Goal: Task Accomplishment & Management: Manage account settings

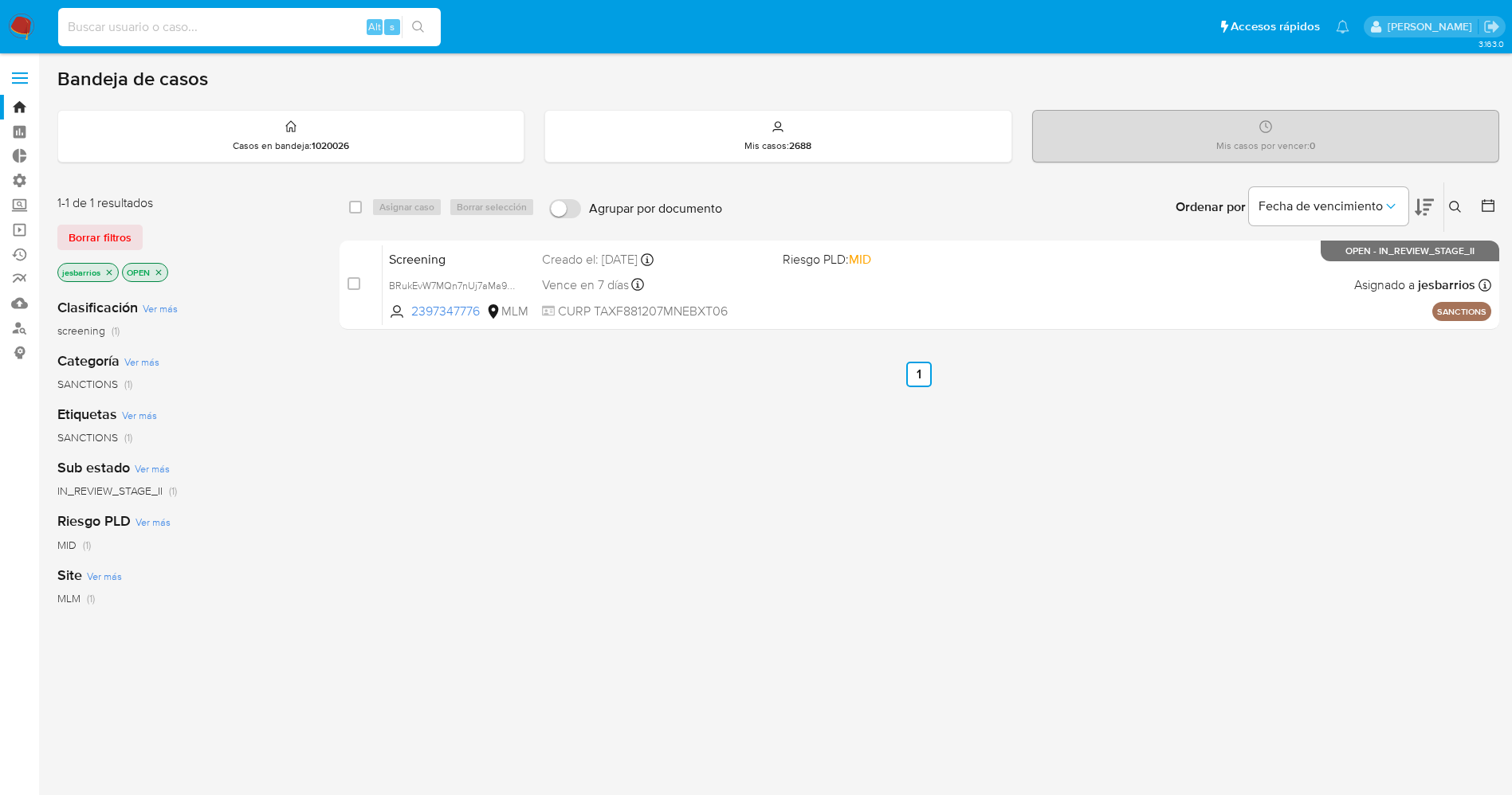
click at [195, 23] on input at bounding box center [250, 27] width 383 height 21
paste input "2168946209"
type input "2168946209"
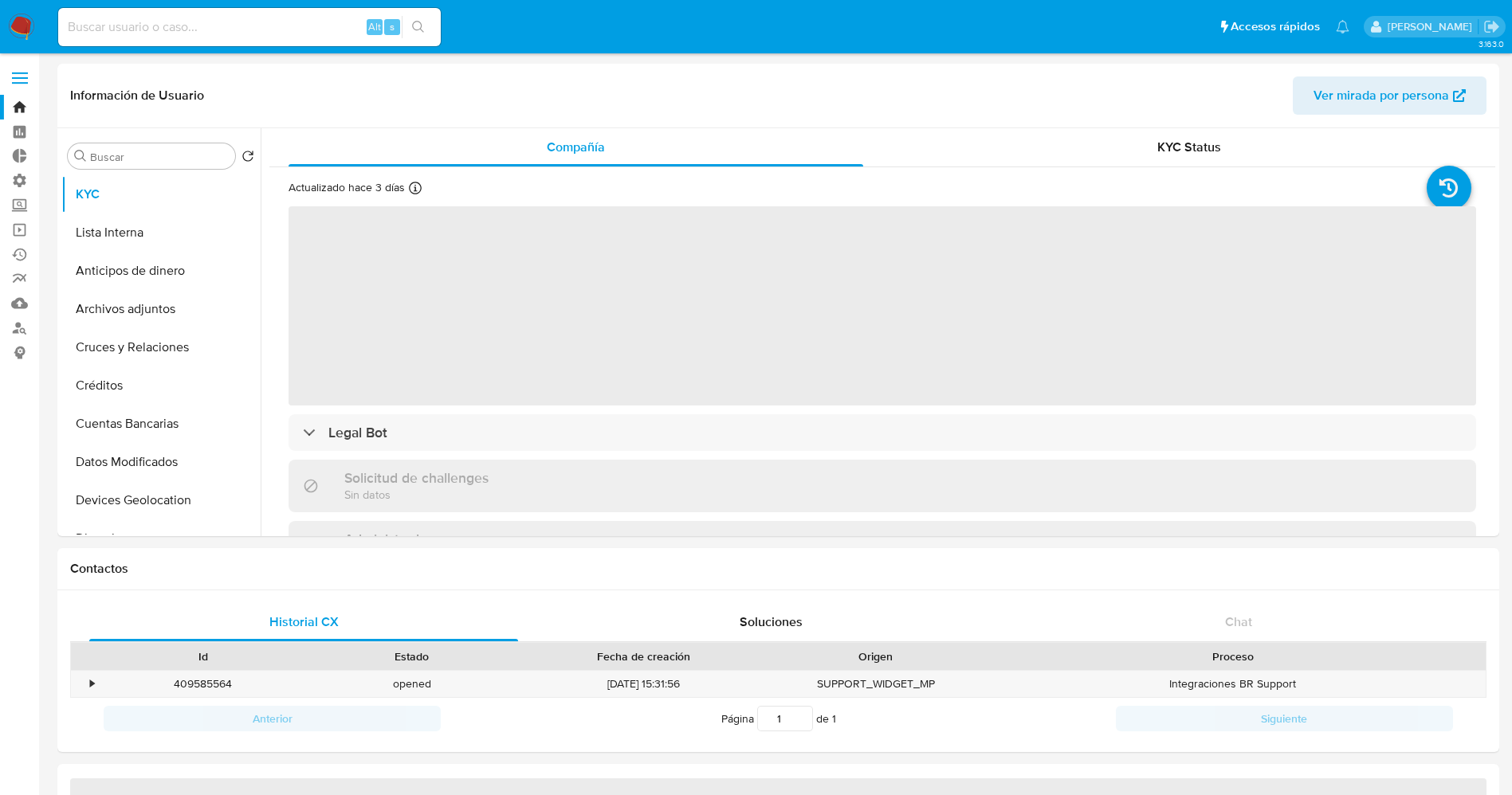
select select "10"
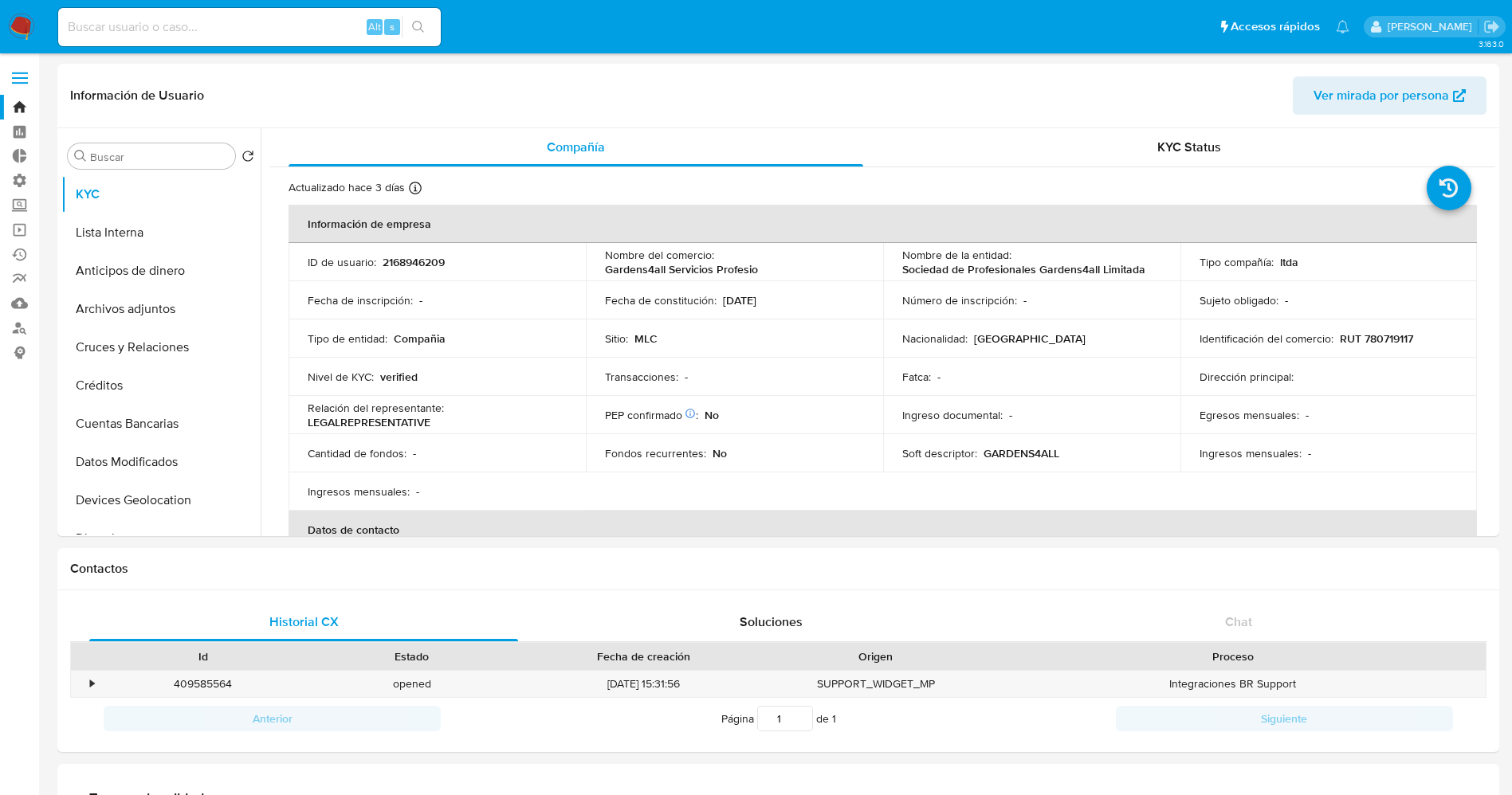
click at [128, 27] on input at bounding box center [250, 27] width 383 height 21
paste input "OwTcynZDPo373FwCRGWcfkwu"
type input "OwTcynZDPo373FwCRGWcfkwu"
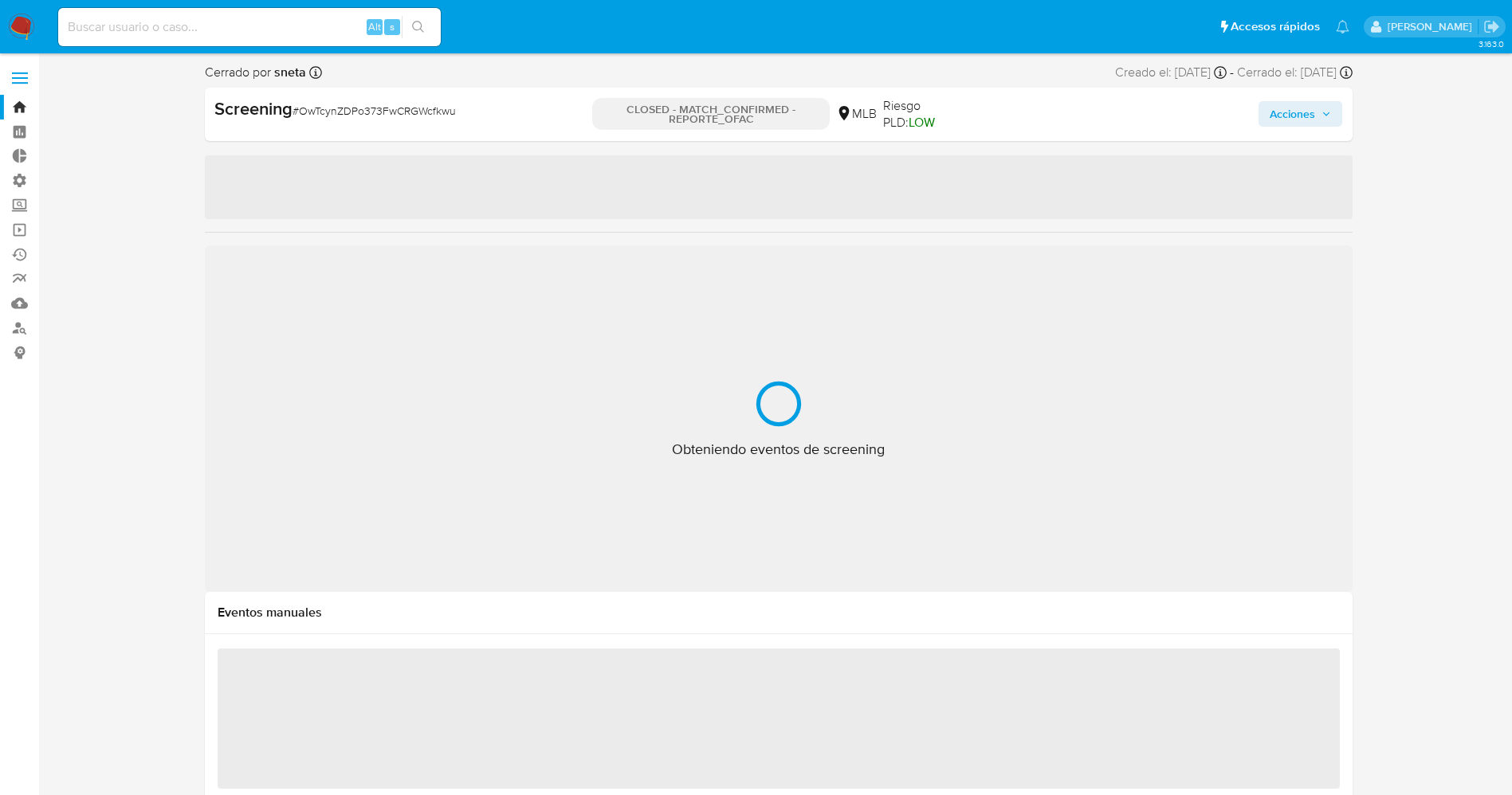
select select "10"
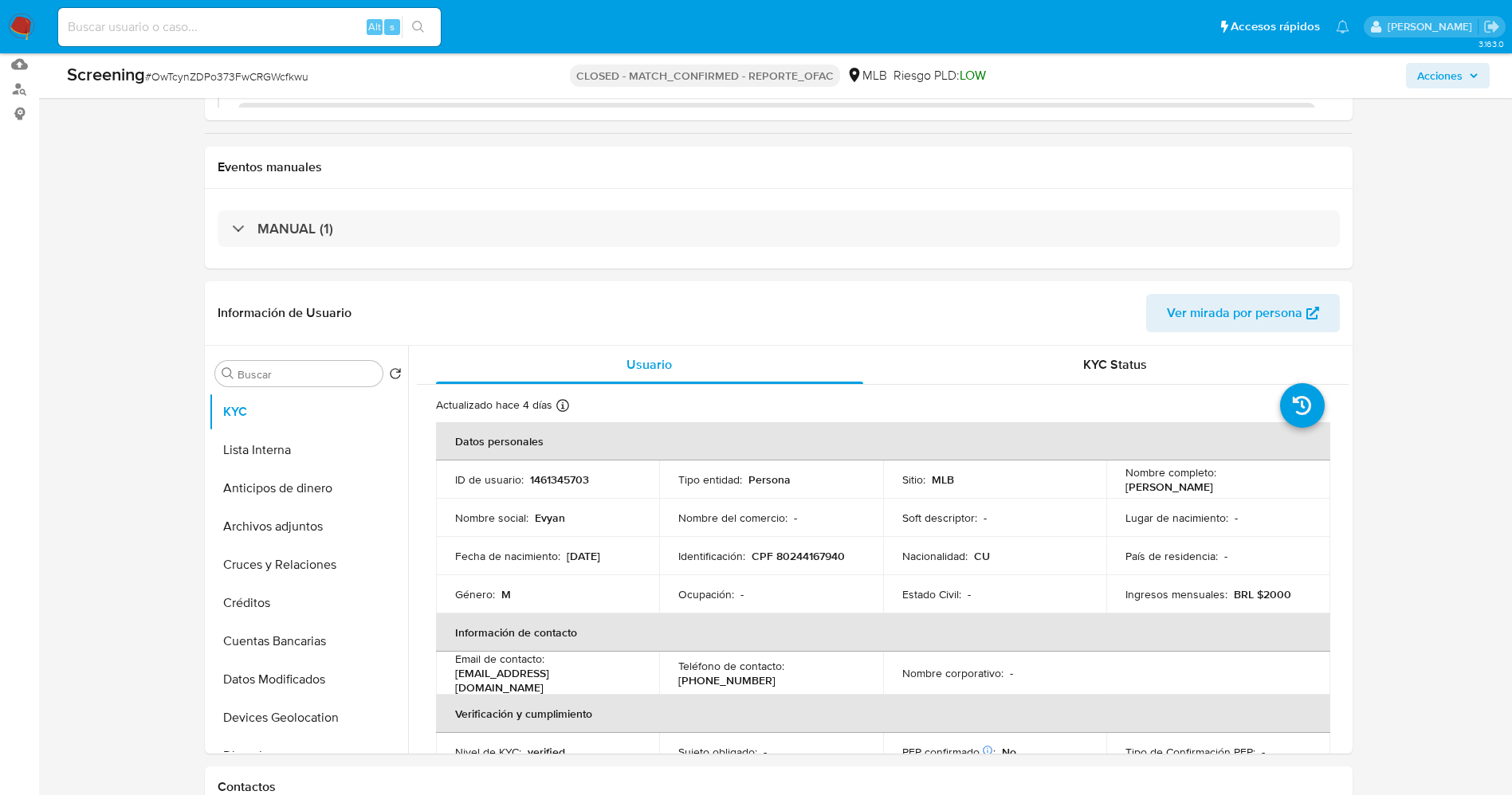
scroll to position [717, 0]
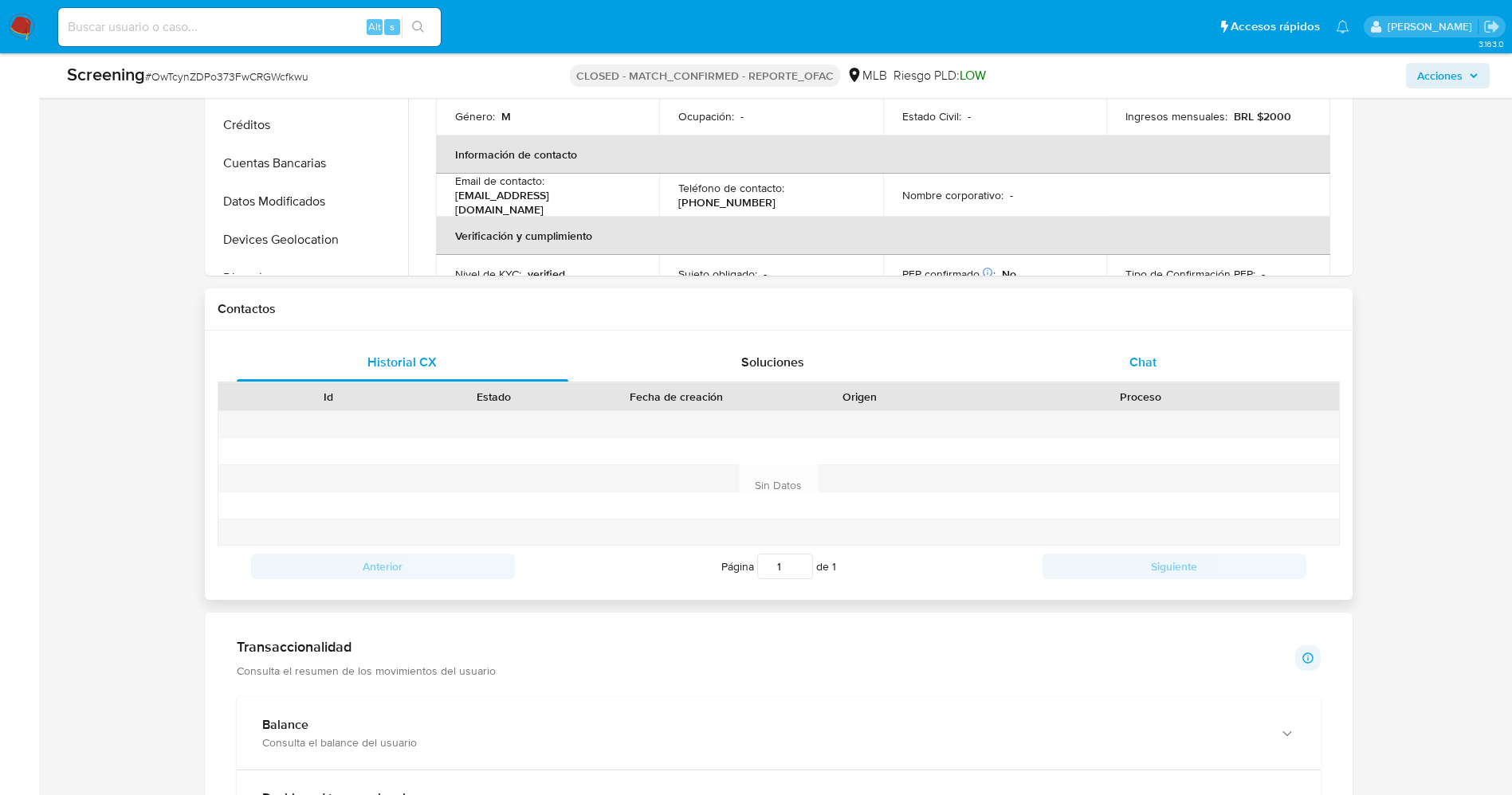
click at [1144, 363] on span "Chat" at bounding box center [1142, 362] width 27 height 18
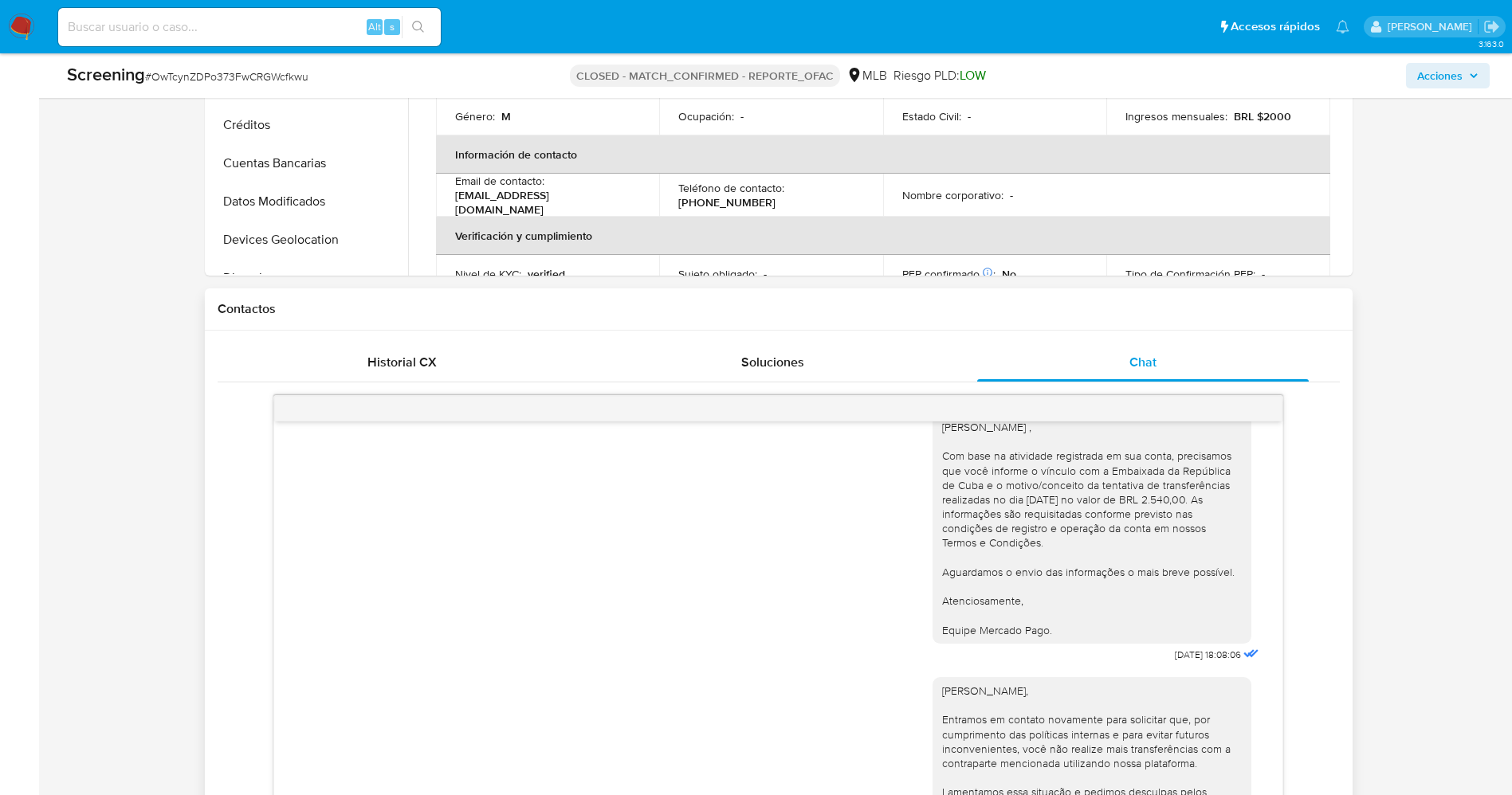
scroll to position [0, 0]
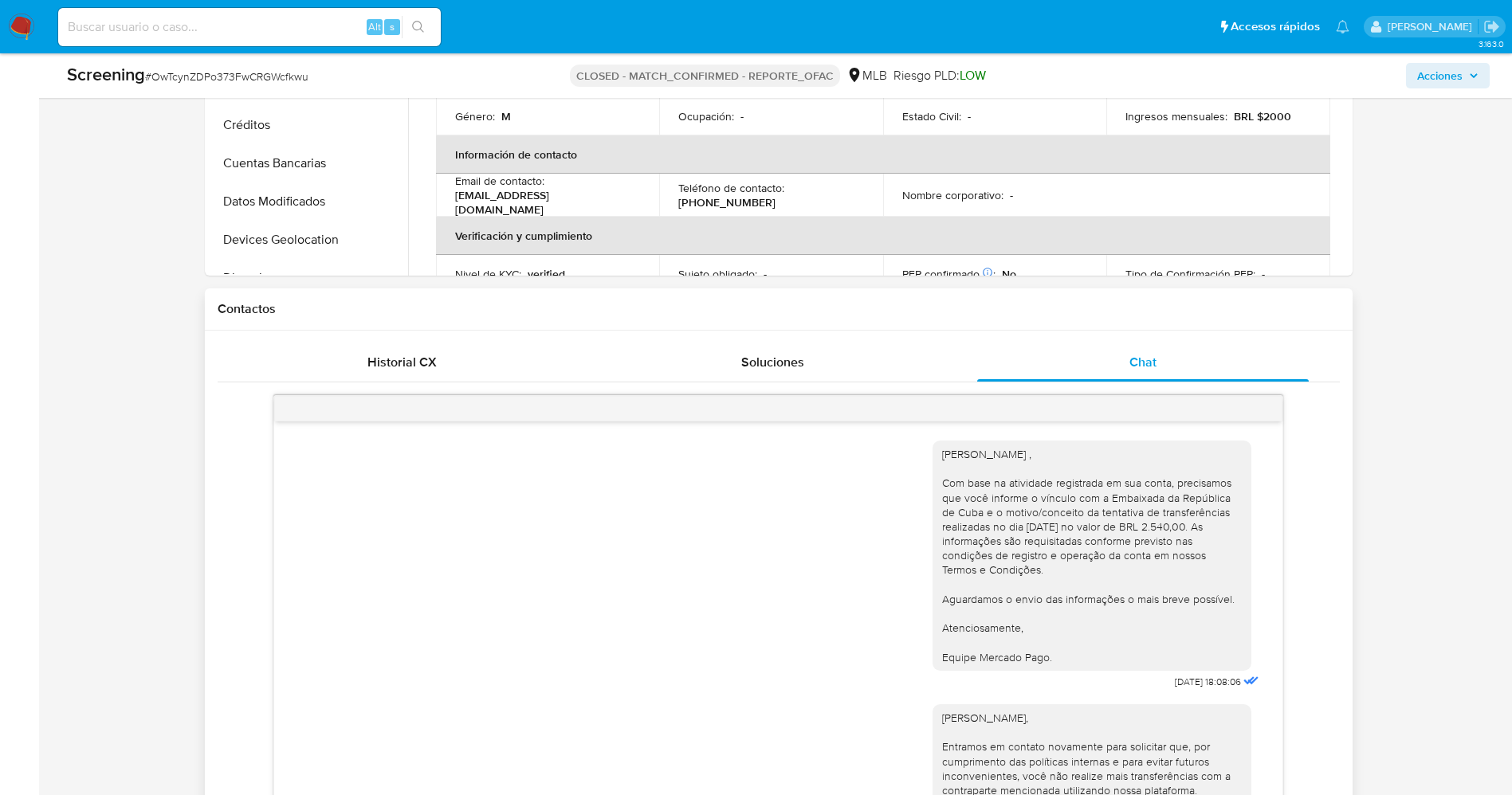
drag, startPoint x: 924, startPoint y: 454, endPoint x: 1056, endPoint y: 650, distance: 236.3
click at [1056, 650] on div "Olá [PERSON_NAME] , Com base na atividade registrada em sua conta, precisamos q…" at bounding box center [1092, 556] width 319 height 230
copy div "Olá Evyan Guerra Moya , Com base na atividade registrada em sua conta, precisam…"
click at [258, 28] on input at bounding box center [250, 27] width 383 height 21
paste input "VkEcsqQ1nyKkkljaaTDgOghH"
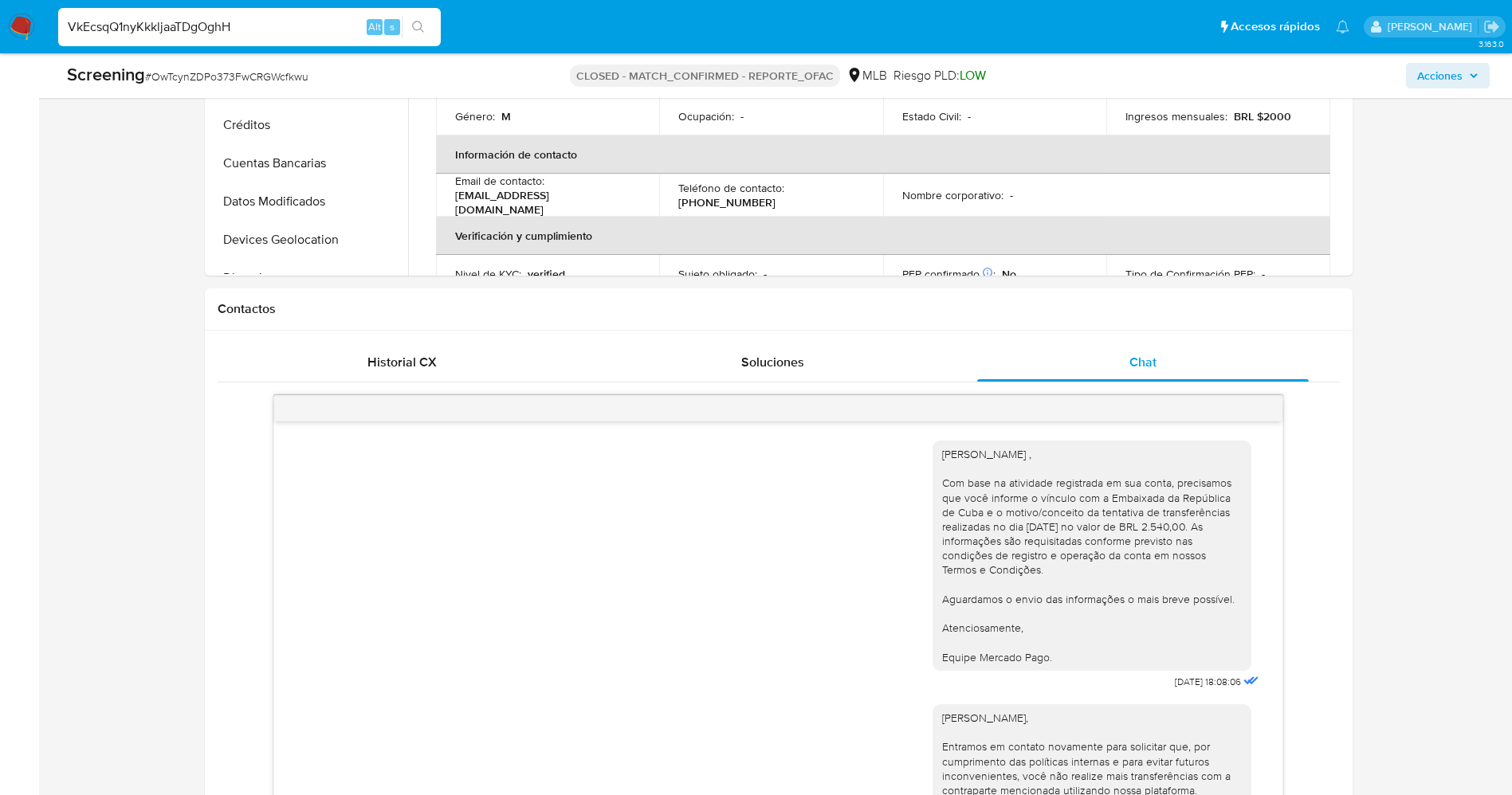
type input "VkEcsqQ1nyKkkljaaTDgOghH"
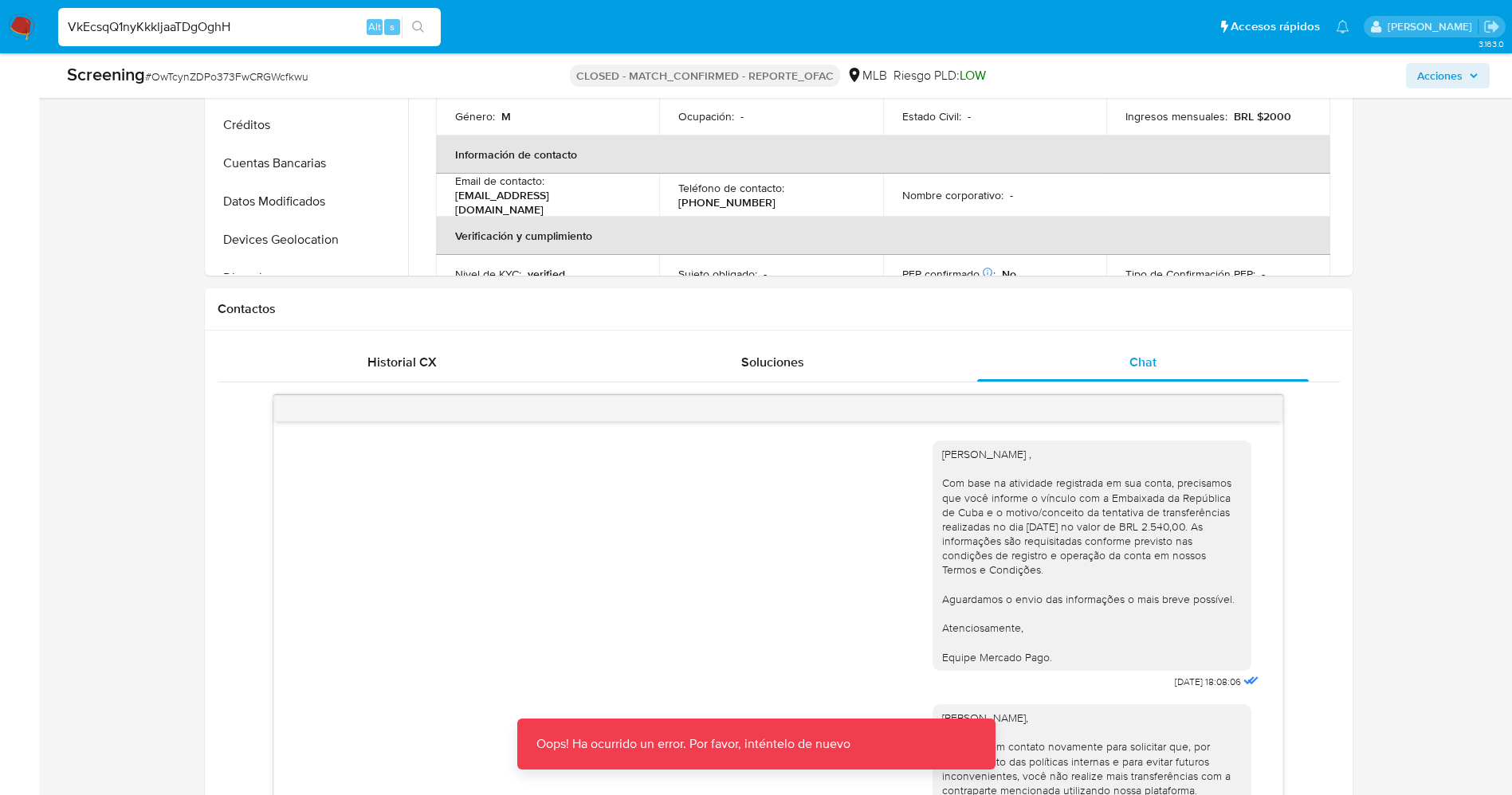
click at [74, 26] on input "VkEcsqQ1nyKkkljaaTDgOghH" at bounding box center [250, 27] width 383 height 21
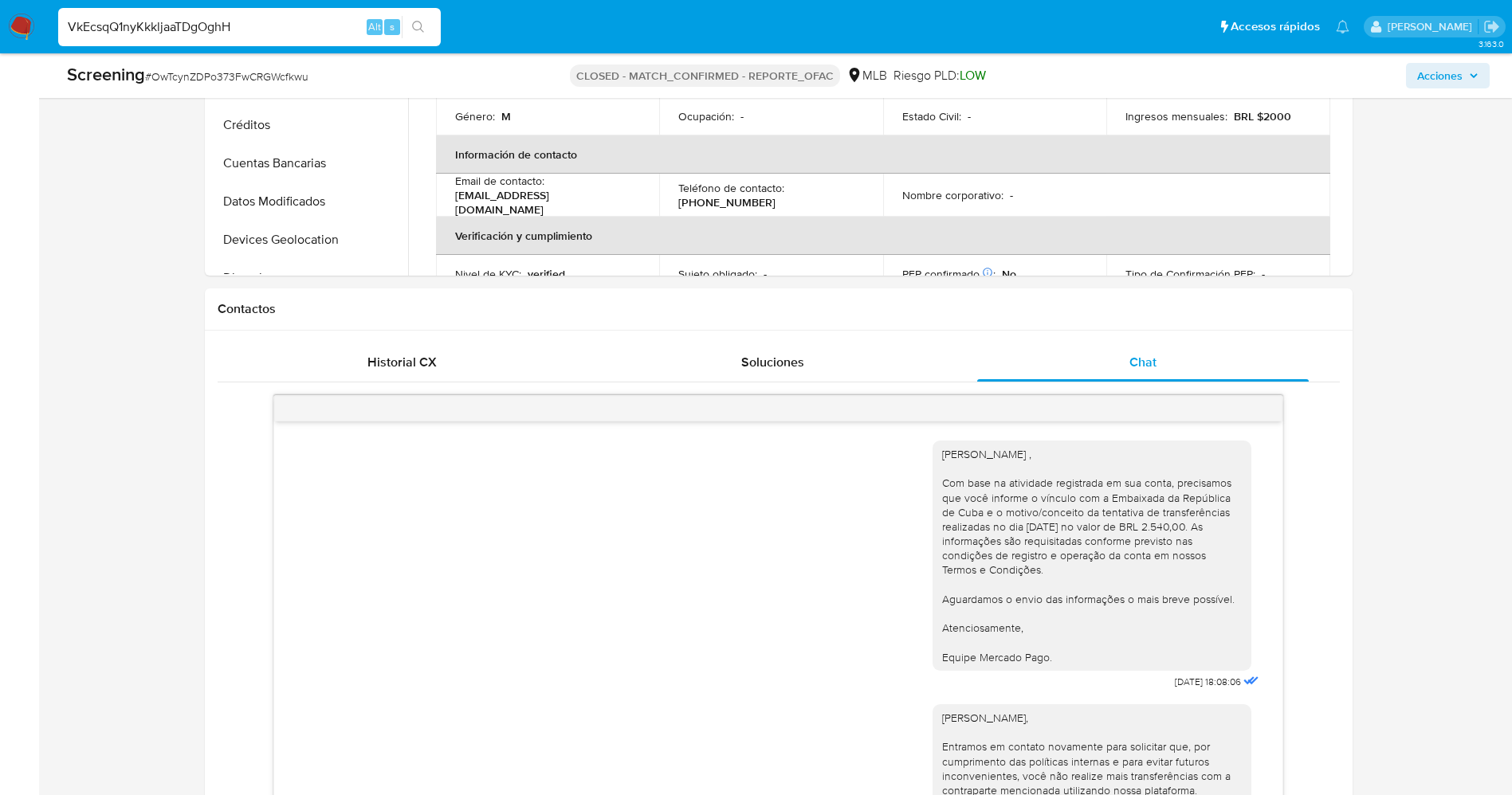
click at [291, 27] on input "VkEcsqQ1nyKkkljaaTDgOghH" at bounding box center [250, 27] width 383 height 21
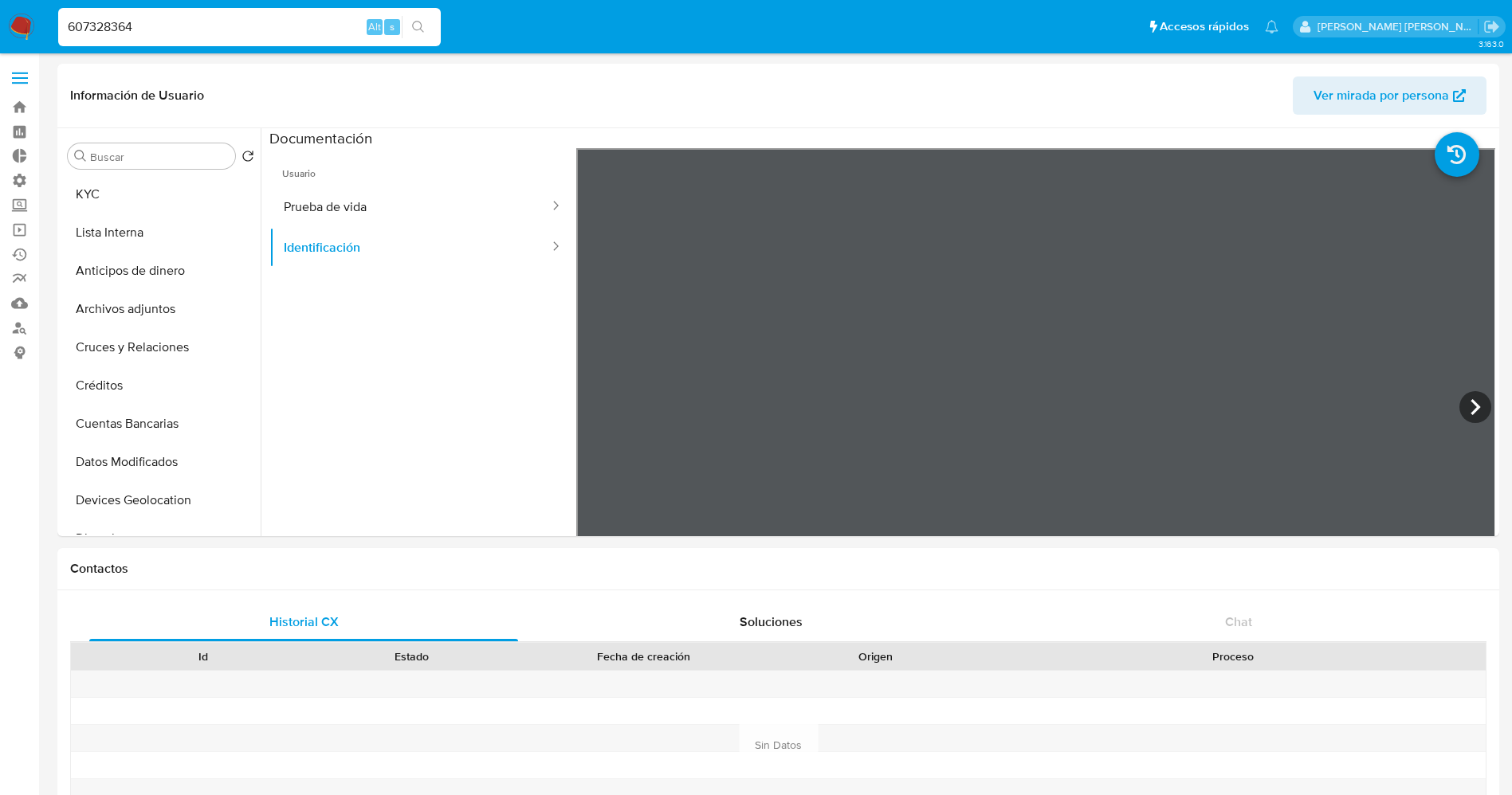
select select "10"
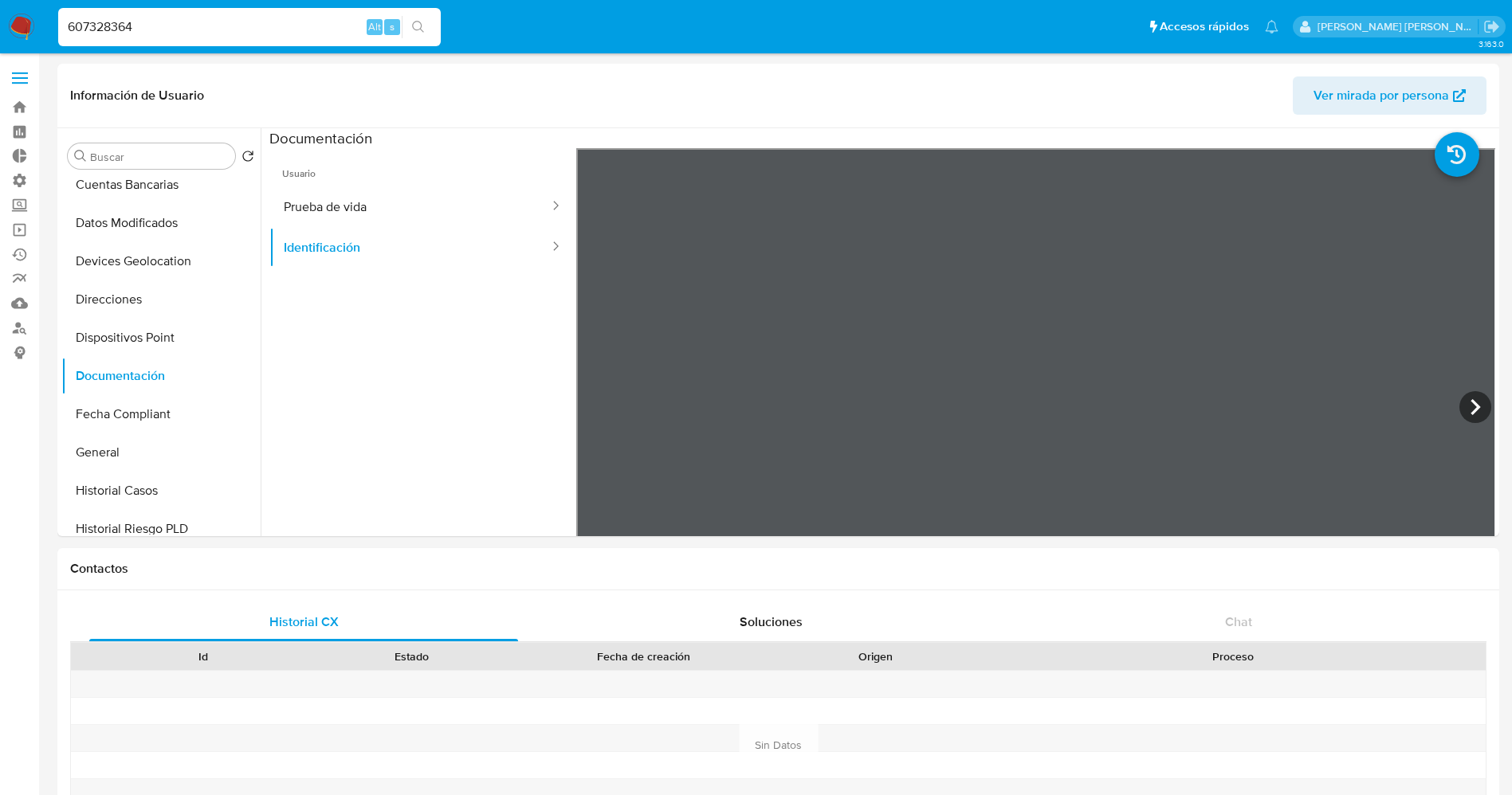
click at [156, 32] on input "607328364" at bounding box center [250, 27] width 383 height 21
drag, startPoint x: 295, startPoint y: 30, endPoint x: 141, endPoint y: 29, distance: 154.0
click at [194, 29] on input "607328364" at bounding box center [250, 27] width 383 height 21
drag, startPoint x: 177, startPoint y: 22, endPoint x: 51, endPoint y: 20, distance: 126.0
click at [51, 20] on ul "Pausado Ver notificaciones 607328364 Alt s Accesos rápidos Presiona las siguien…" at bounding box center [668, 26] width 1236 height 40
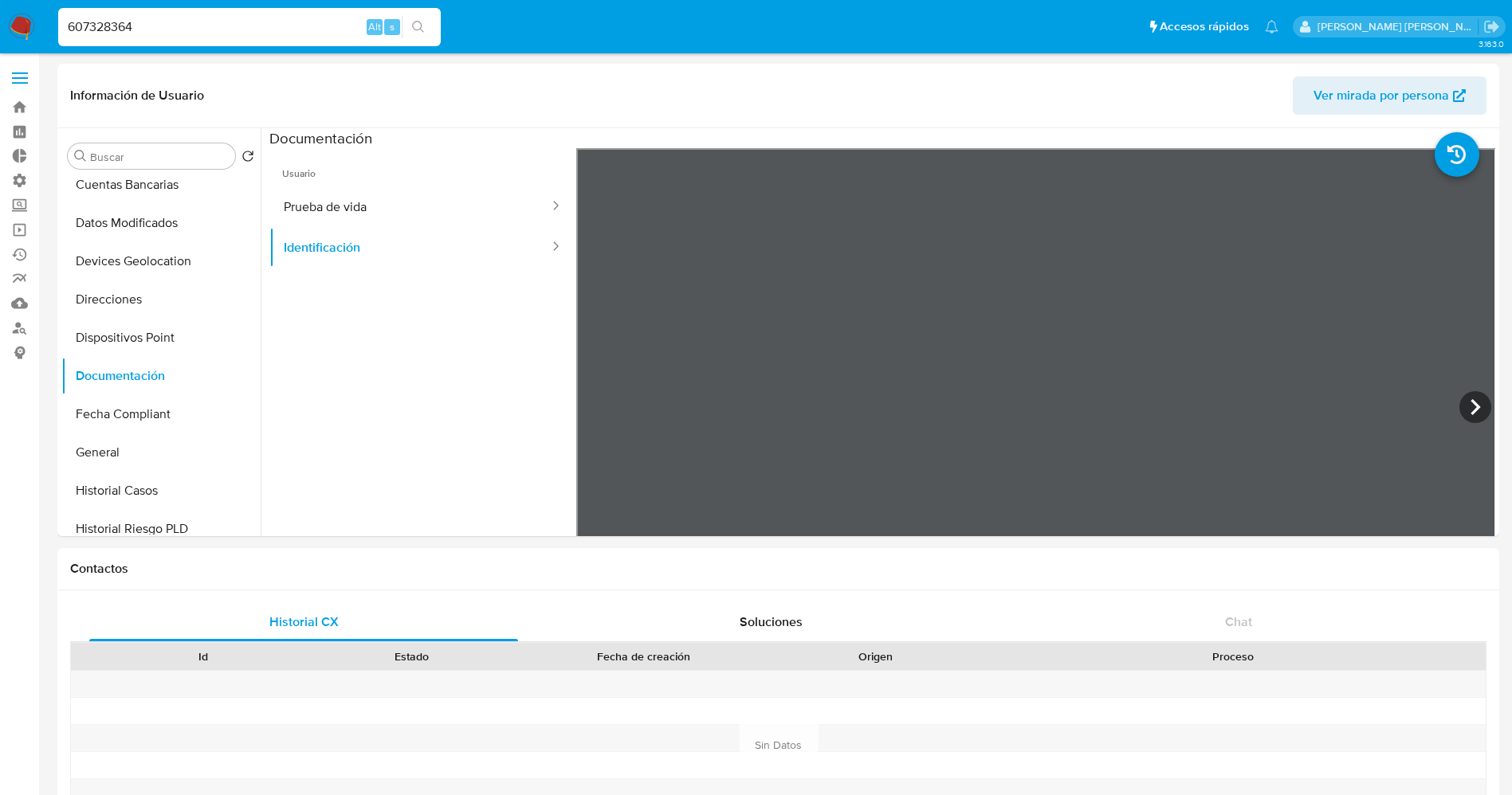
paste input "151221487"
type input "151221487"
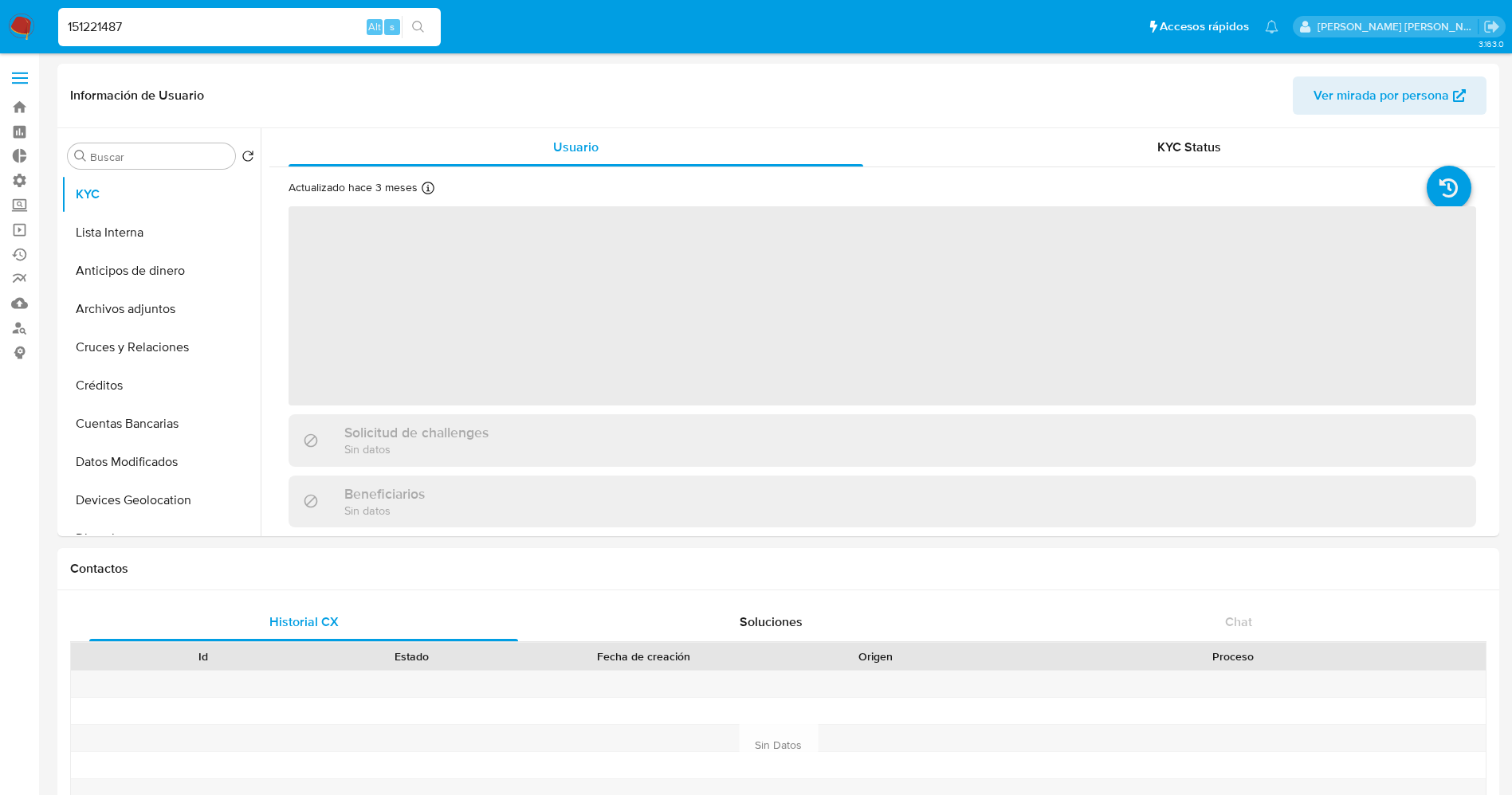
select select "10"
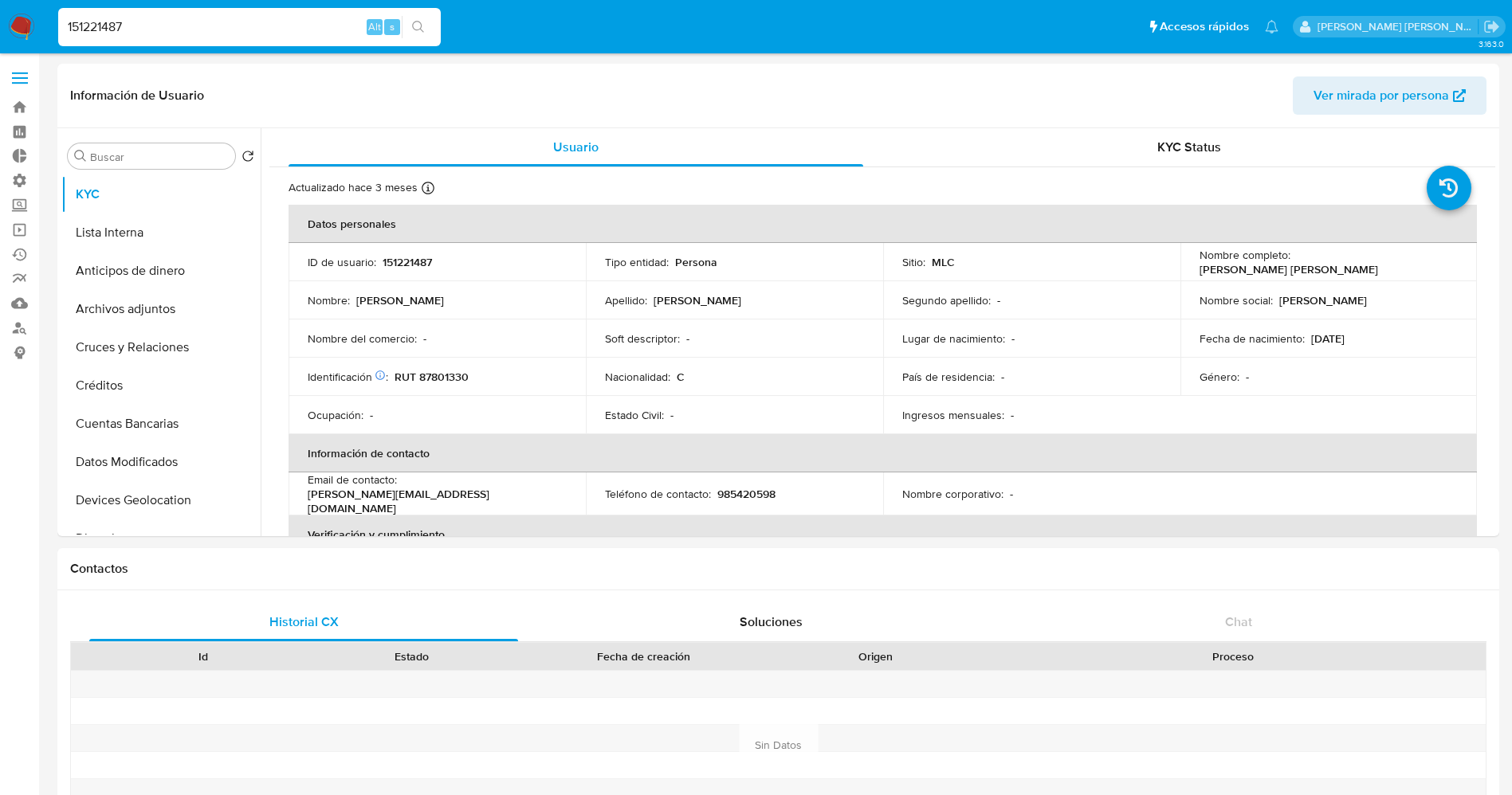
drag, startPoint x: 286, startPoint y: 30, endPoint x: 0, endPoint y: 36, distance: 286.1
click at [80, 36] on input "151221487" at bounding box center [250, 27] width 383 height 21
click at [0, 36] on nav "Pausado Ver notificaciones 151221487 Alt s Accesos rápidos Presiona las siguien…" at bounding box center [756, 27] width 1512 height 53
click at [159, 24] on input "151221487" at bounding box center [250, 27] width 383 height 21
drag, startPoint x: 159, startPoint y: 27, endPoint x: 56, endPoint y: 27, distance: 103.0
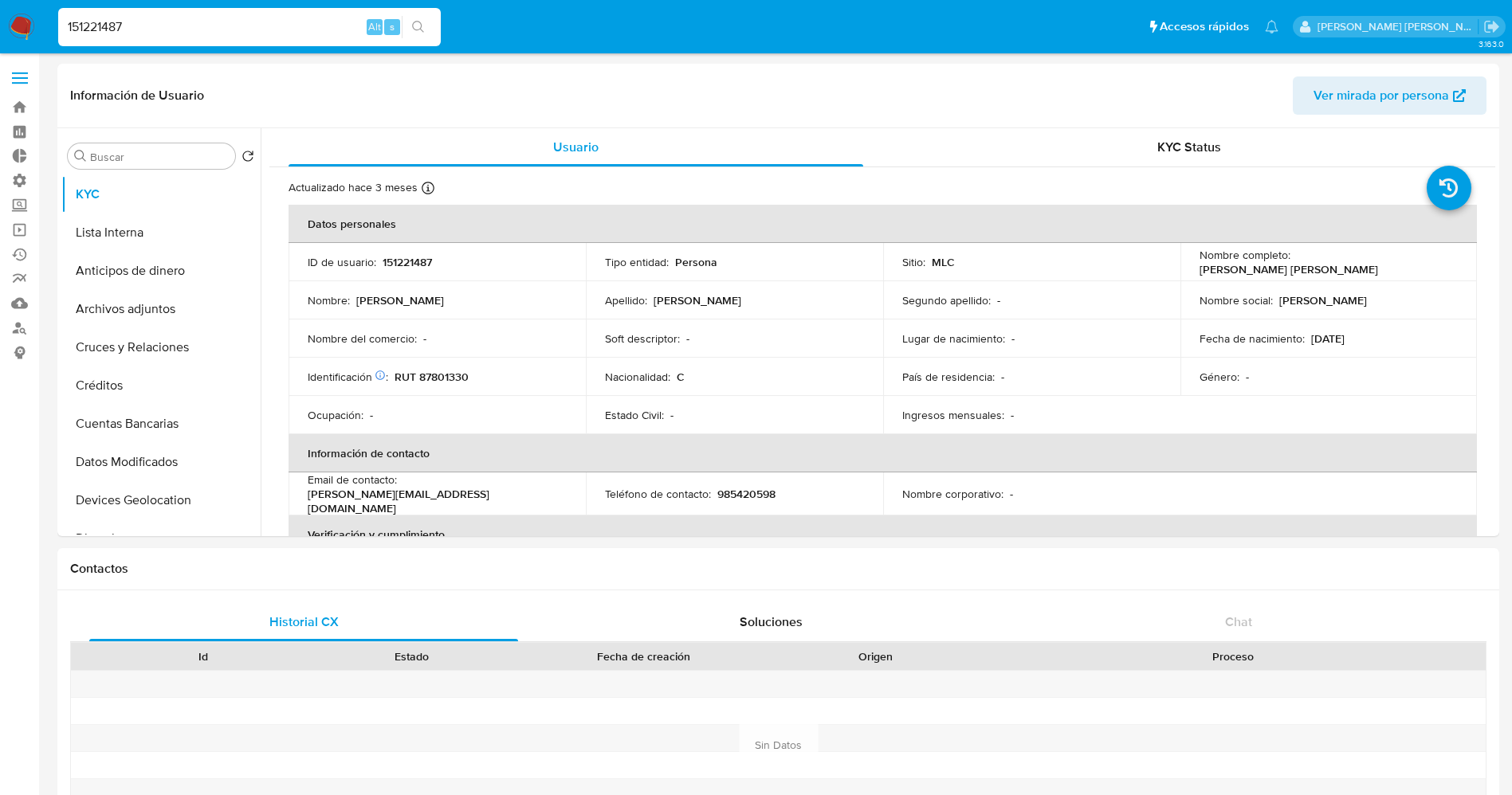
click at [56, 27] on li "151221487 Alt s" at bounding box center [249, 26] width 390 height 40
paste input "35007398"
type input "135007398"
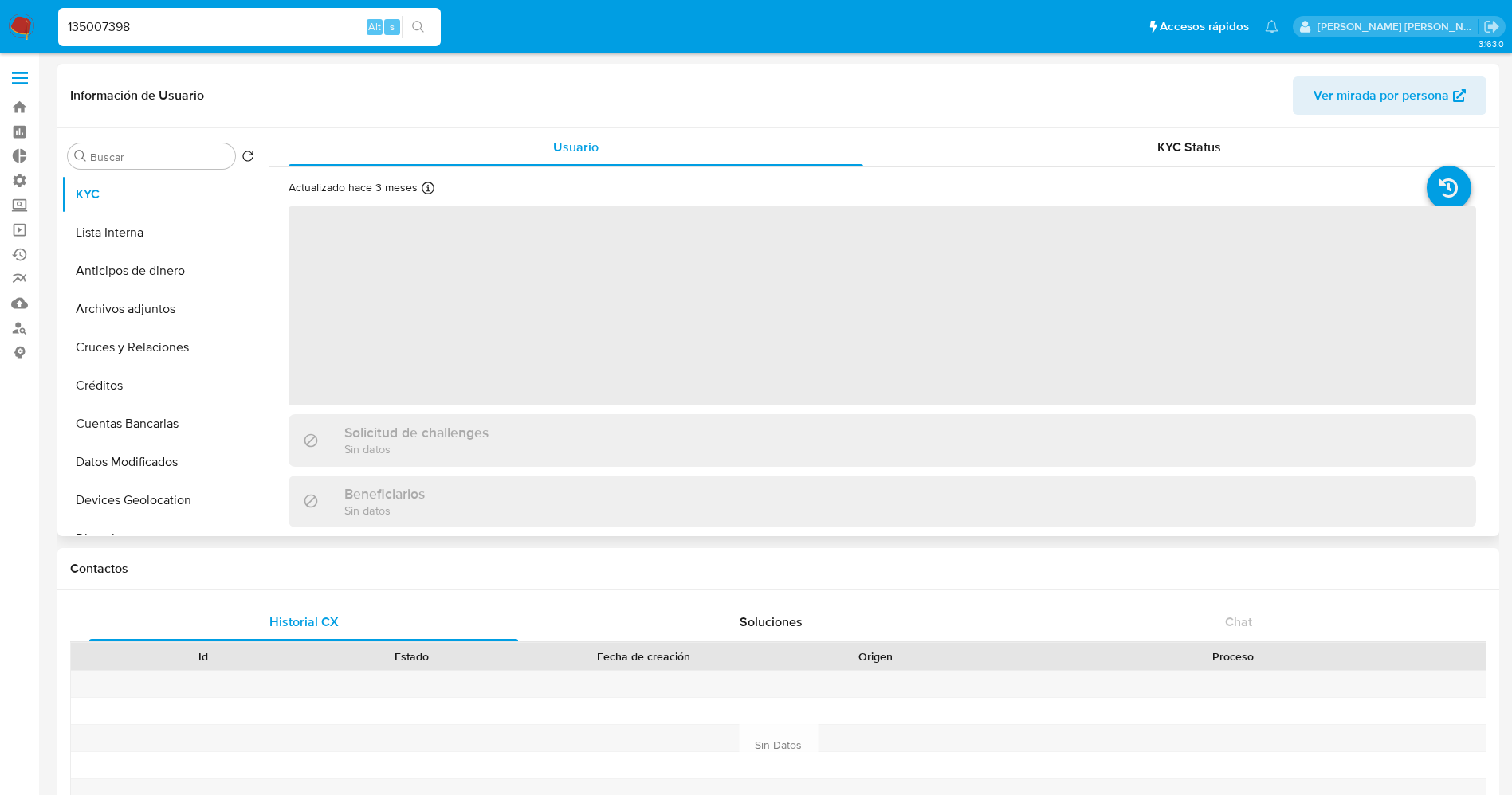
select select "10"
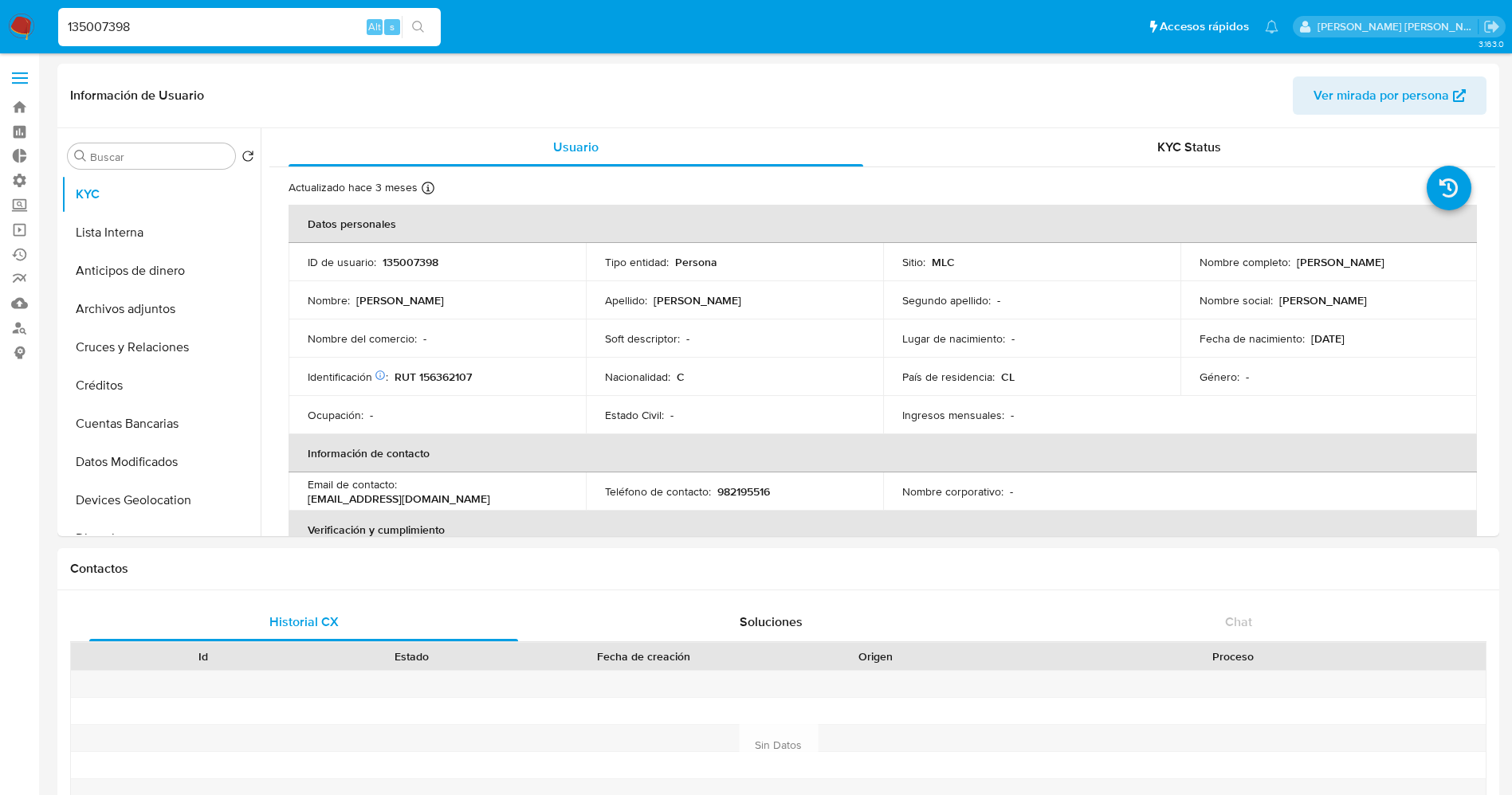
click at [18, 27] on img at bounding box center [21, 27] width 27 height 27
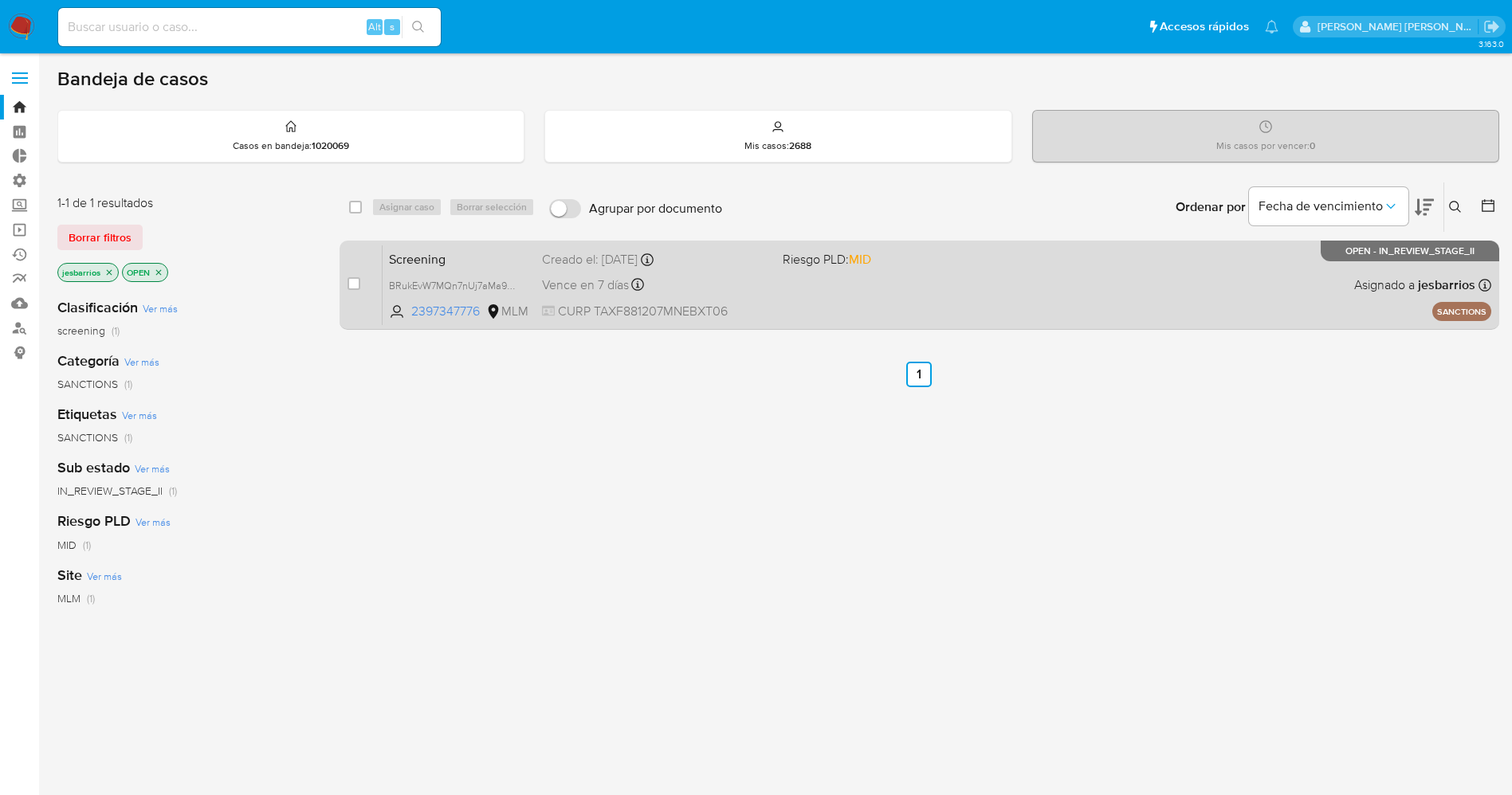
click at [826, 283] on span at bounding box center [896, 284] width 228 height 3
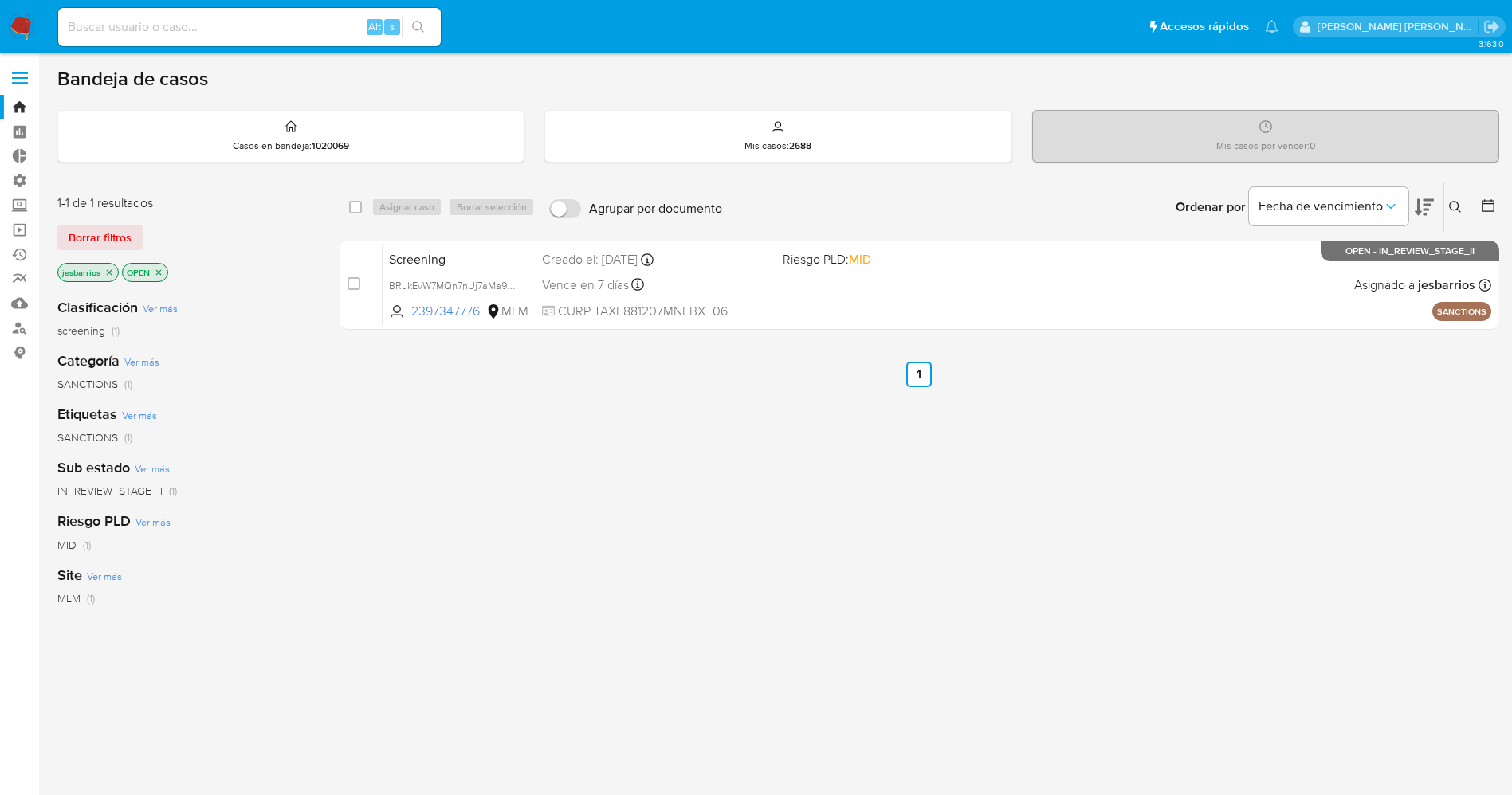
click at [282, 34] on input at bounding box center [250, 27] width 383 height 21
paste input "OwTcynZDPo373FwCRGWcfkwu"
type input "OwTcynZDPo373FwCRGWcfkwu"
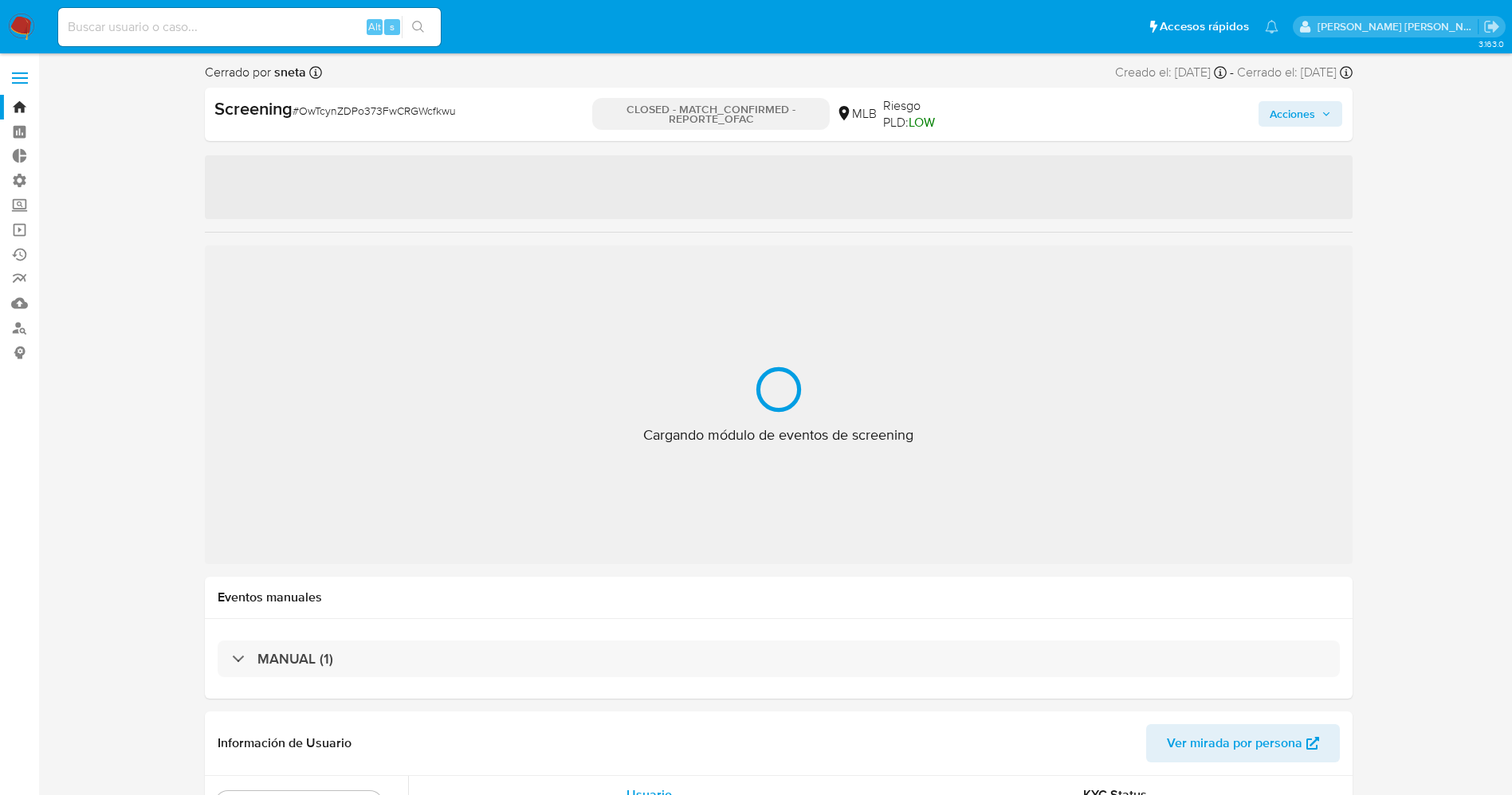
select select "10"
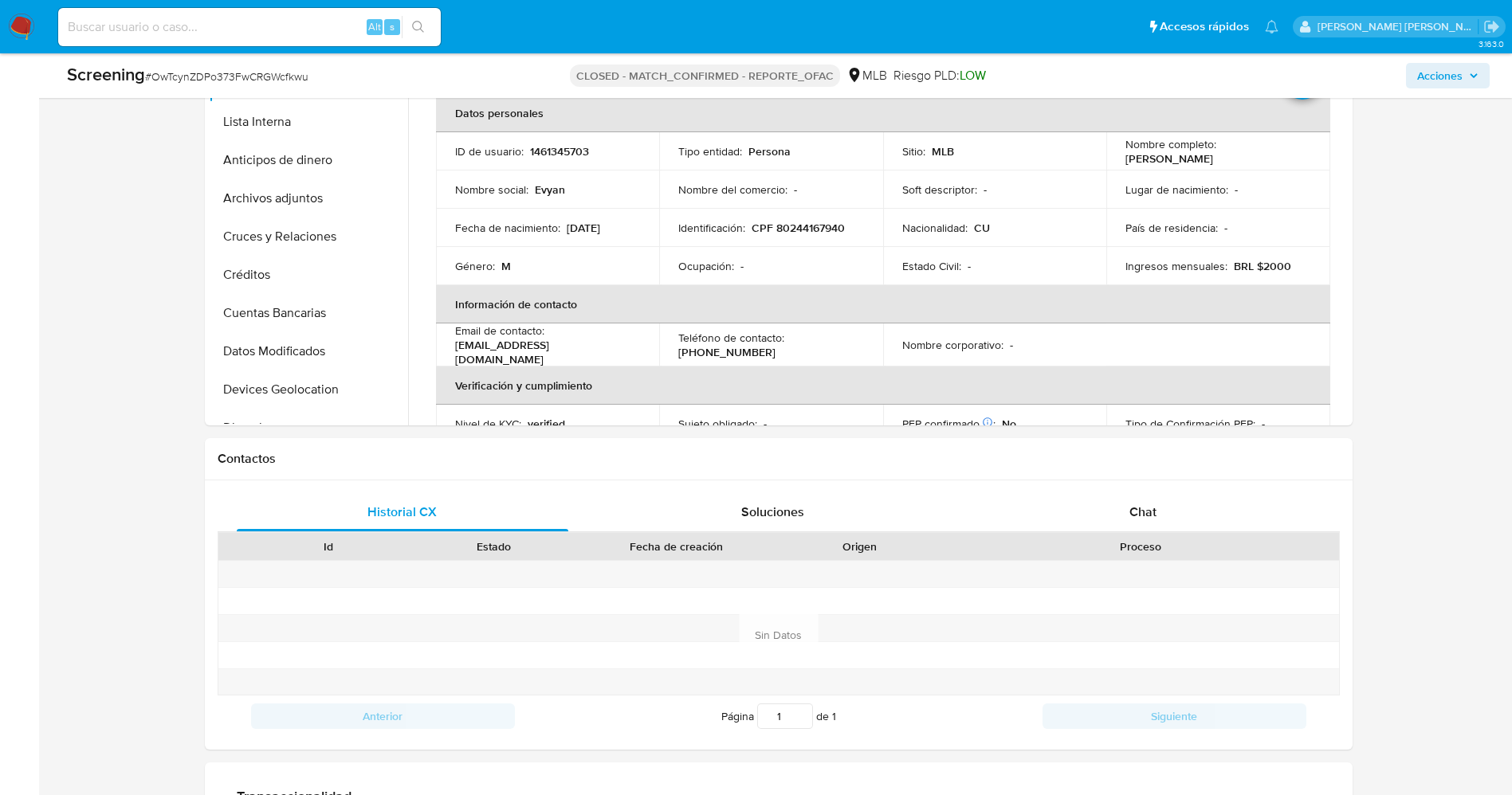
scroll to position [717, 0]
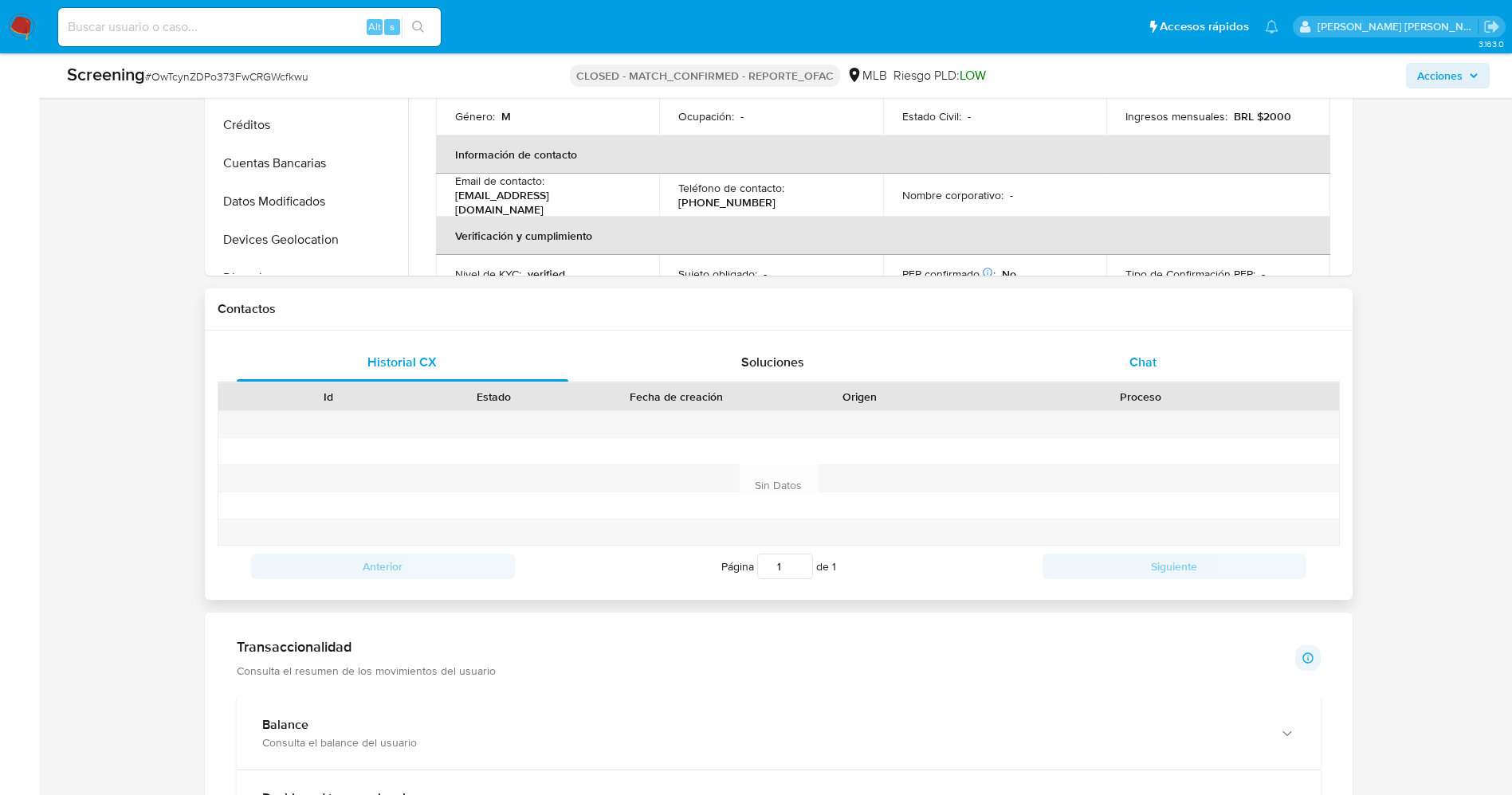
click at [1167, 363] on div "Chat" at bounding box center [1143, 363] width 333 height 38
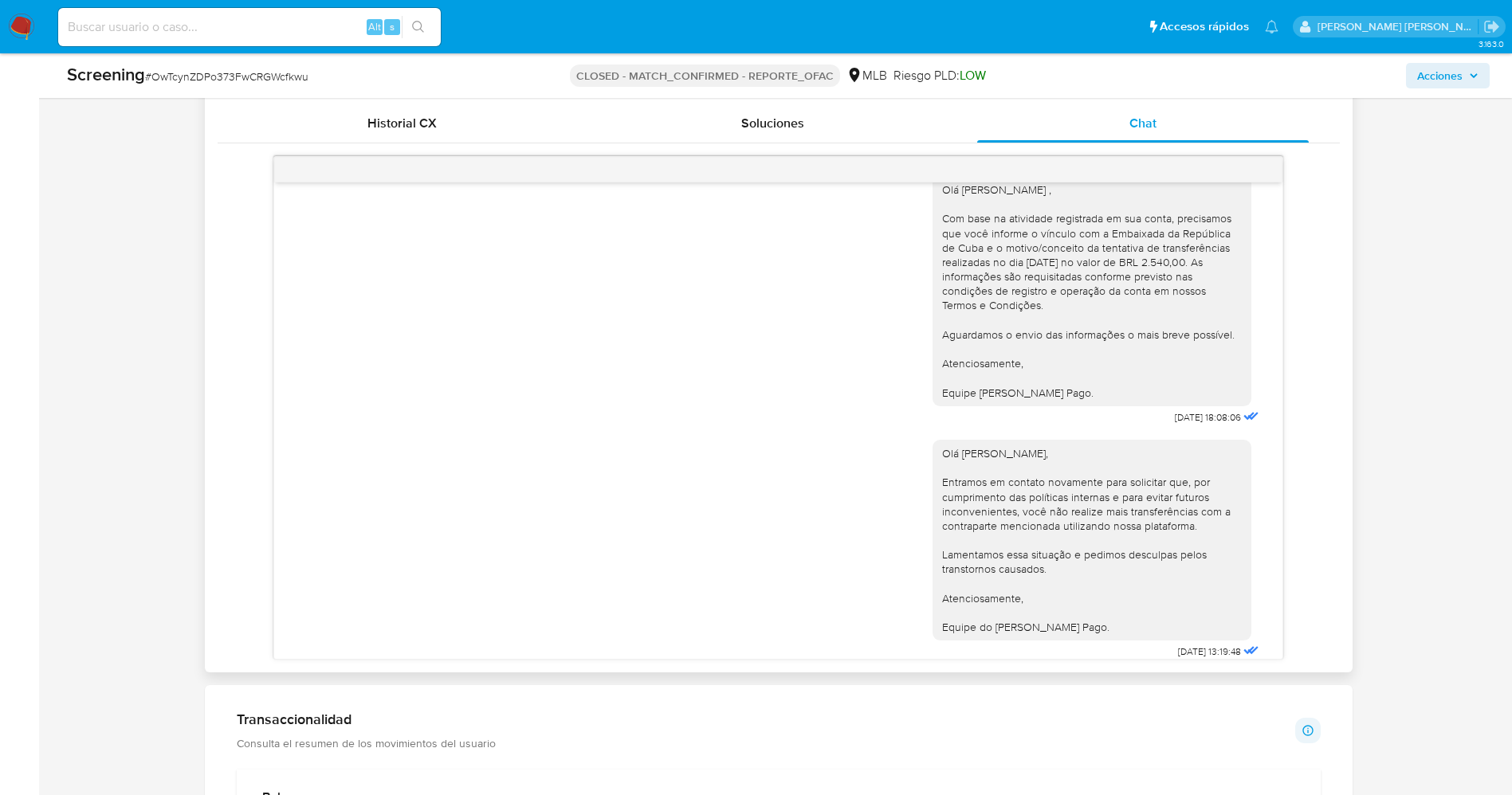
scroll to position [0, 0]
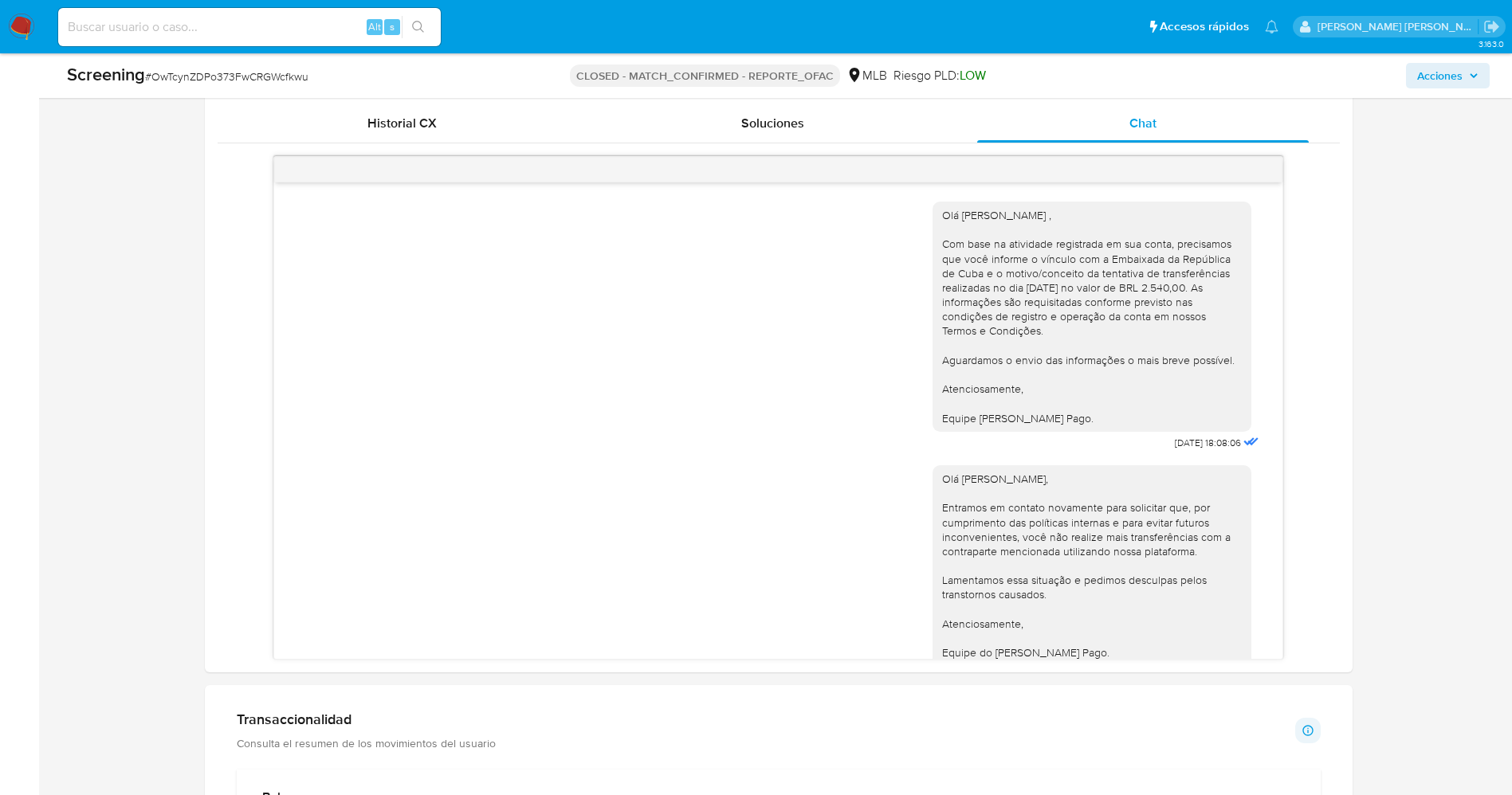
click at [270, 31] on input at bounding box center [250, 27] width 383 height 21
paste input "f4oHhL5XXy6Lqr8QHGxB9rdL"
type input "f4oHhL5XXy6Lqr8QHGxB9rdL"
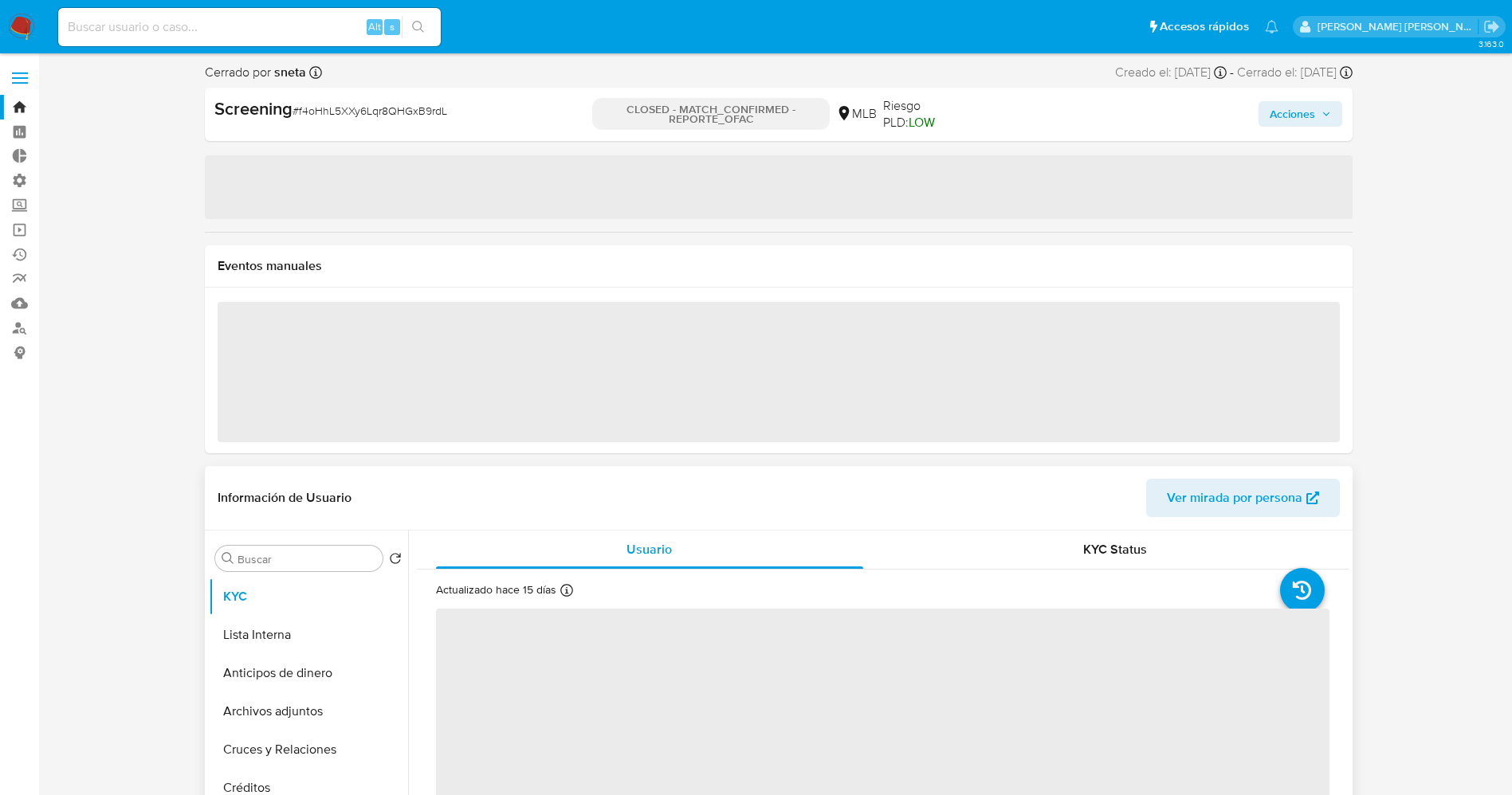
select select "10"
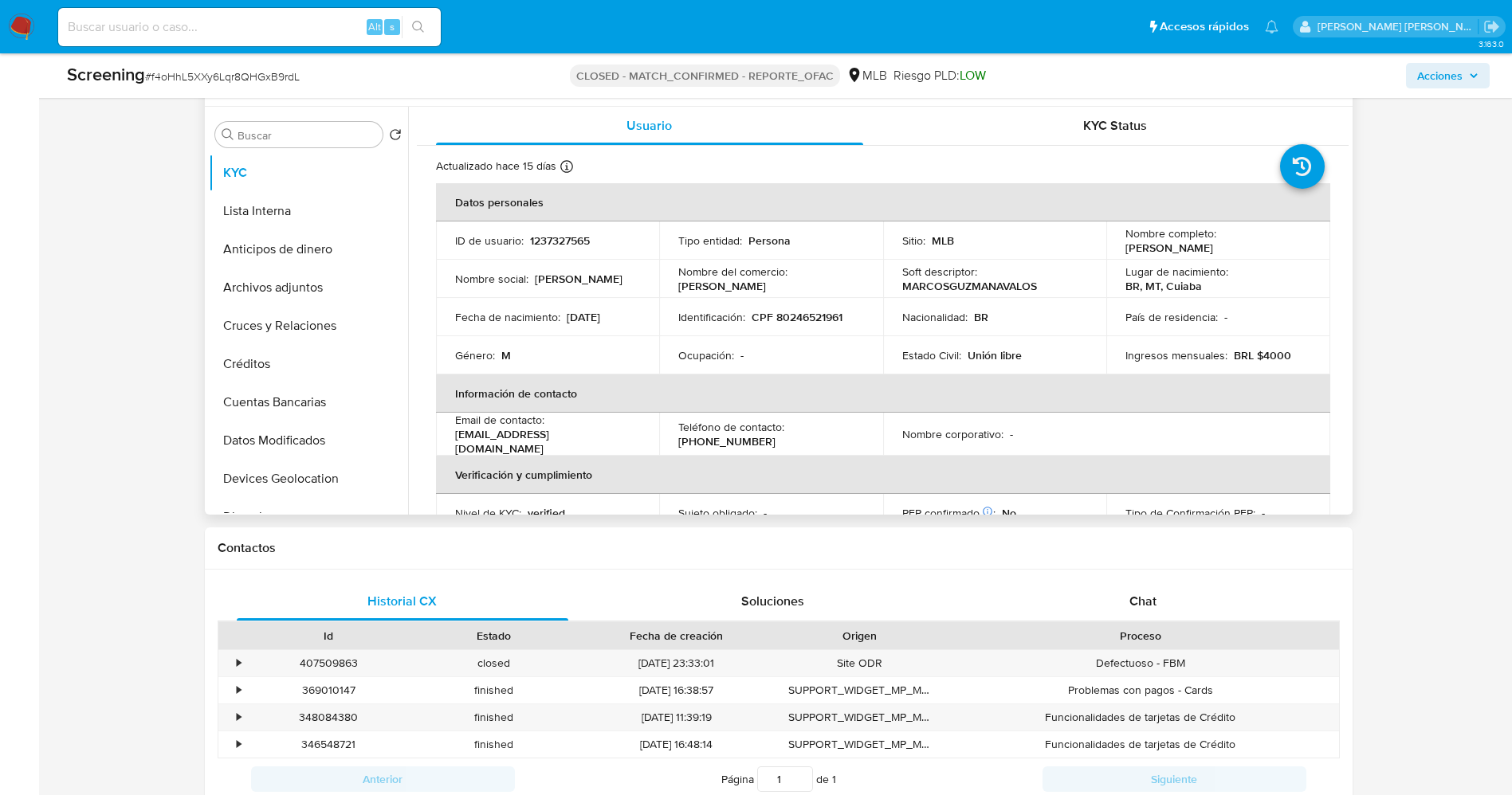
scroll to position [717, 0]
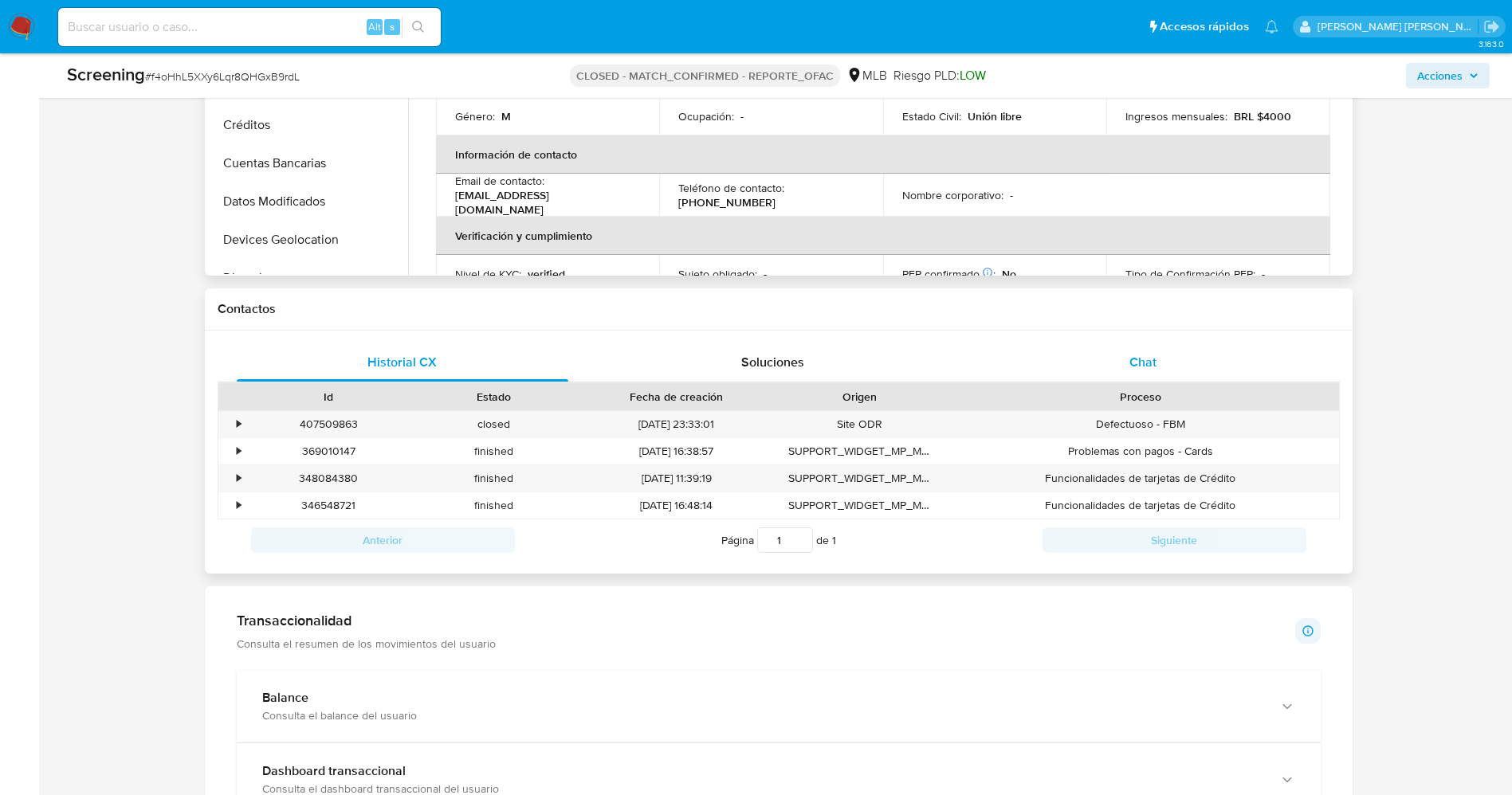
click at [1126, 370] on div "Chat" at bounding box center [1143, 363] width 333 height 38
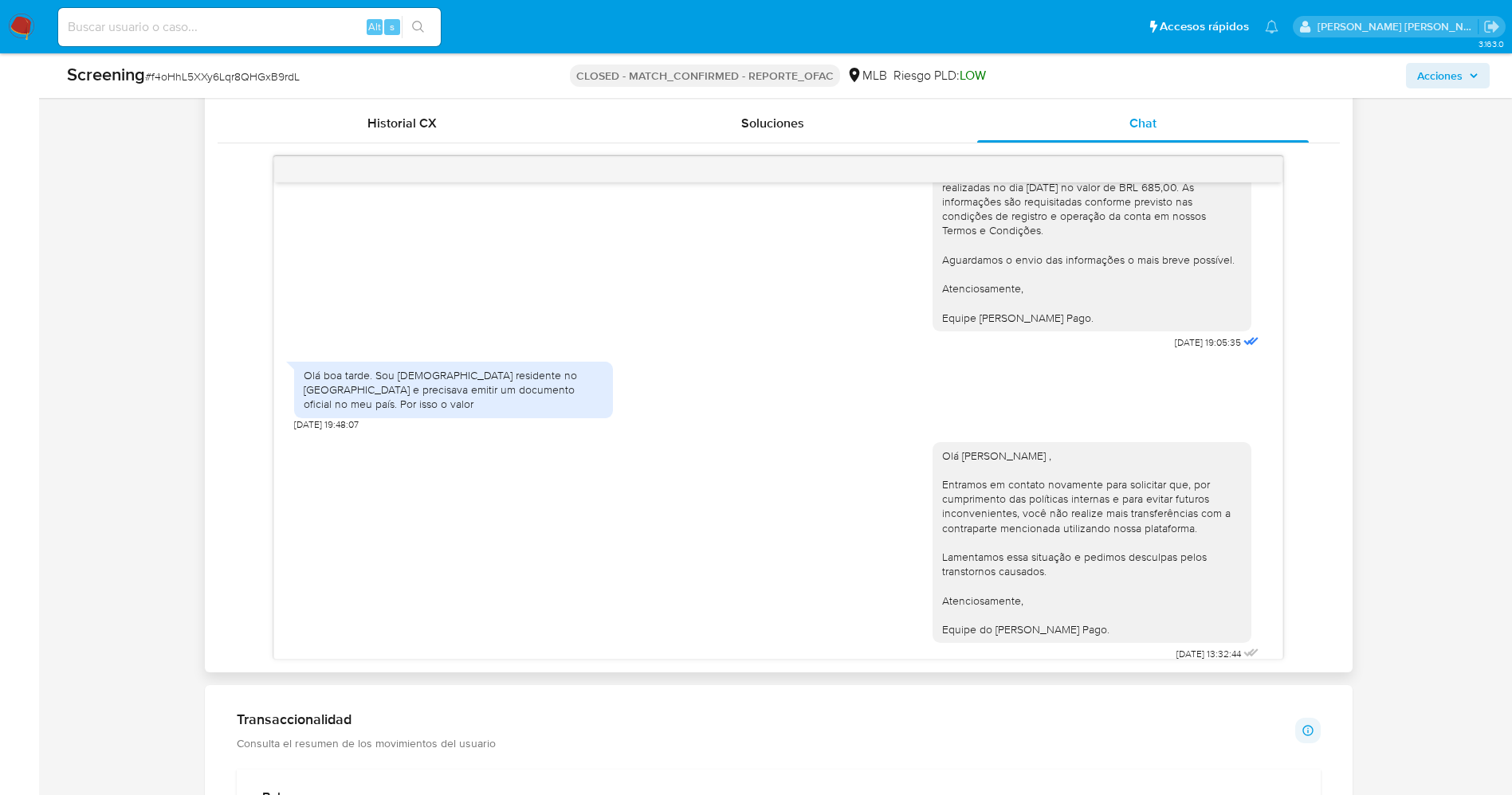
scroll to position [1076, 0]
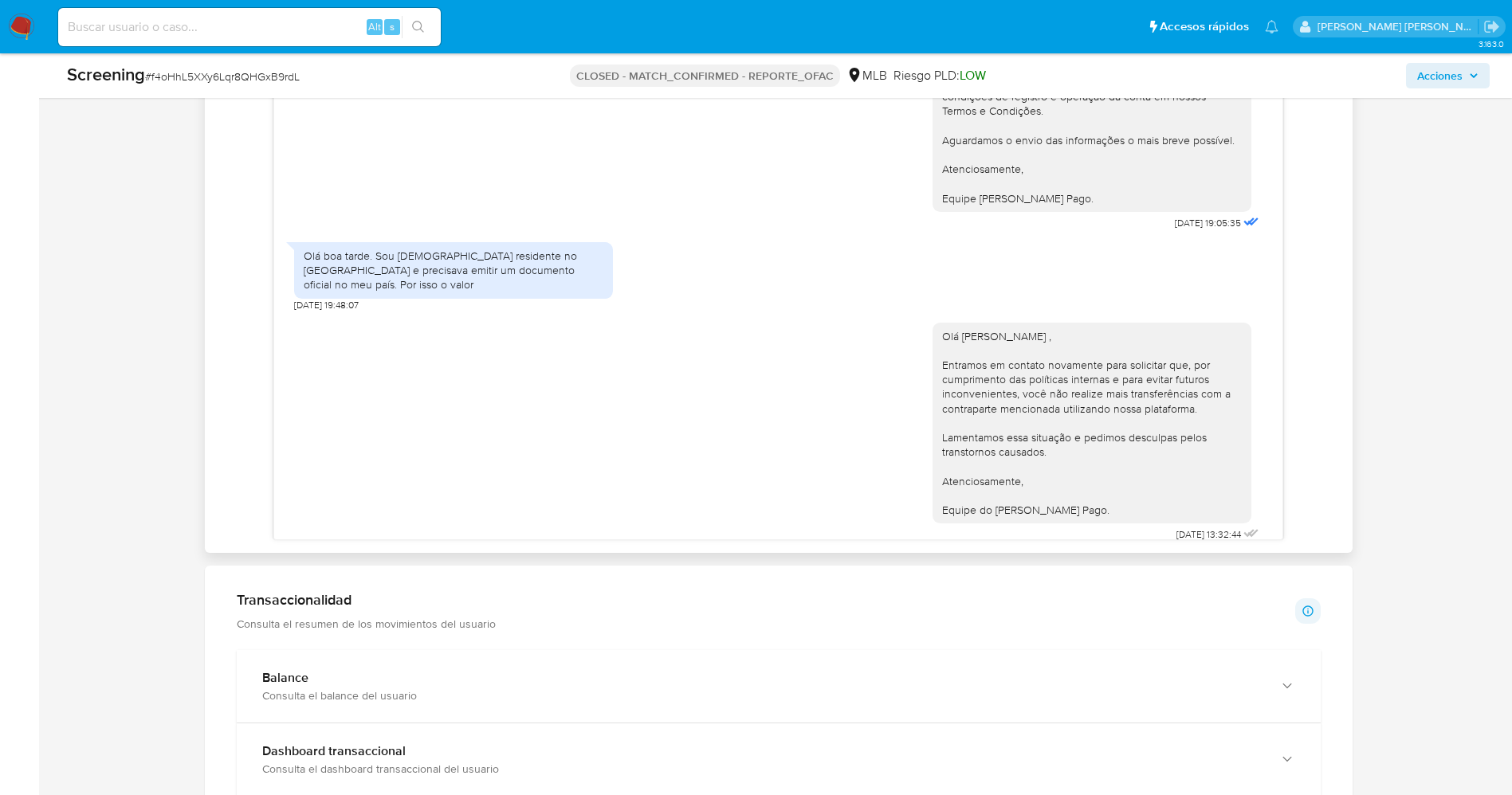
drag, startPoint x: 924, startPoint y: 320, endPoint x: 1072, endPoint y: 491, distance: 226.2
click at [1072, 491] on div "Olá Marcos Guzman Avalos , Entramos em contato novamente para solicitar que, po…" at bounding box center [1092, 423] width 300 height 188
copy div "Olá Marcos Guzman Avalos , Entramos em contato novamente para solicitar que, po…"
click at [16, 26] on img at bounding box center [21, 27] width 27 height 27
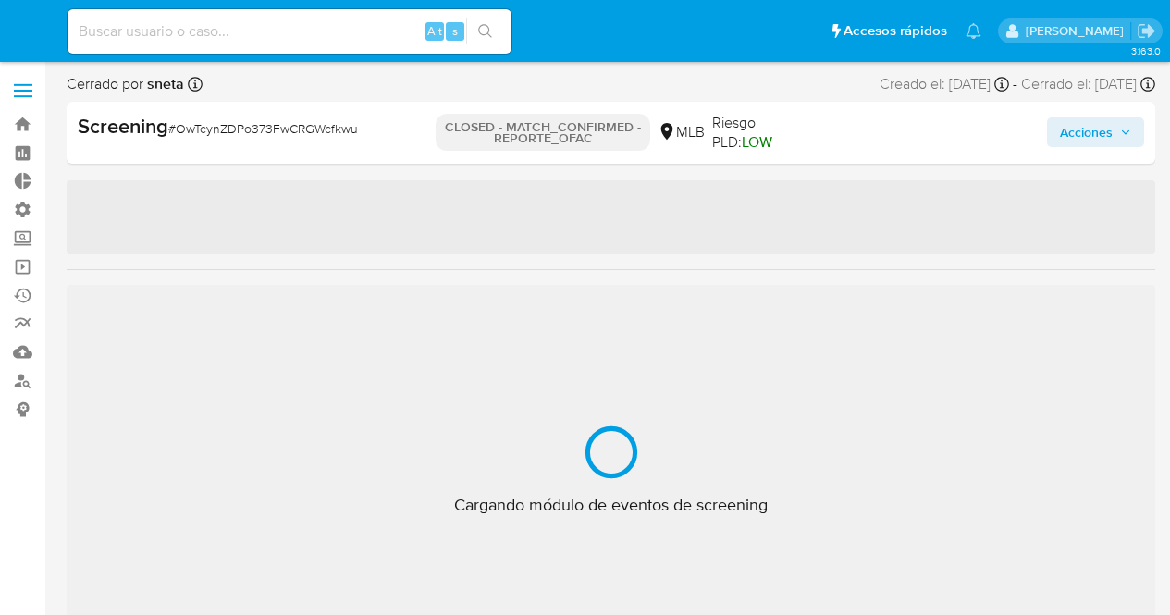
select select "10"
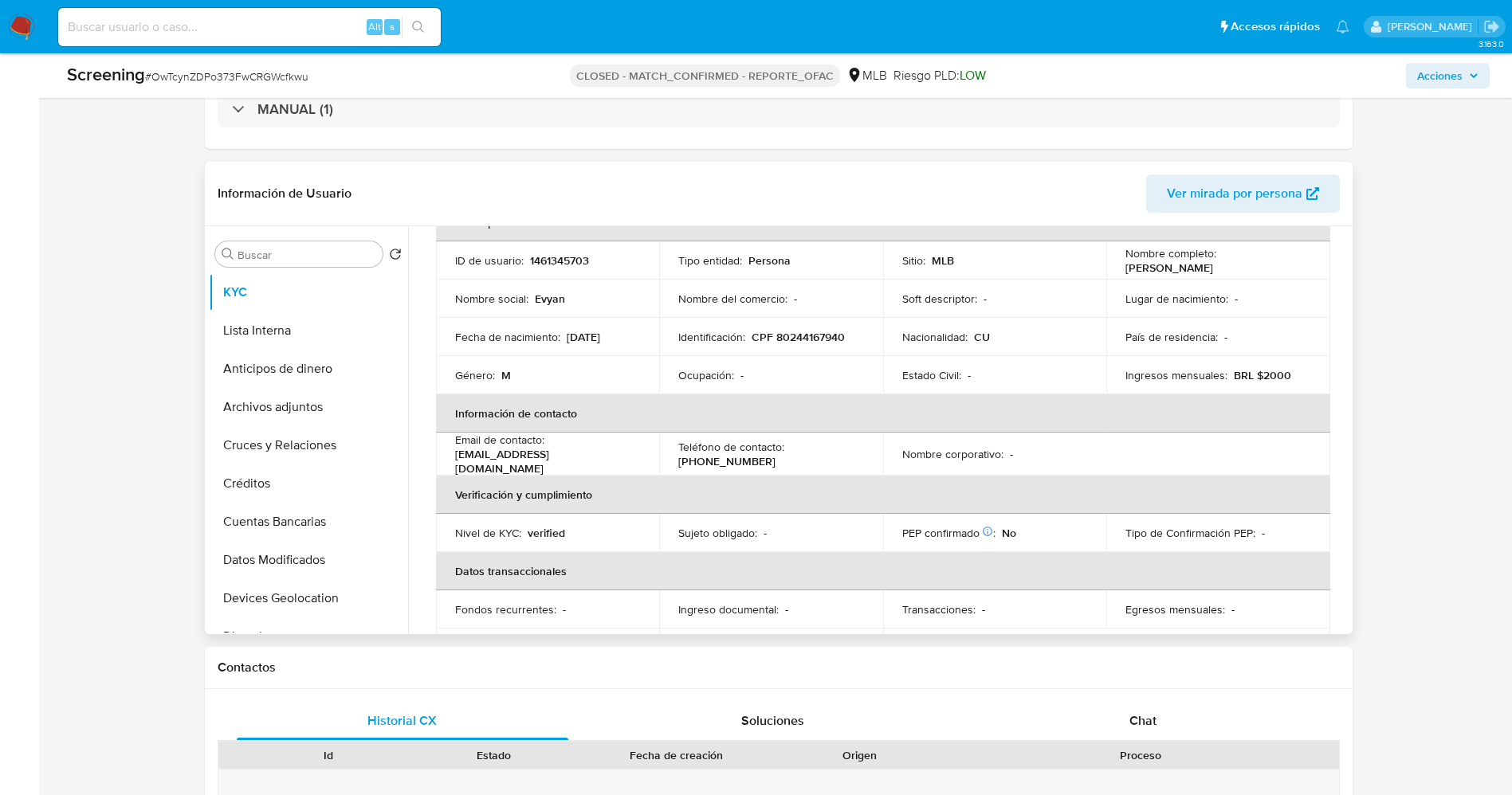
scroll to position [239, 0]
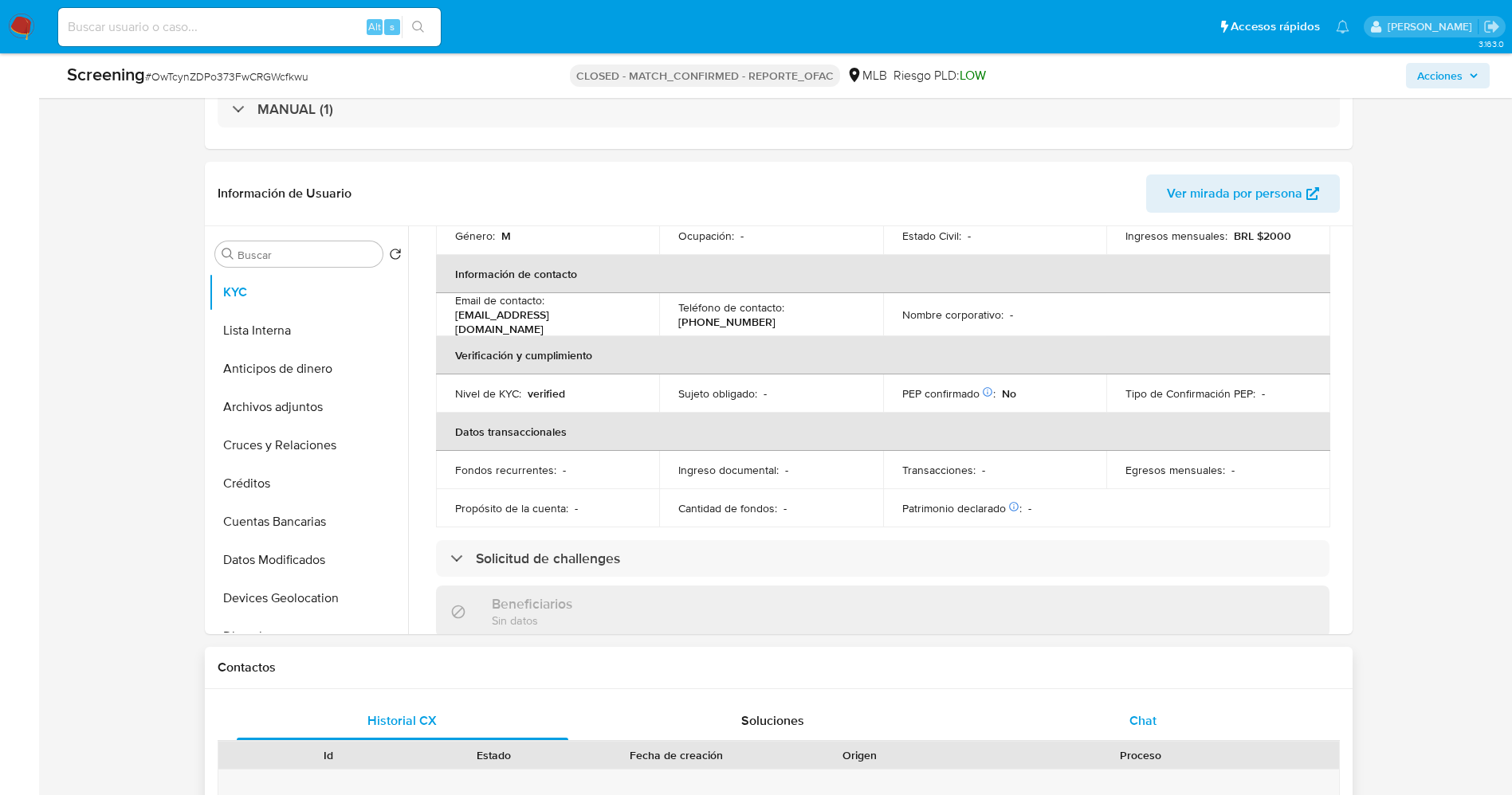
click at [1007, 529] on div "Chat" at bounding box center [1143, 721] width 333 height 38
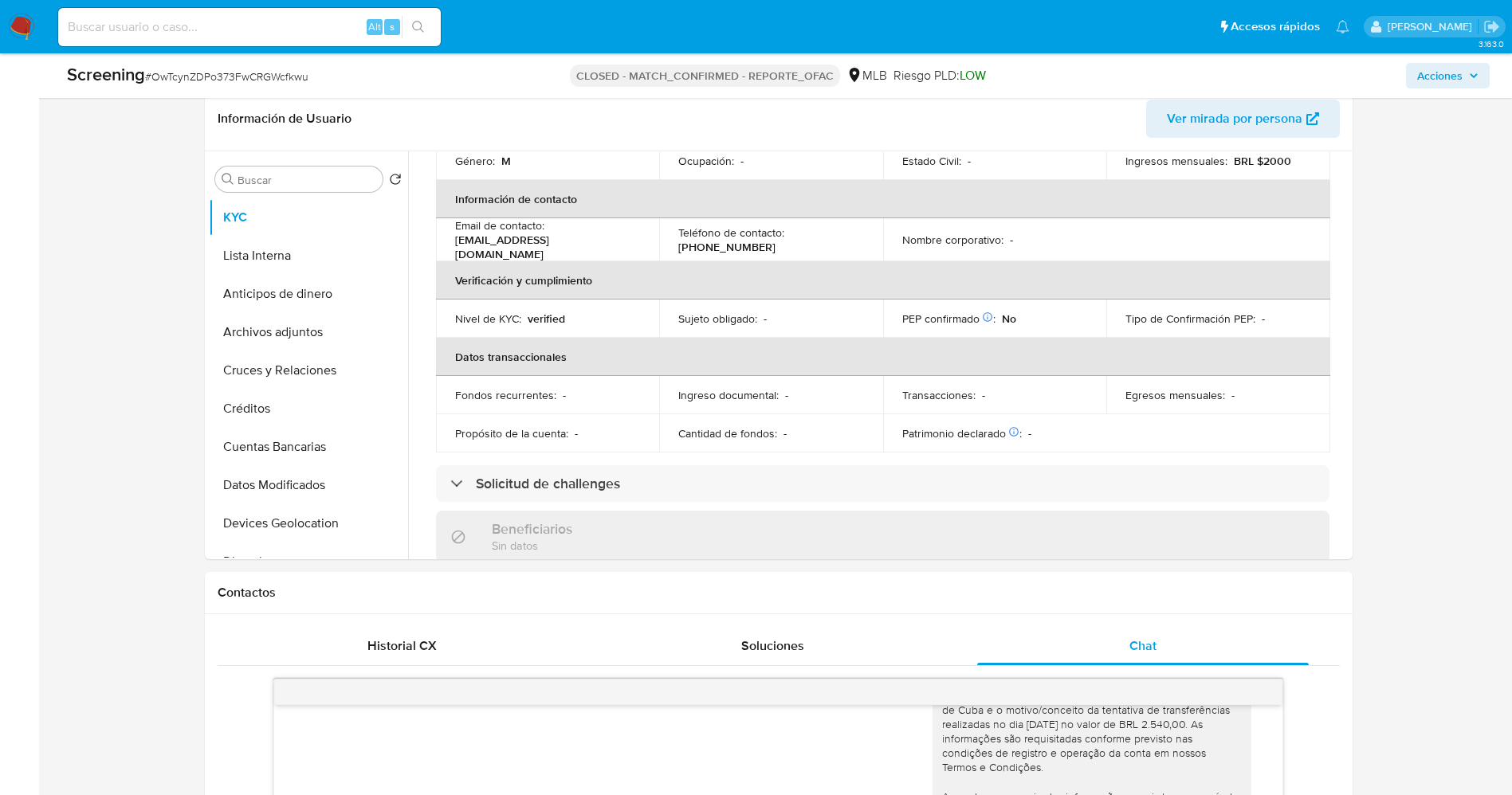
scroll to position [358, 0]
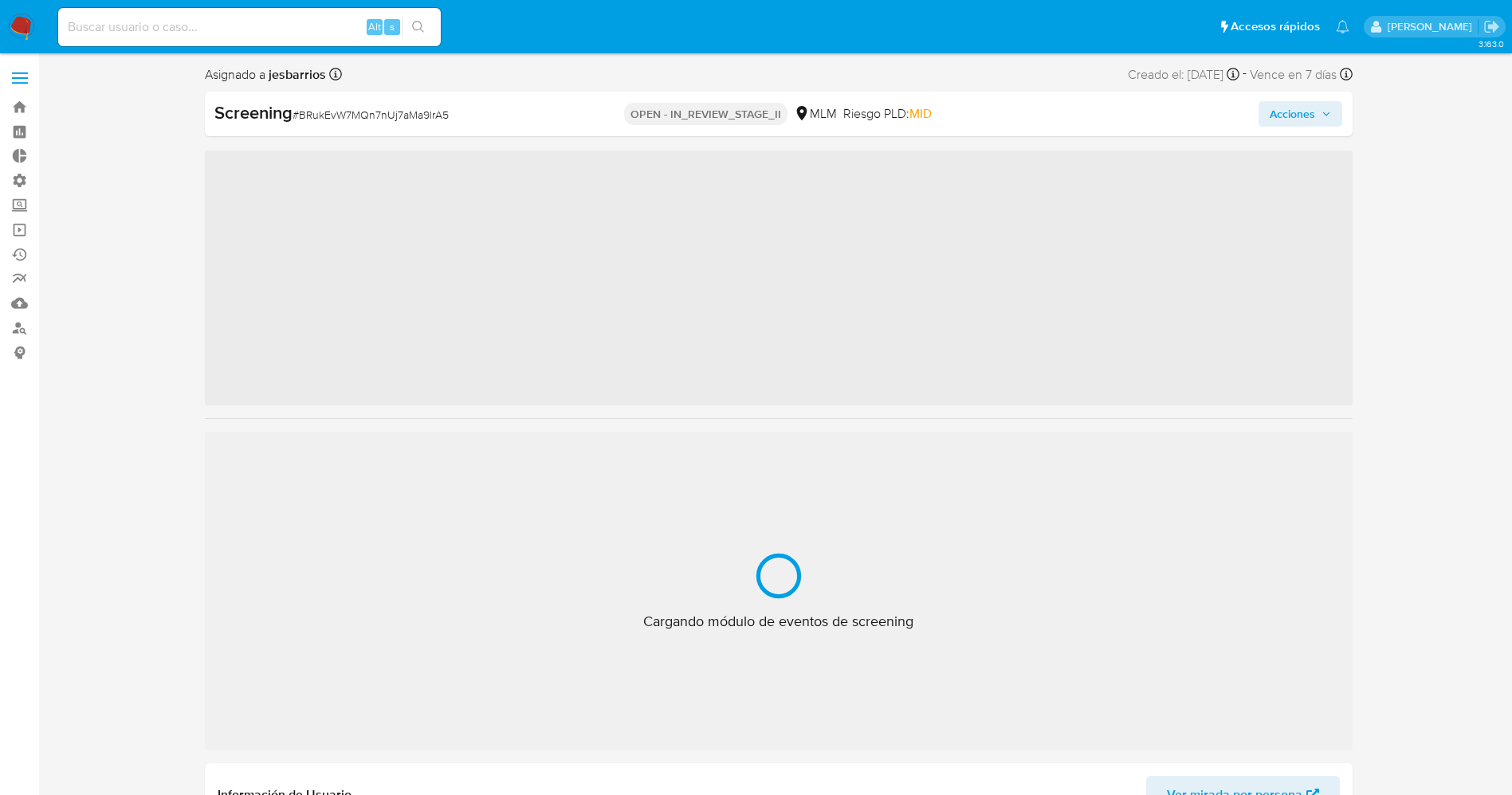
drag, startPoint x: 463, startPoint y: 145, endPoint x: 993, endPoint y: 227, distance: 536.3
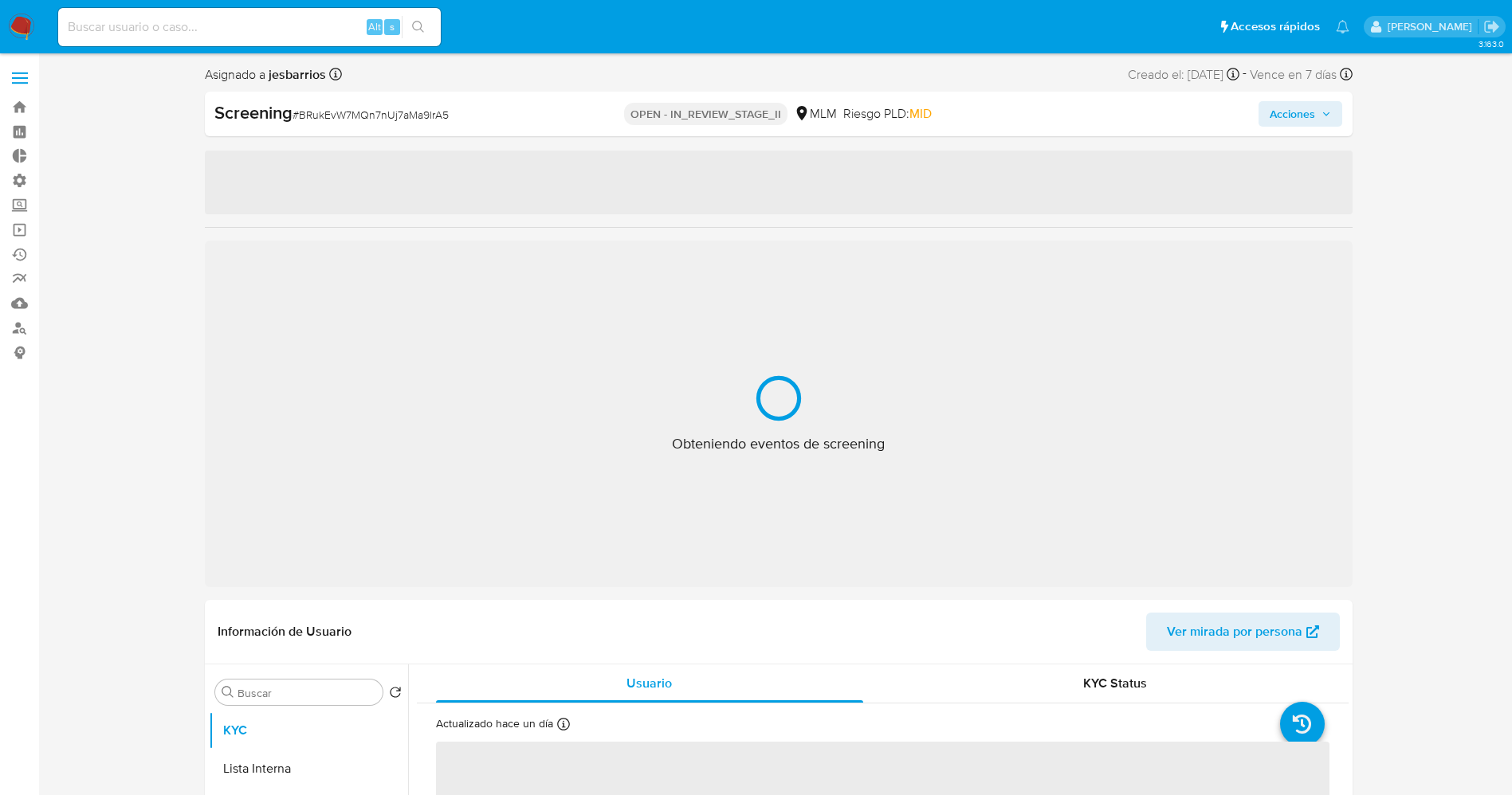
select select "10"
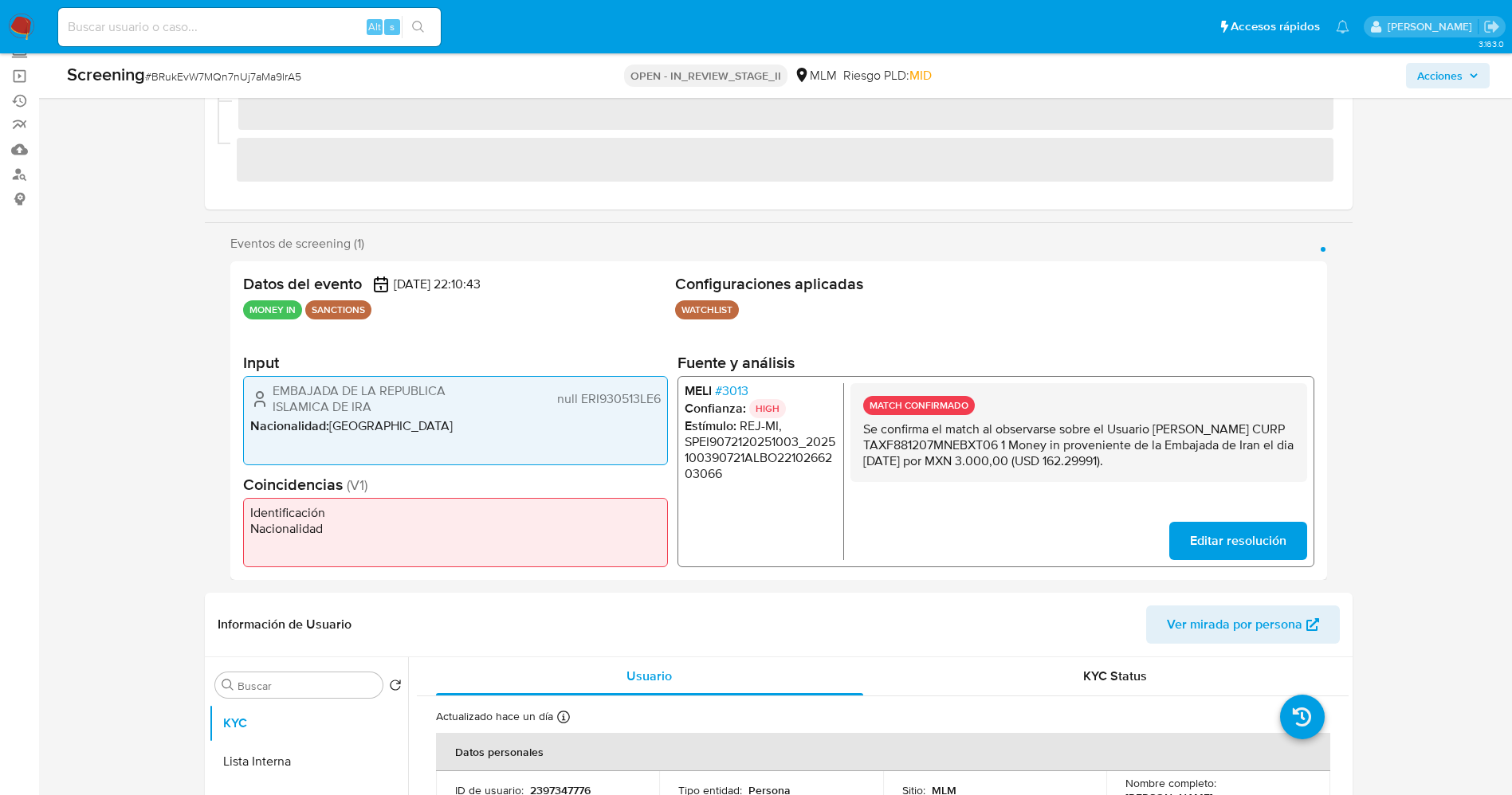
scroll to position [358, 0]
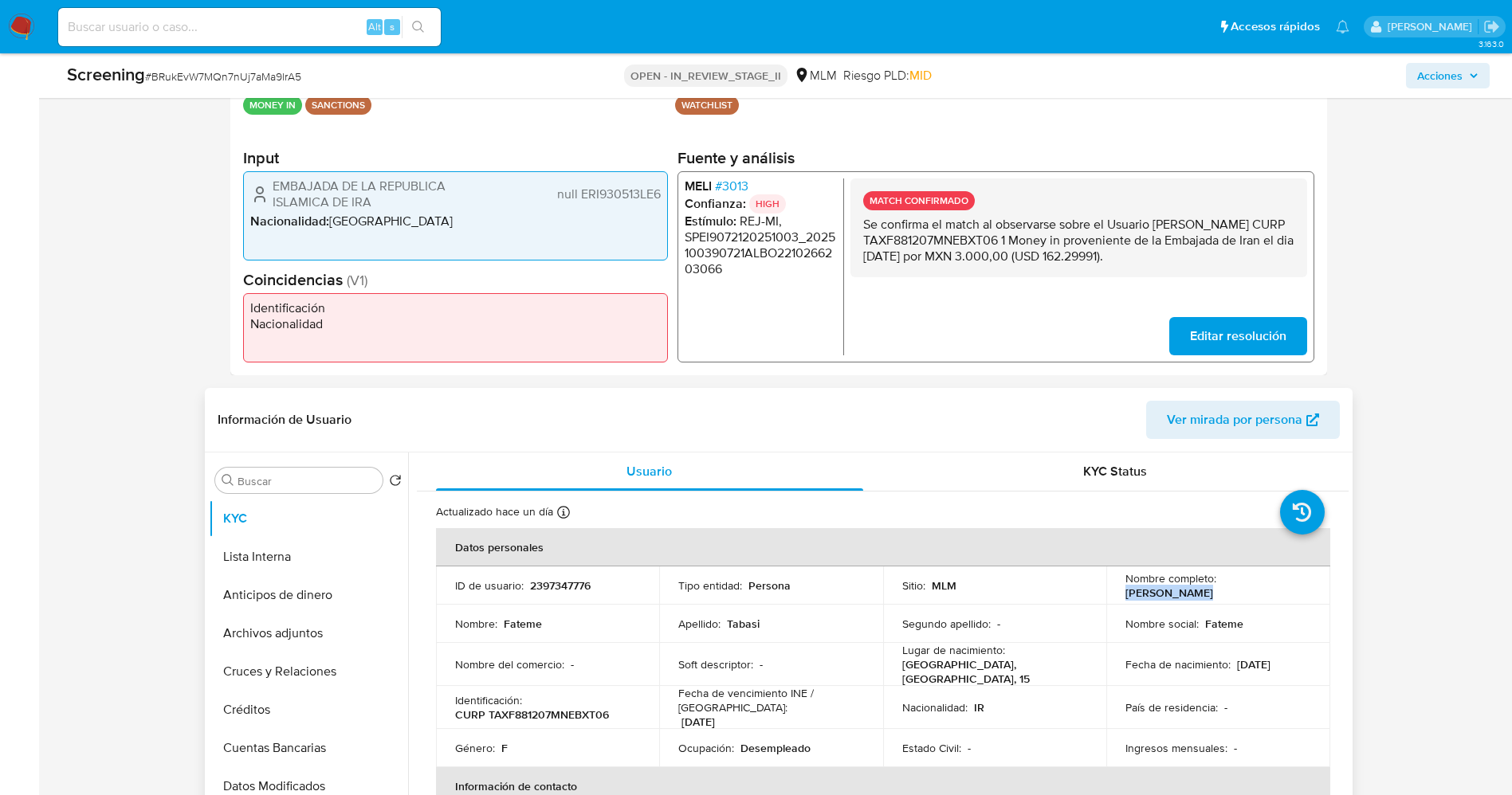
drag, startPoint x: 1218, startPoint y: 590, endPoint x: 1282, endPoint y: 587, distance: 64.1
click at [1292, 586] on div "Nombre completo : [PERSON_NAME]" at bounding box center [1218, 585] width 186 height 28
copy p "[PERSON_NAME]"
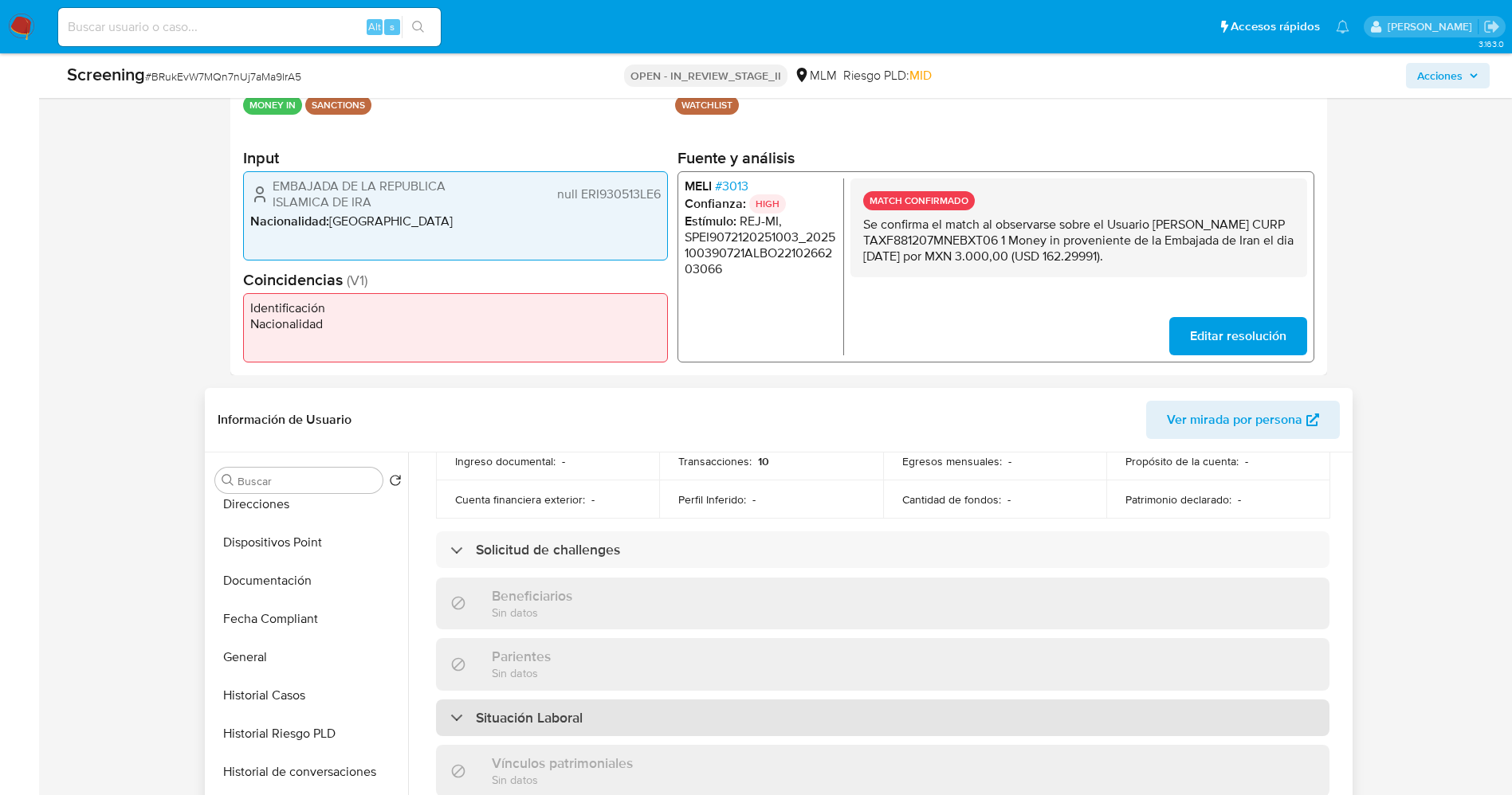
click at [509, 709] on h3 "Situación Laboral" at bounding box center [529, 717] width 107 height 17
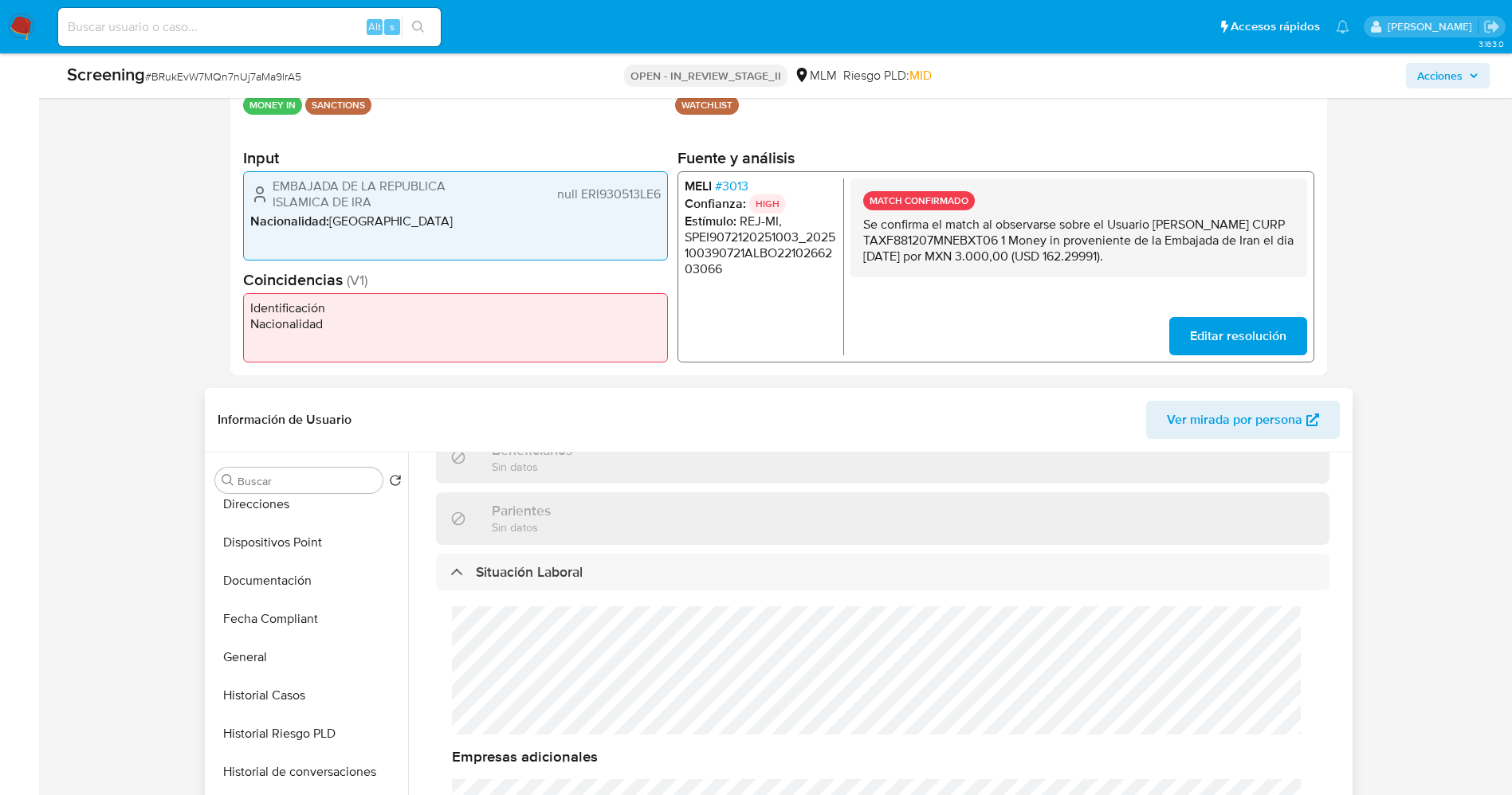
scroll to position [836, 0]
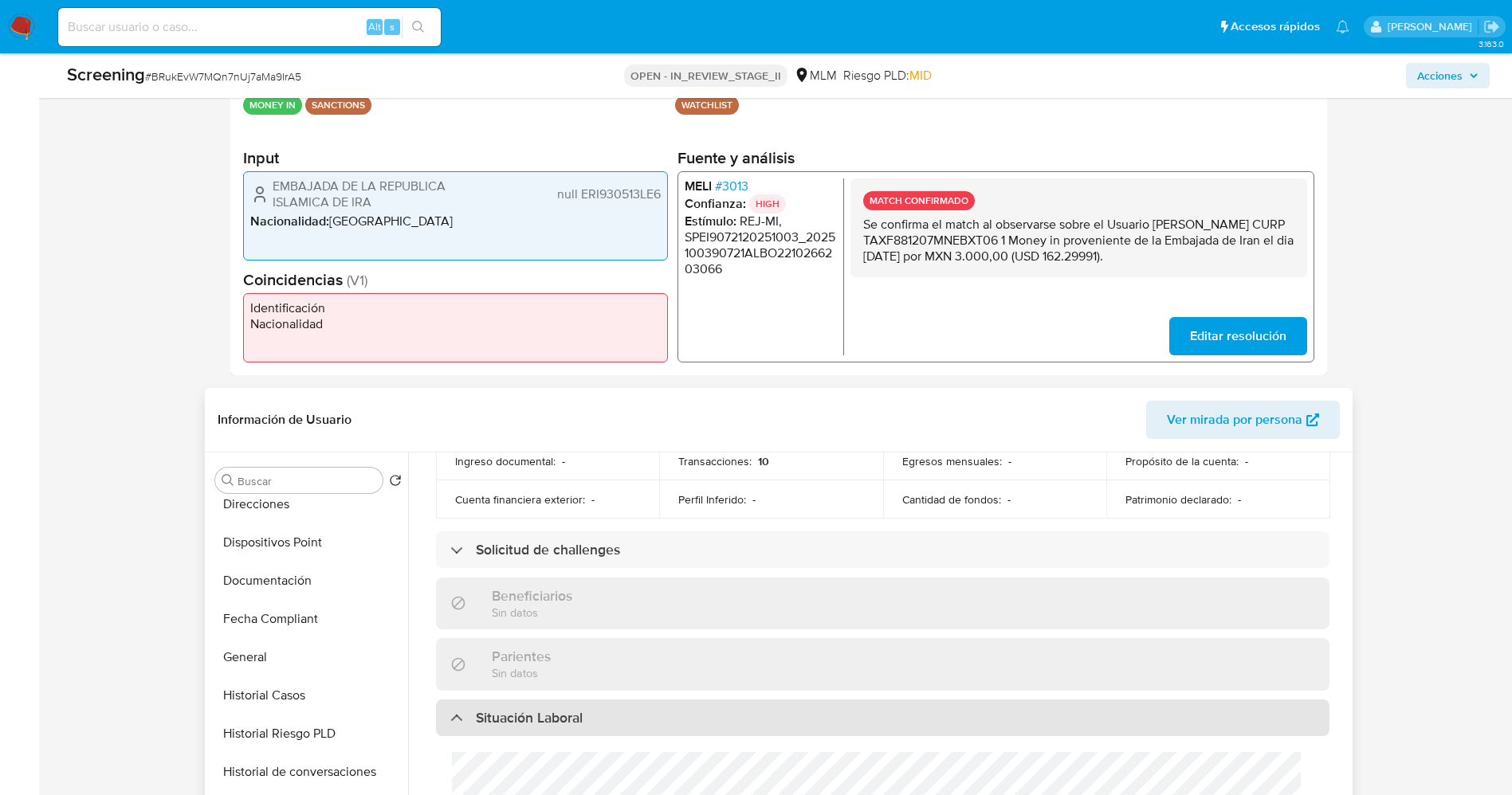
click at [558, 711] on h3 "Situación Laboral" at bounding box center [529, 717] width 107 height 17
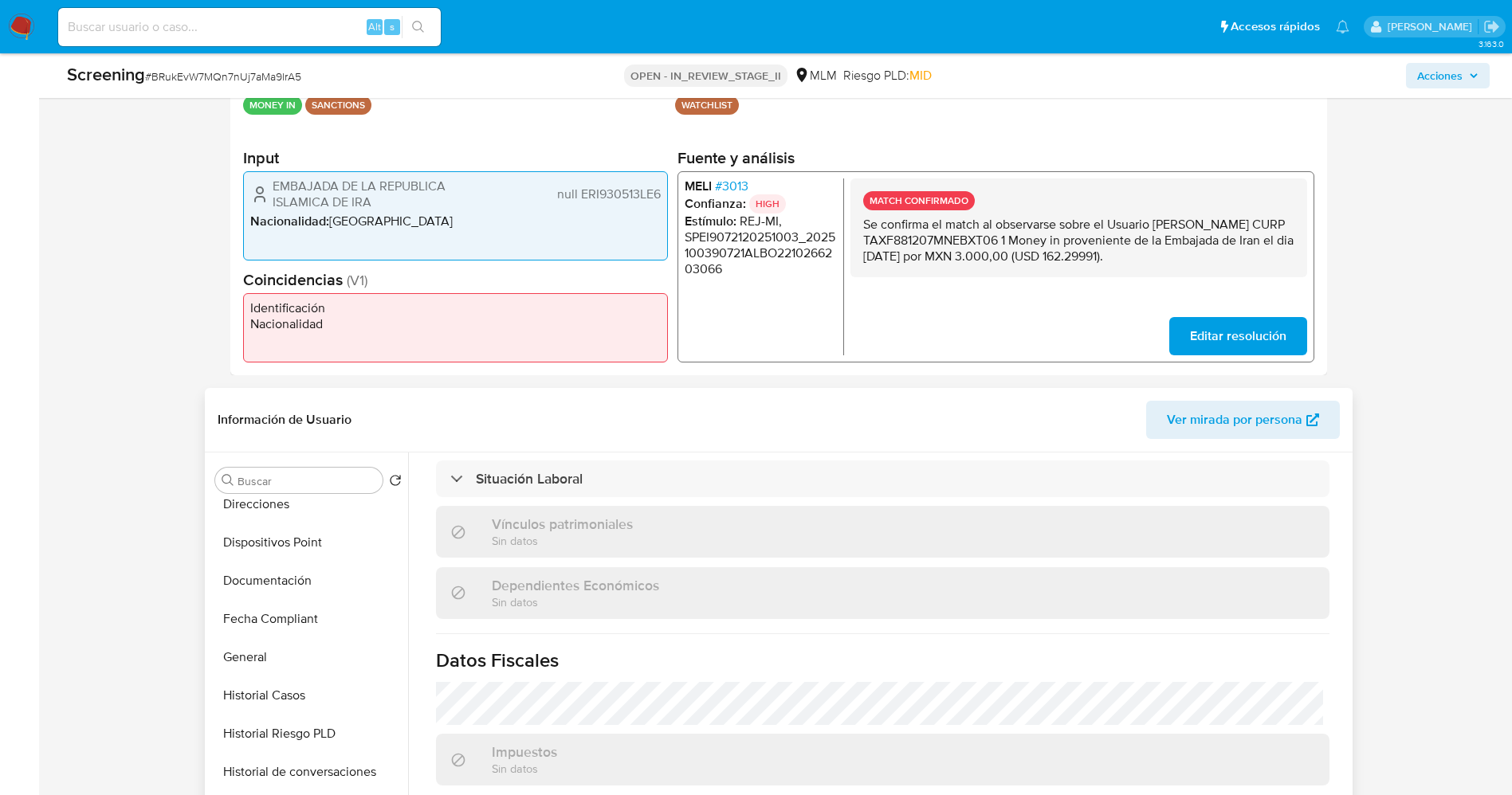
scroll to position [598, 0]
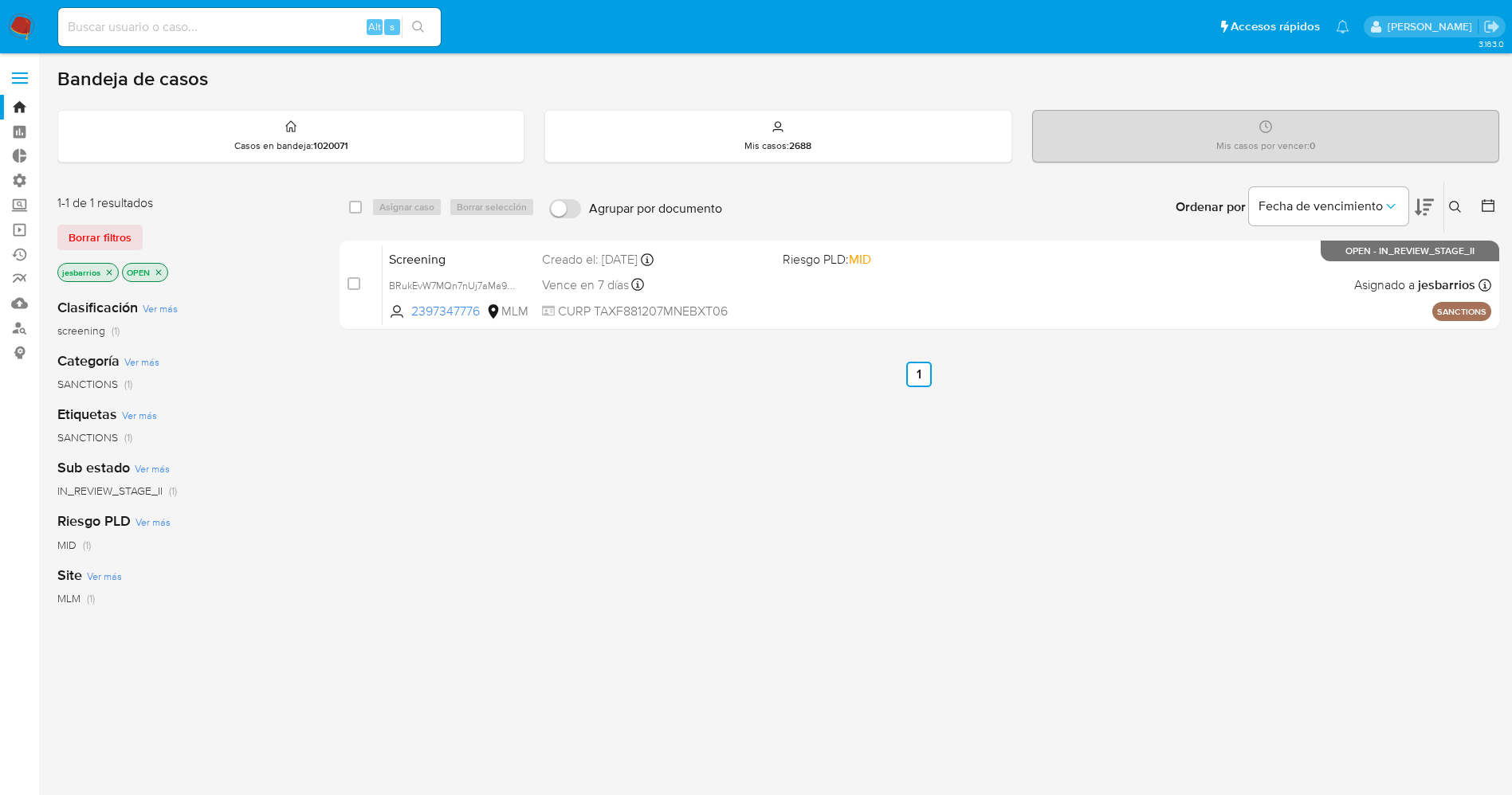
click at [110, 268] on icon "close-filter" at bounding box center [109, 272] width 9 height 9
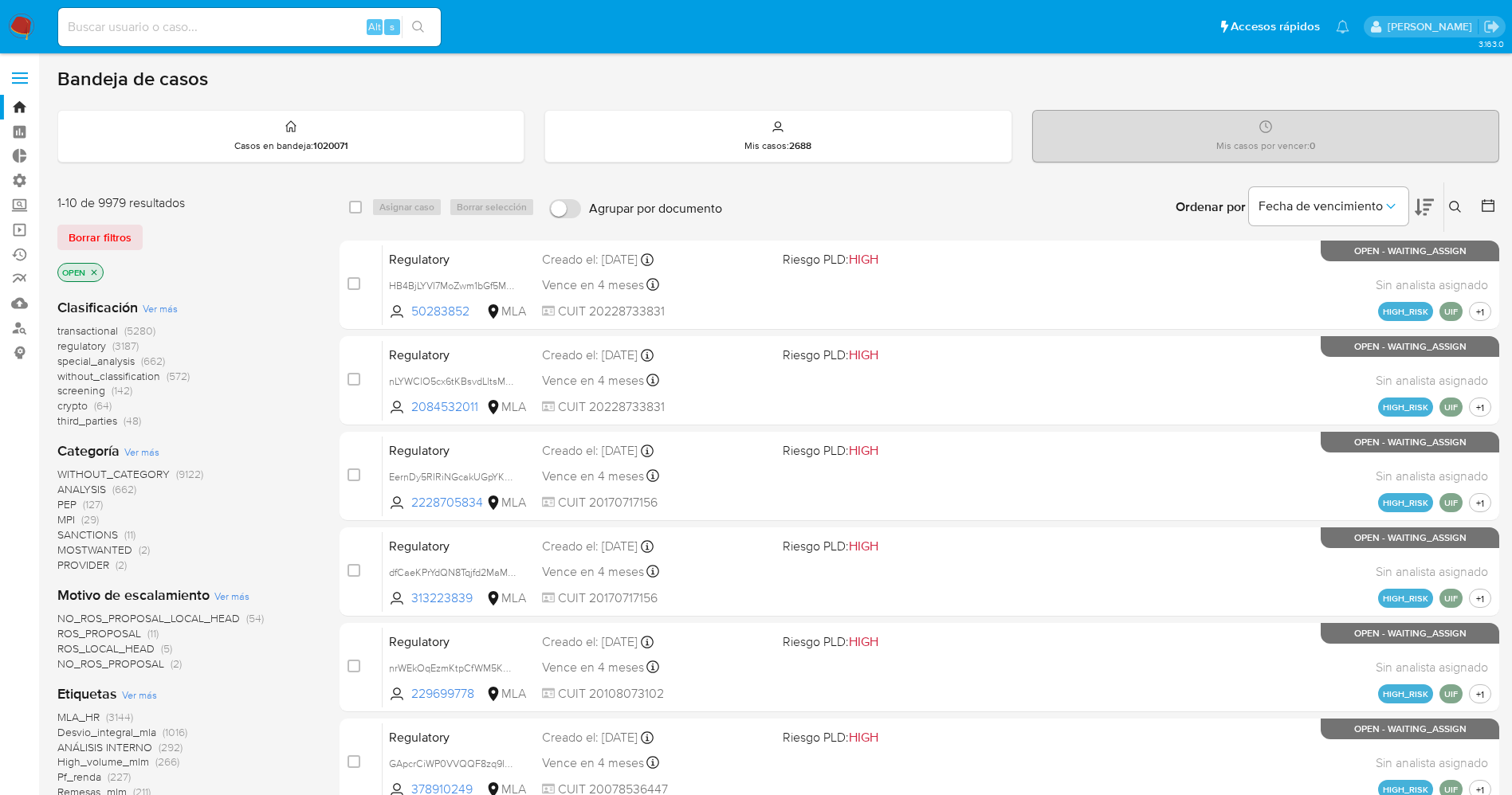
click at [148, 693] on span "Ver más" at bounding box center [140, 694] width 35 height 15
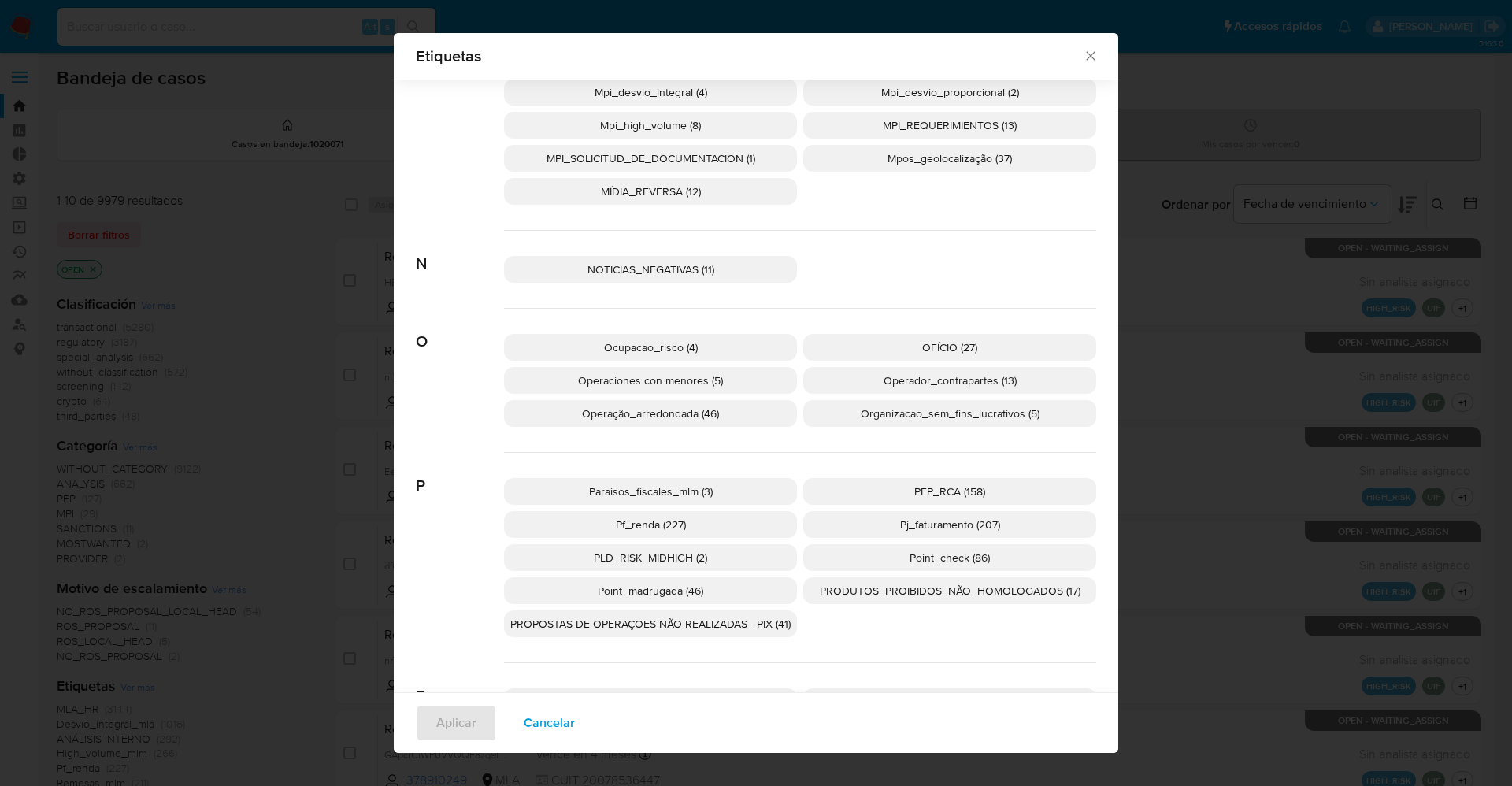
scroll to position [2352, 0]
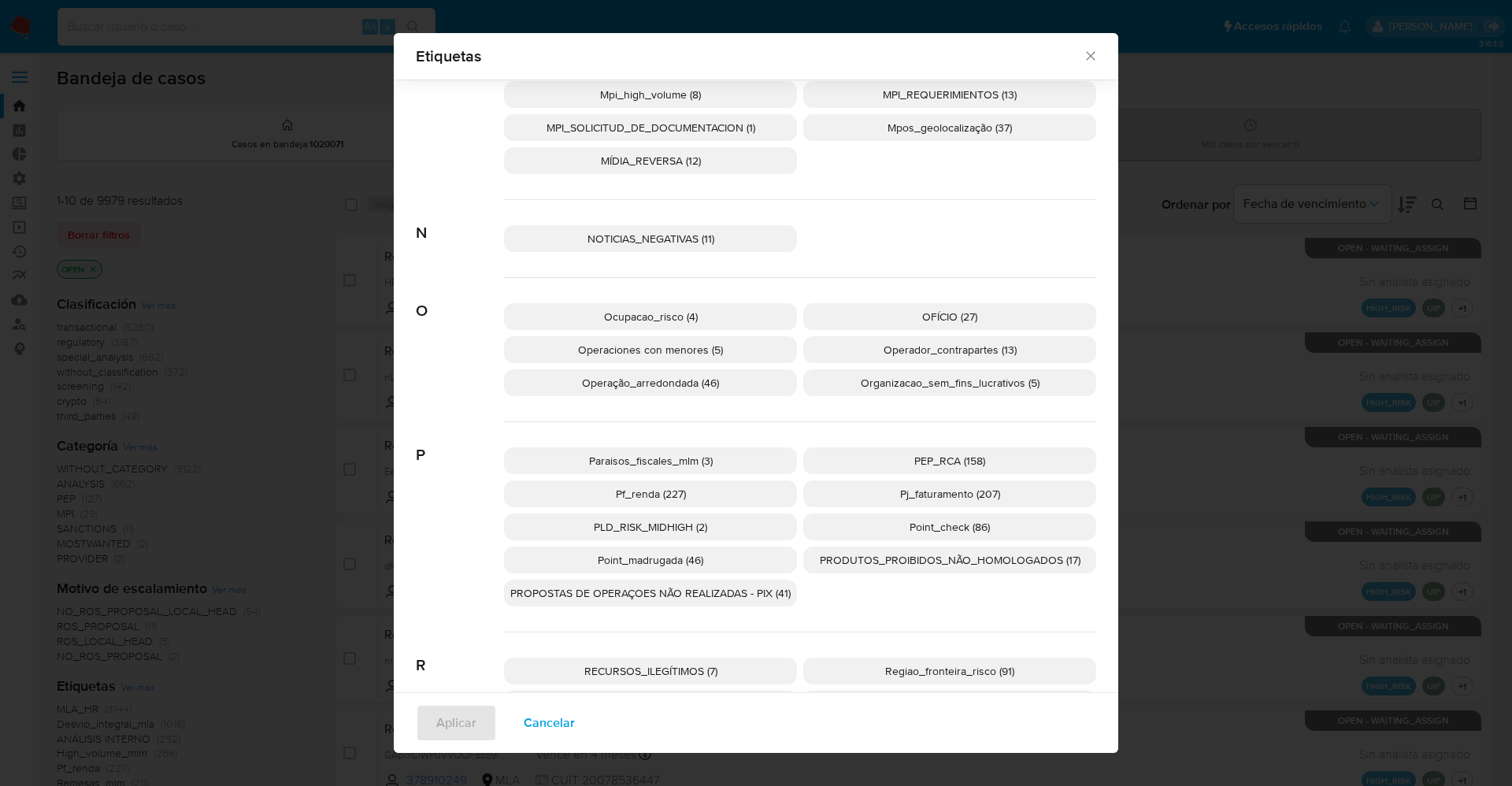
click at [959, 467] on span "PEP_RCA (158)" at bounding box center [949, 461] width 71 height 16
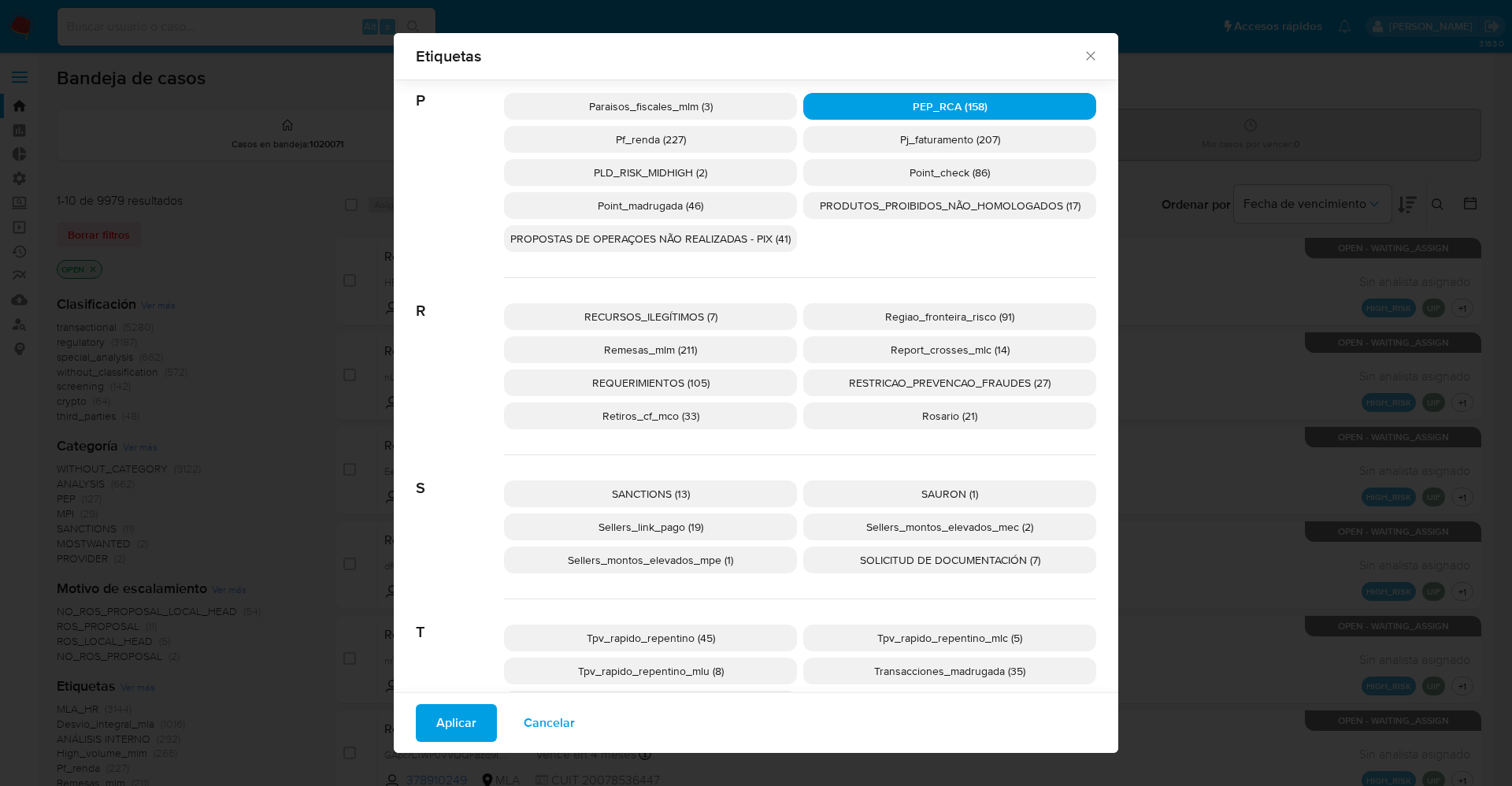
click at [630, 497] on span "SANCTIONS (13)" at bounding box center [651, 494] width 78 height 16
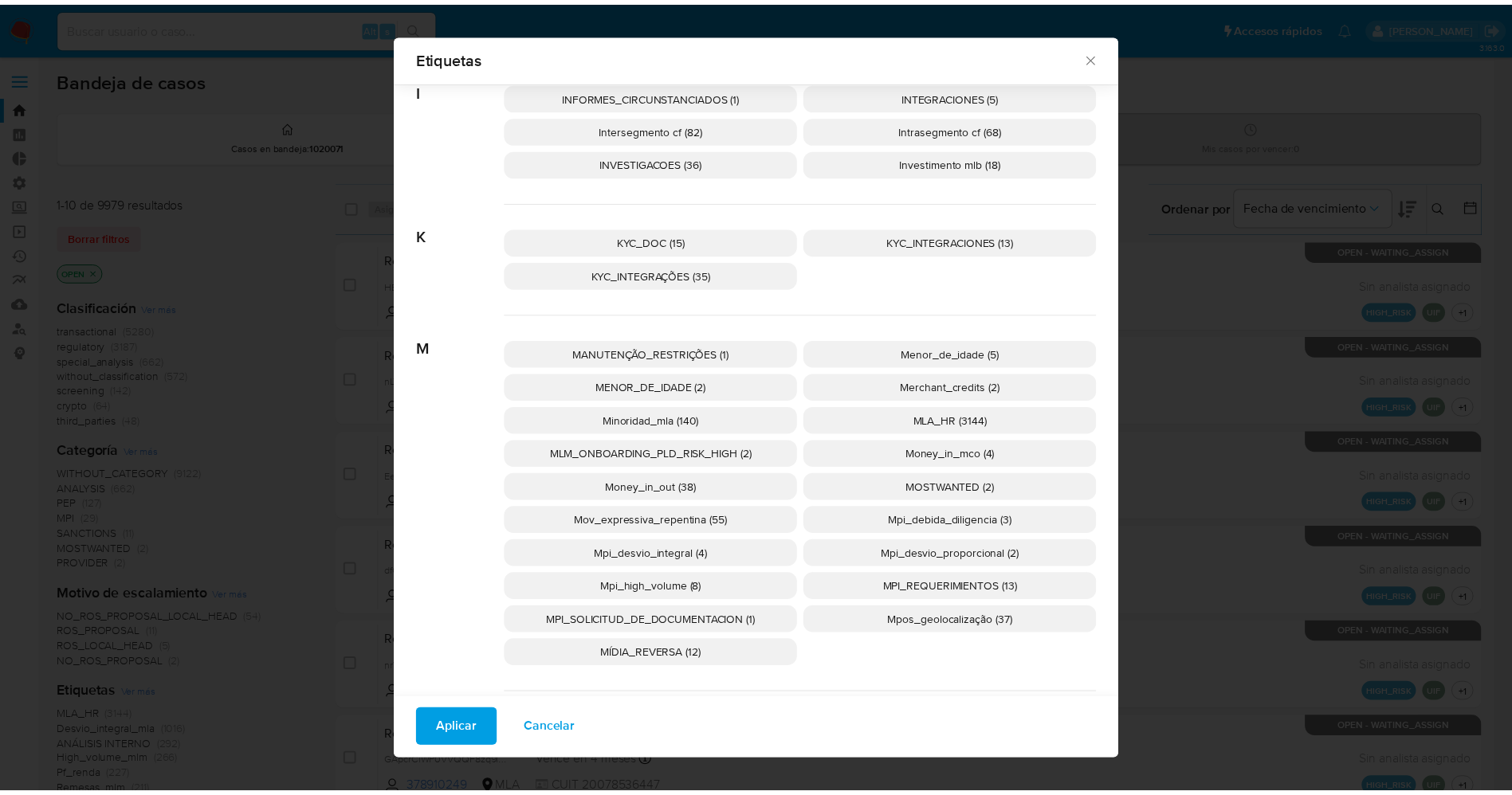
scroll to position [1938, 0]
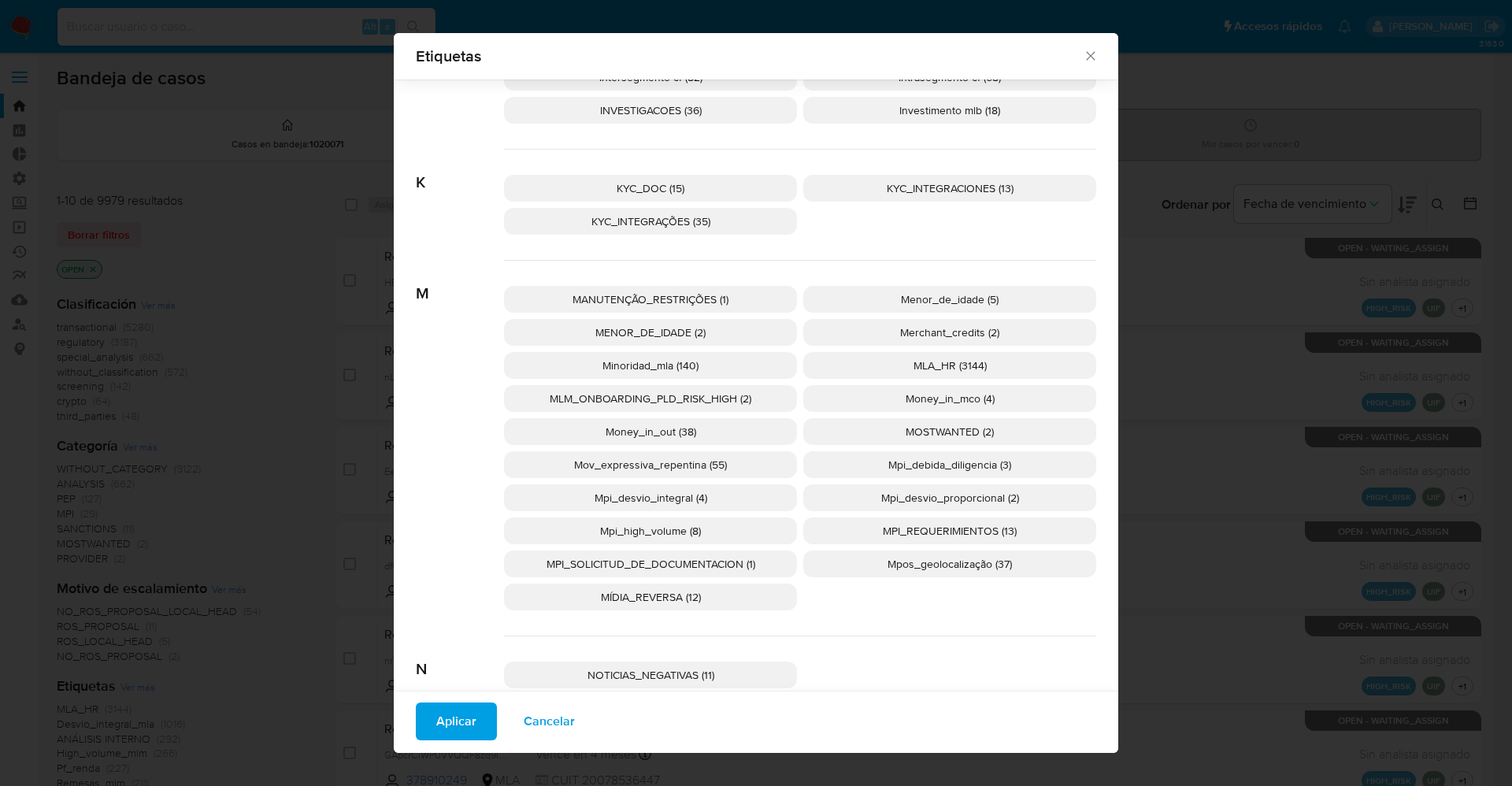
click at [920, 434] on span "MOSTWANTED (2)" at bounding box center [950, 432] width 89 height 16
click at [461, 721] on span "Aplicar" at bounding box center [456, 721] width 40 height 35
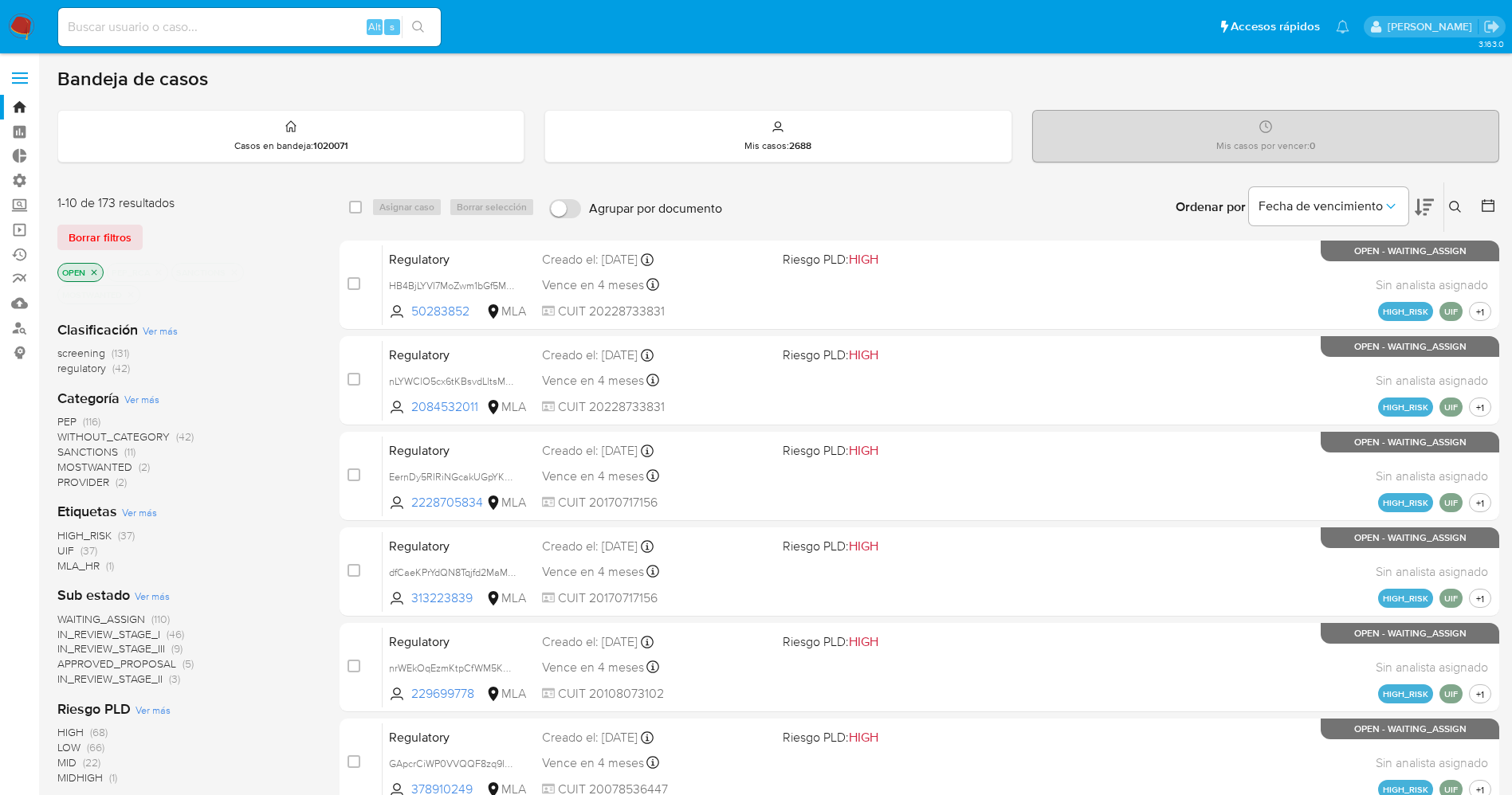
click at [129, 616] on span "WAITING_ASSIGN" at bounding box center [102, 619] width 88 height 16
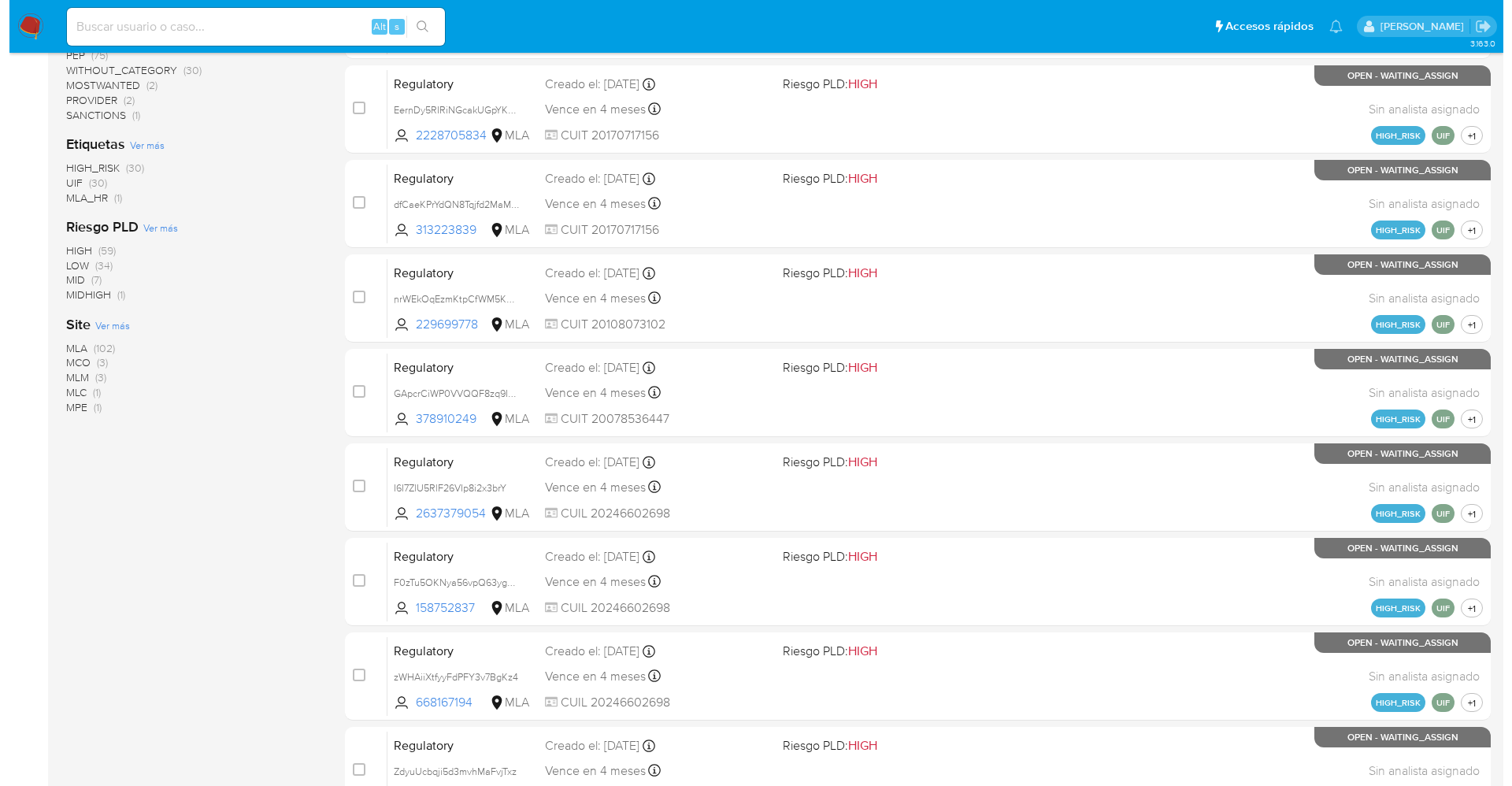
scroll to position [278, 0]
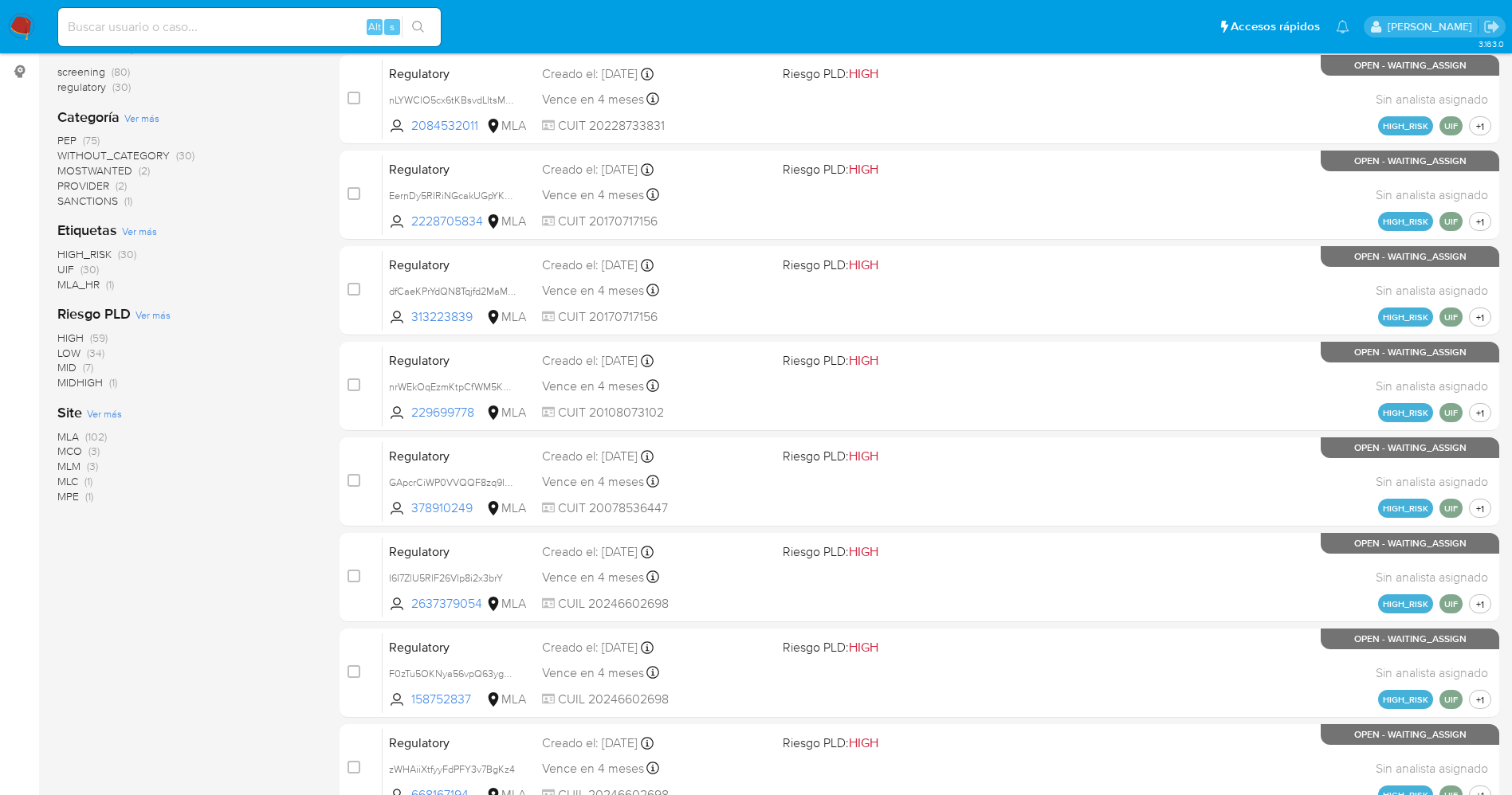
click at [109, 414] on span "Ver más" at bounding box center [104, 413] width 35 height 15
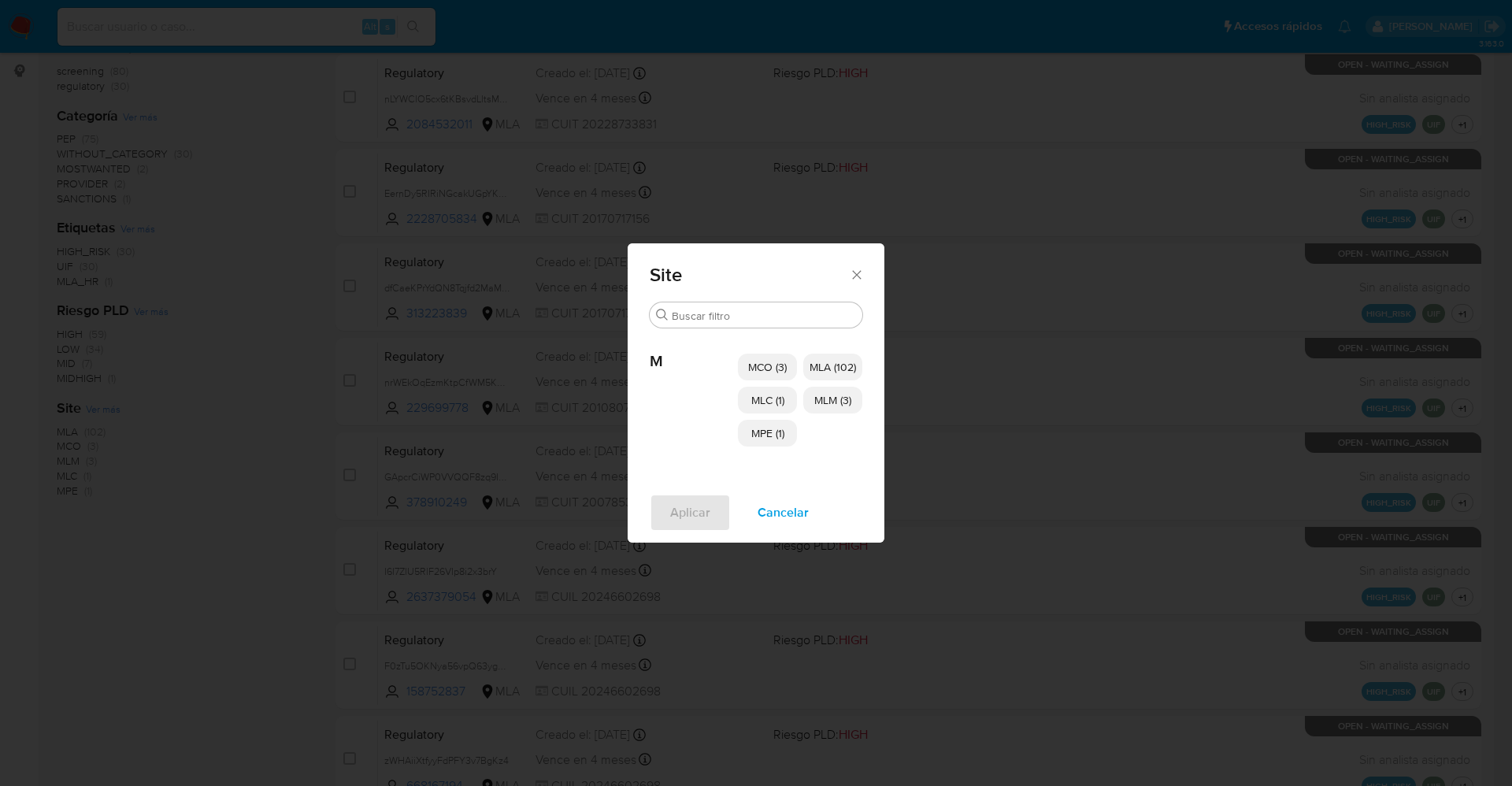
click at [772, 368] on span "MCO (3)" at bounding box center [767, 367] width 38 height 16
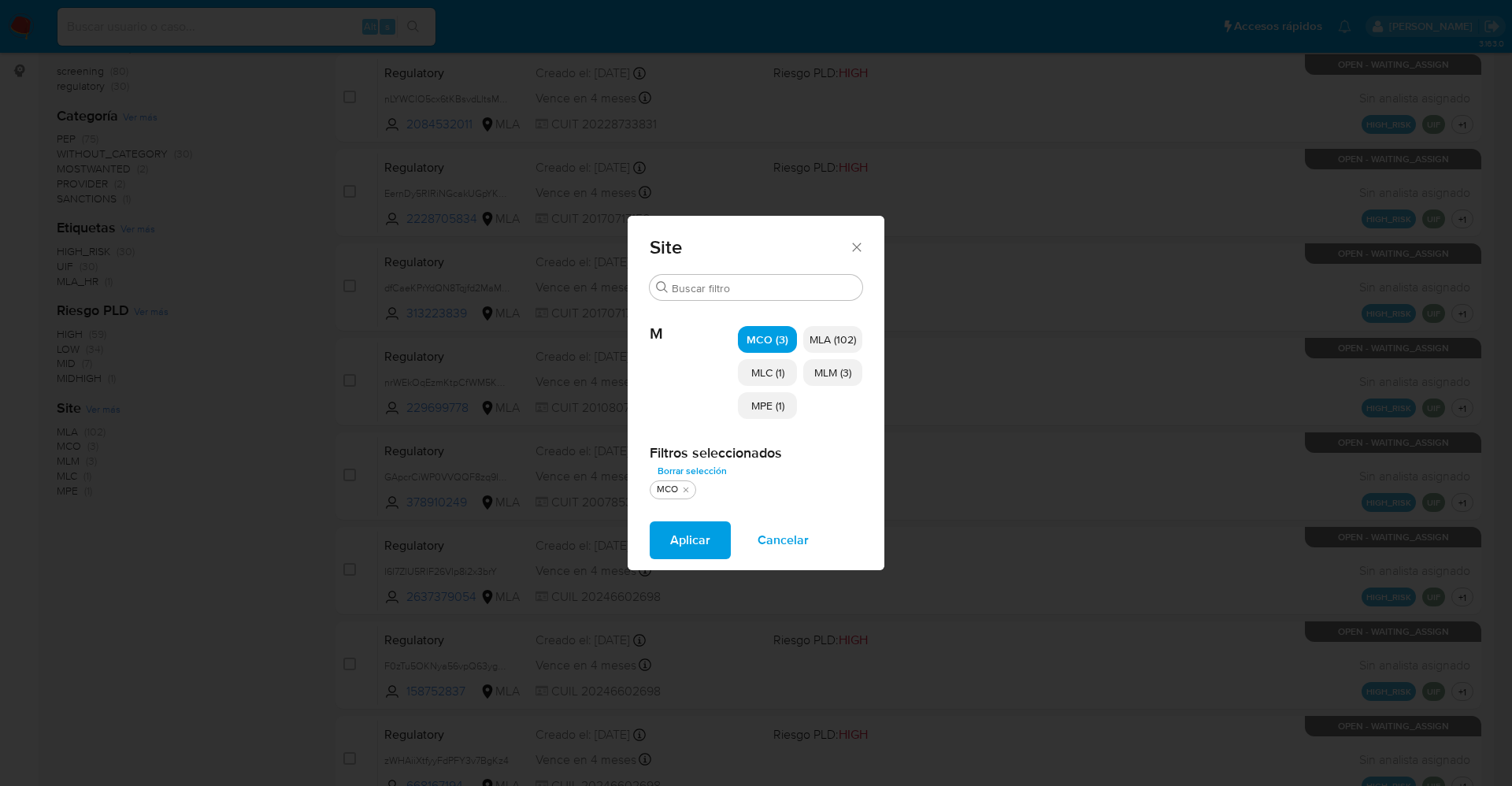
click at [774, 369] on span "MLC (1)" at bounding box center [768, 372] width 33 height 16
click at [771, 404] on span "MPE (1)" at bounding box center [768, 405] width 33 height 16
click at [839, 372] on span "MLM (3)" at bounding box center [833, 372] width 37 height 16
click at [717, 545] on button "Aplicar" at bounding box center [690, 540] width 81 height 37
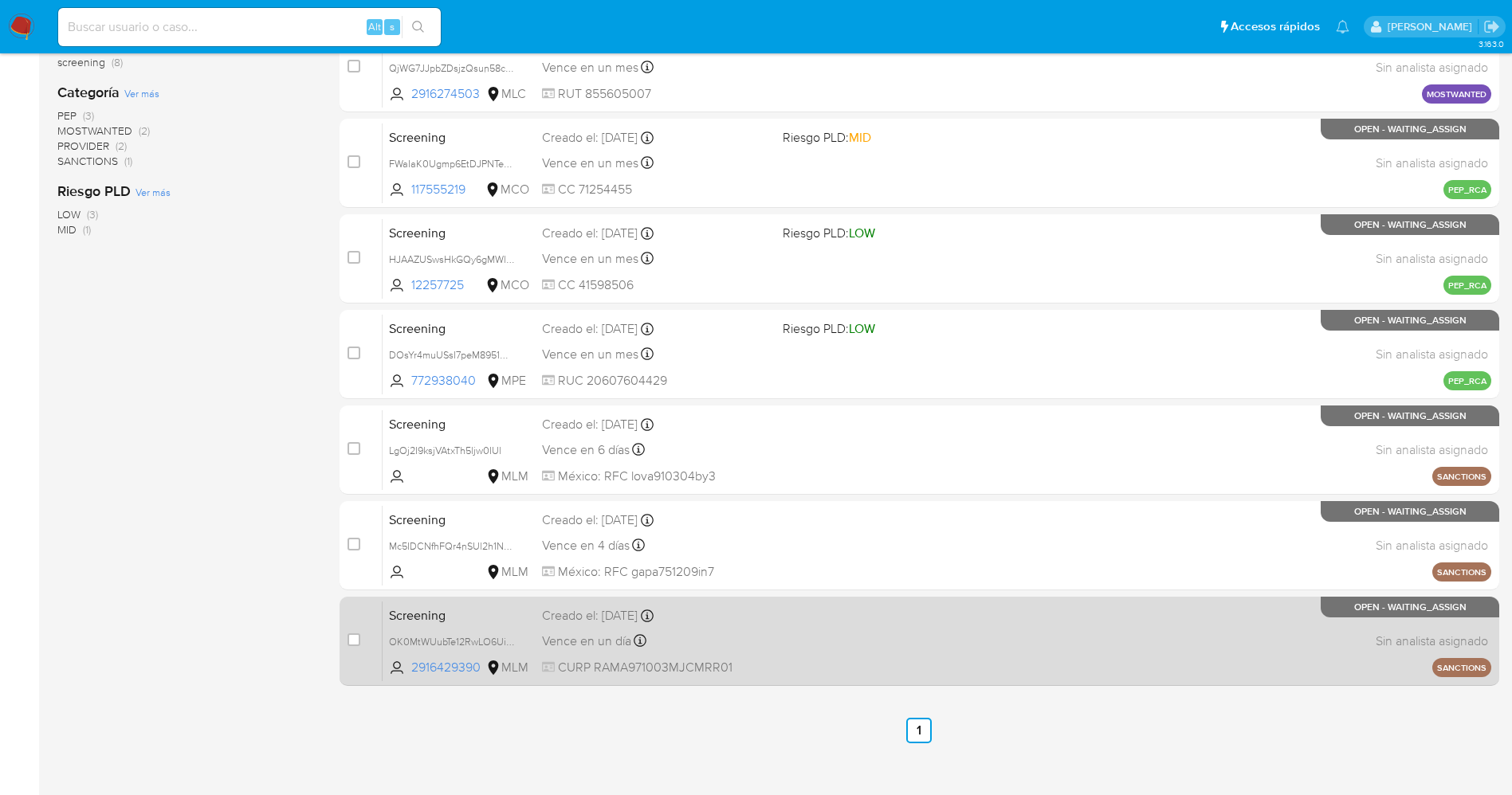
scroll to position [329, 0]
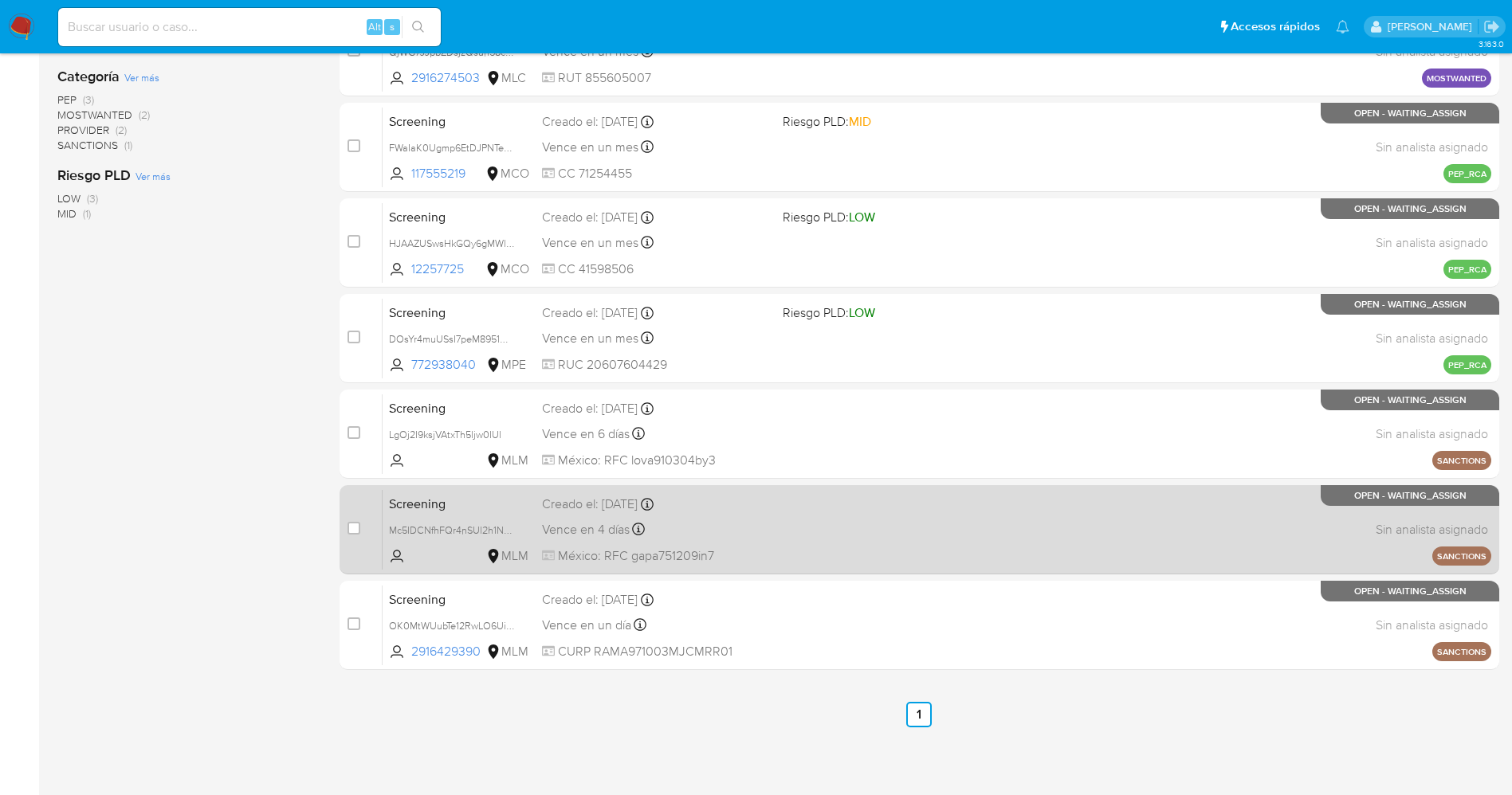
click at [873, 545] on div "Screening Mc5IDCNfhFQr4nSUl2h1N3Hx MLM Creado el: 05/10/2025 Creado el: 05/10/2…" at bounding box center [936, 529] width 1109 height 80
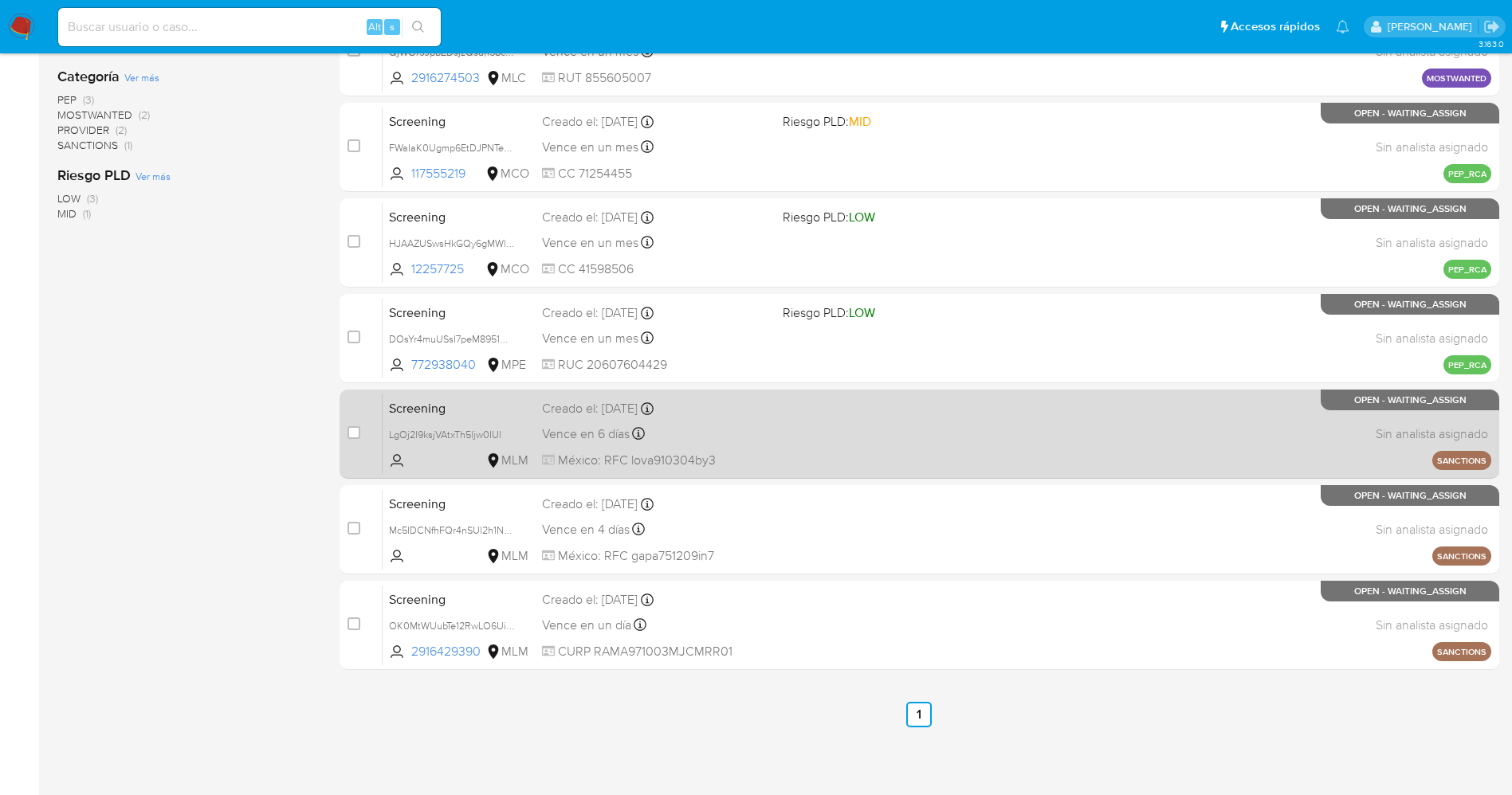
click at [725, 431] on div "Vence en 6 días Vence el 15/10/2025 08:17:54" at bounding box center [656, 433] width 228 height 22
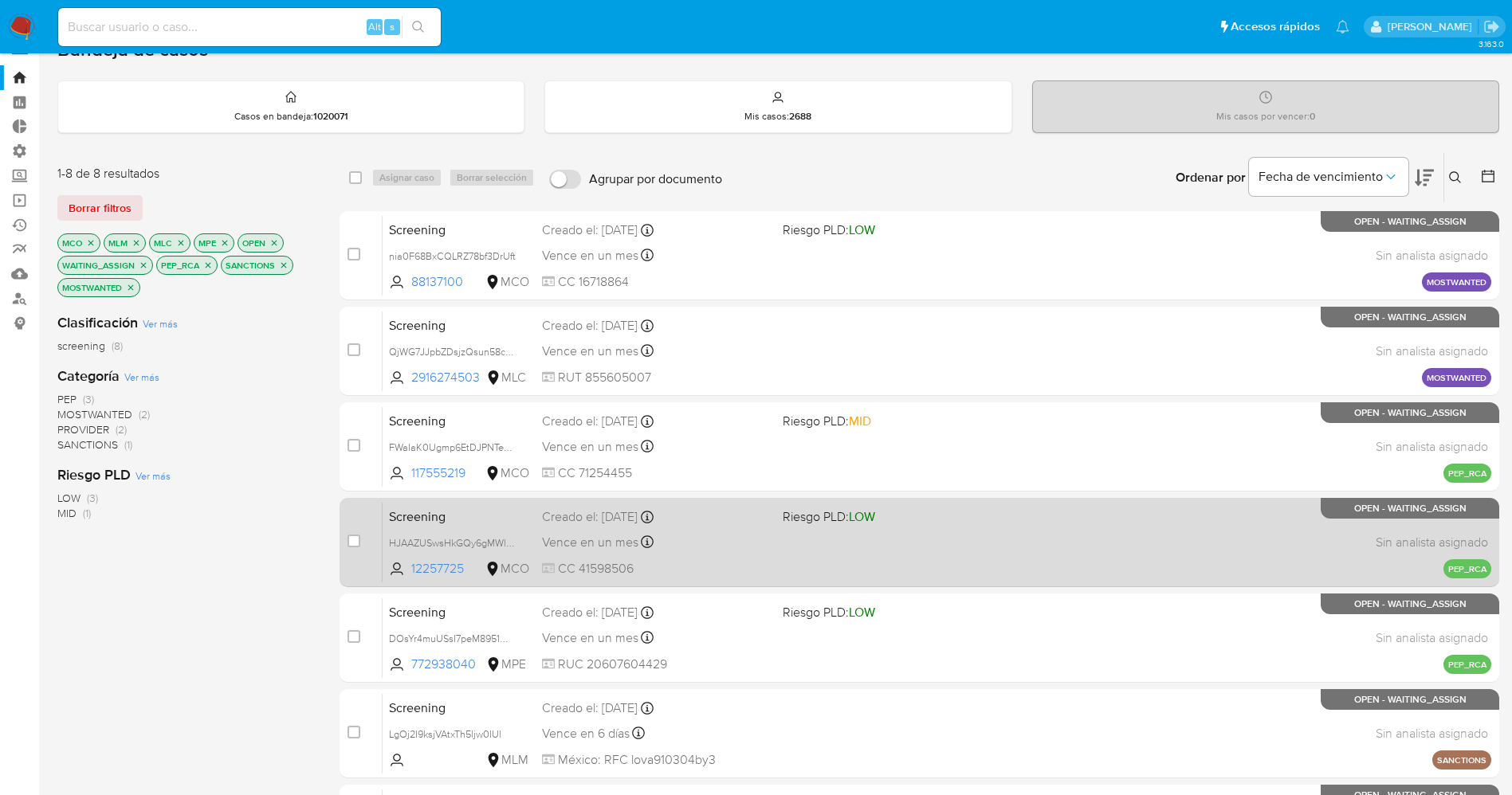
scroll to position [0, 0]
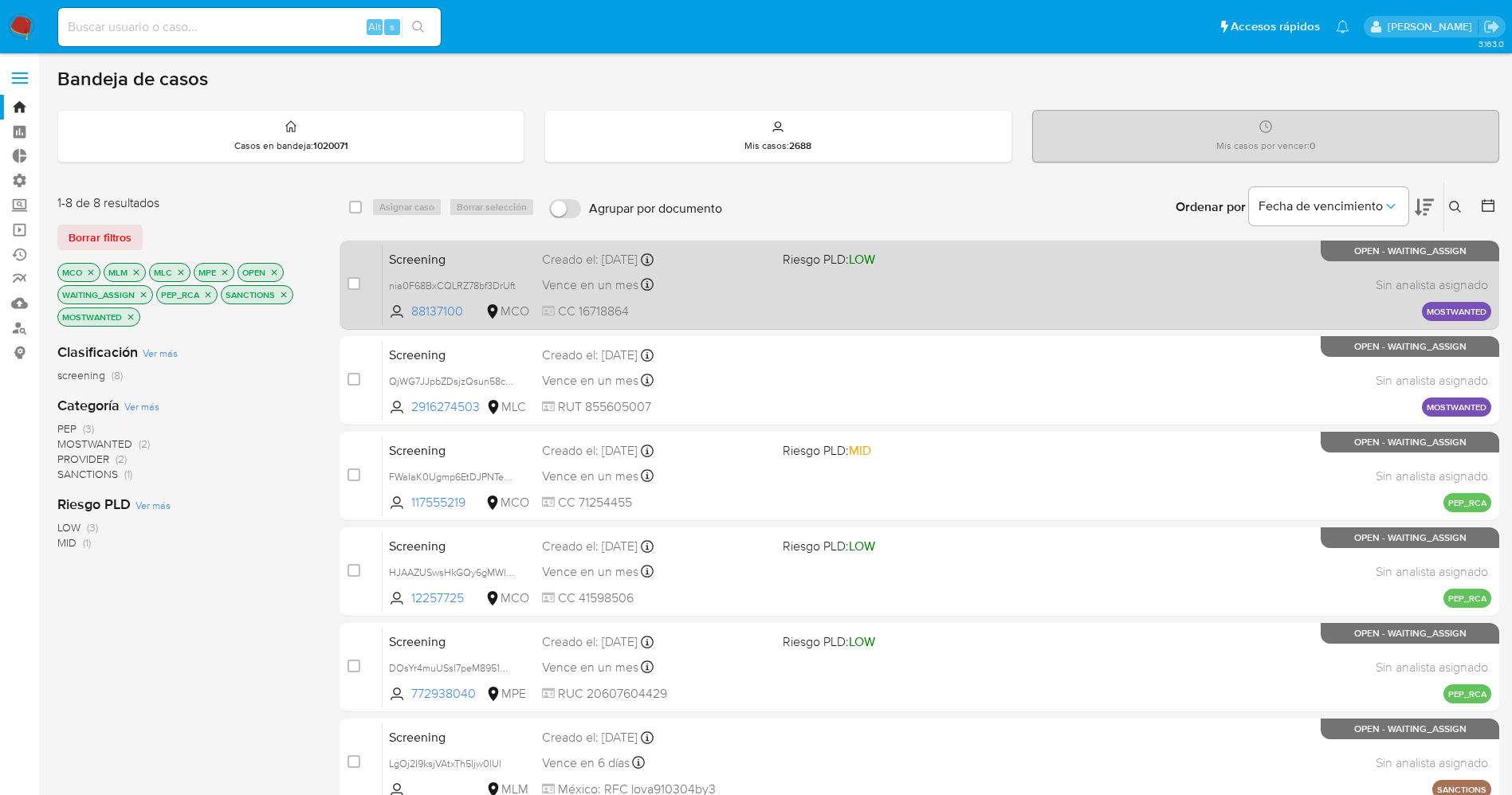
click at [768, 289] on div "Vence en un mes Vence el 08/11/2025 17:14:56" at bounding box center [656, 284] width 228 height 22
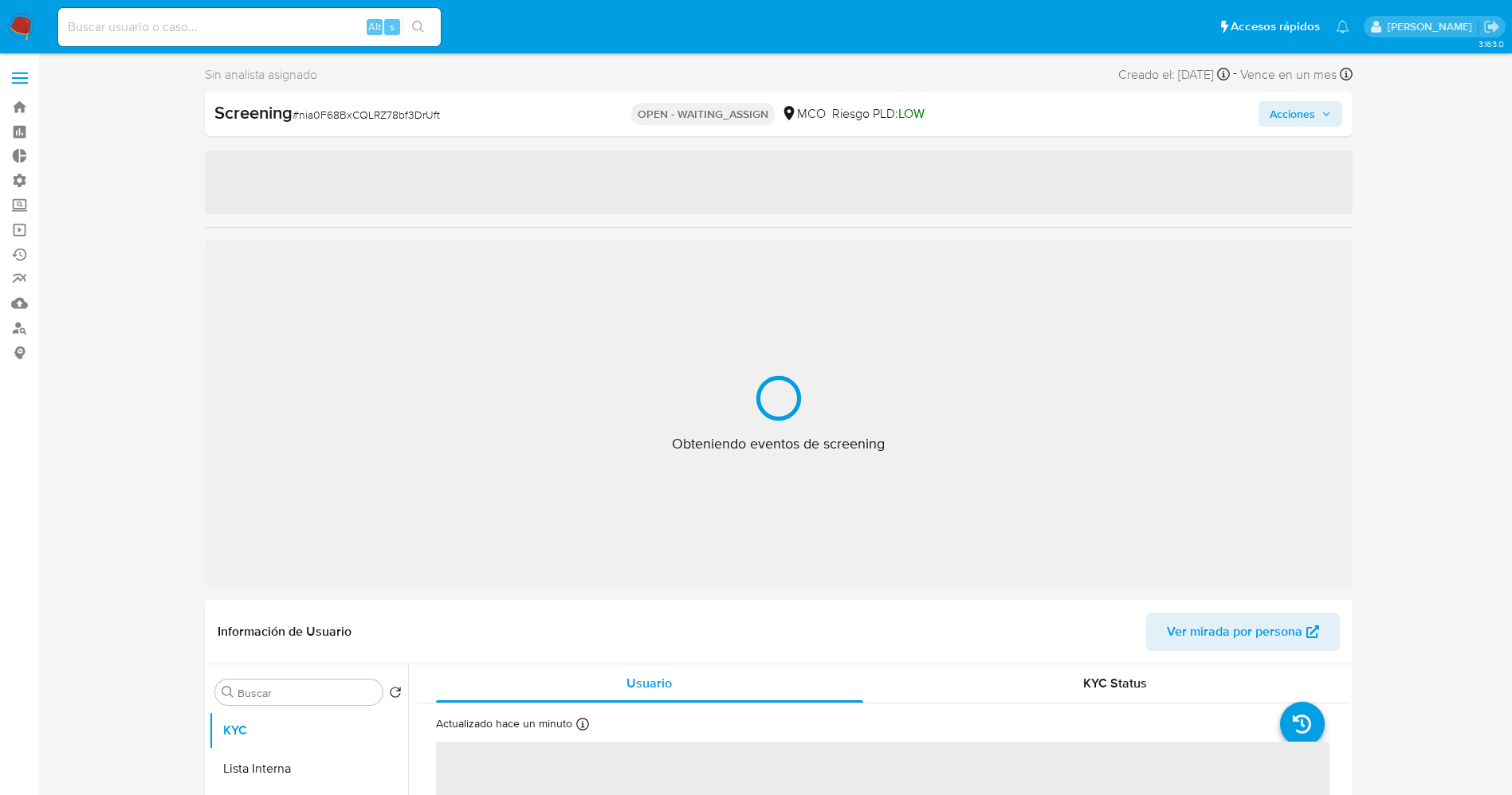
select select "10"
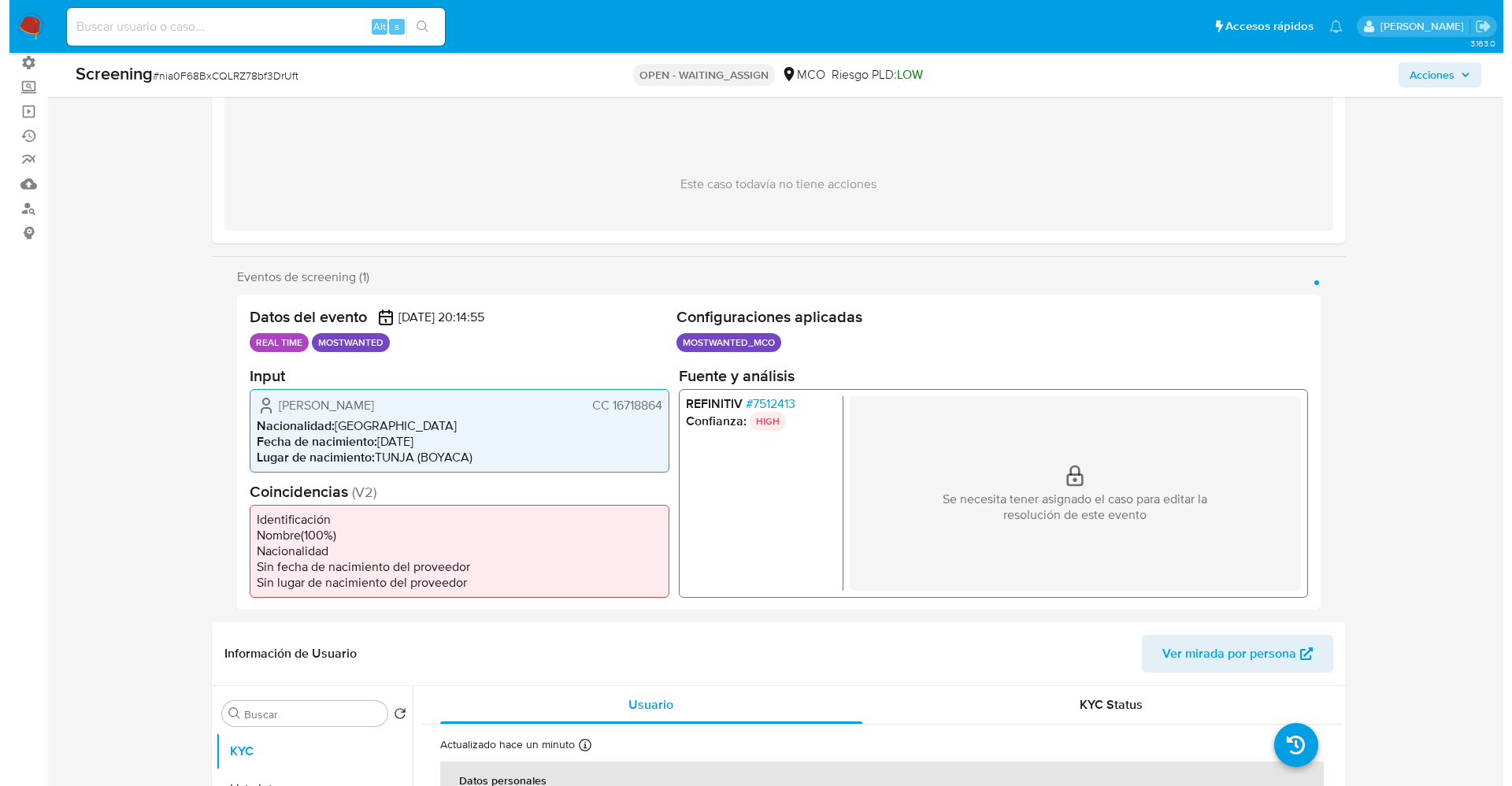
scroll to position [354, 0]
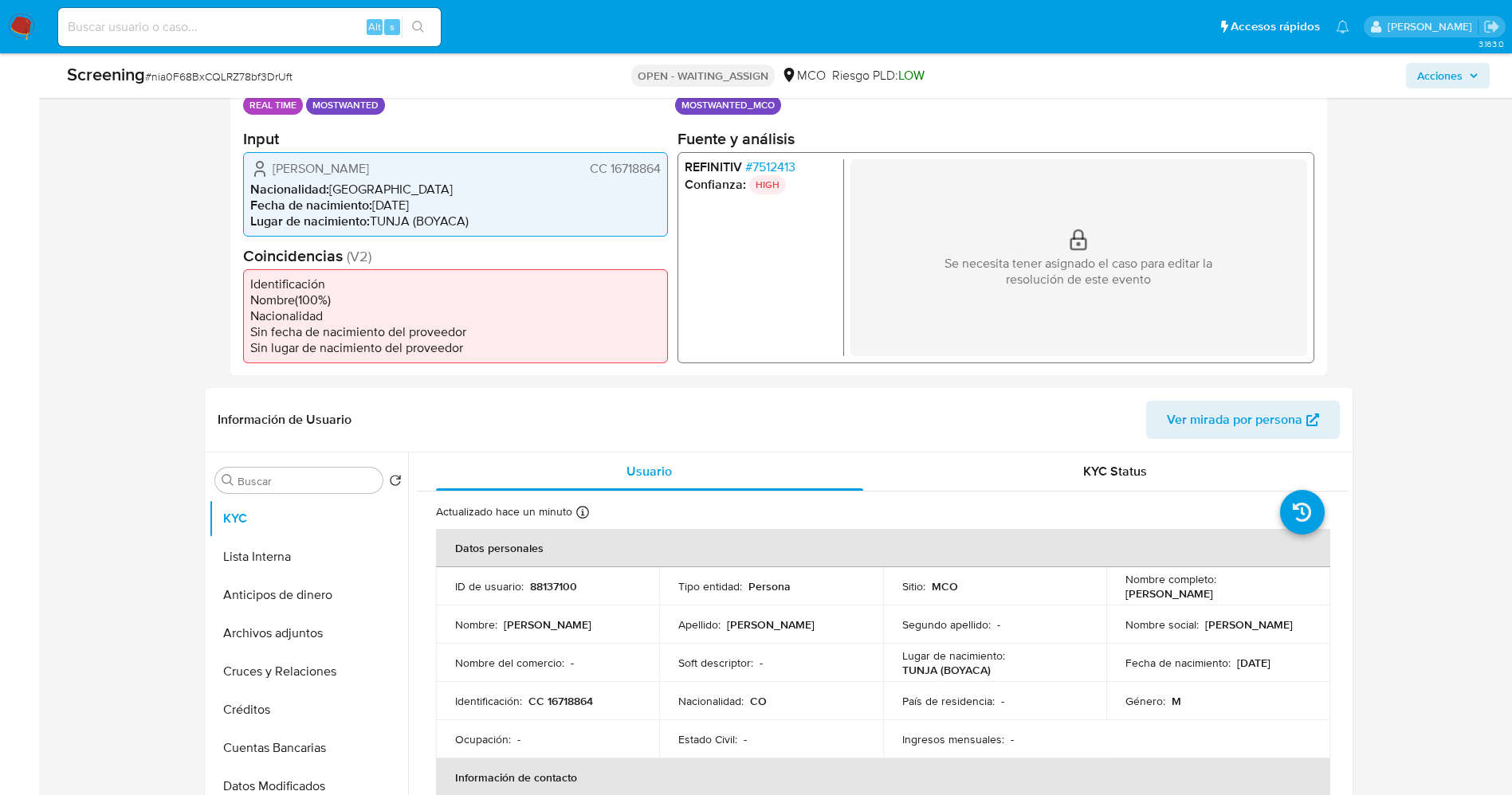
click at [762, 172] on span "# 7512413" at bounding box center [769, 166] width 50 height 16
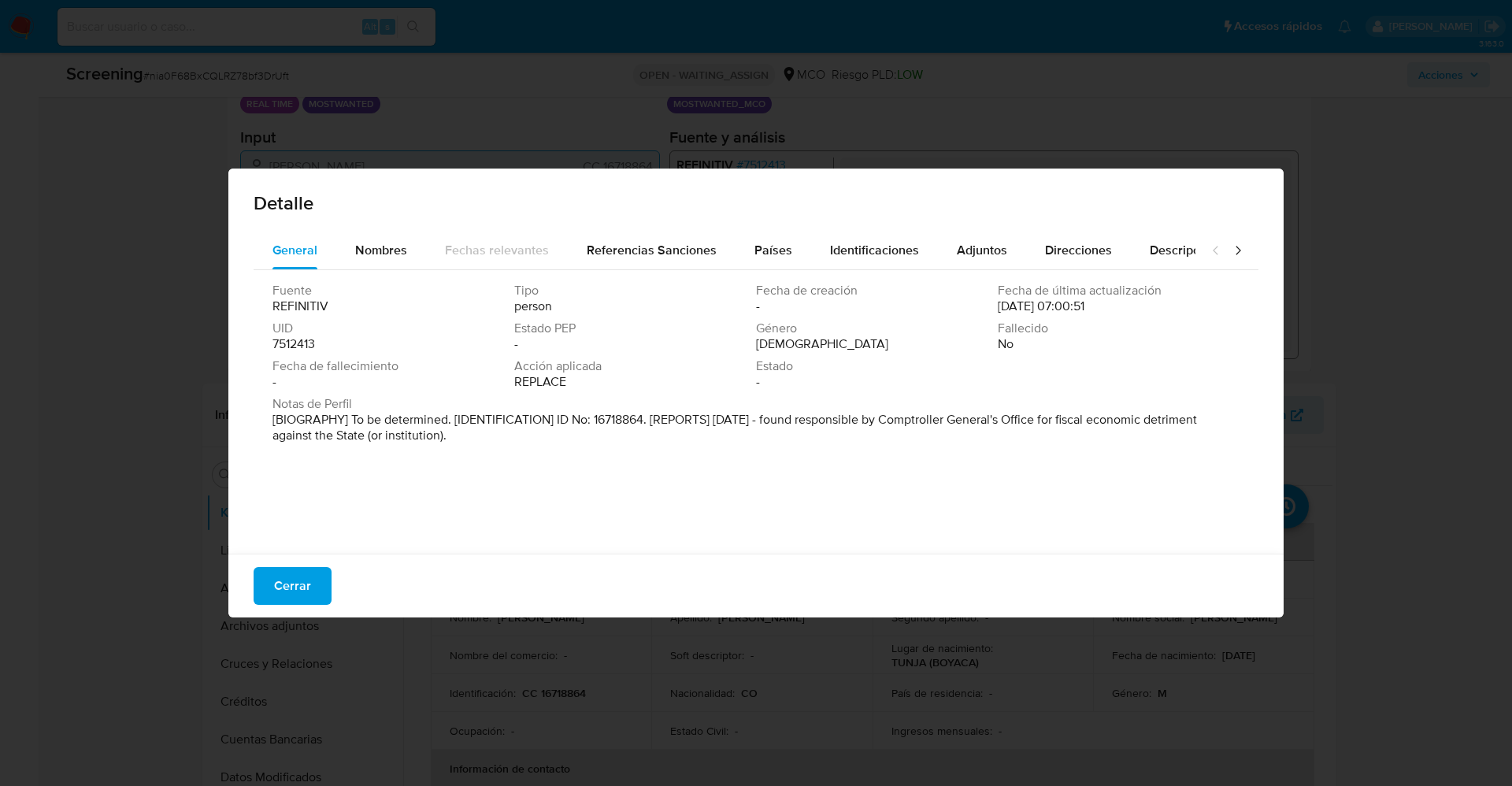
drag, startPoint x: 426, startPoint y: 436, endPoint x: 509, endPoint y: 453, distance: 84.7
click at [509, 453] on div "Fuente REFINITIV Tipo person Fecha de creación - Fecha de última actualización …" at bounding box center [756, 408] width 1005 height 276
click at [412, 240] on button "Nombres" at bounding box center [381, 250] width 89 height 37
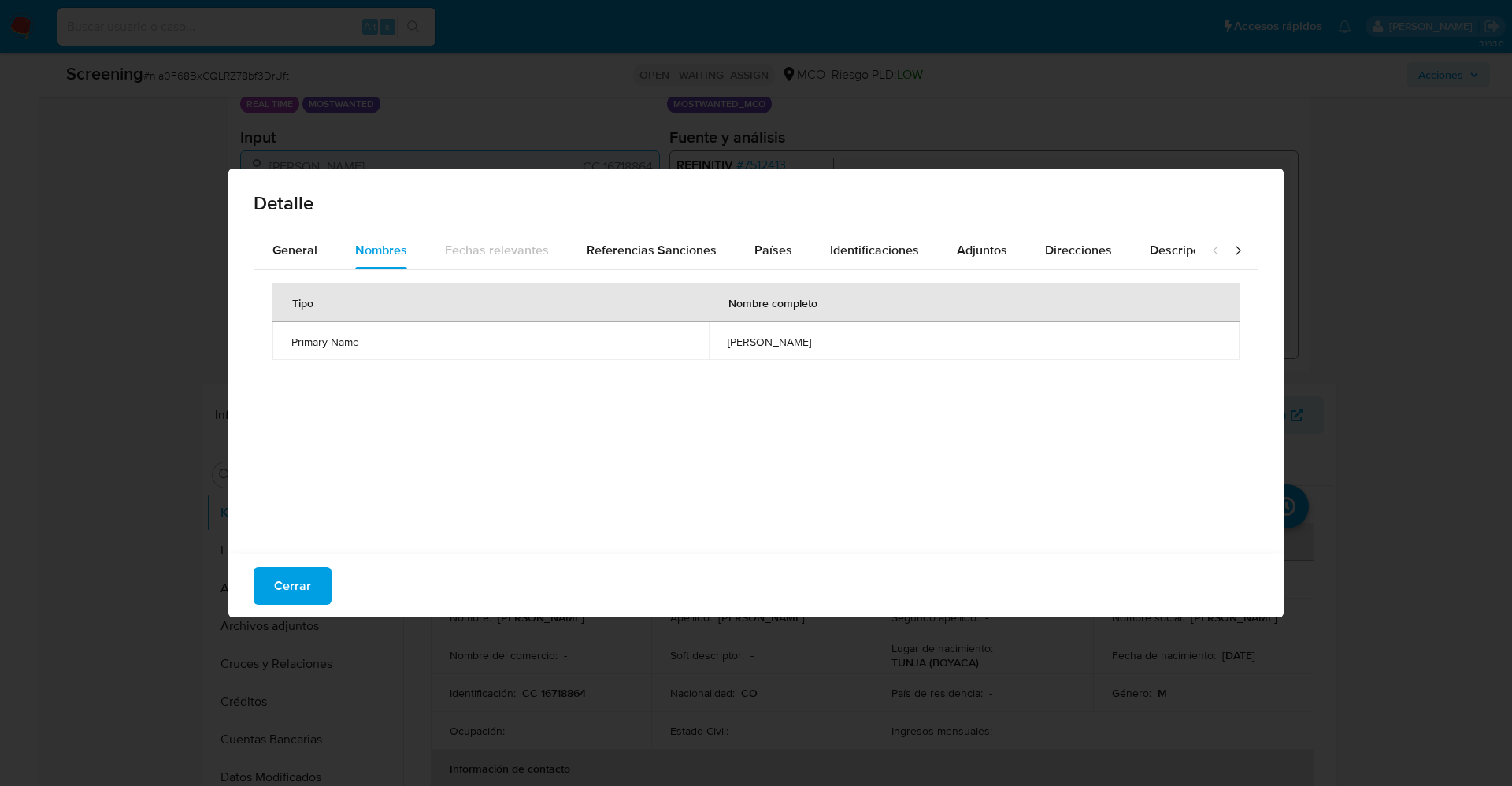
click at [299, 565] on div "Cerrar" at bounding box center [756, 585] width 1056 height 64
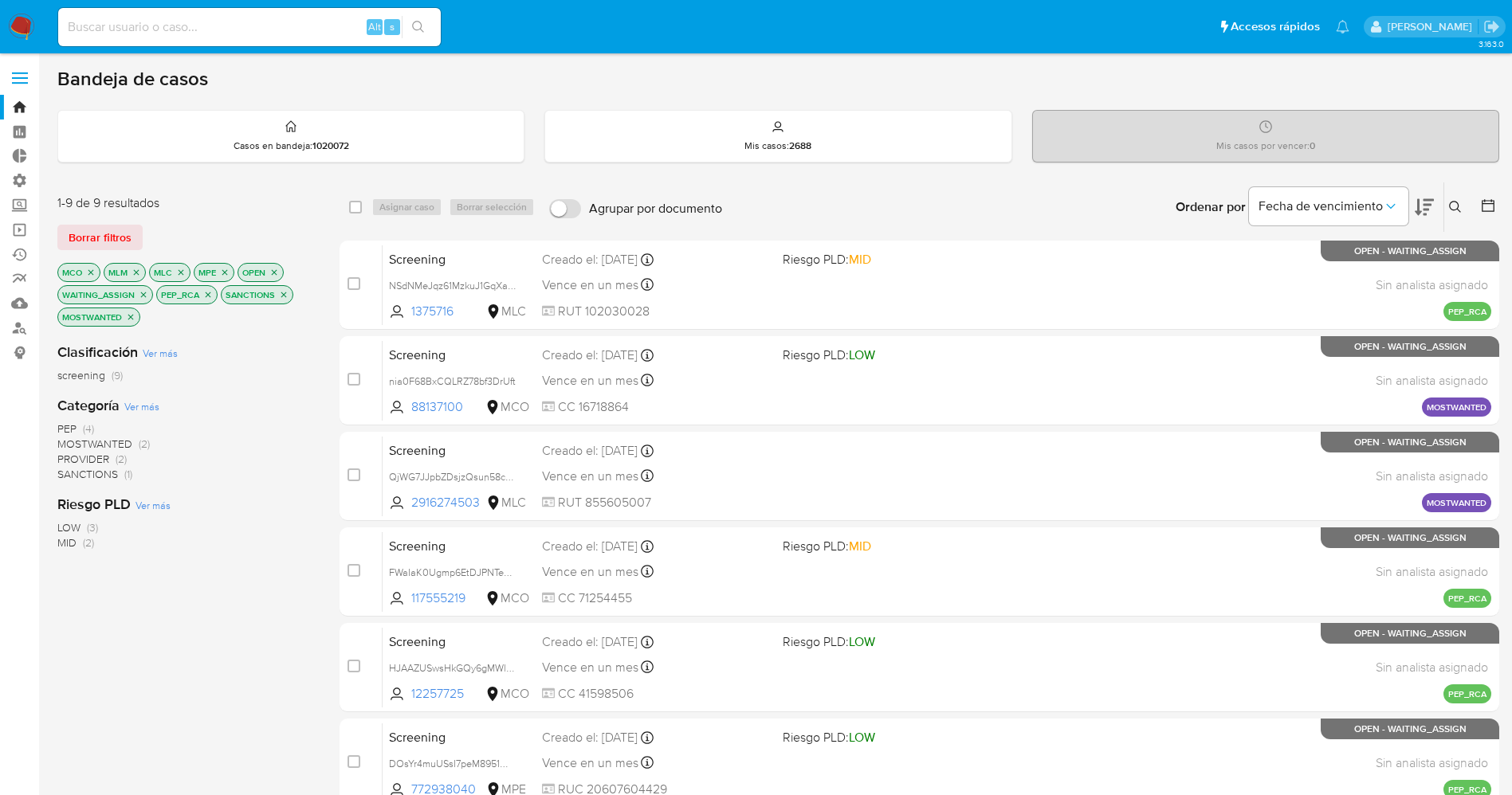
click at [23, 18] on img at bounding box center [21, 27] width 27 height 27
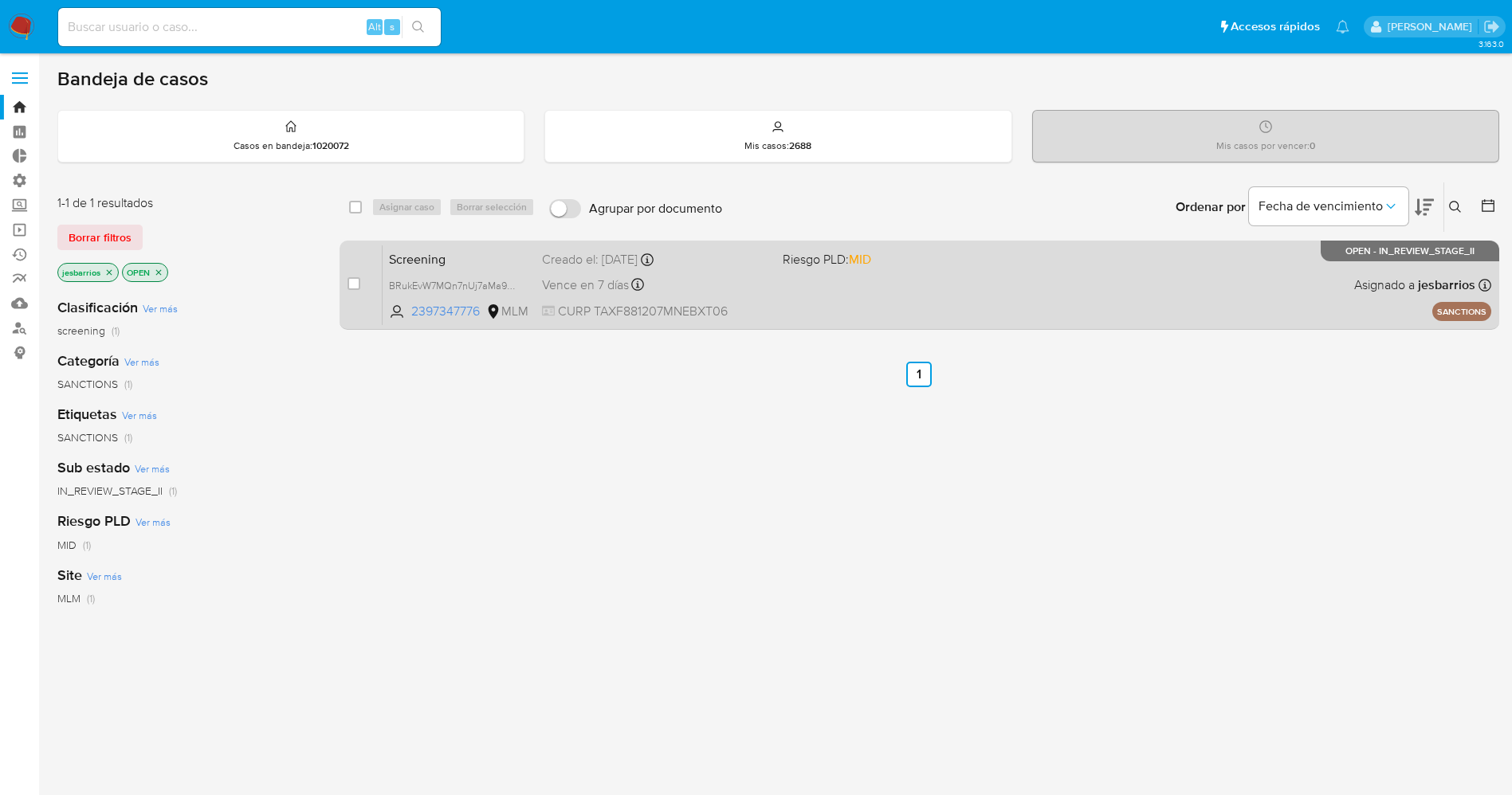
click at [934, 291] on div "Screening BRukEvW7MQn7nUj7aMa9lrA5 2397347776 MLM Riesgo PLD: MID Creado el: 03…" at bounding box center [936, 284] width 1109 height 80
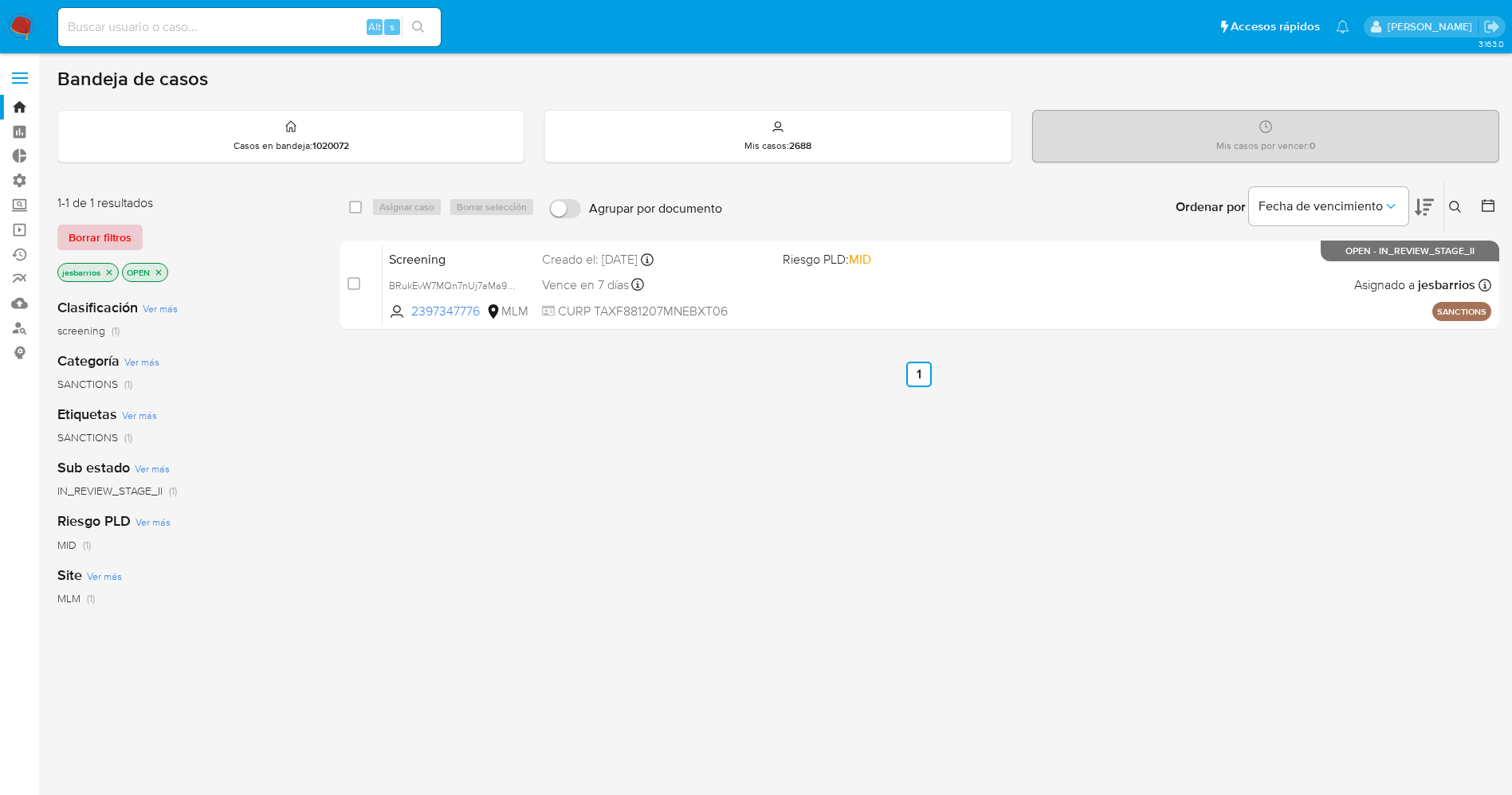
click at [108, 236] on span "Borrar filtros" at bounding box center [100, 238] width 63 height 22
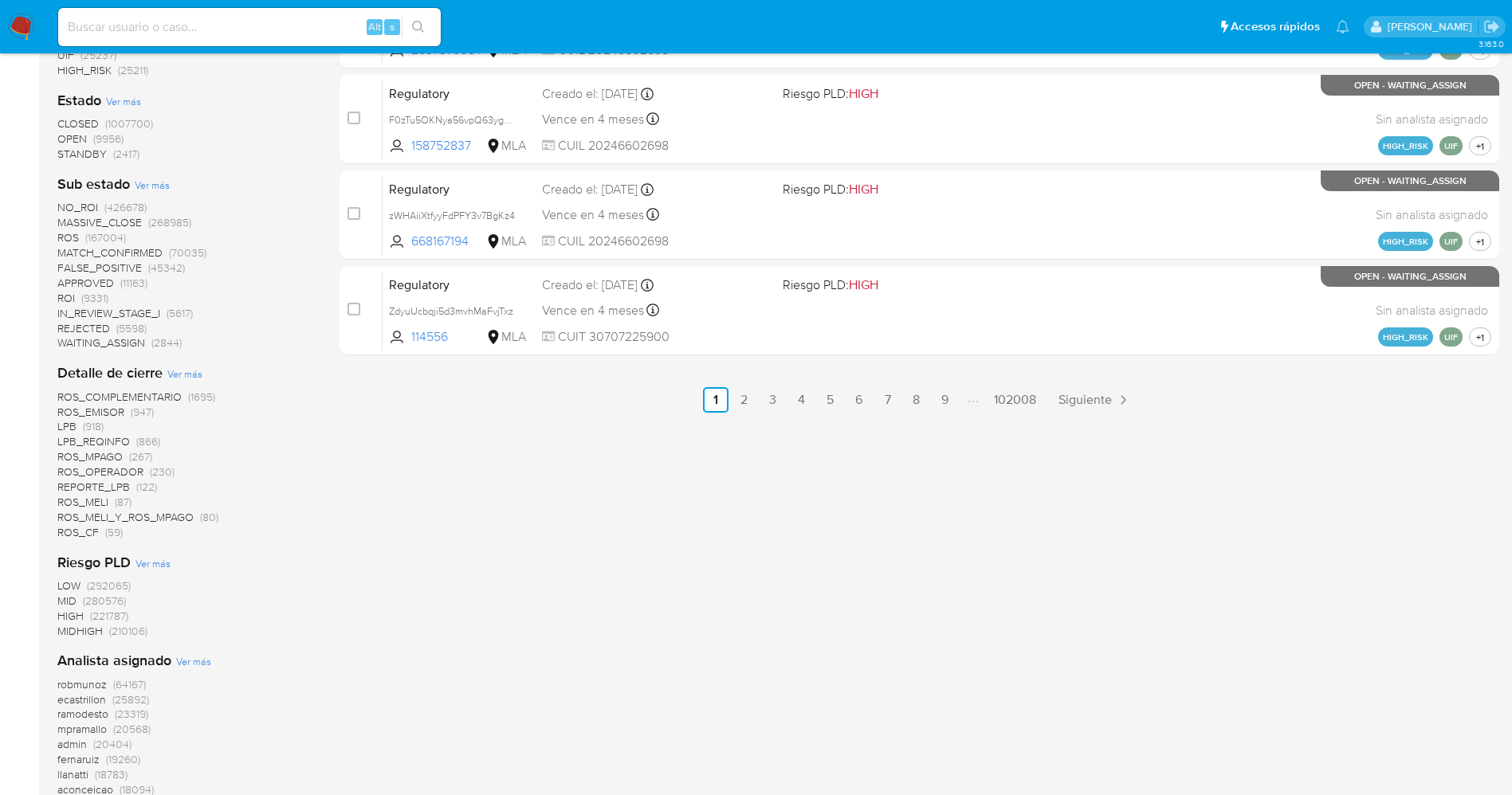
scroll to position [478, 0]
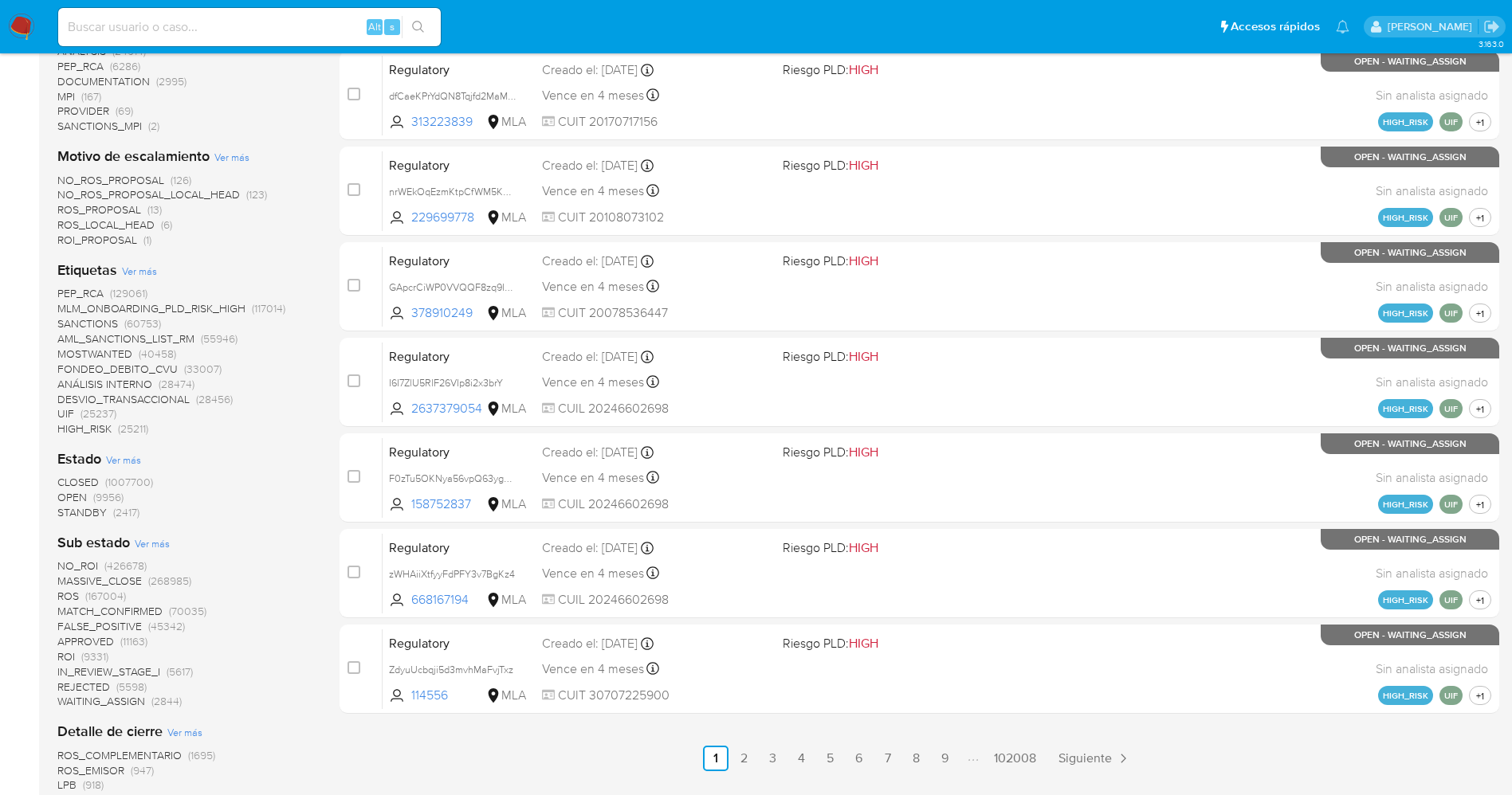
click at [94, 515] on span "STANDBY" at bounding box center [82, 512] width 49 height 16
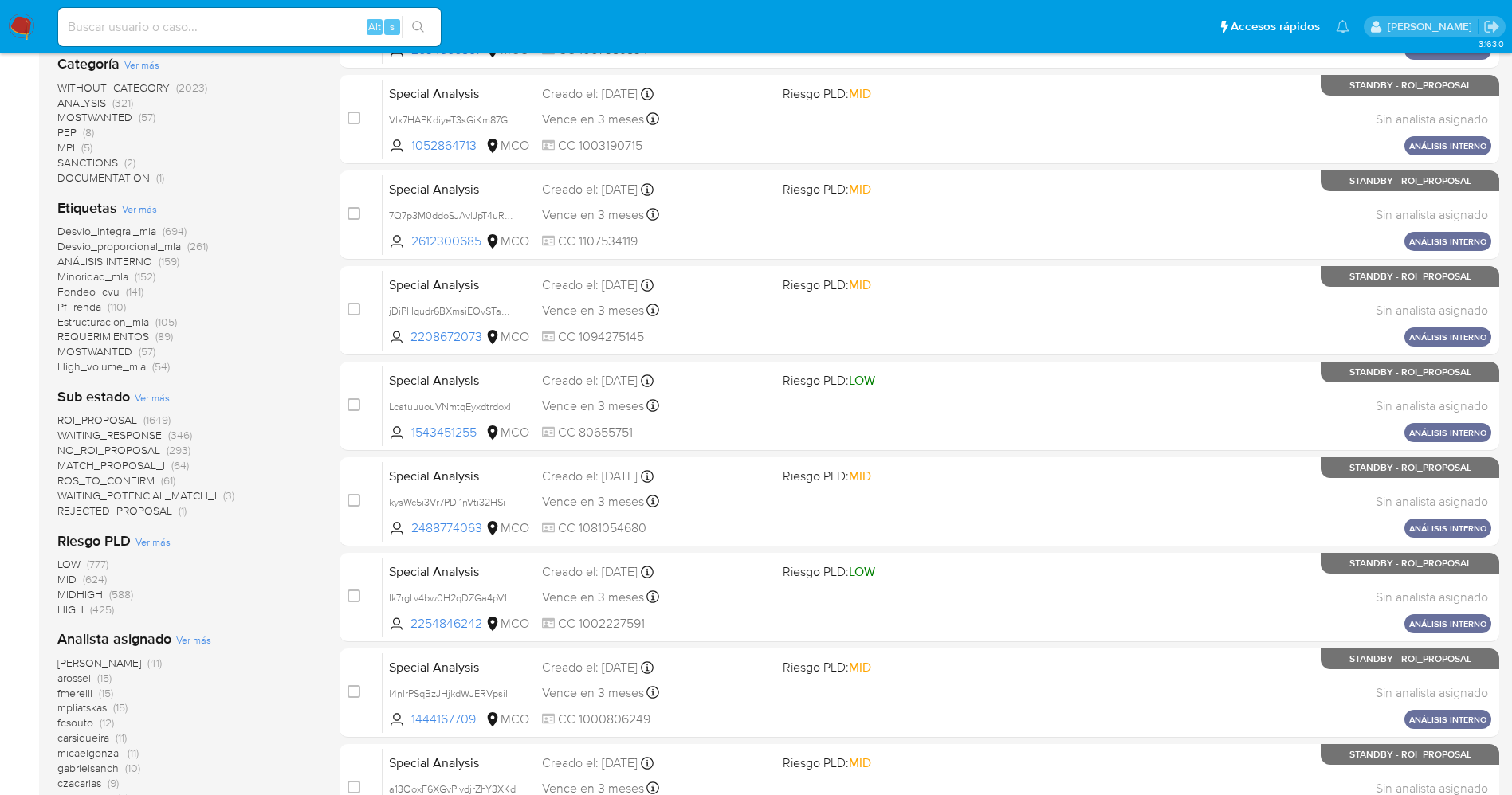
scroll to position [239, 0]
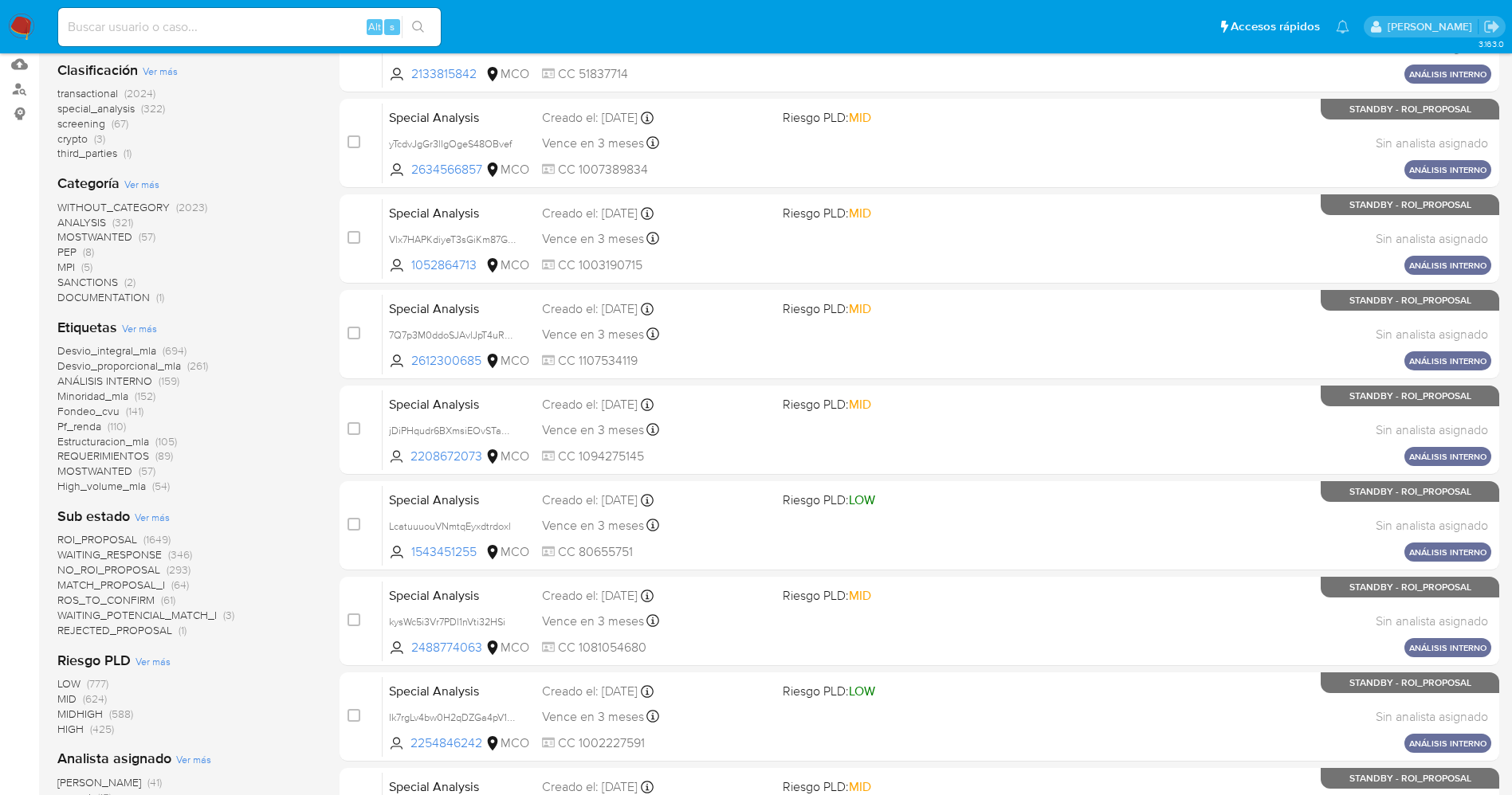
click at [146, 614] on span "WAITING_POTENCIAL_MATCH_I" at bounding box center [137, 615] width 159 height 16
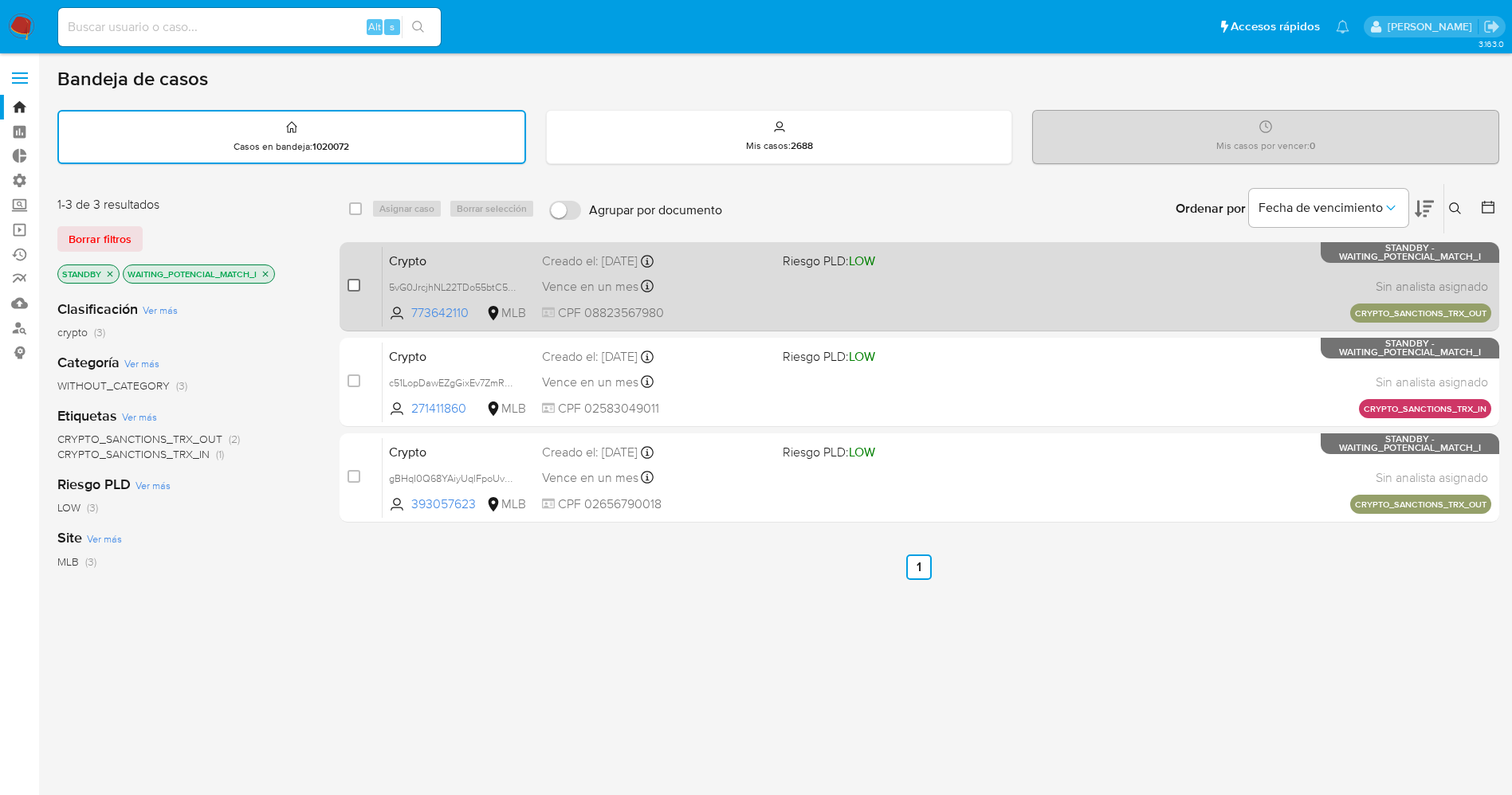
click at [358, 281] on input "checkbox" at bounding box center [353, 285] width 13 height 13
checkbox input "true"
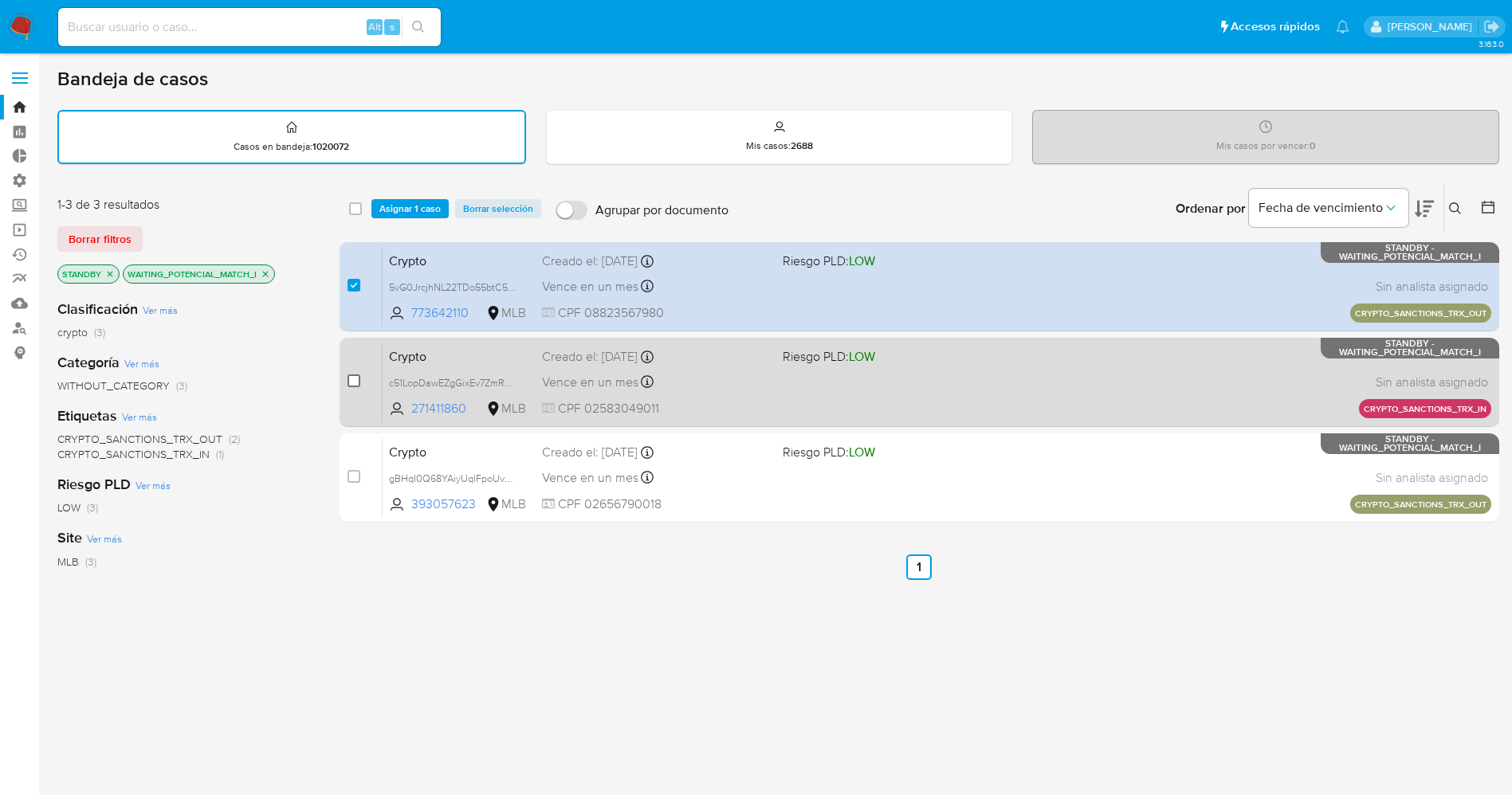
click at [352, 376] on input "checkbox" at bounding box center [353, 381] width 13 height 13
checkbox input "true"
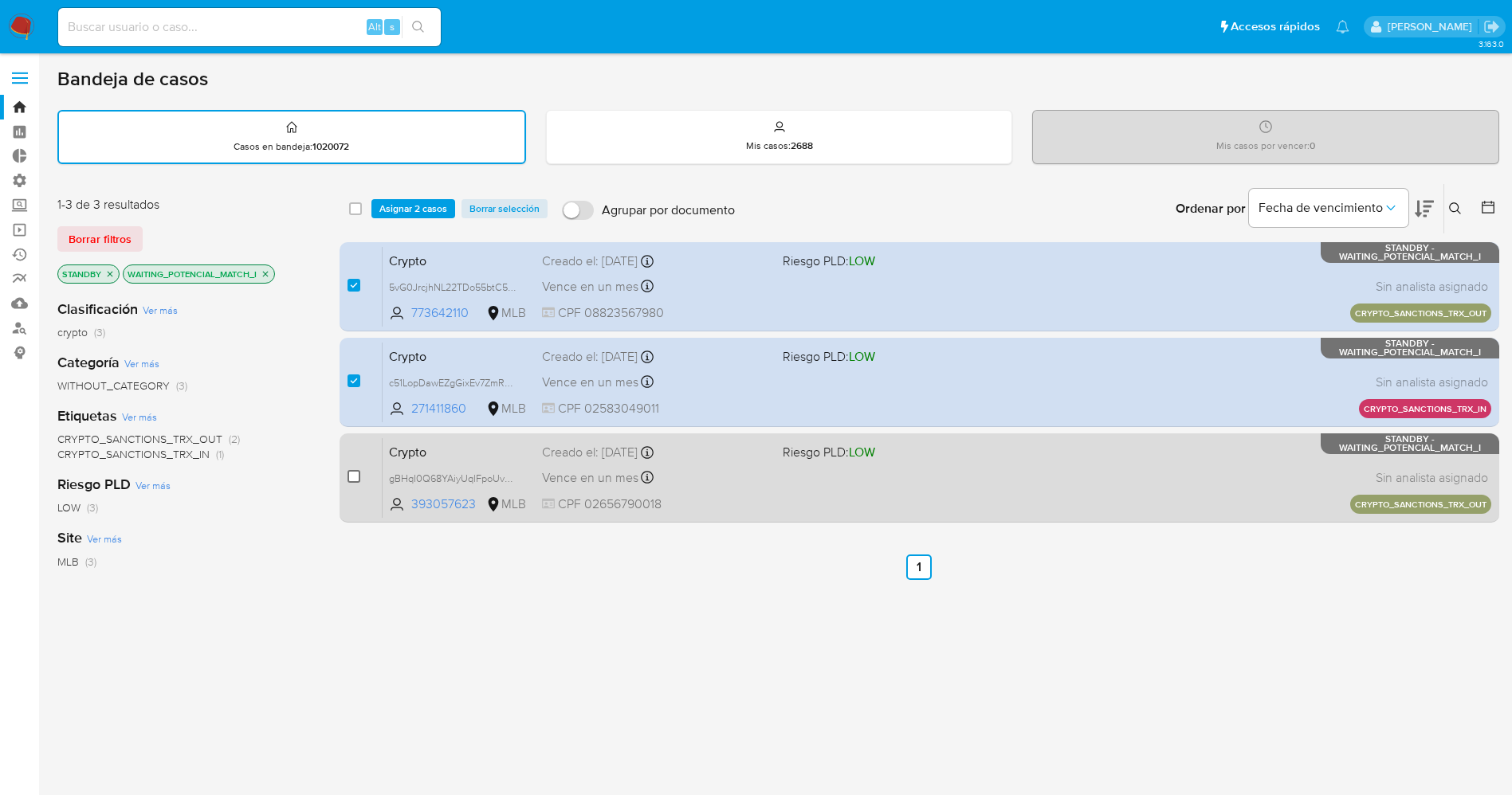
click at [351, 474] on input "checkbox" at bounding box center [353, 476] width 13 height 13
checkbox input "true"
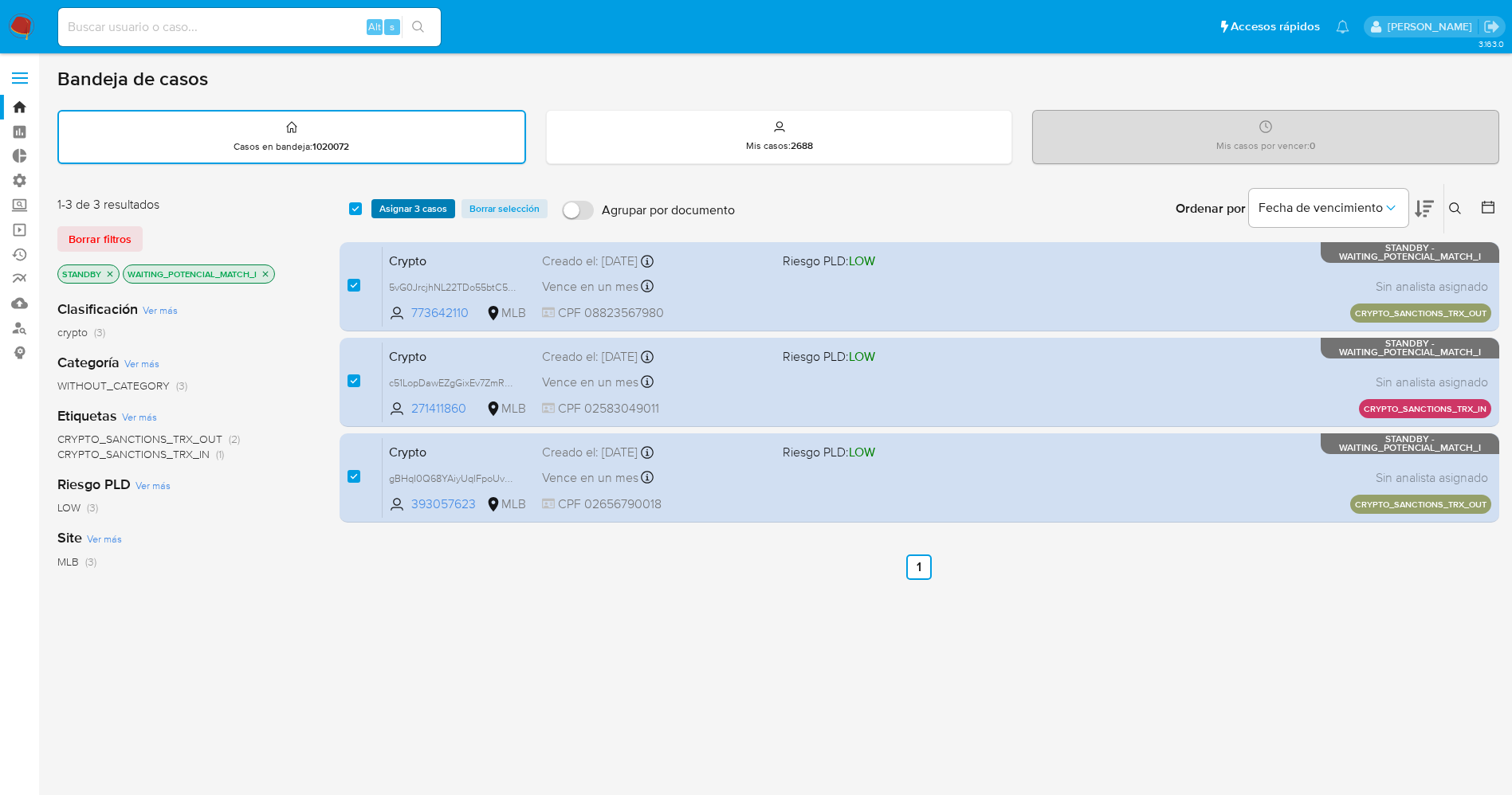
click at [405, 211] on span "Asignar 3 casos" at bounding box center [413, 208] width 68 height 16
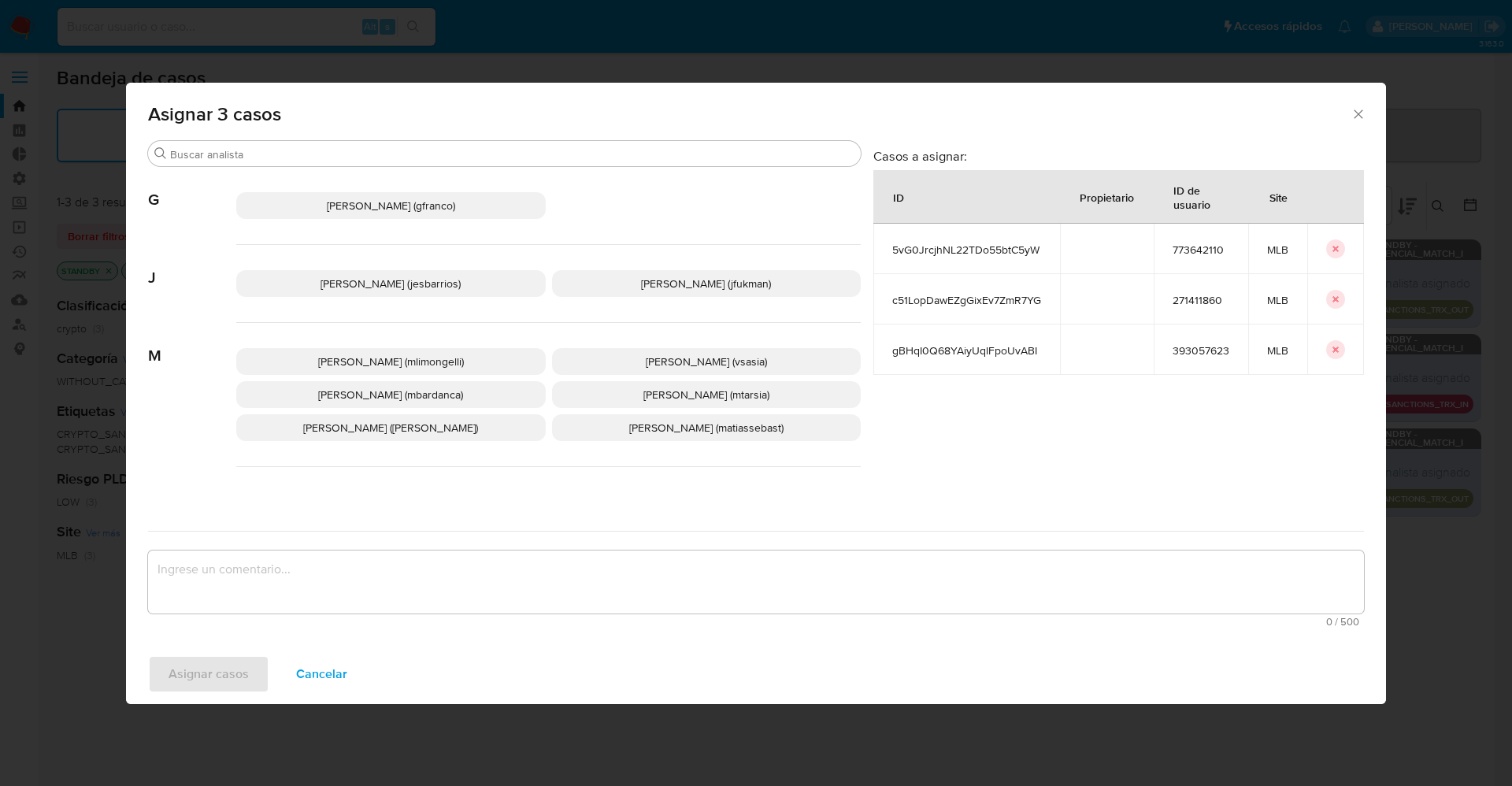
click at [346, 286] on span "Jesica Iris Barrios Leita (jesbarrios)" at bounding box center [391, 284] width 140 height 16
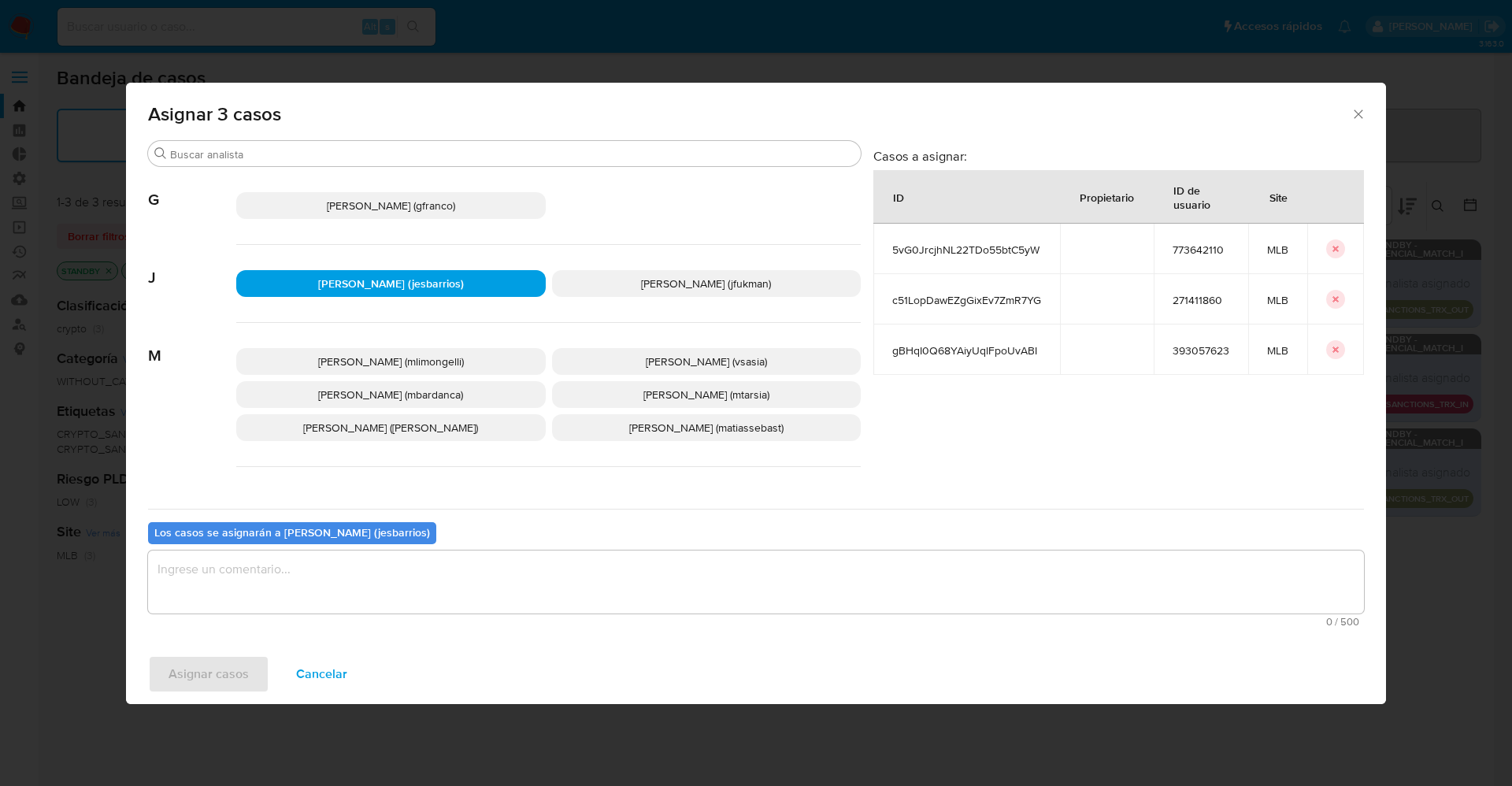
click at [403, 573] on textarea "assign-modal" at bounding box center [756, 582] width 1216 height 63
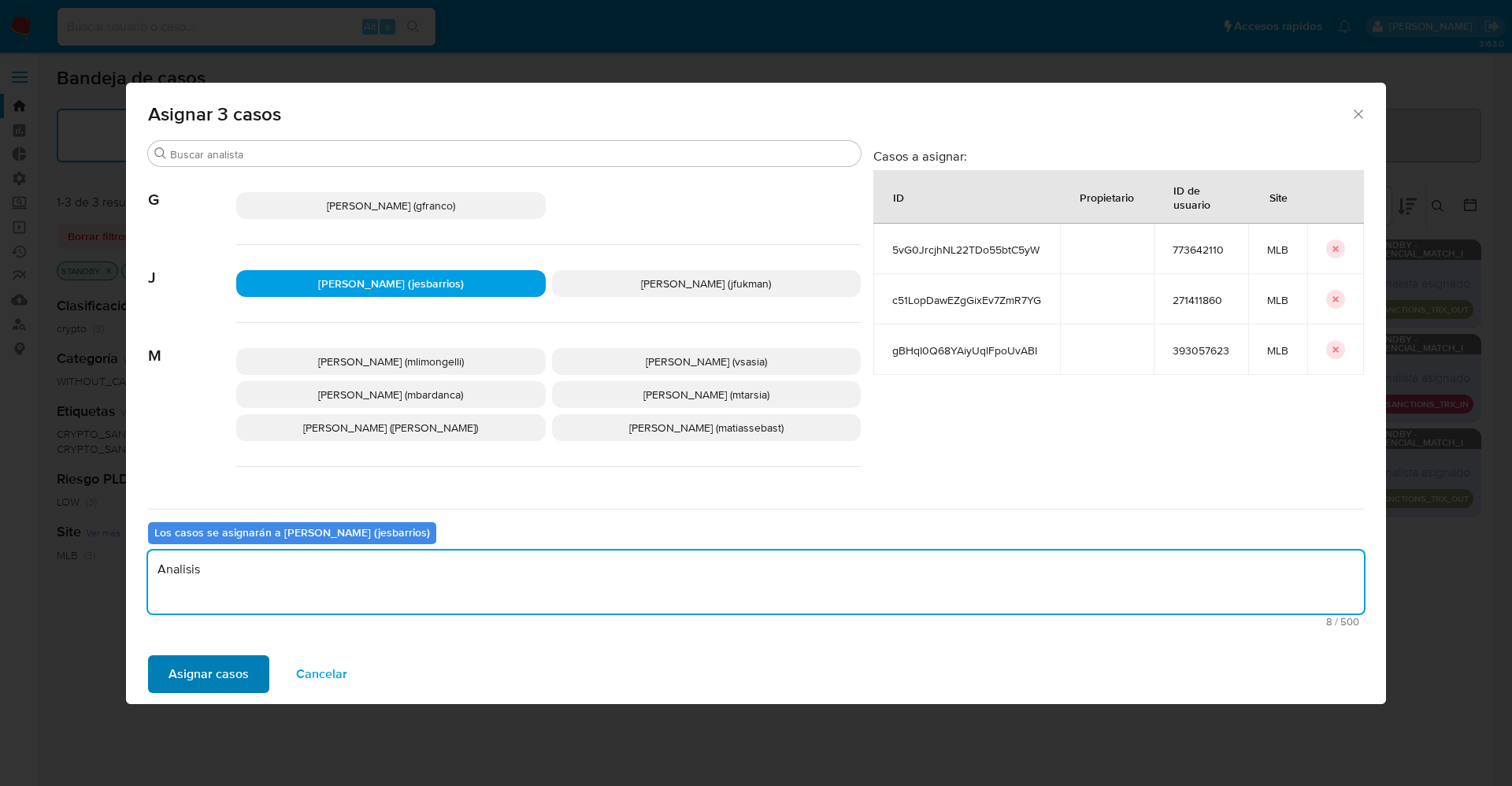
type textarea "Analisis"
click at [229, 687] on span "Asignar casos" at bounding box center [209, 674] width 80 height 35
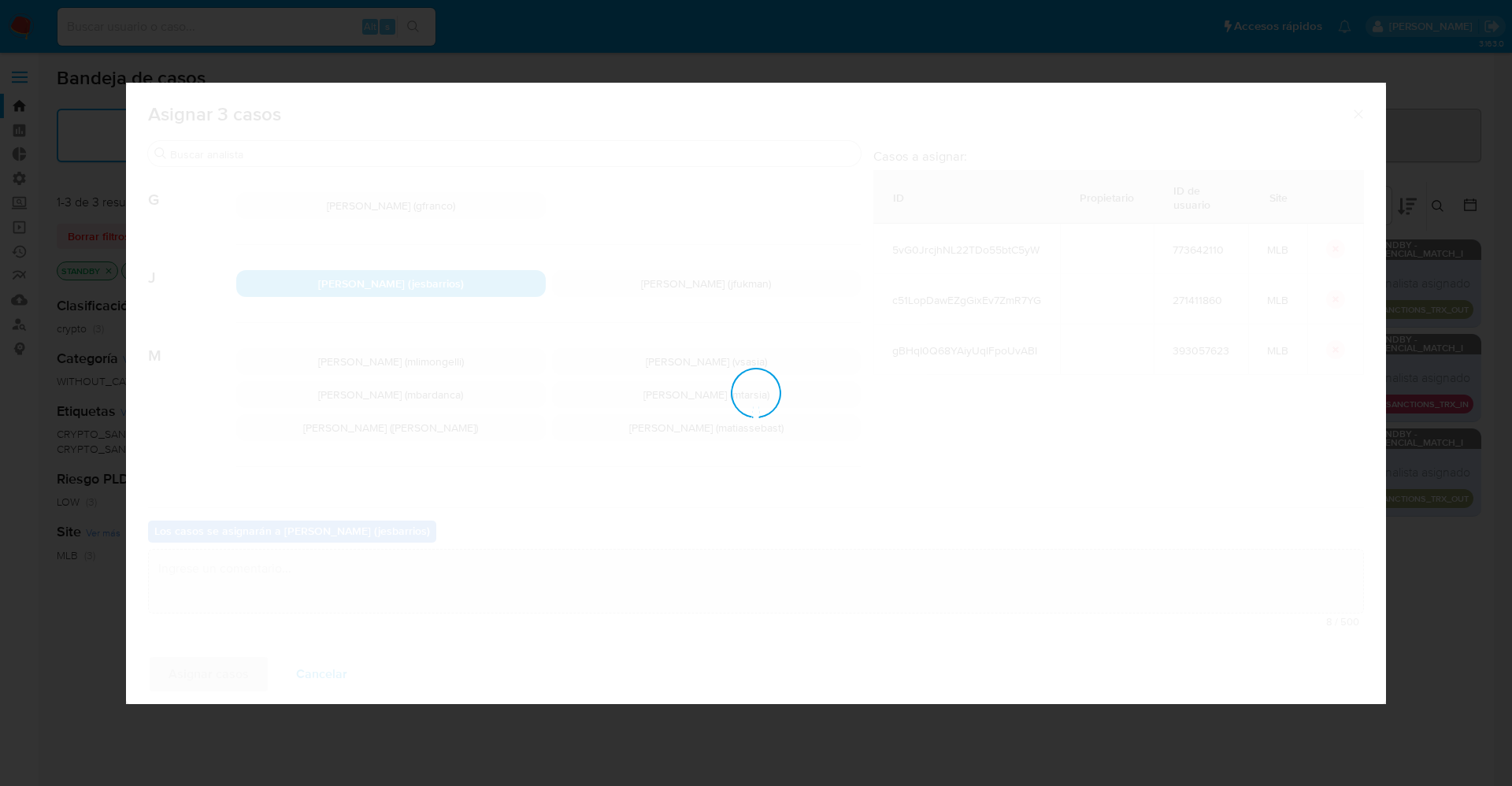
checkbox input "false"
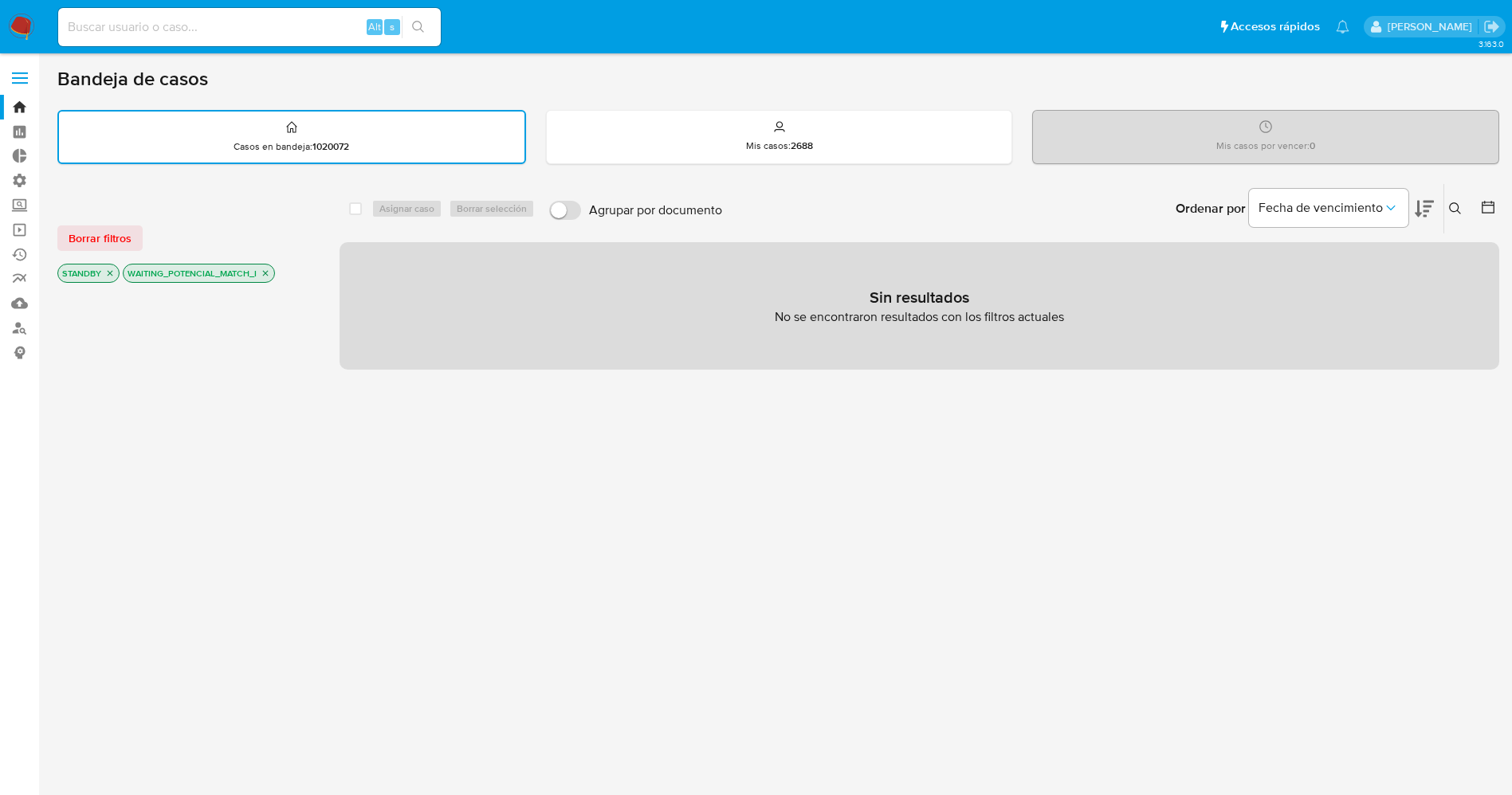
click at [24, 23] on img at bounding box center [21, 27] width 27 height 27
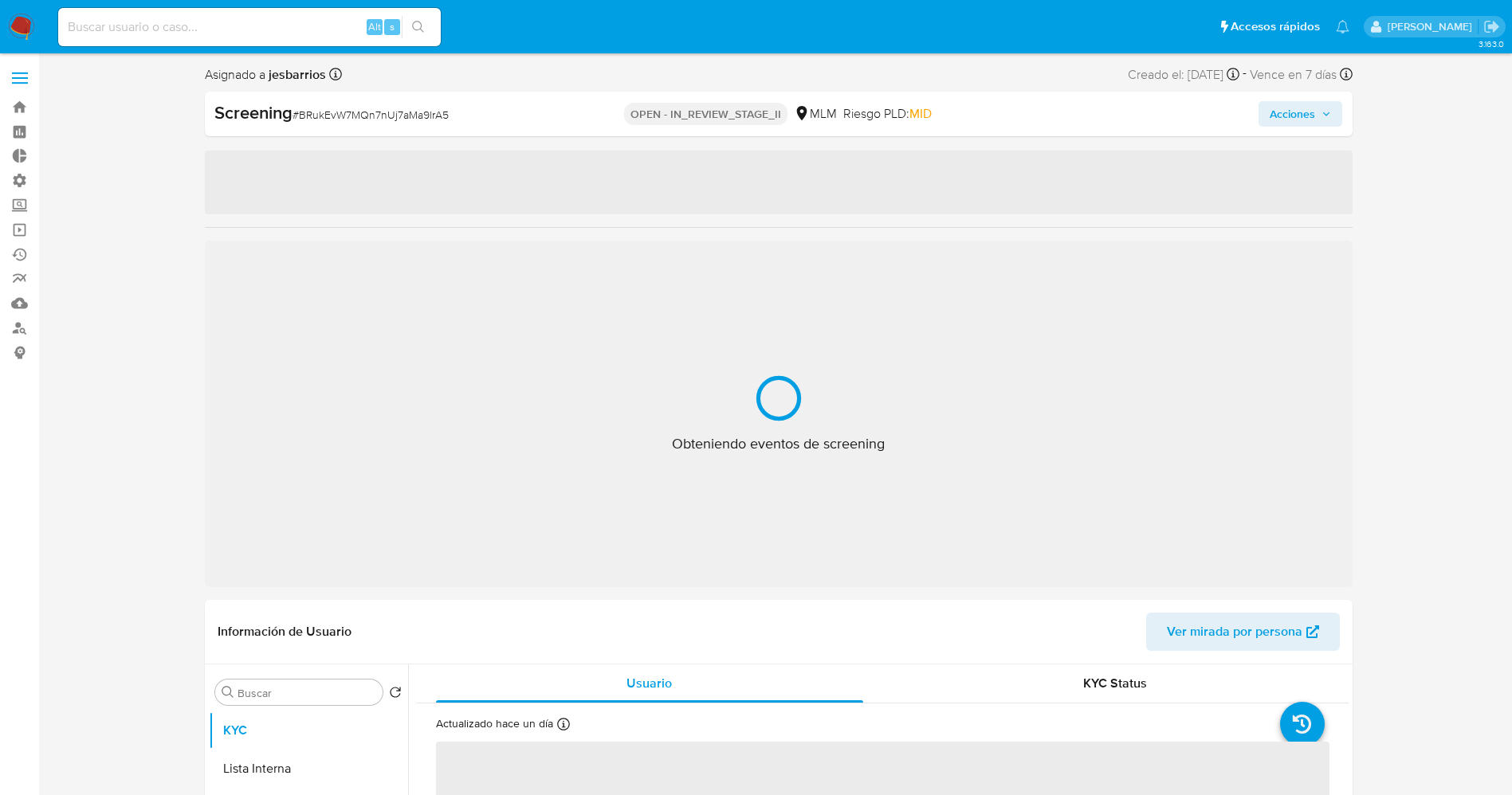
select select "10"
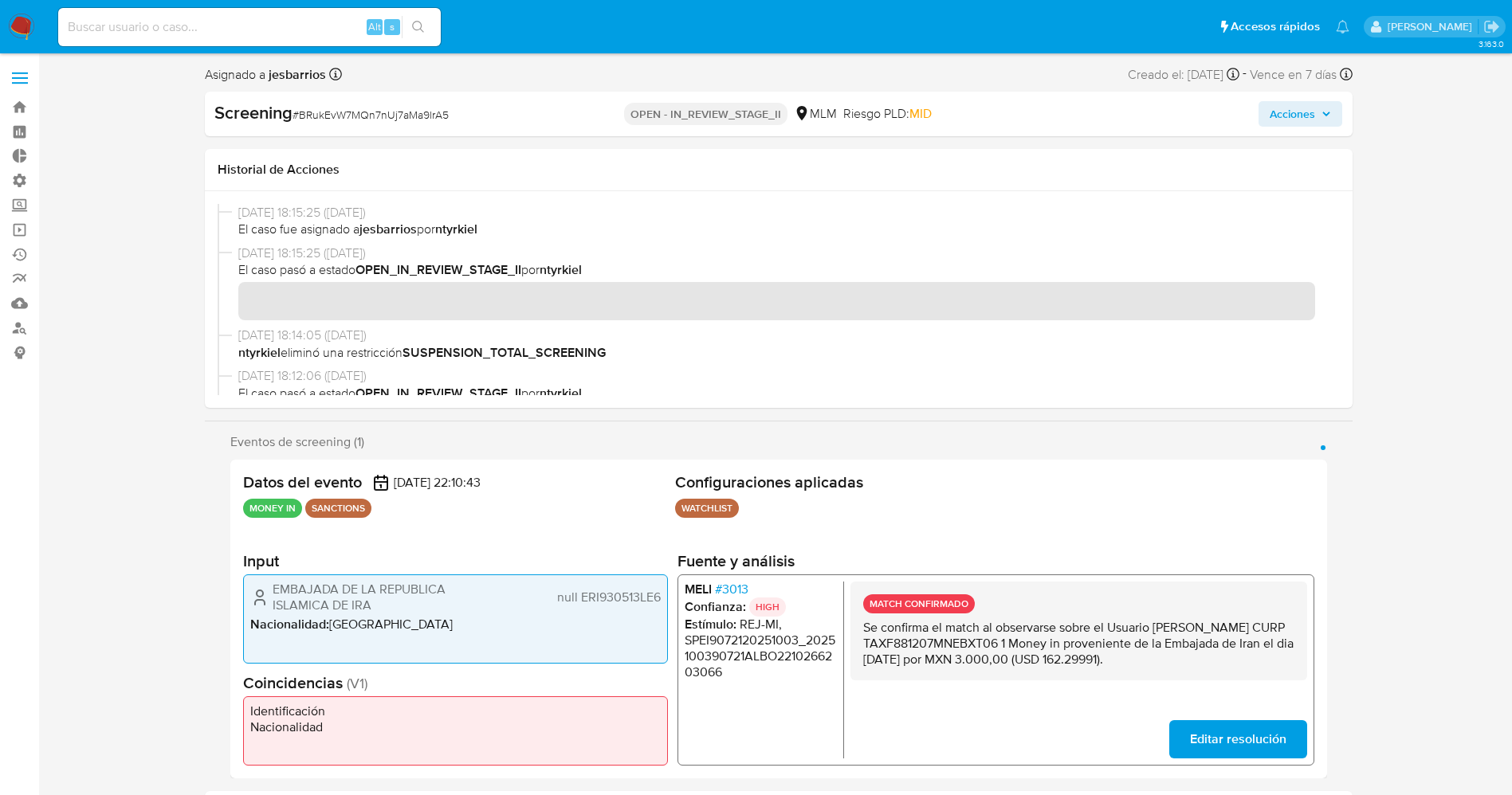
drag, startPoint x: 19, startPoint y: 22, endPoint x: 53, endPoint y: 6, distance: 37.6
click at [19, 24] on img at bounding box center [21, 27] width 27 height 27
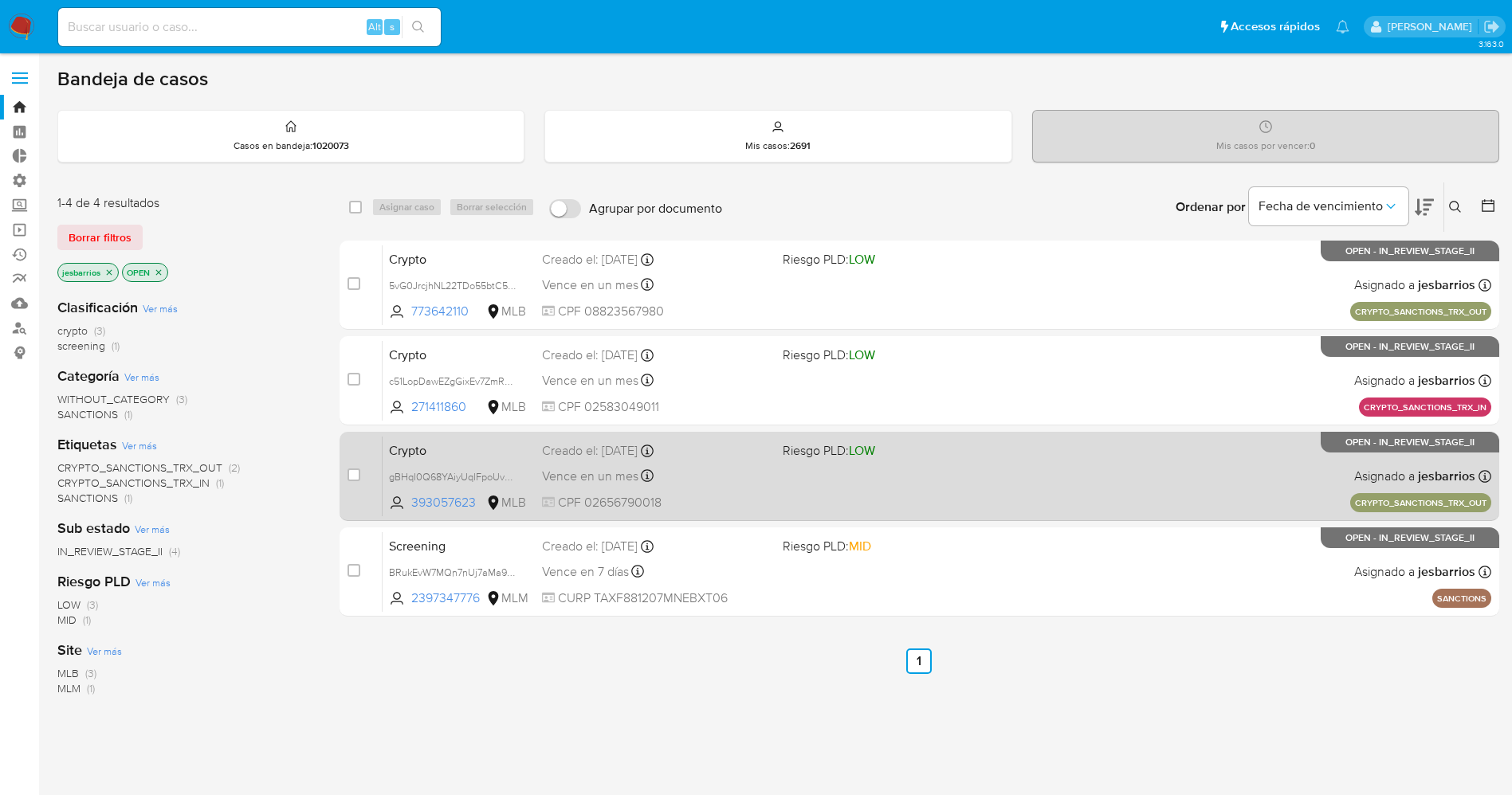
click at [773, 484] on div "Crypto gBHqI0Q68YAiyUqlFpoUvABI 393057623 MLB Riesgo PLD: LOW Creado el: 09/10/…" at bounding box center [936, 475] width 1109 height 80
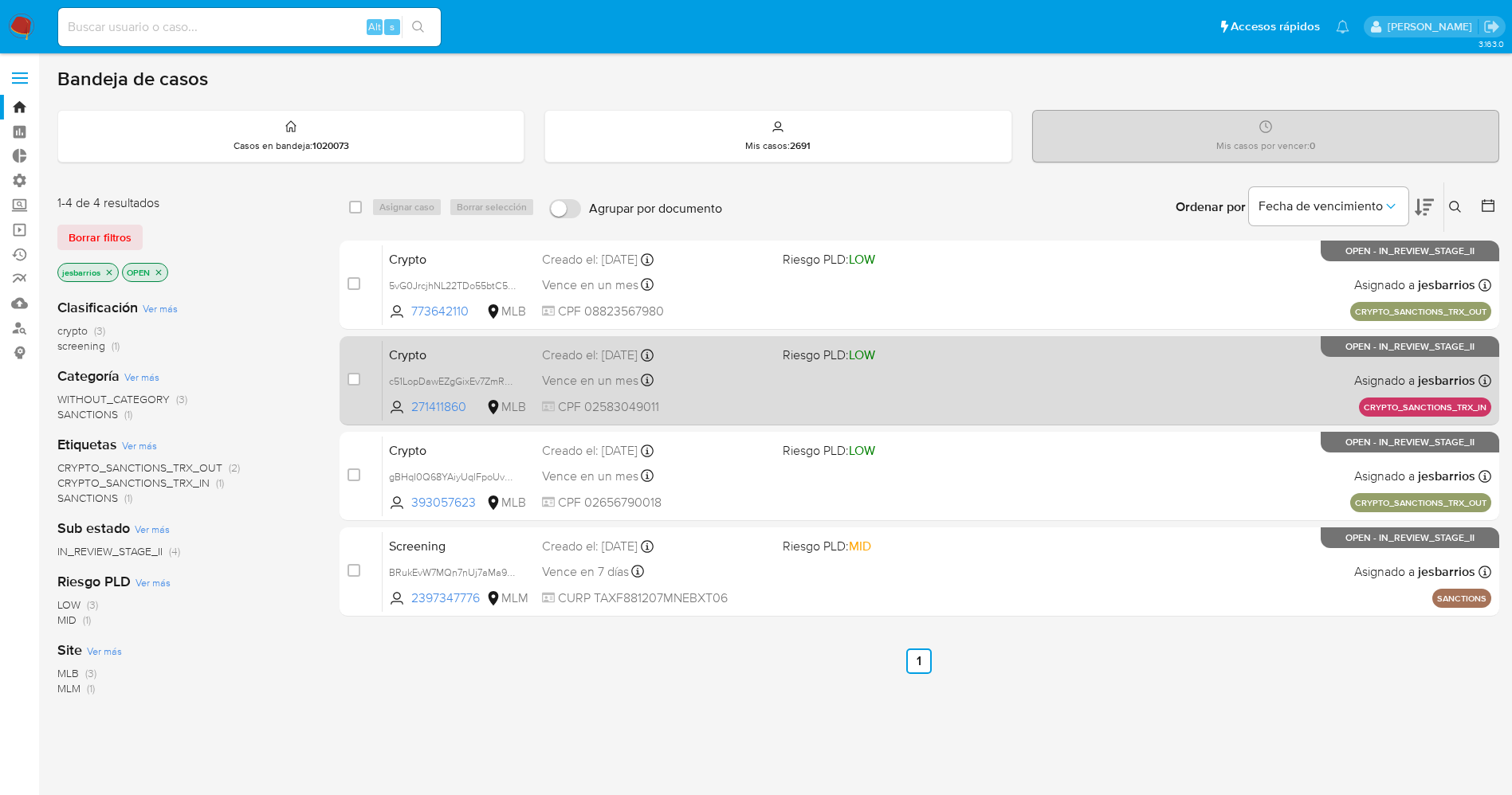
click at [918, 394] on div "Crypto c51LopDawEZgGixEv7ZmR7YG 271411860 MLB Riesgo PLD: LOW Creado el: 09/10/…" at bounding box center [936, 380] width 1109 height 80
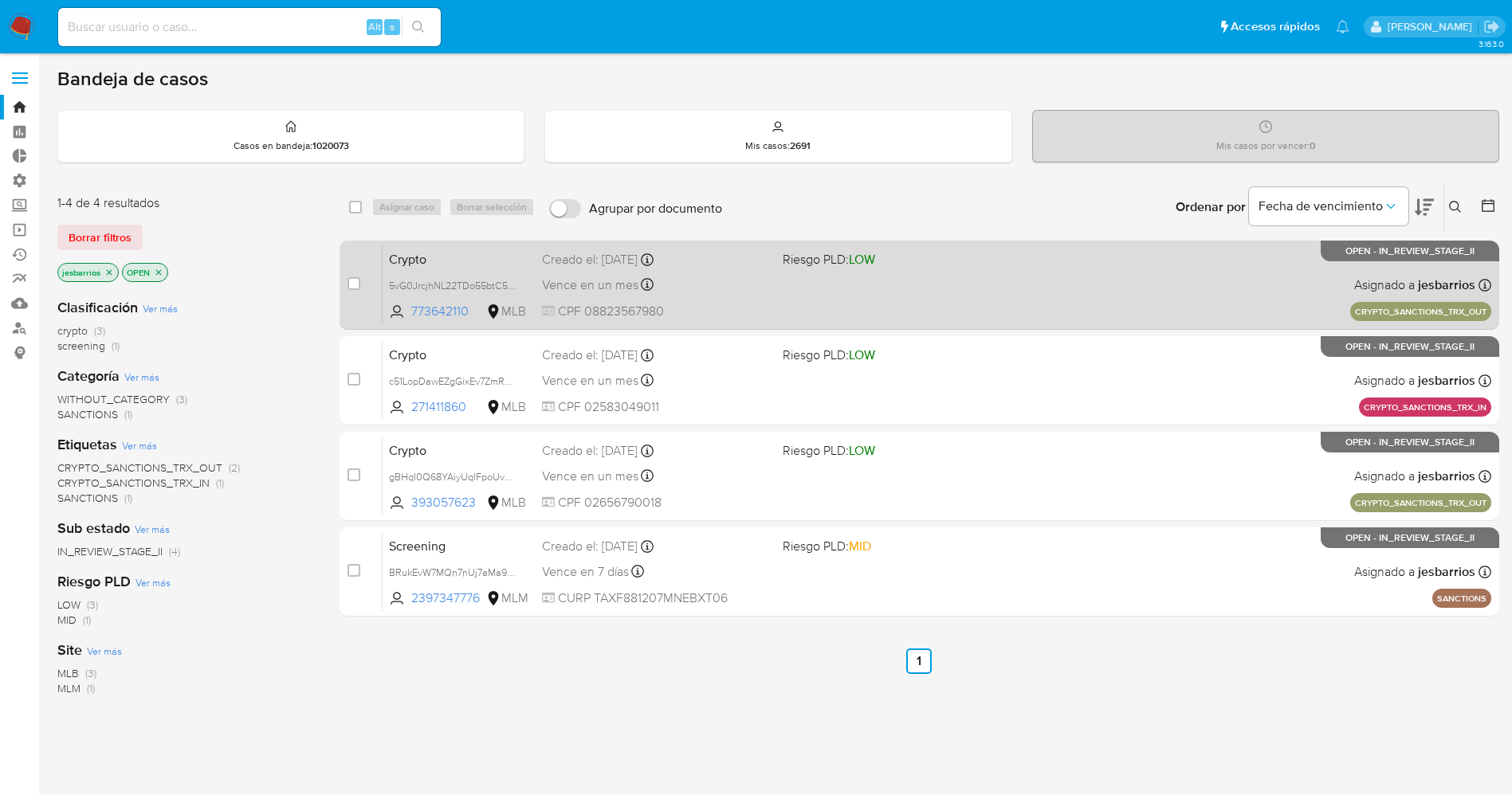
click at [1073, 288] on div "Crypto 5vG0JrcjhNL22TDo55btC5yW 773642110 MLB Riesgo PLD: LOW Creado el: 09/10/…" at bounding box center [936, 284] width 1109 height 80
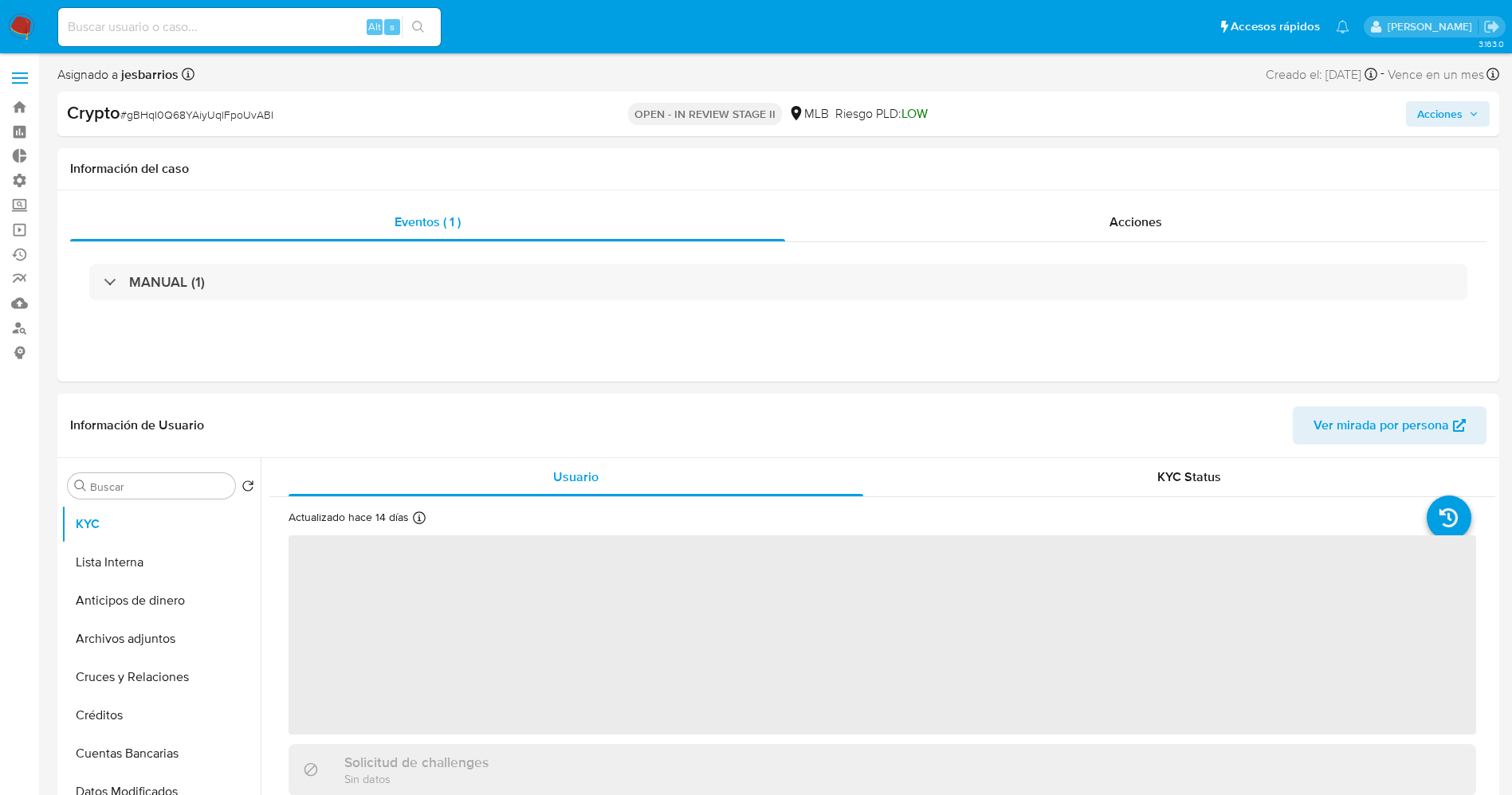
select select "10"
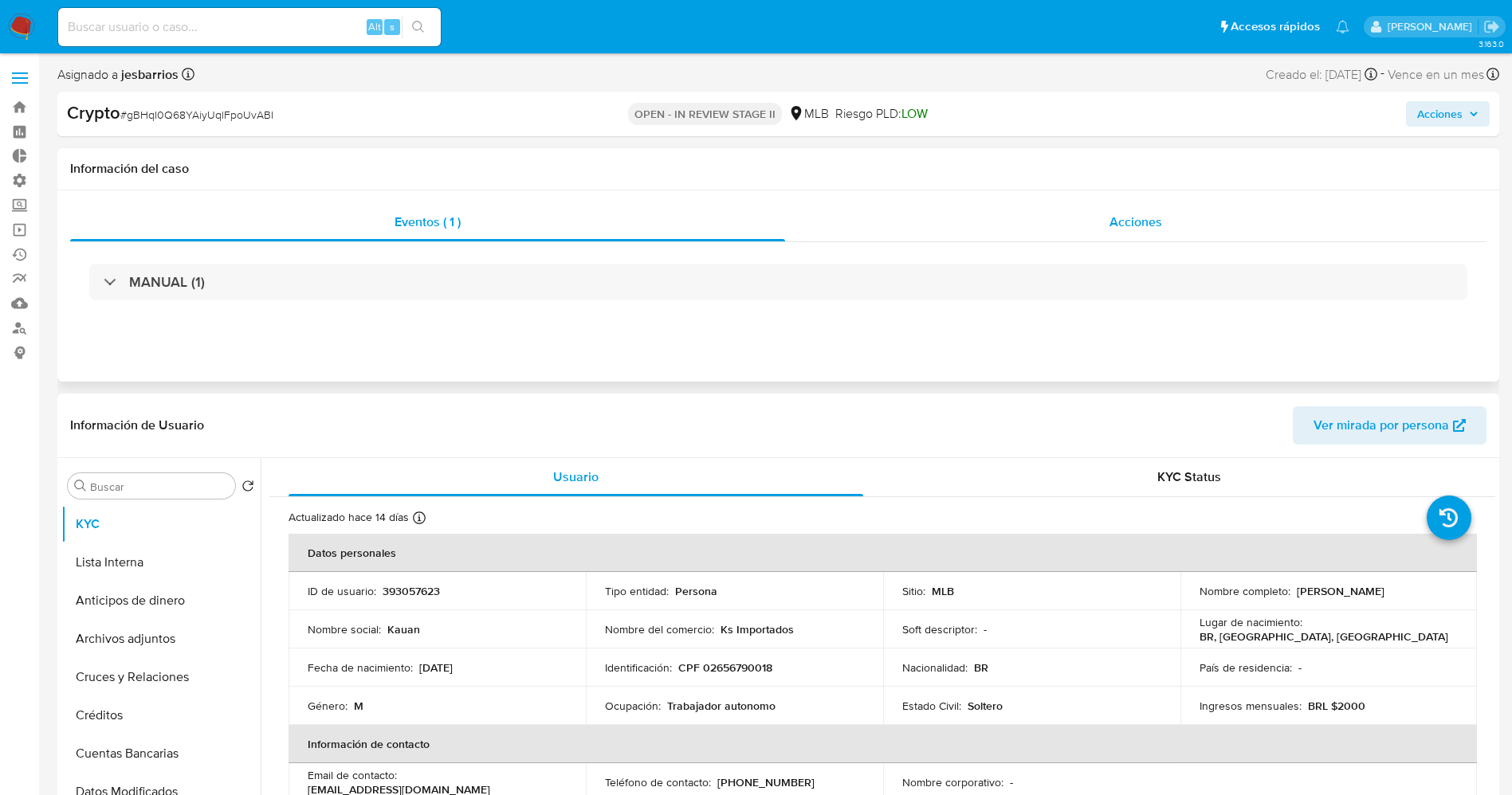
click at [1154, 218] on span "Acciones" at bounding box center [1136, 221] width 53 height 18
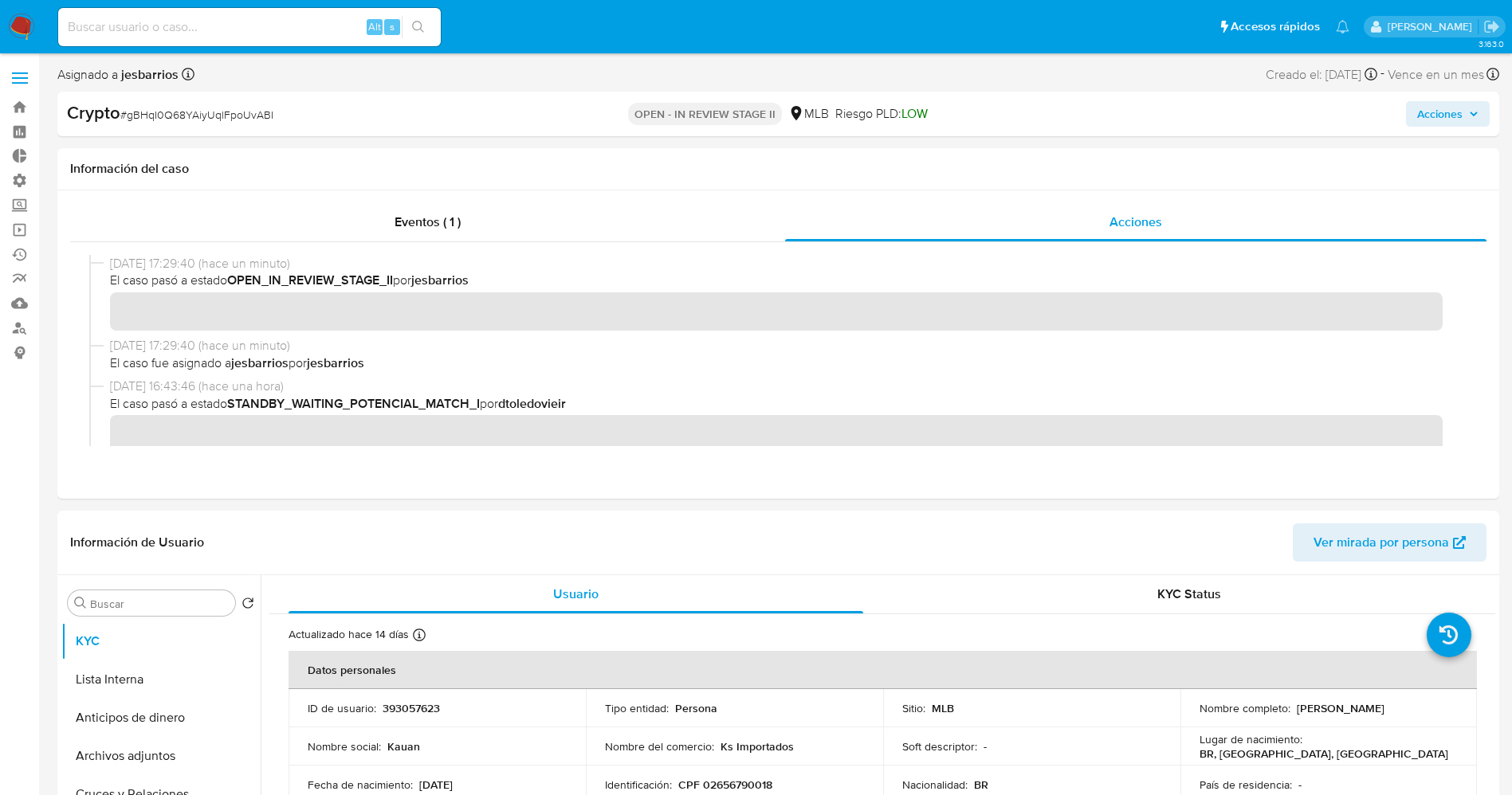
scroll to position [120, 0]
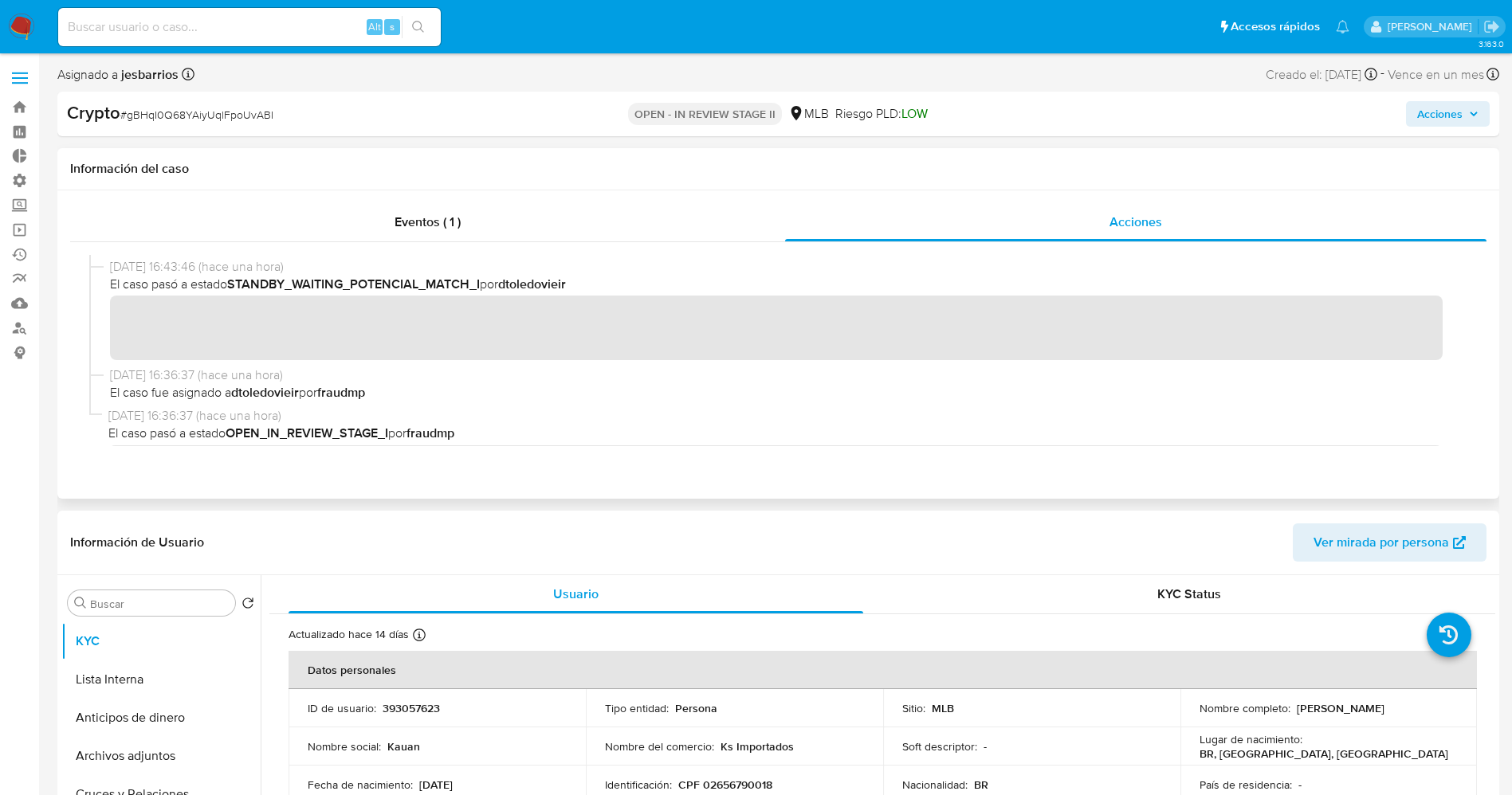
drag, startPoint x: 86, startPoint y: 345, endPoint x: 107, endPoint y: 327, distance: 27.7
click at [90, 338] on div at bounding box center [778, 351] width 1416 height 217
click at [706, 215] on div "Eventos ( 1 )" at bounding box center [427, 222] width 715 height 38
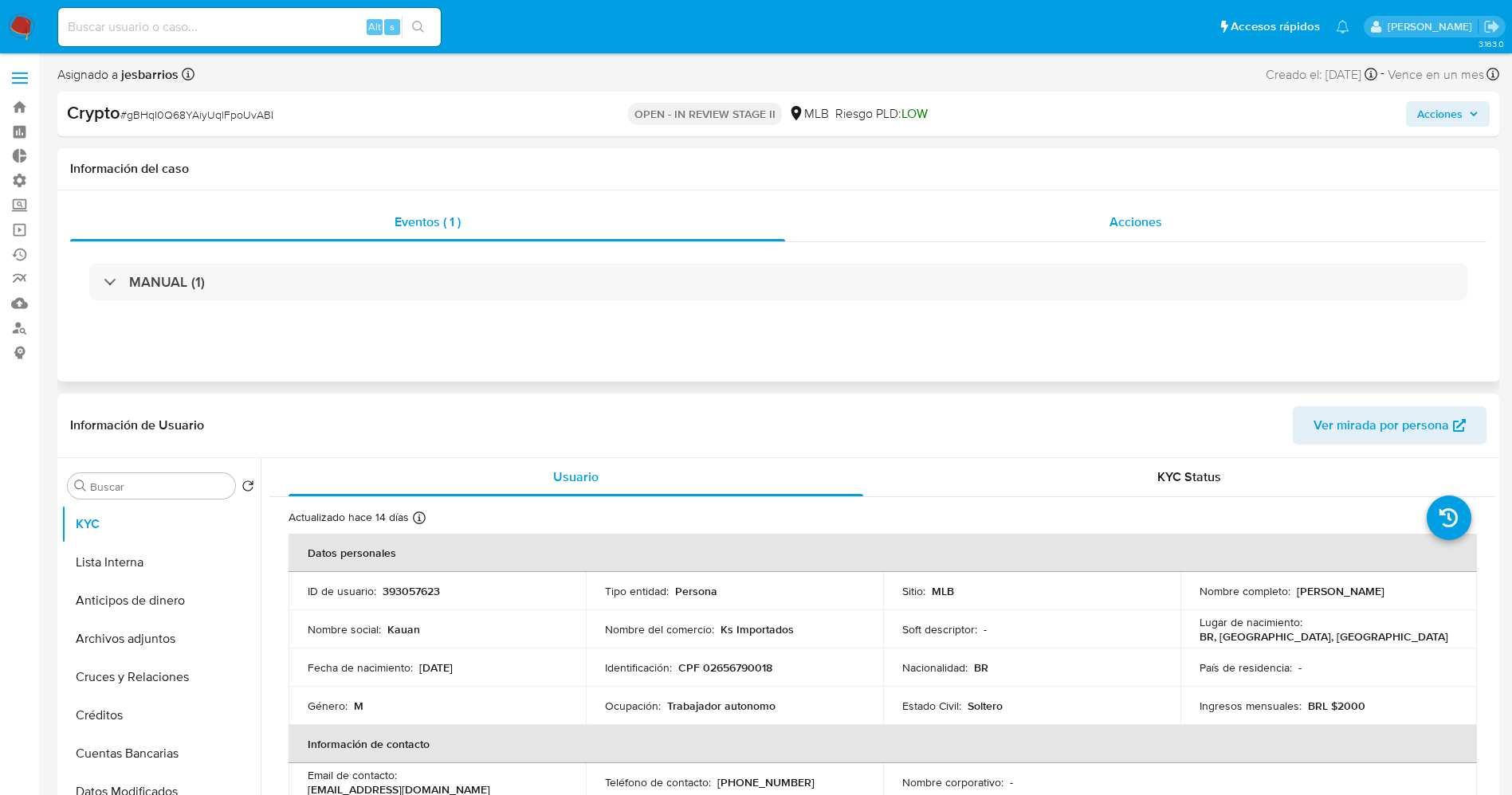
click at [1092, 206] on div "Acciones" at bounding box center [1136, 222] width 701 height 38
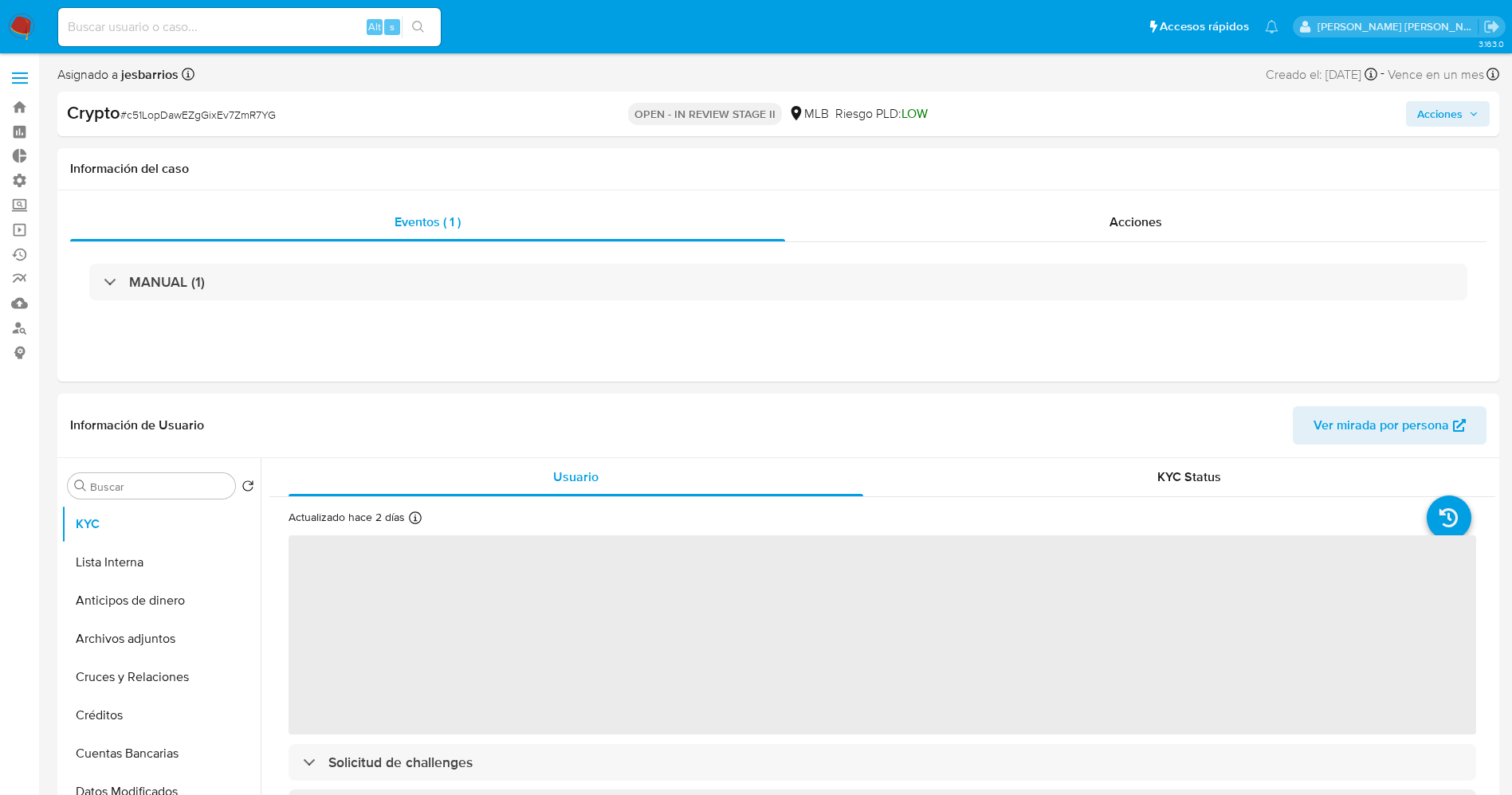
select select "10"
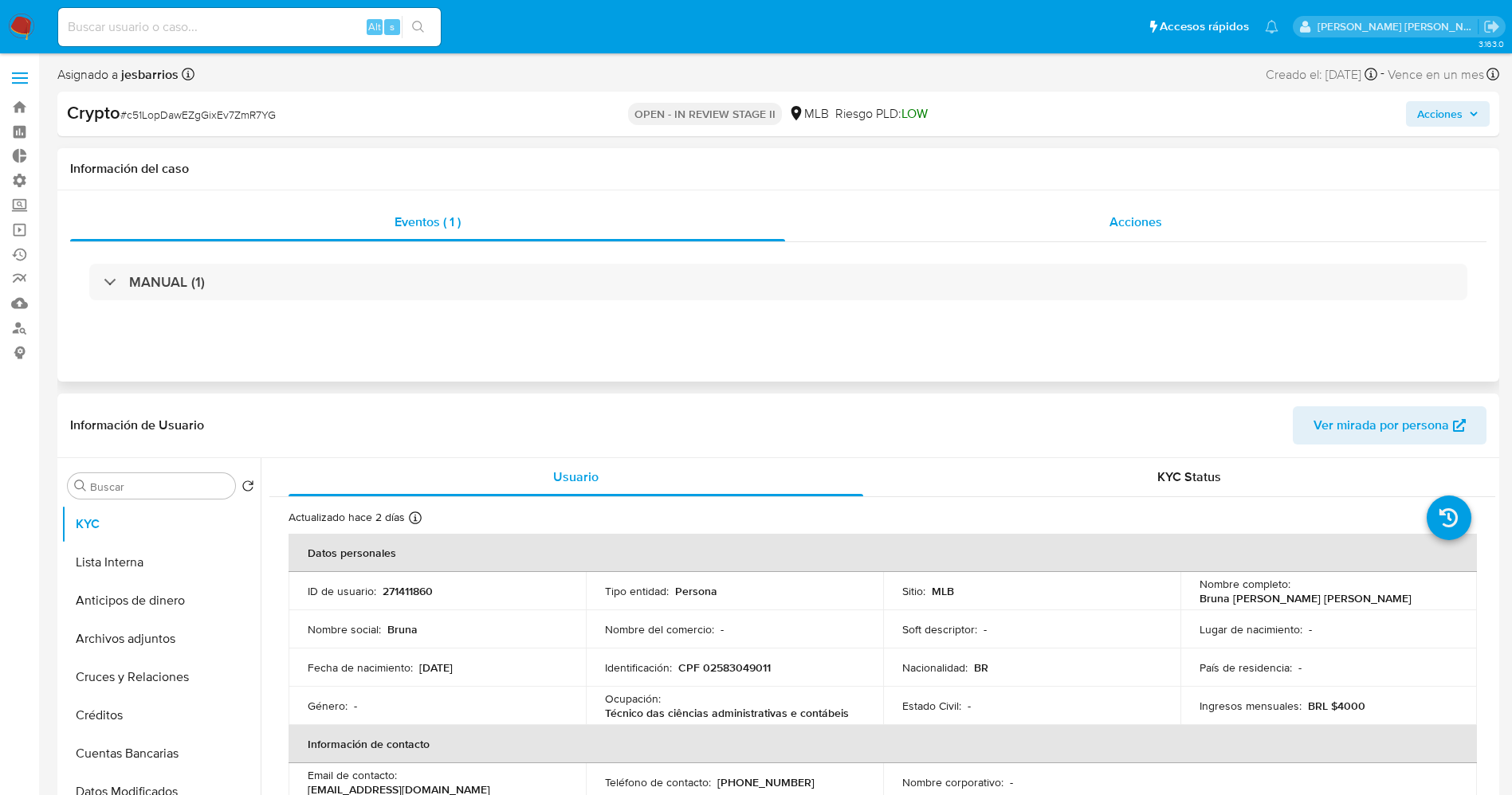
click at [1152, 218] on span "Acciones" at bounding box center [1136, 221] width 53 height 18
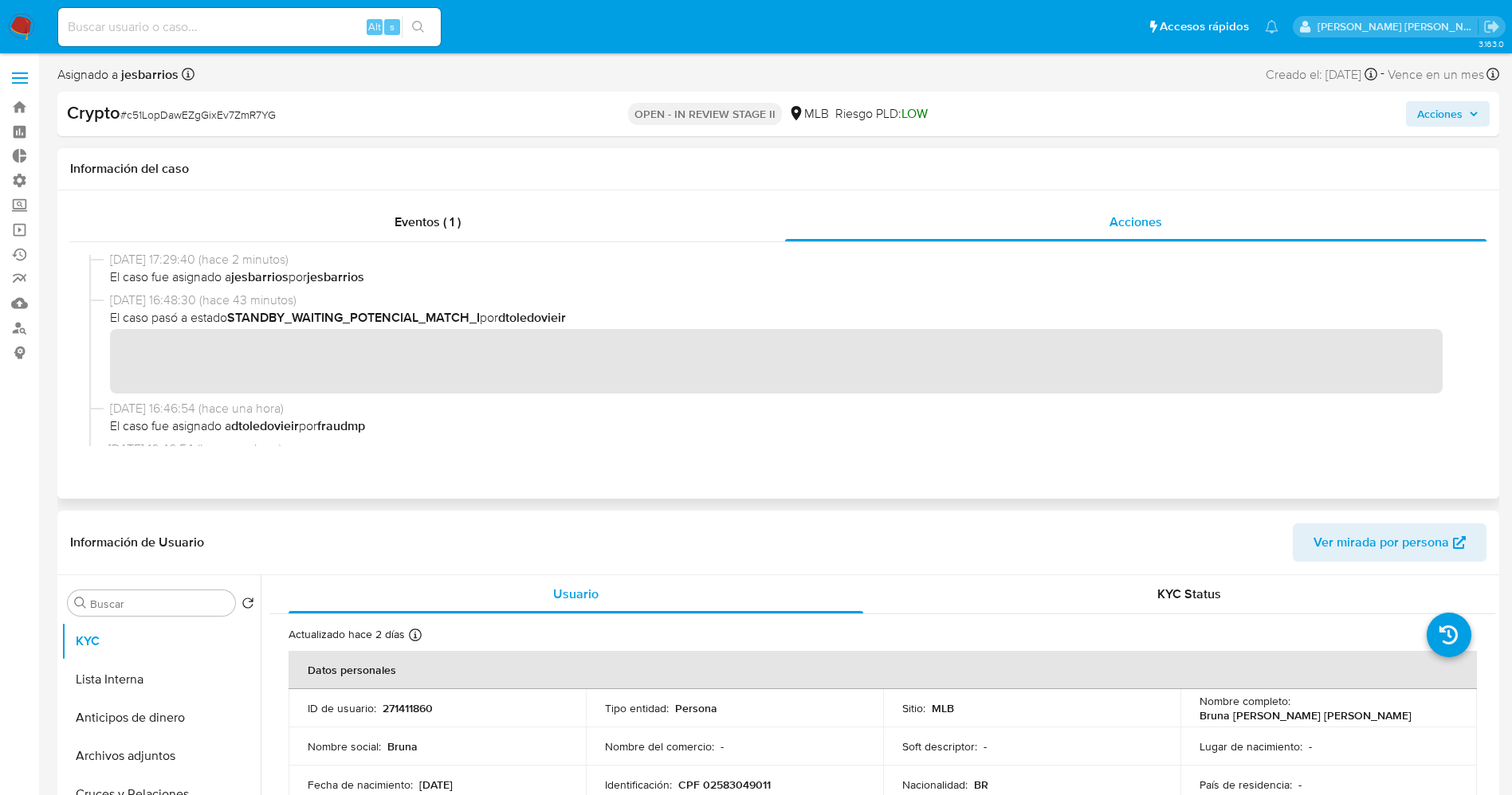
scroll to position [120, 0]
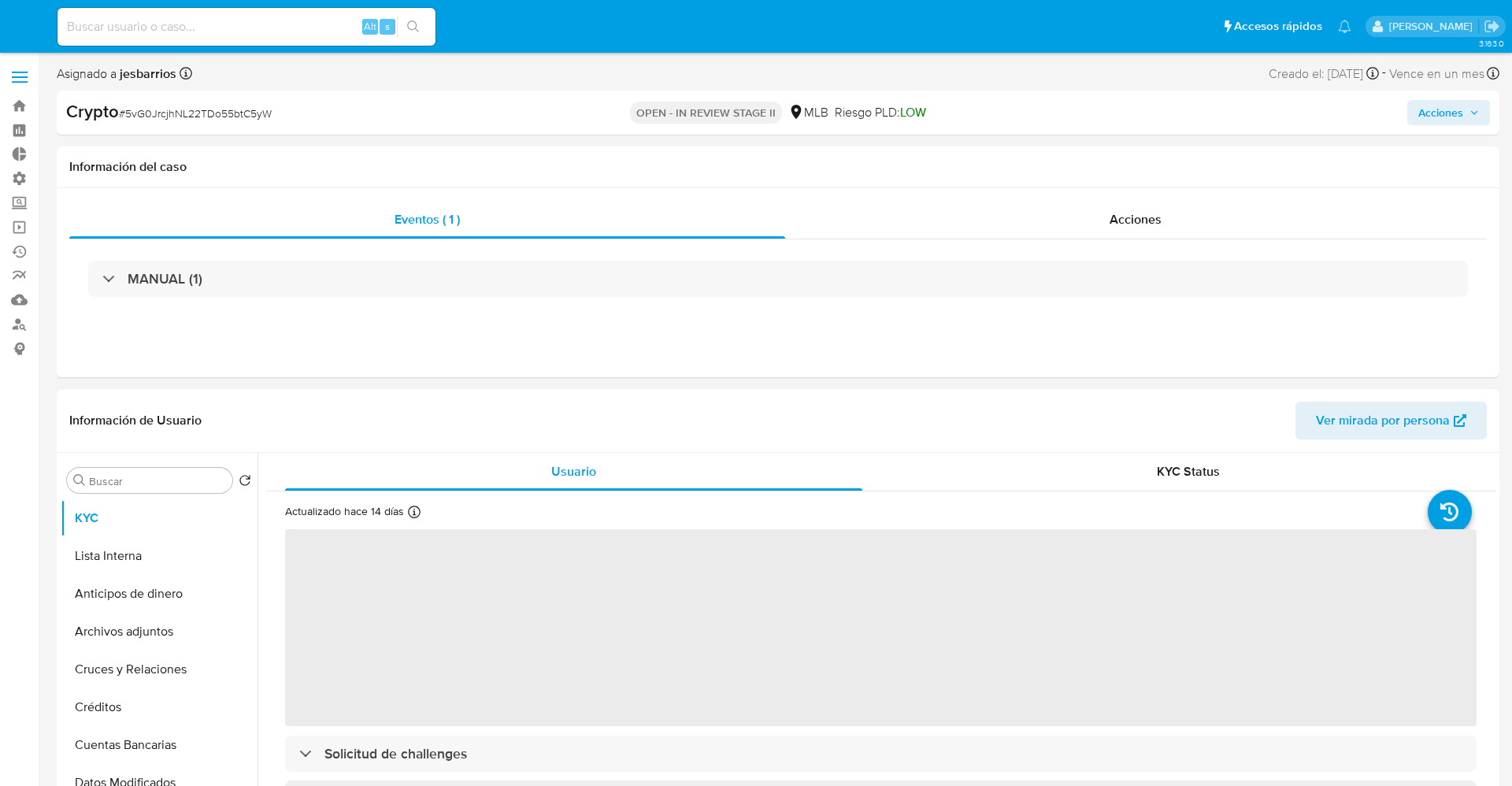
select select "10"
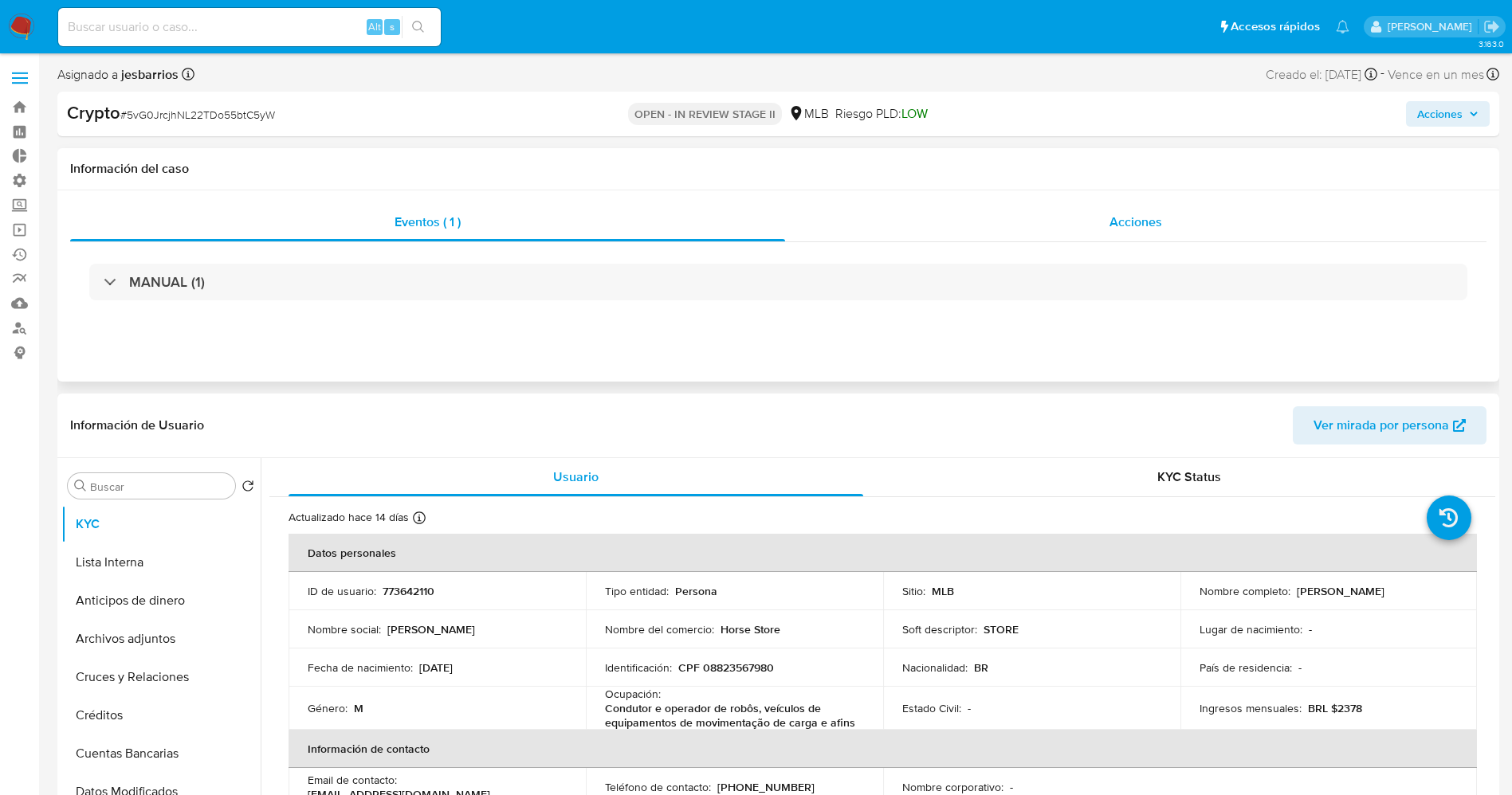
click at [1145, 213] on span "Acciones" at bounding box center [1136, 221] width 53 height 18
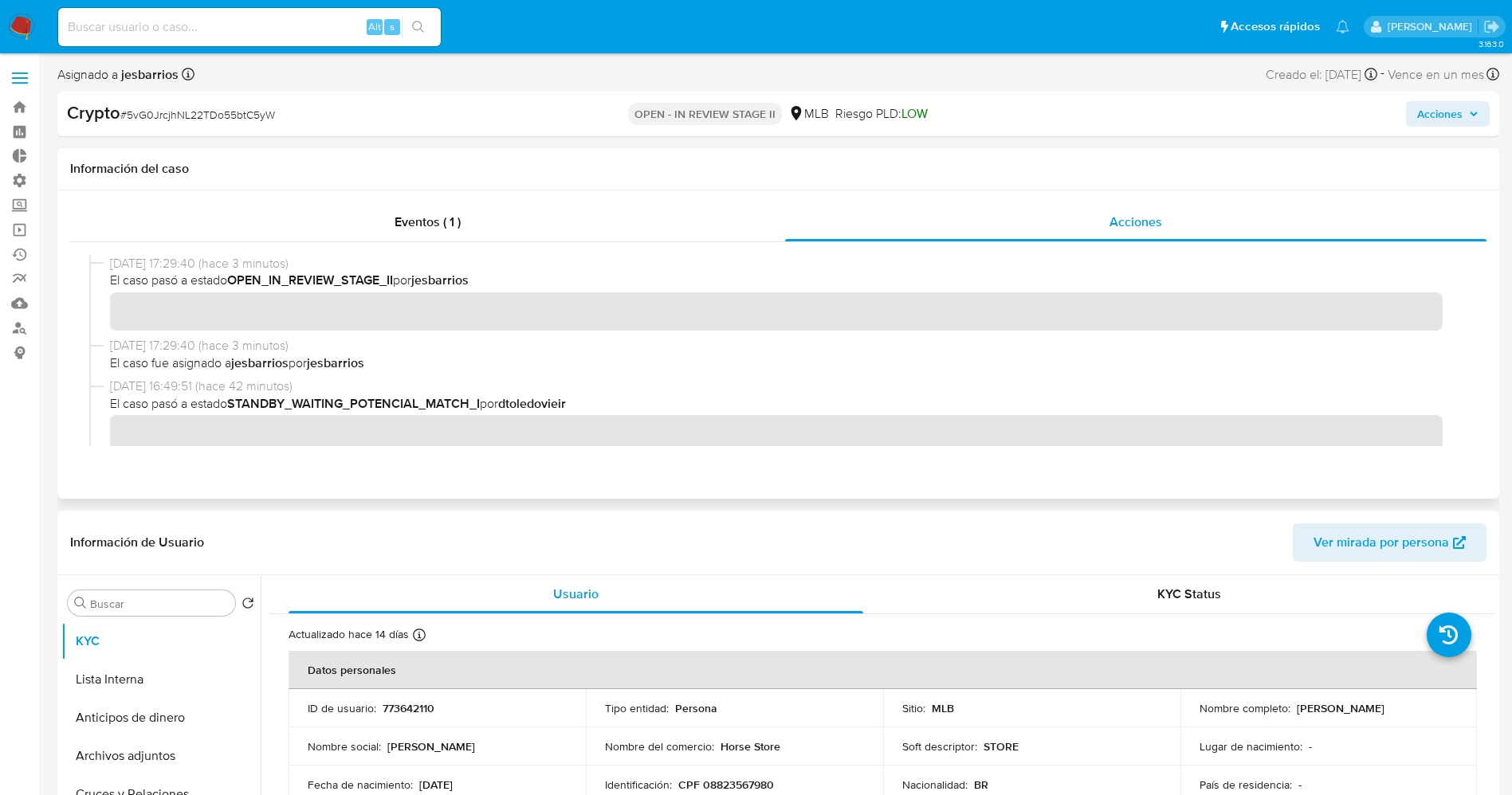
scroll to position [120, 0]
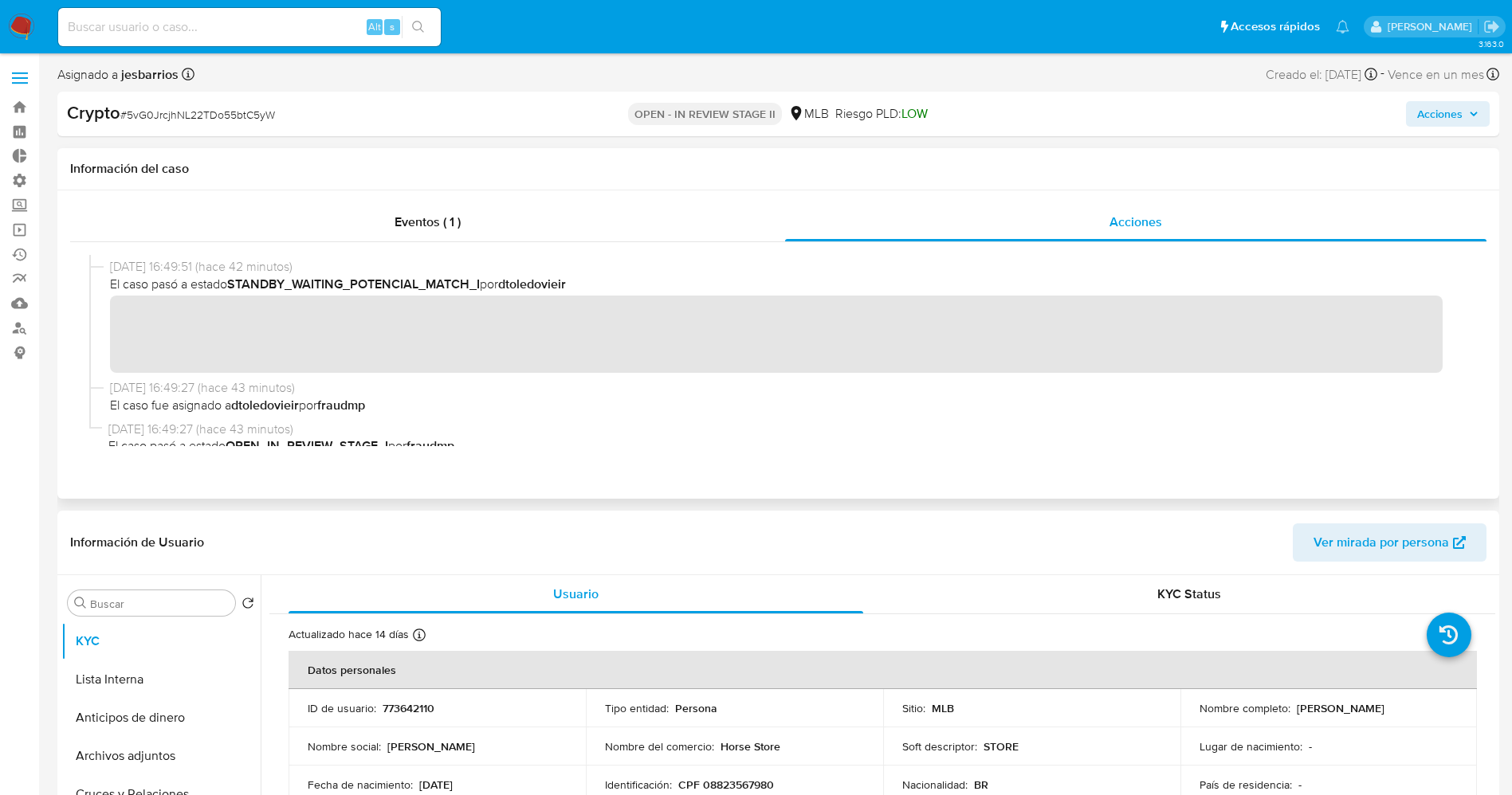
click at [981, 368] on div "09/10/2025 16:49:51 (hace 42 minutos) El caso pasó a estado STANDBY_WAITING_POT…" at bounding box center [779, 319] width 1378 height 121
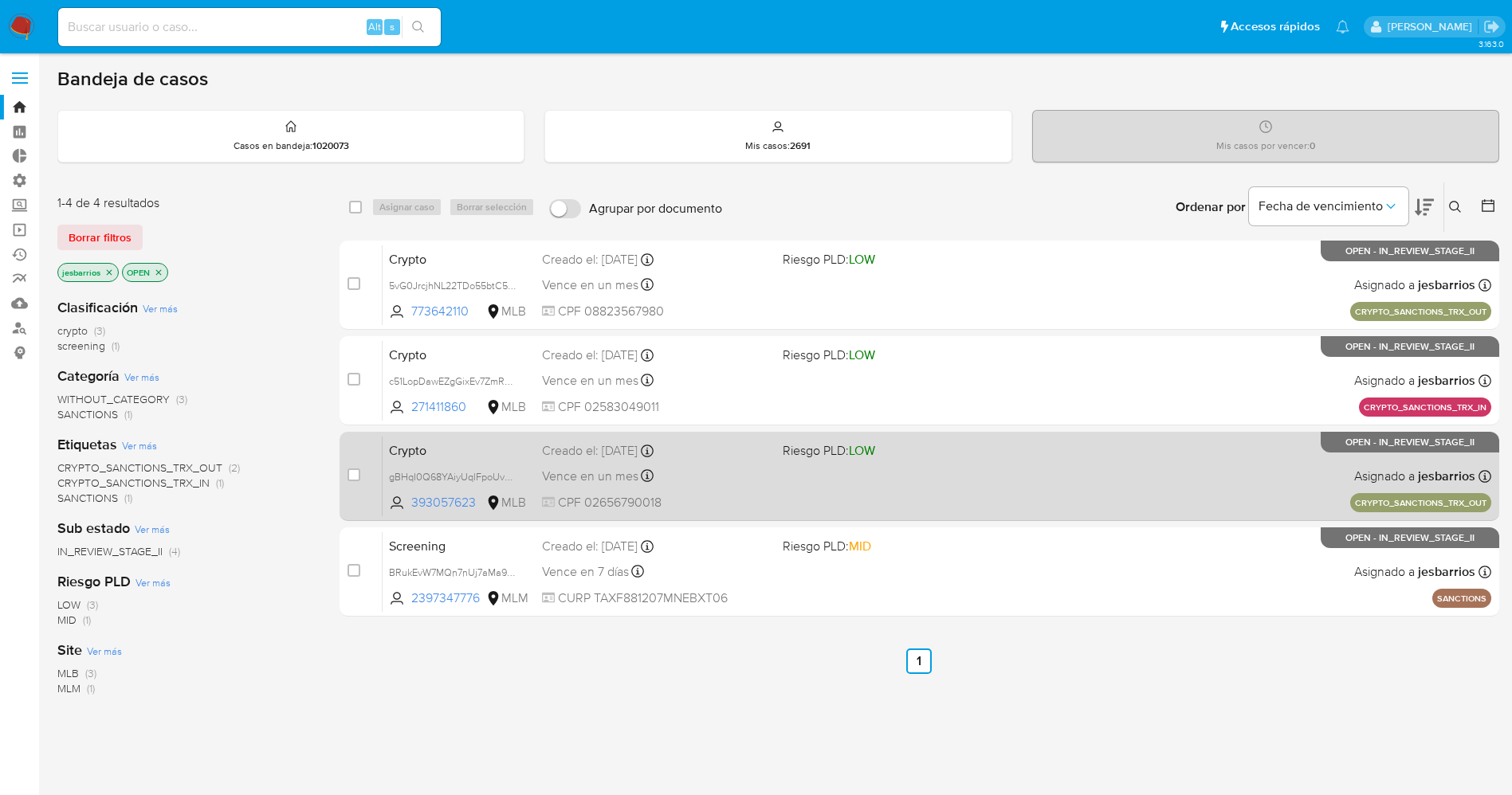
click at [912, 475] on span at bounding box center [896, 475] width 228 height 3
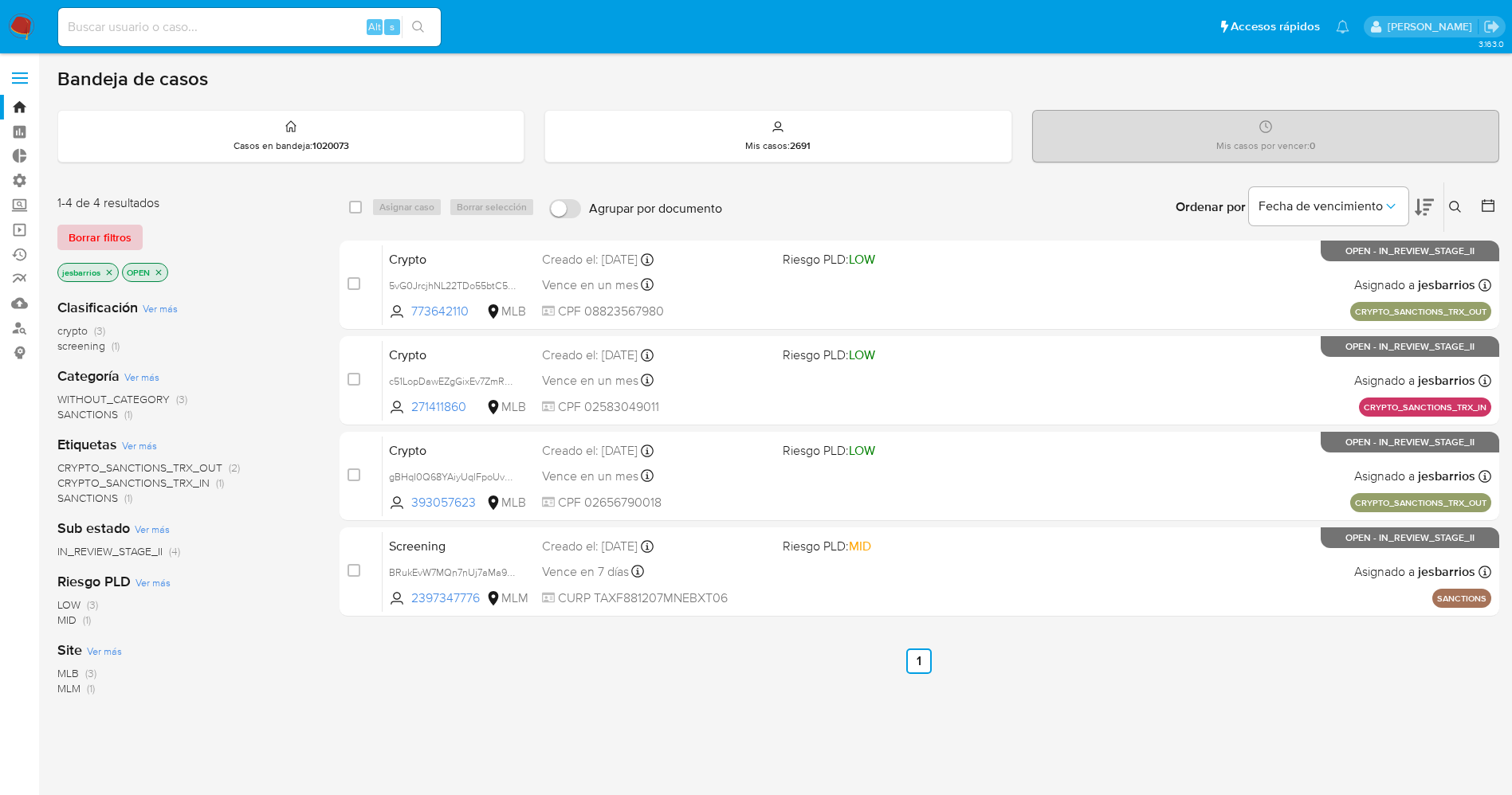
click at [128, 233] on span "Borrar filtros" at bounding box center [100, 238] width 63 height 22
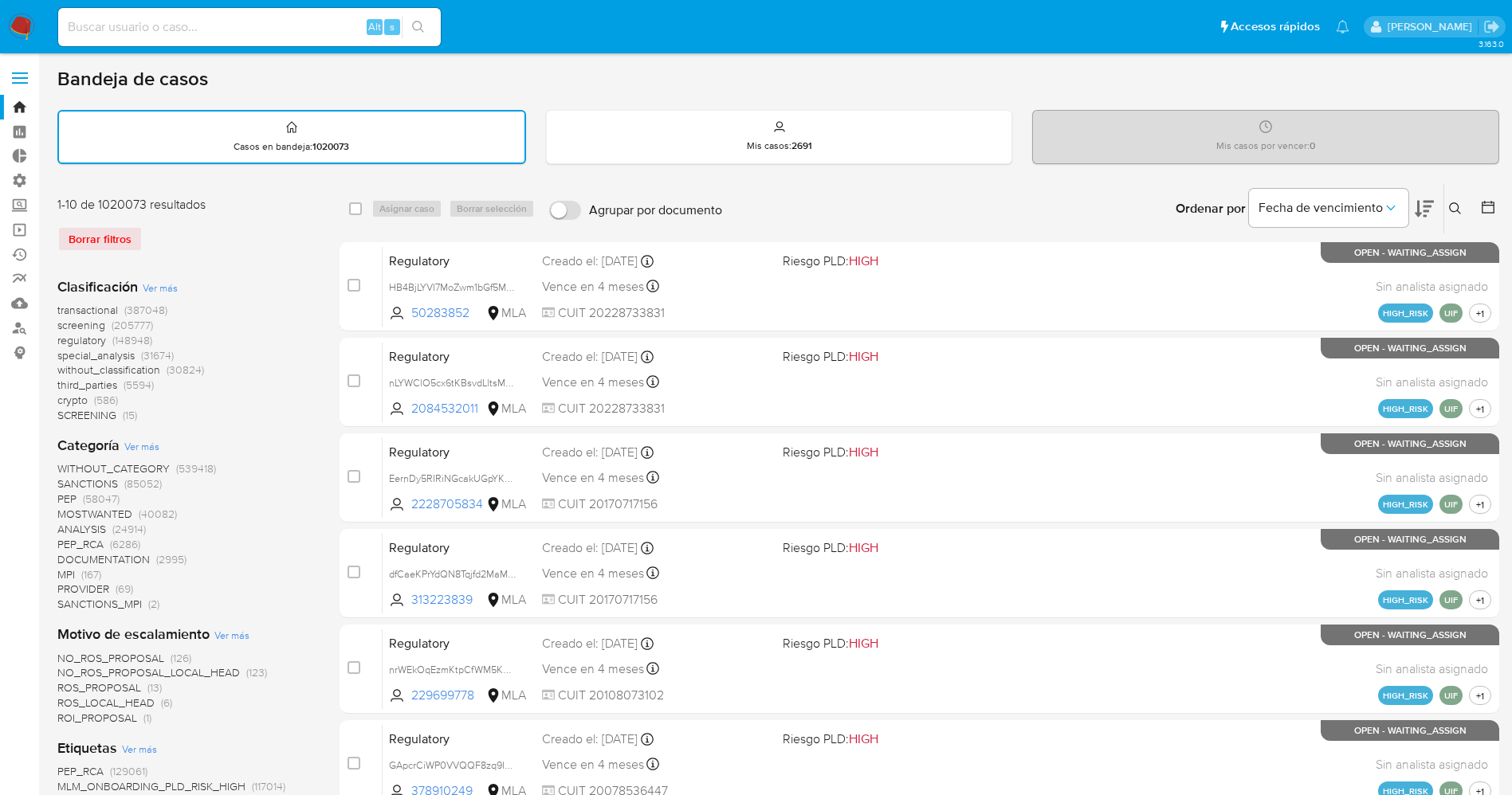
click at [81, 397] on span "crypto" at bounding box center [72, 400] width 30 height 16
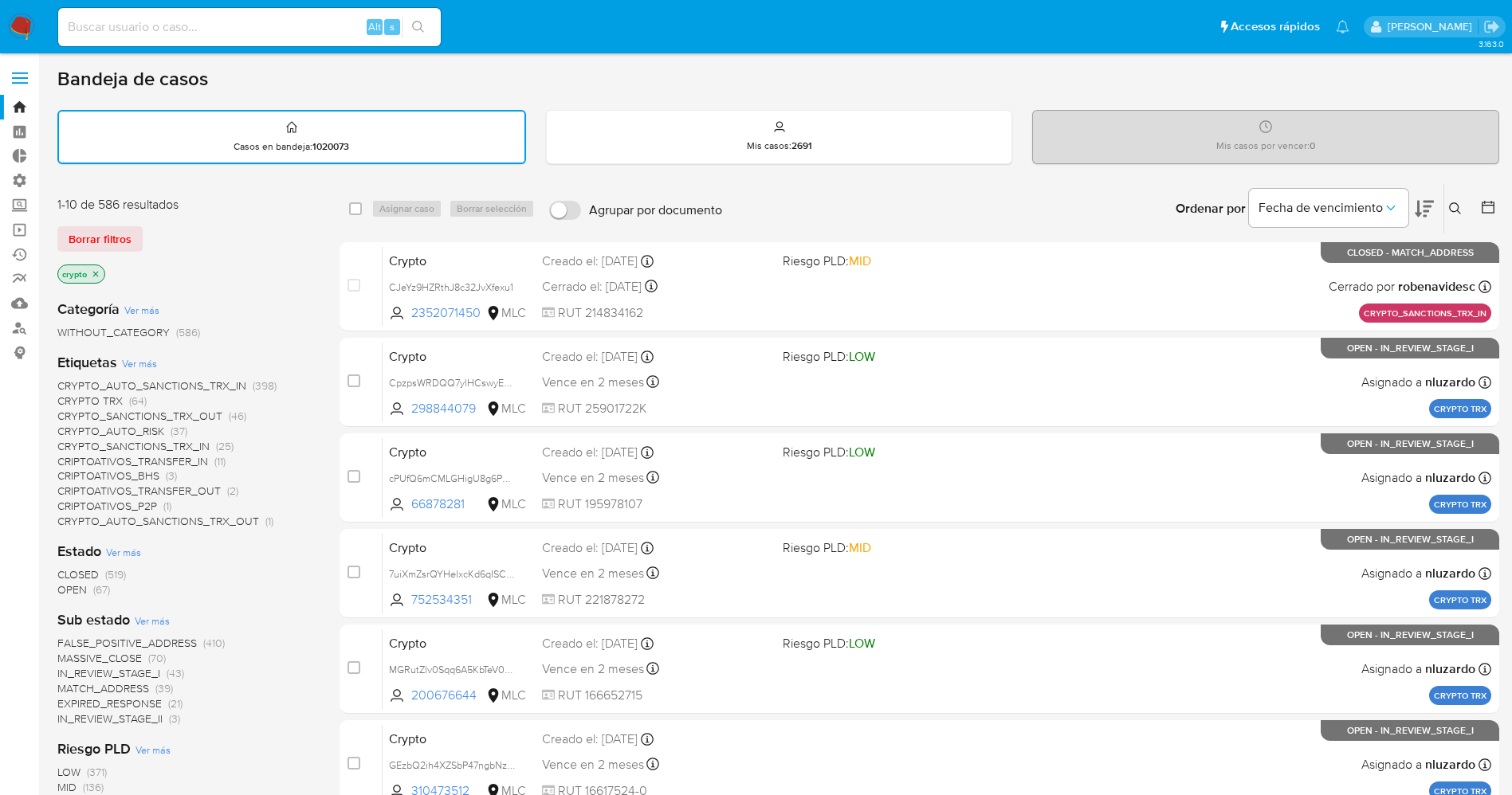
click at [152, 415] on span "CRYPTO_SANCTIONS_TRX_OUT" at bounding box center [140, 416] width 165 height 16
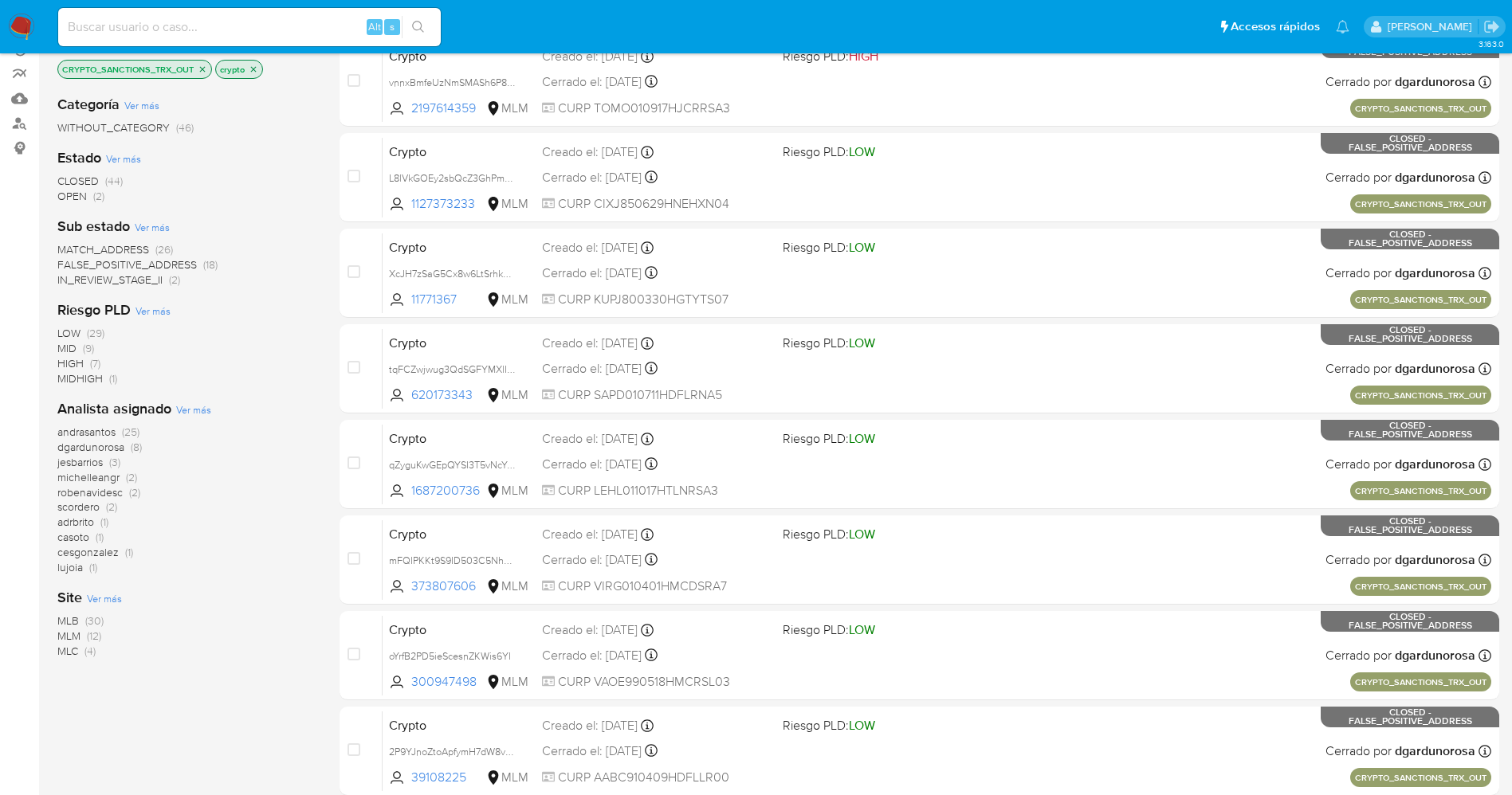
scroll to position [358, 0]
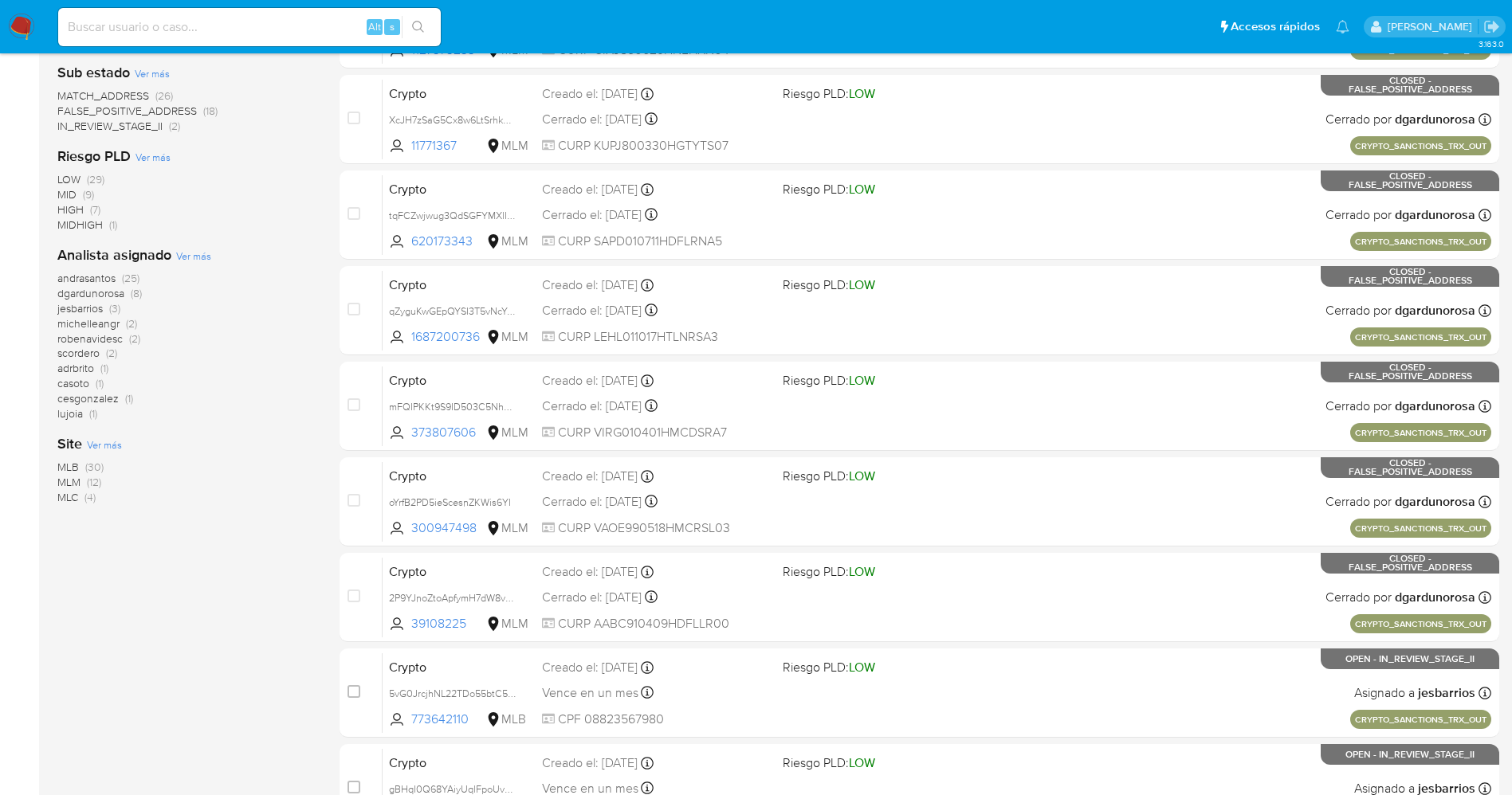
click at [86, 467] on span "(30)" at bounding box center [94, 467] width 18 height 16
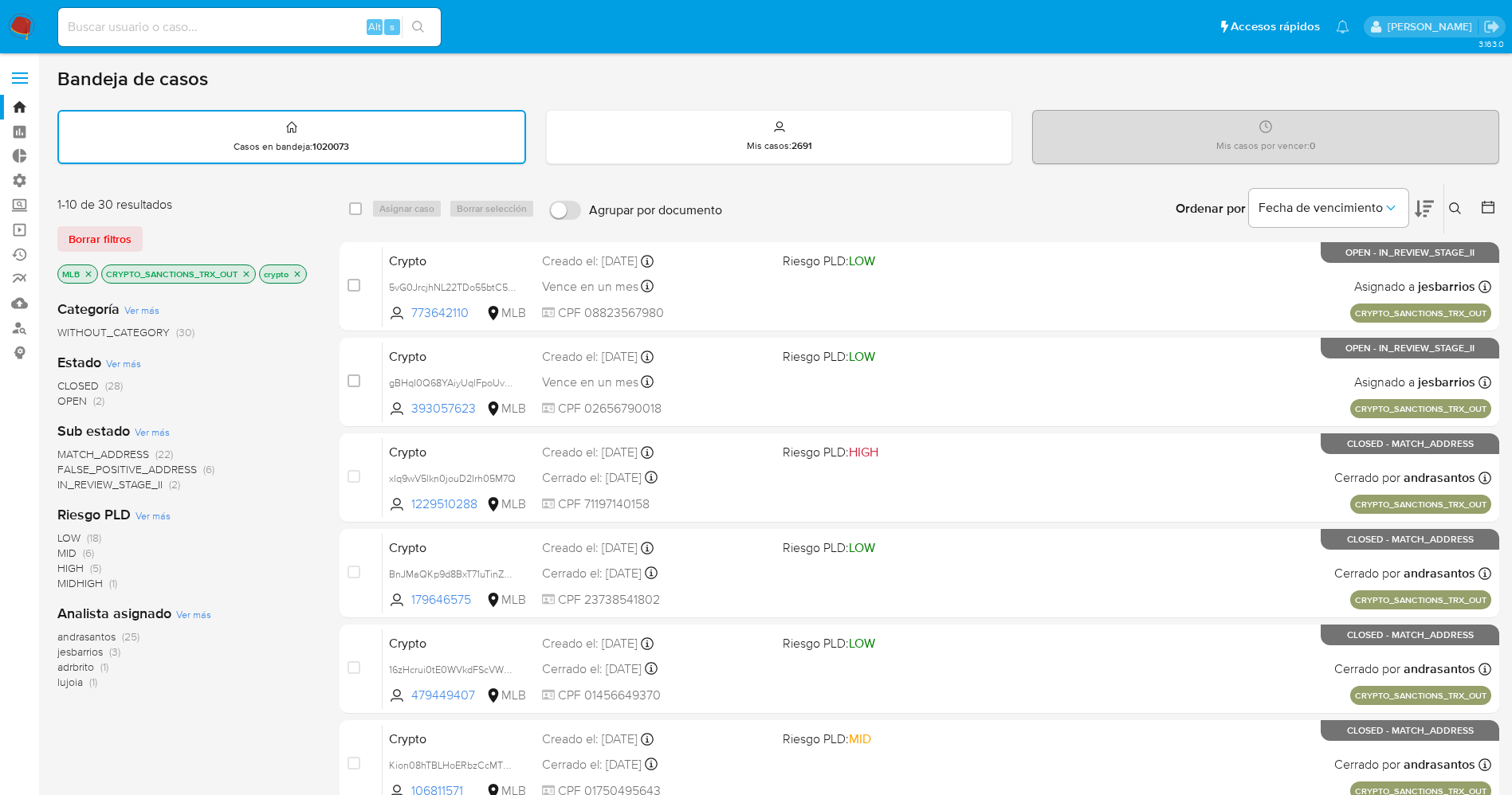
scroll to position [120, 0]
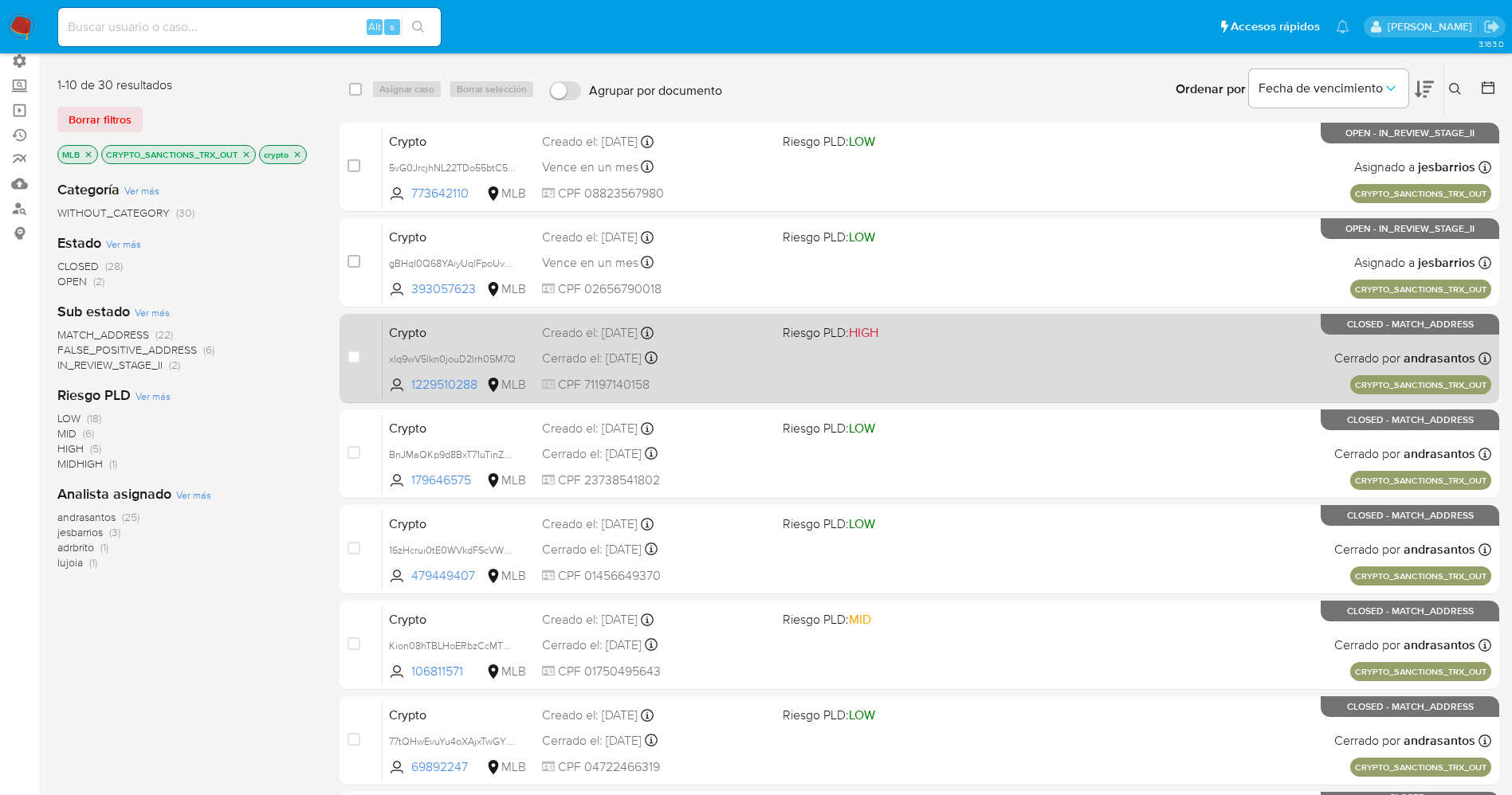
click at [929, 357] on span at bounding box center [896, 358] width 228 height 3
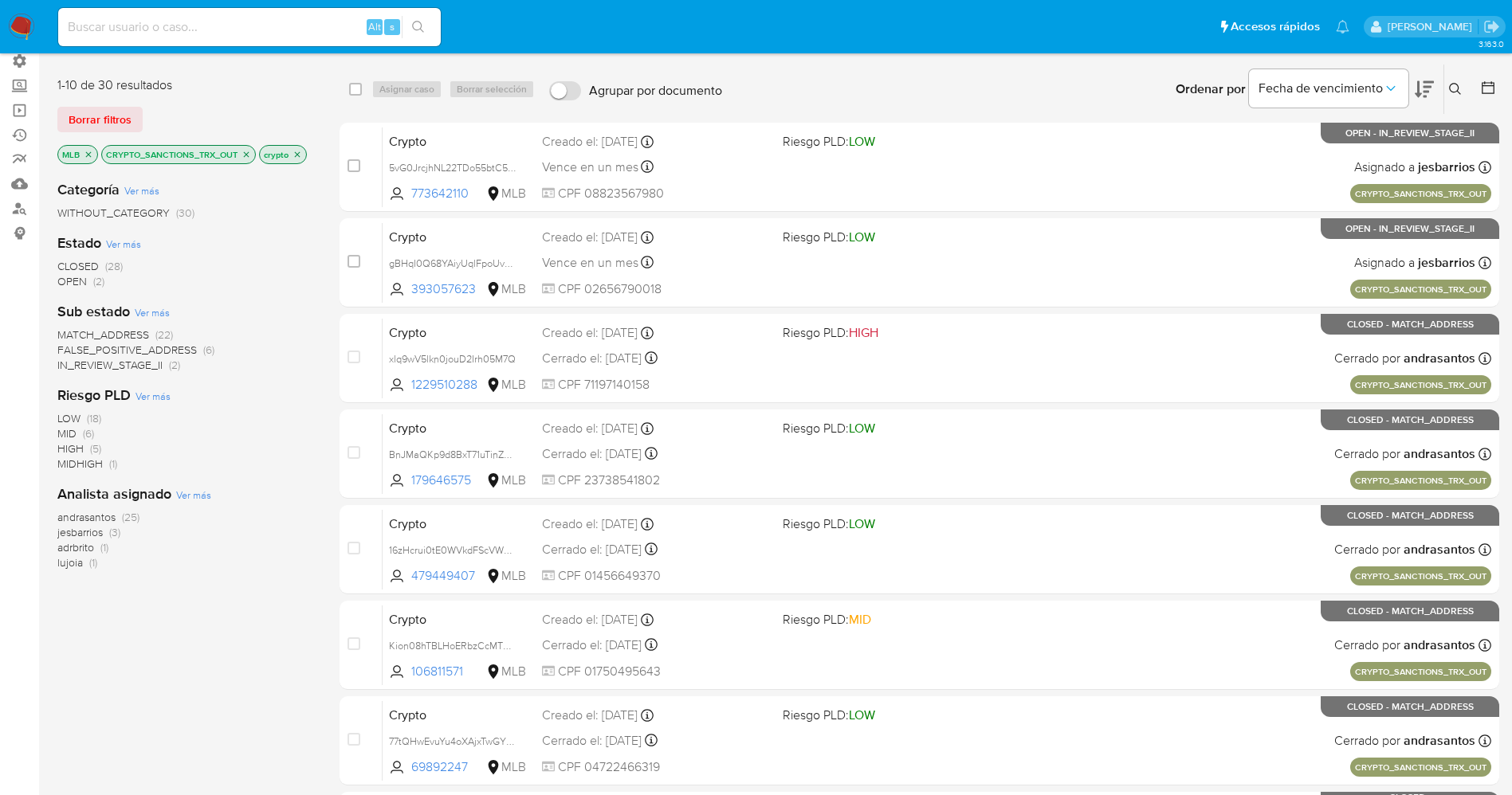
click at [16, 25] on img at bounding box center [21, 27] width 27 height 27
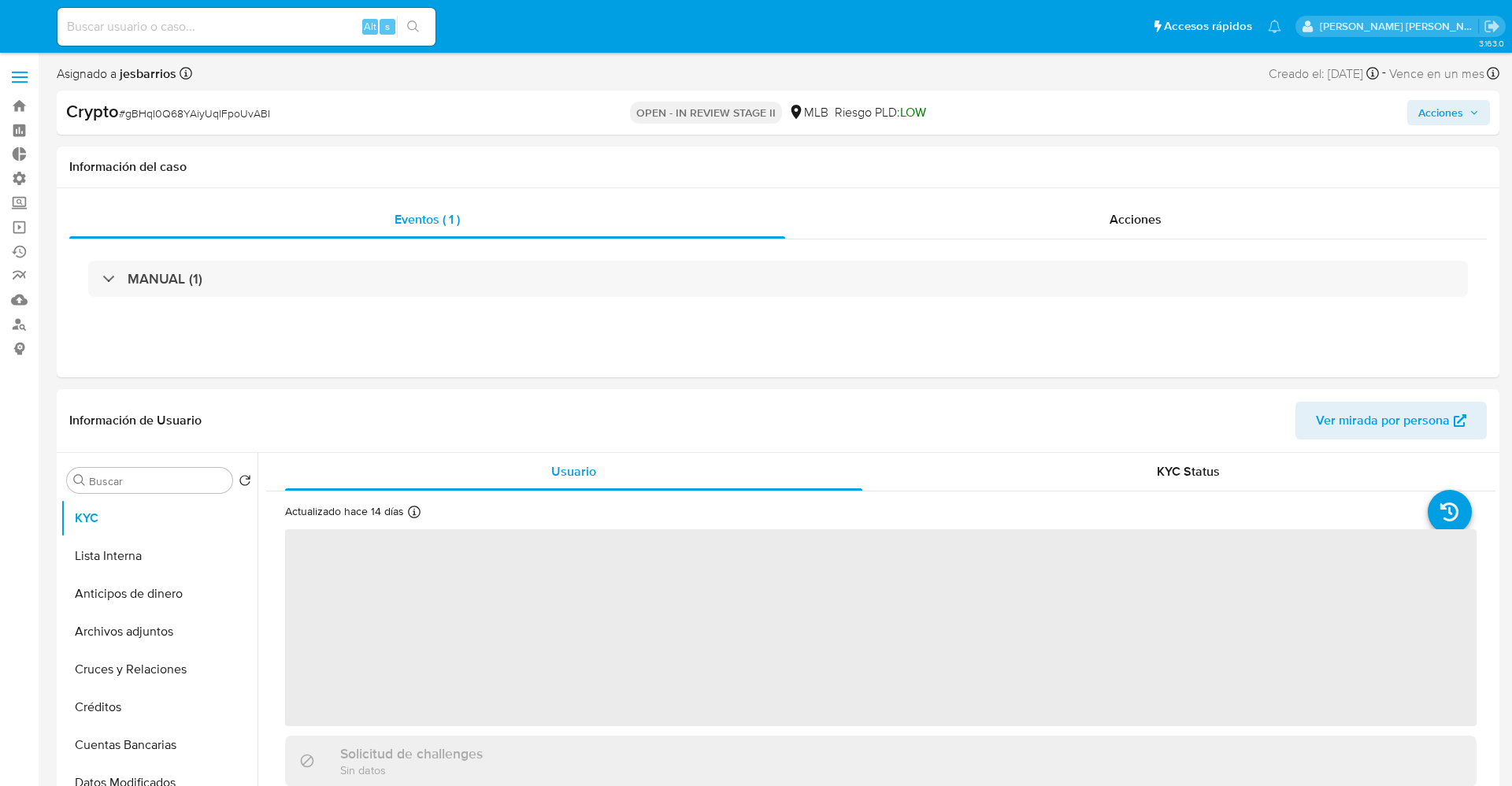
select select "10"
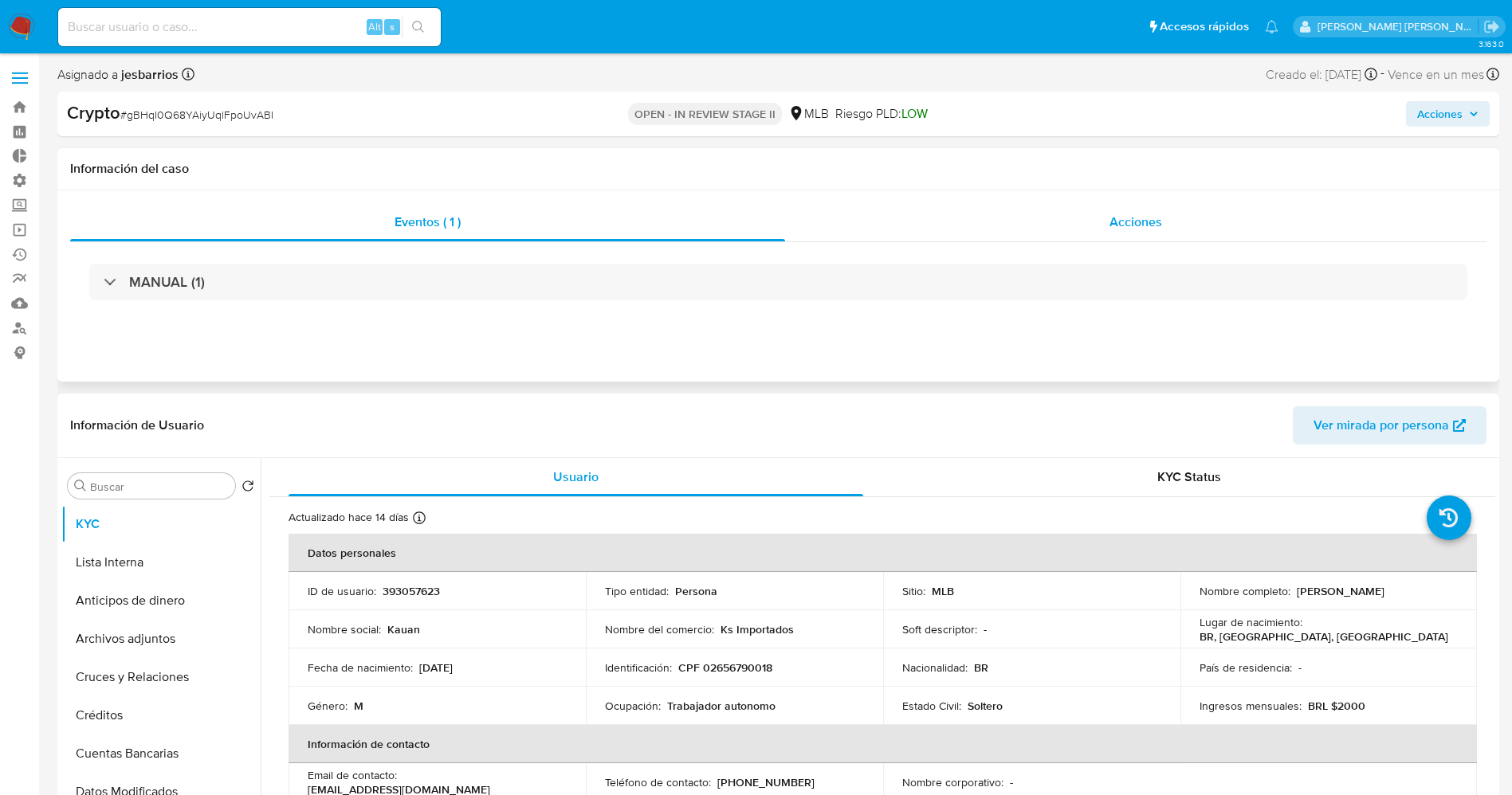
click at [1160, 221] on span "Acciones" at bounding box center [1136, 221] width 53 height 18
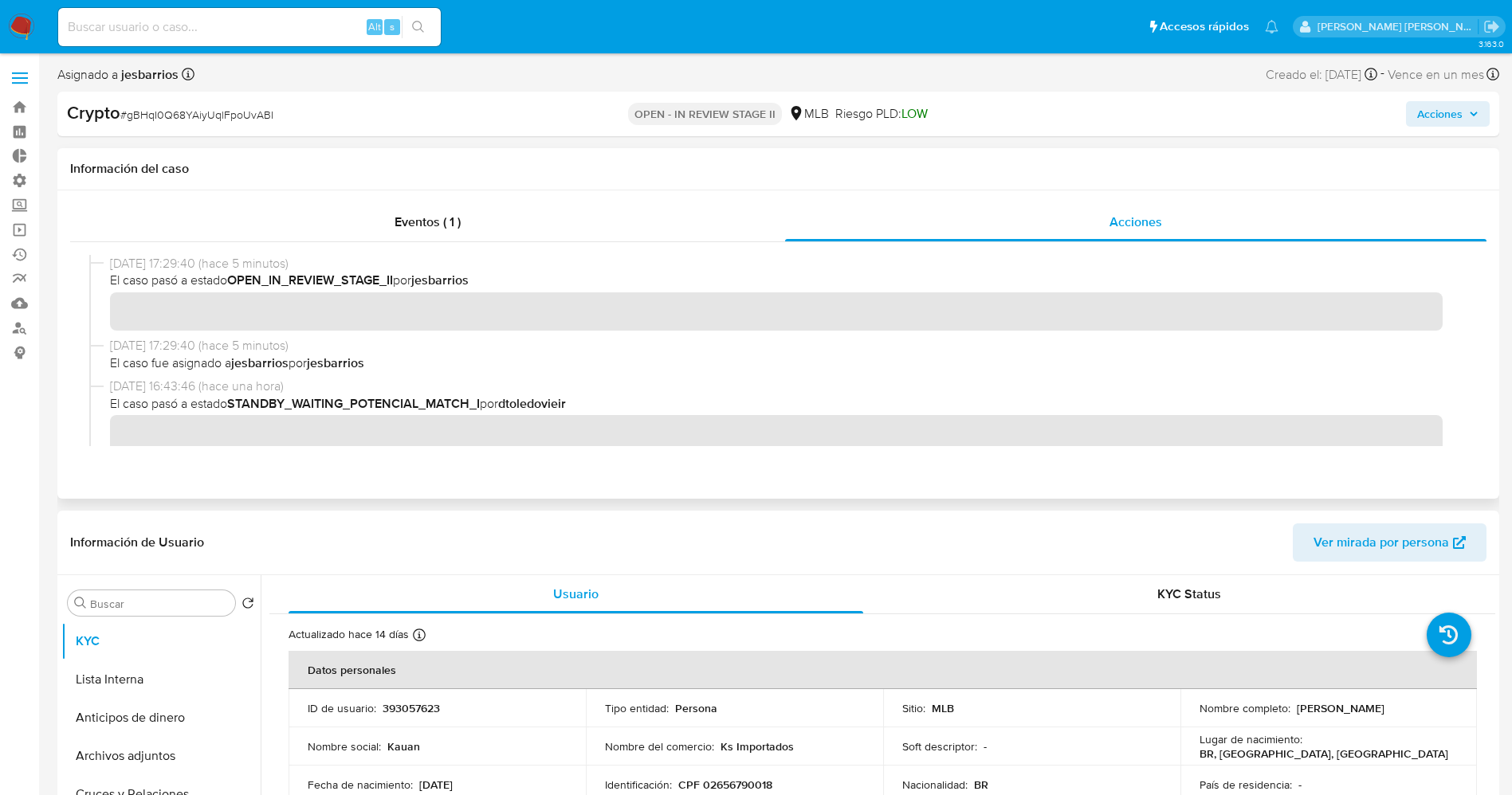
scroll to position [120, 0]
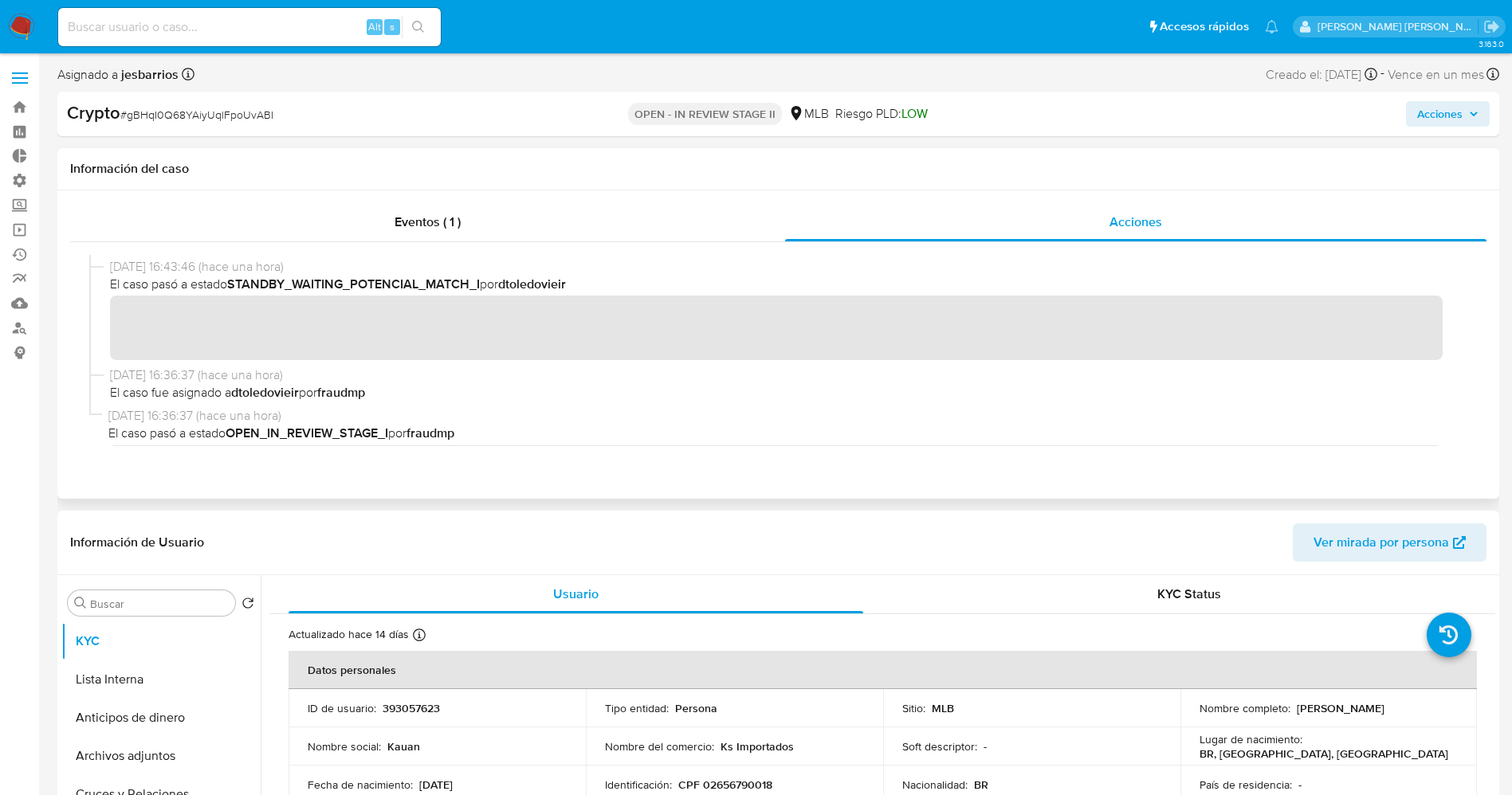
click at [1282, 360] on div "09/10/2025 16:43:46 (hace una hora) El caso pasó a estado STANDBY_WAITING_POTEN…" at bounding box center [779, 313] width 1378 height 109
drag, startPoint x: 1316, startPoint y: 360, endPoint x: 1362, endPoint y: 365, distance: 46.3
click at [1362, 365] on div "09/10/2025 16:43:46 (hace una hora) El caso pasó a estado STANDBY_WAITING_POTEN…" at bounding box center [779, 313] width 1378 height 109
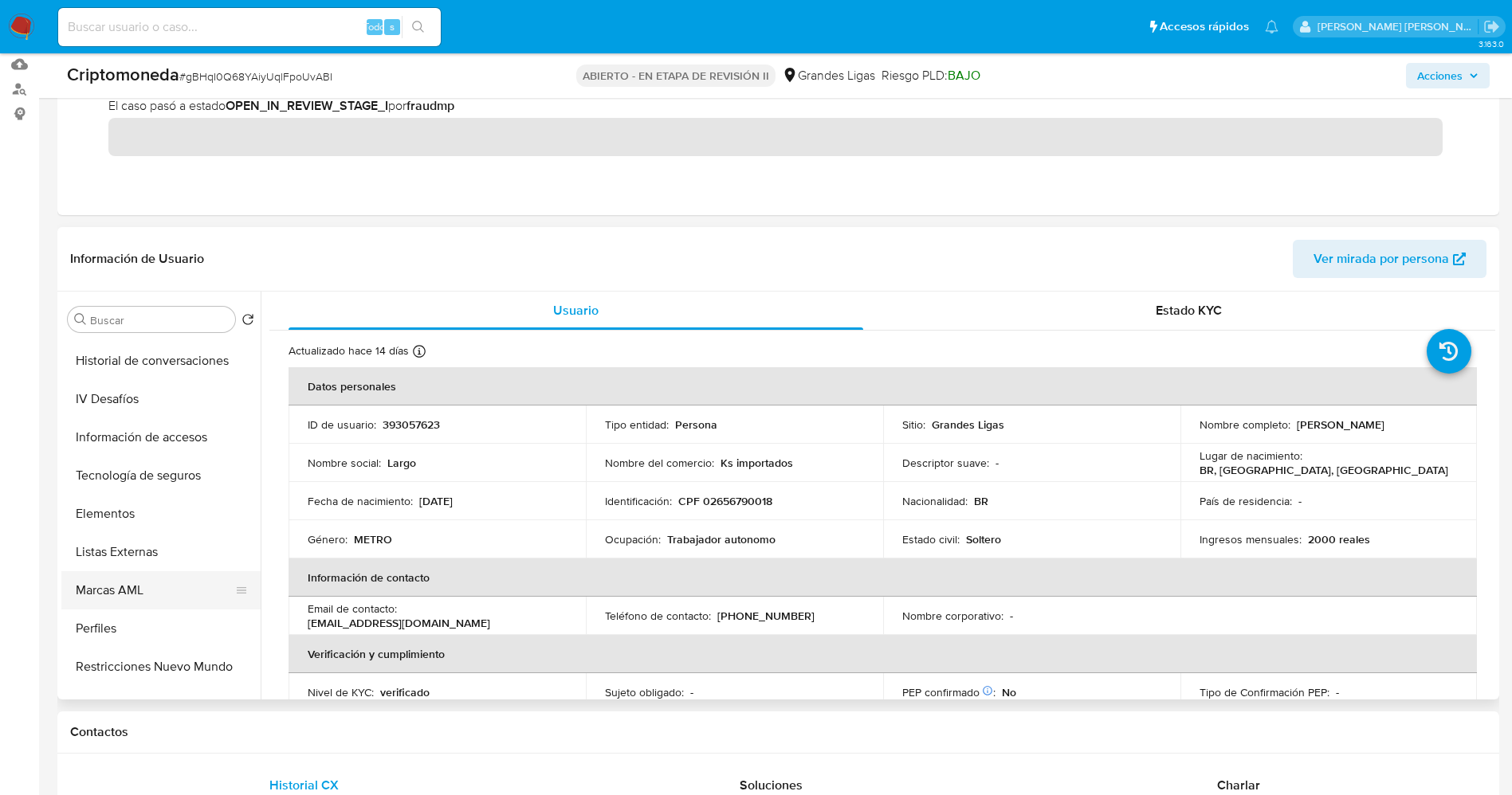
scroll to position [717, 0]
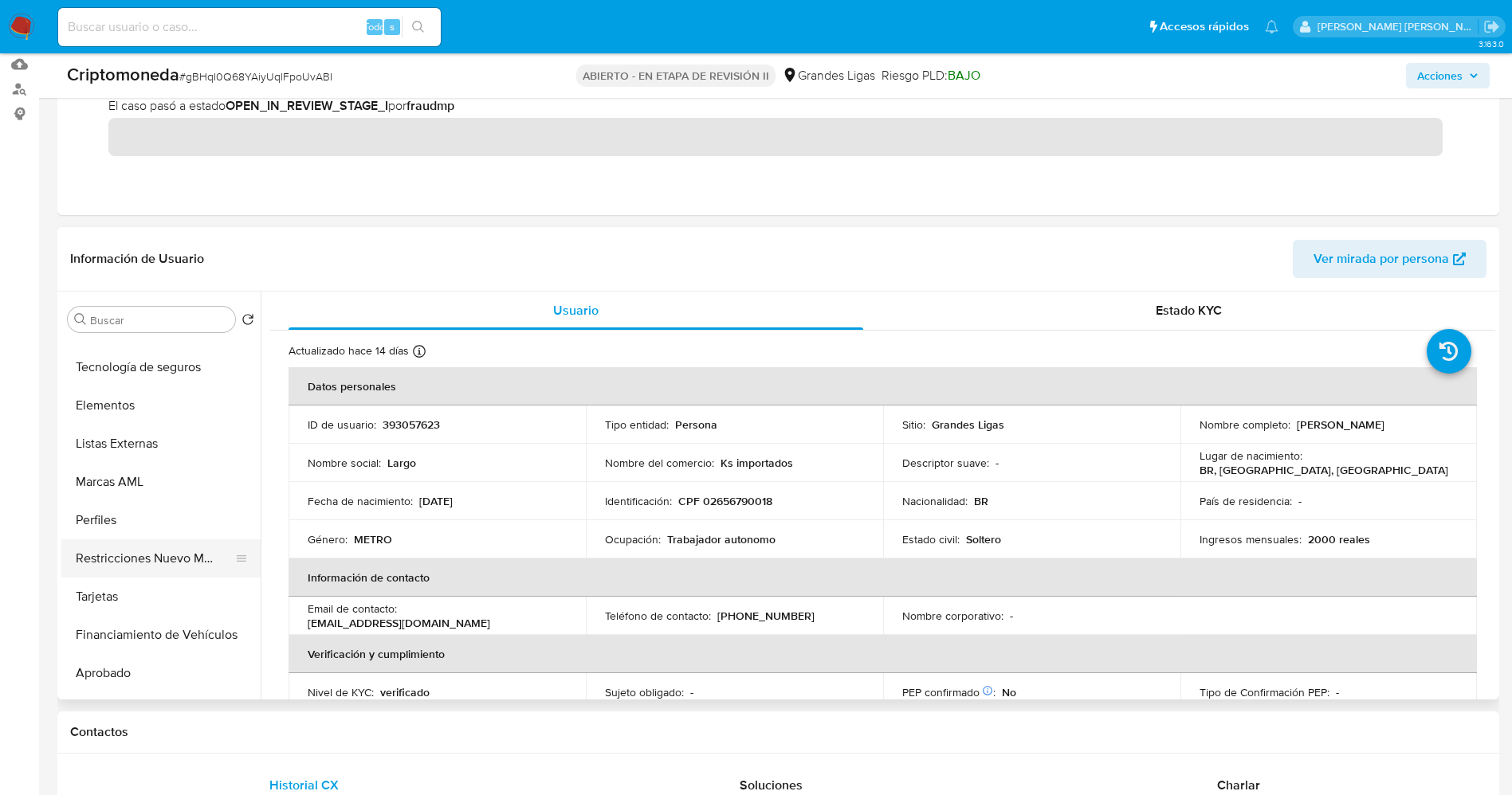
click at [165, 562] on button "Restricciones Nuevo Mundo" at bounding box center [154, 558] width 186 height 38
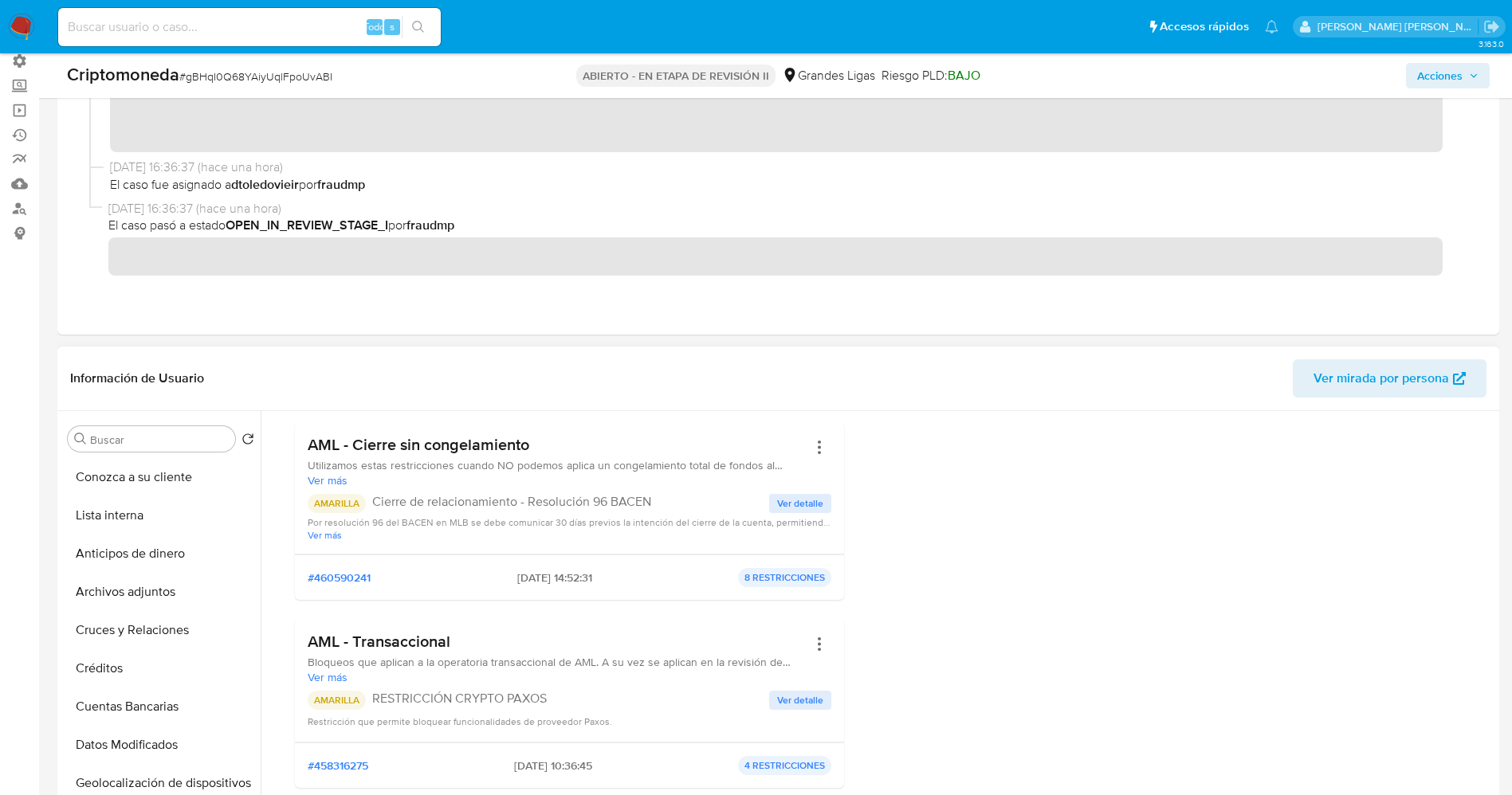
scroll to position [120, 0]
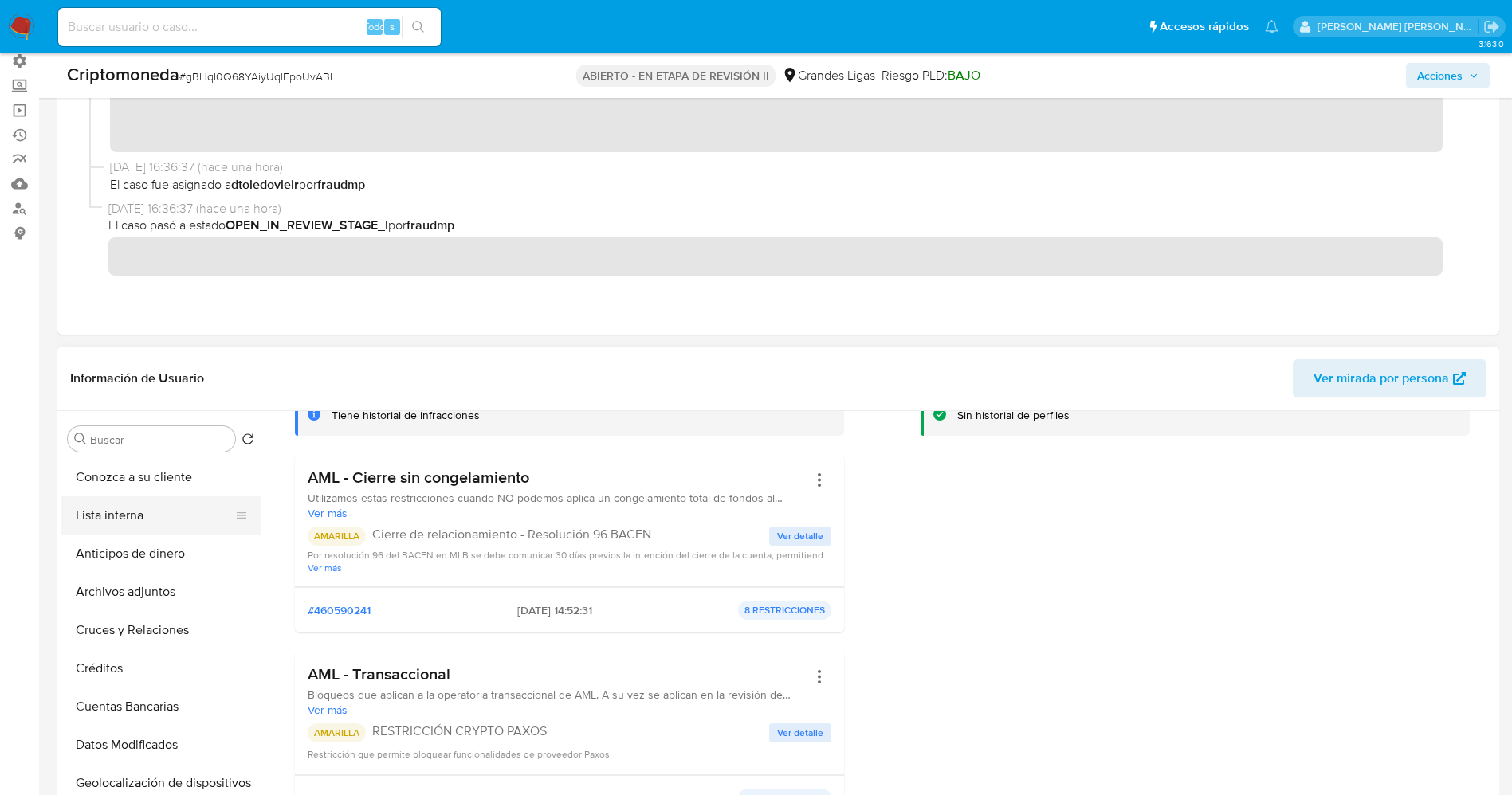
click at [142, 517] on button "Lista interna" at bounding box center [154, 515] width 186 height 38
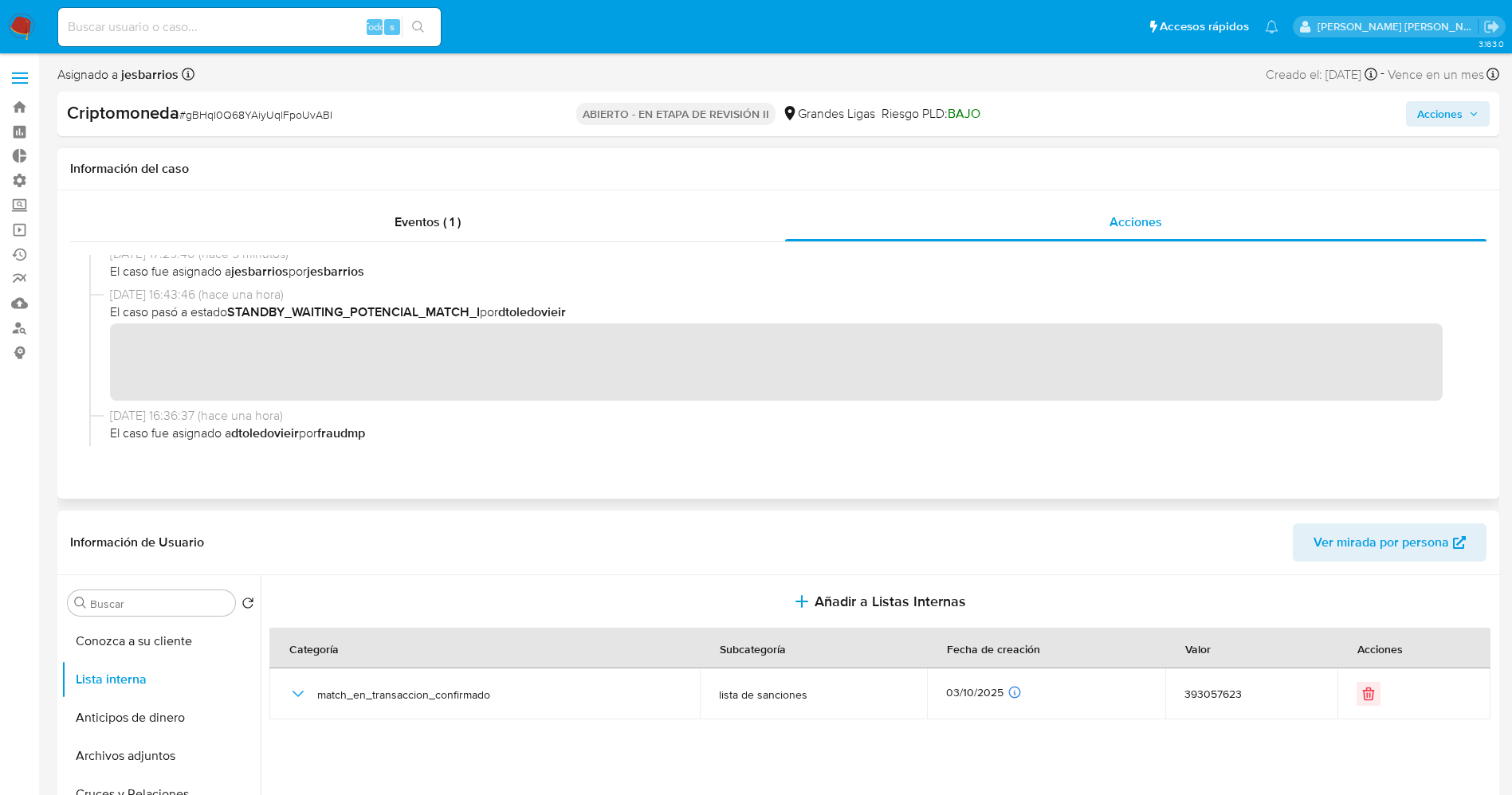
scroll to position [57, 0]
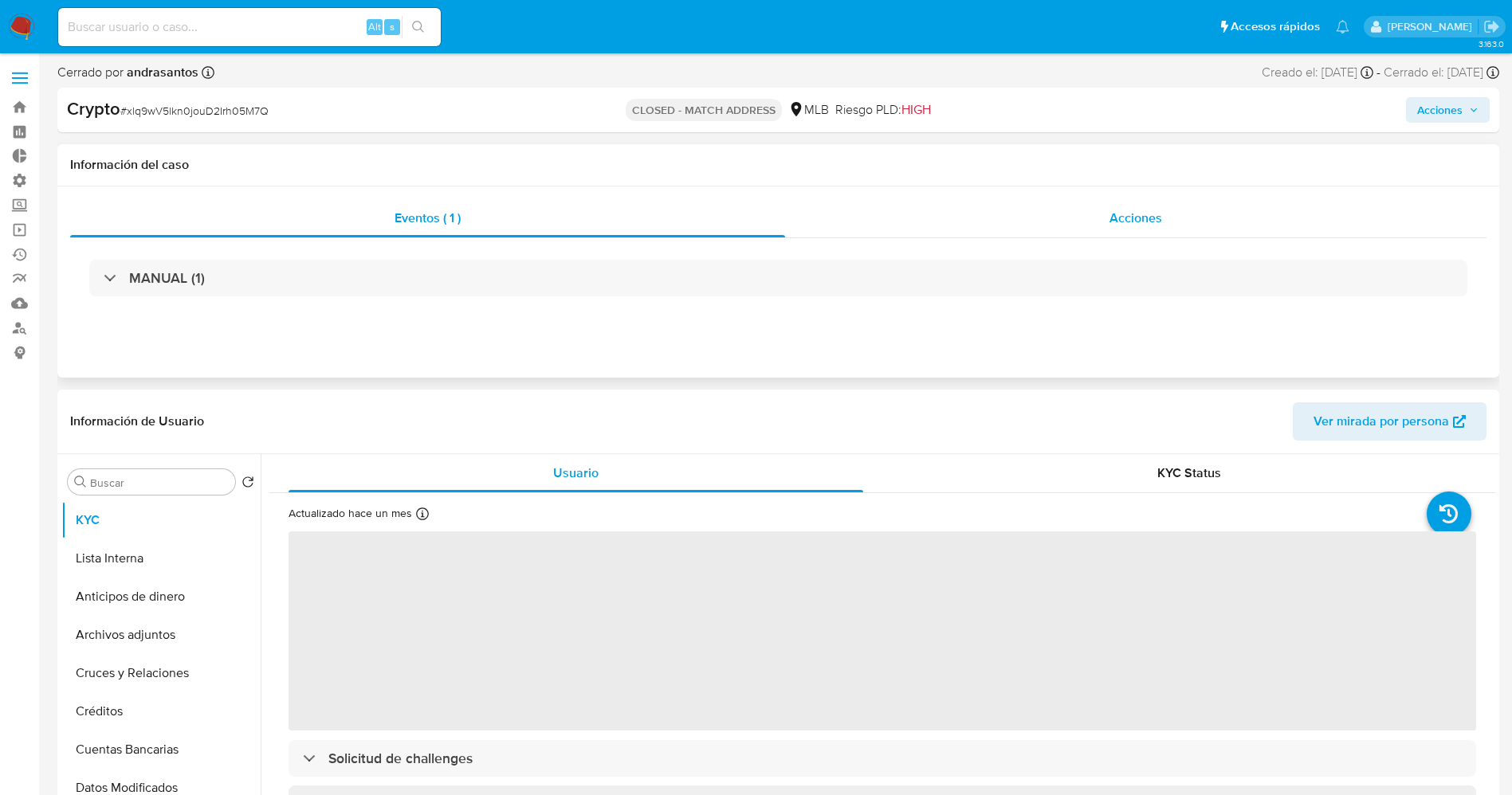
select select "10"
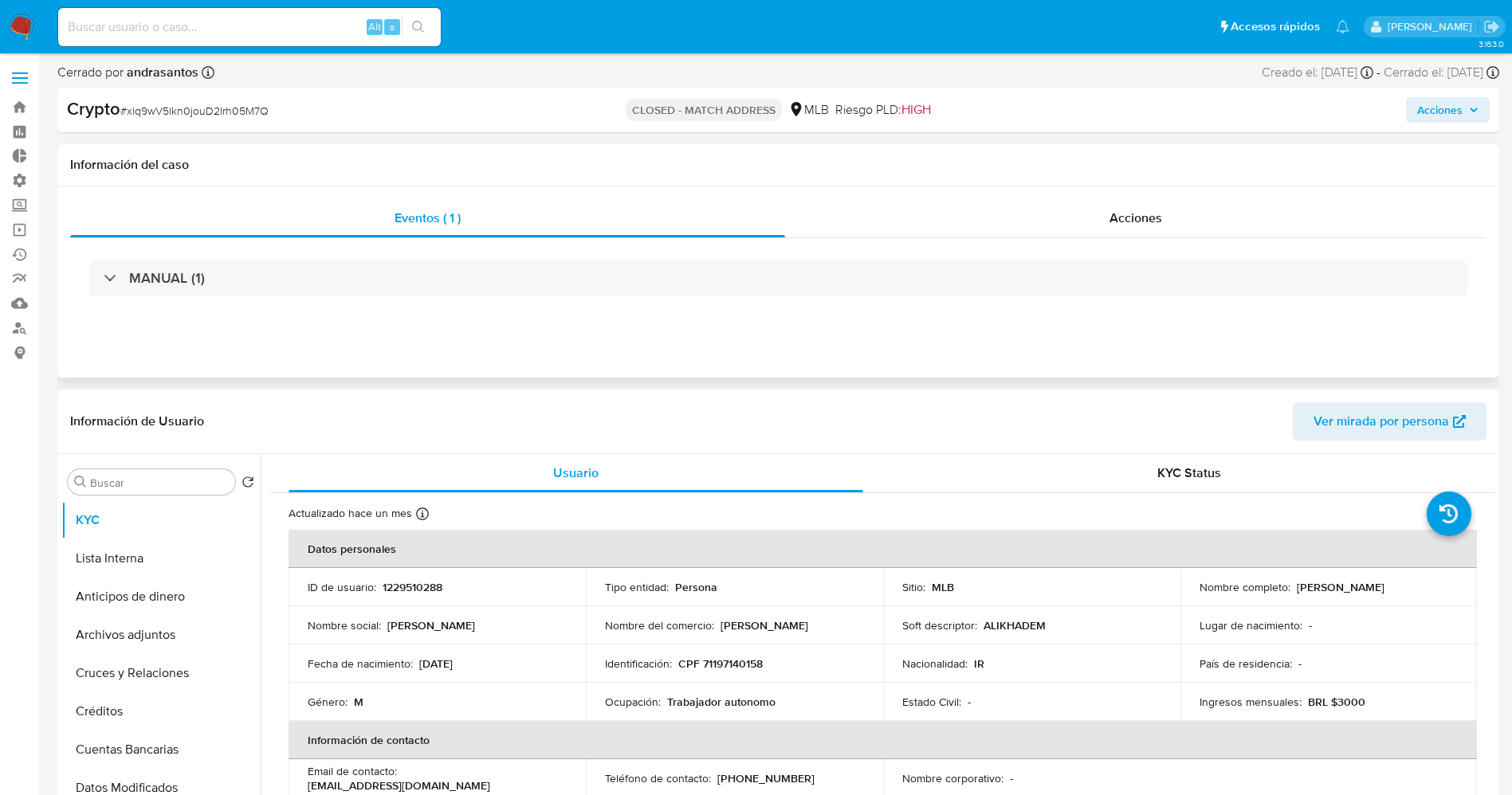
click at [1117, 197] on div "Eventos ( 1 ) Acciones MANUAL (1)" at bounding box center [779, 282] width 1442 height 191
click at [1122, 211] on span "Acciones" at bounding box center [1136, 217] width 53 height 18
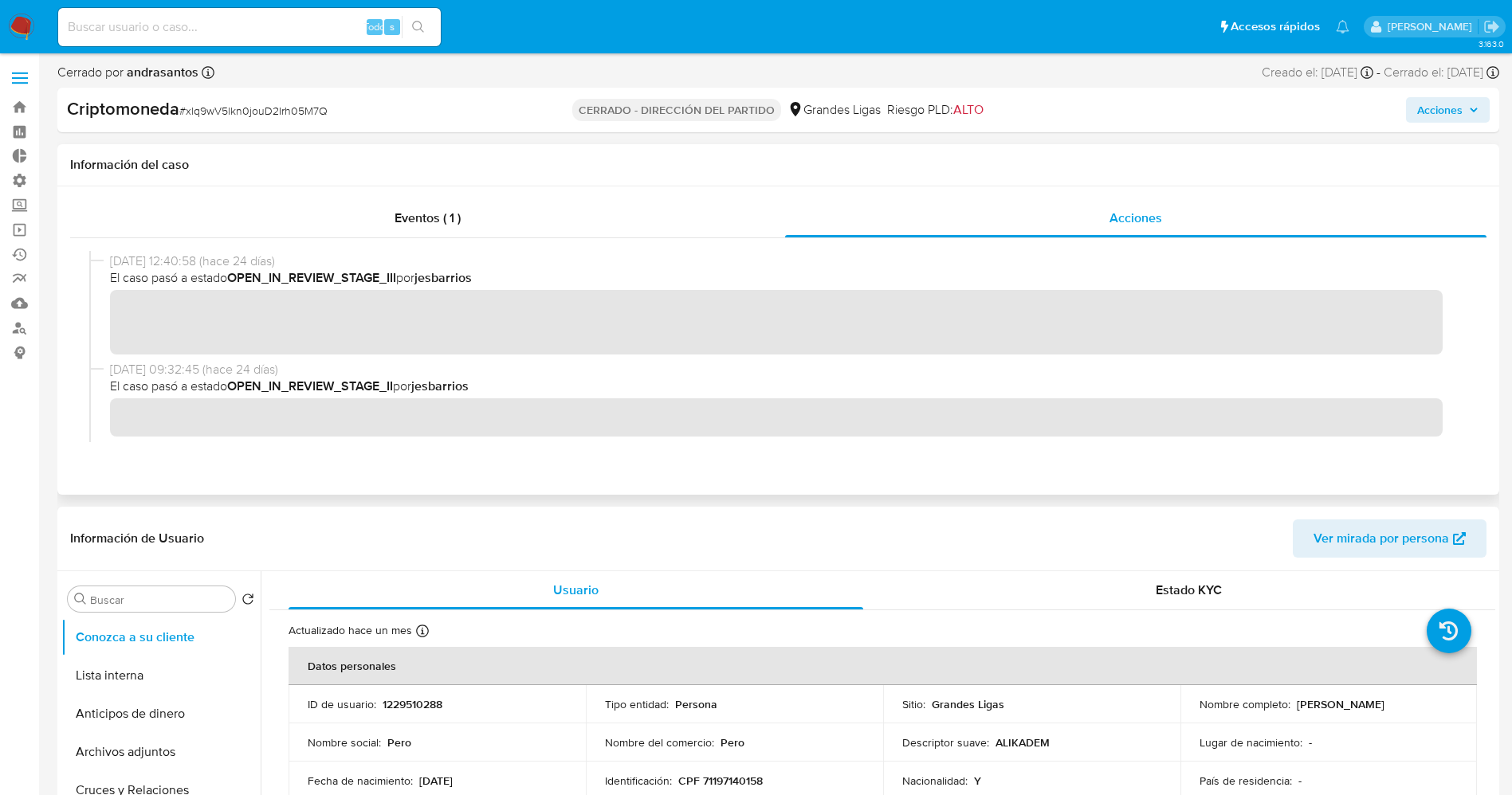
scroll to position [239, 0]
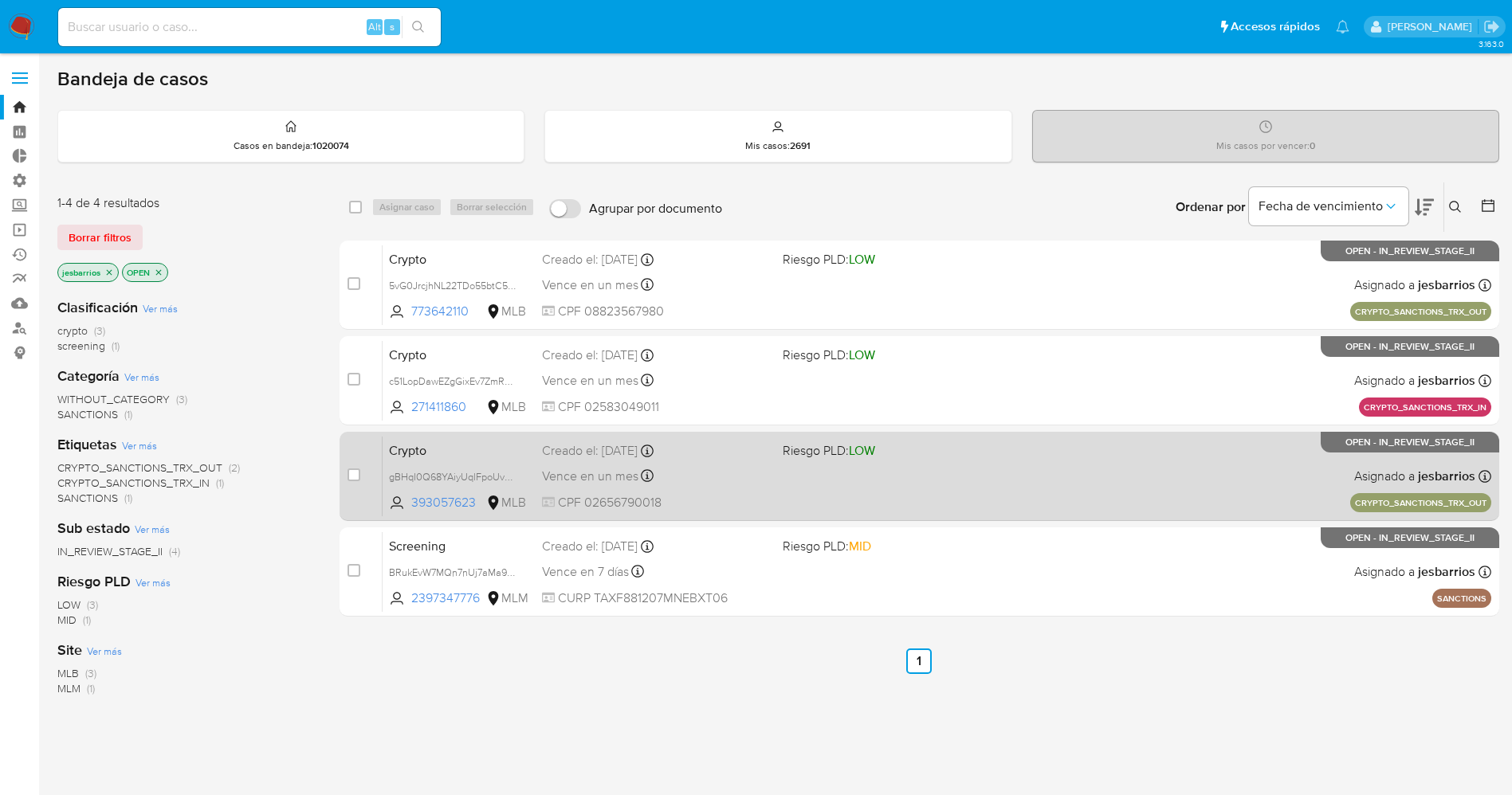
click at [990, 487] on div "Crypto gBHqI0Q68YAiyUqlFpoUvABI 393057623 MLB Riesgo PLD: LOW Creado el: 09/10/…" at bounding box center [936, 475] width 1109 height 80
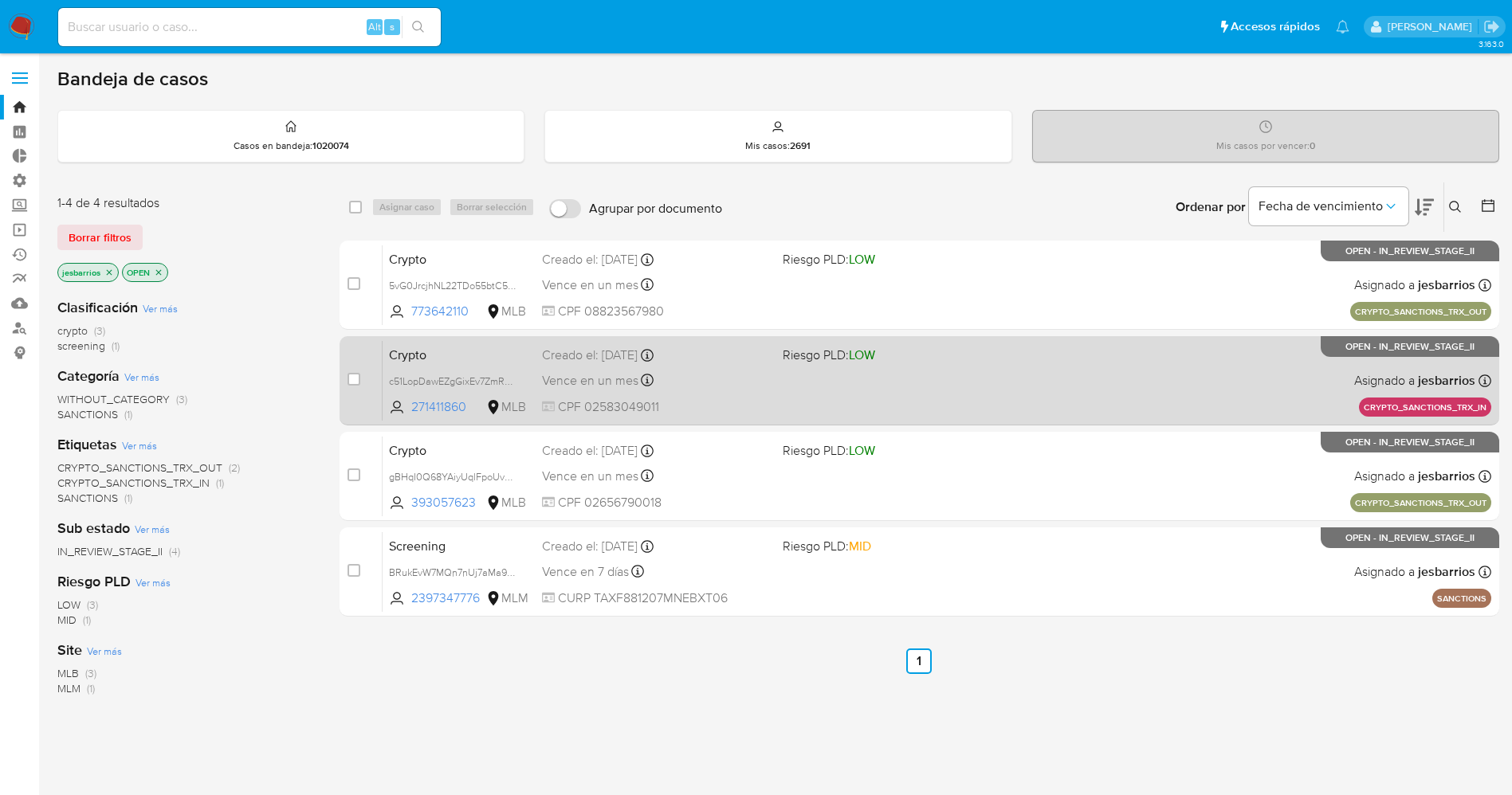
click at [1041, 378] on div "Crypto c51LopDawEZgGixEv7ZmR7YG 271411860 MLB Riesgo PLD: LOW Creado el: 09/10/…" at bounding box center [936, 380] width 1109 height 80
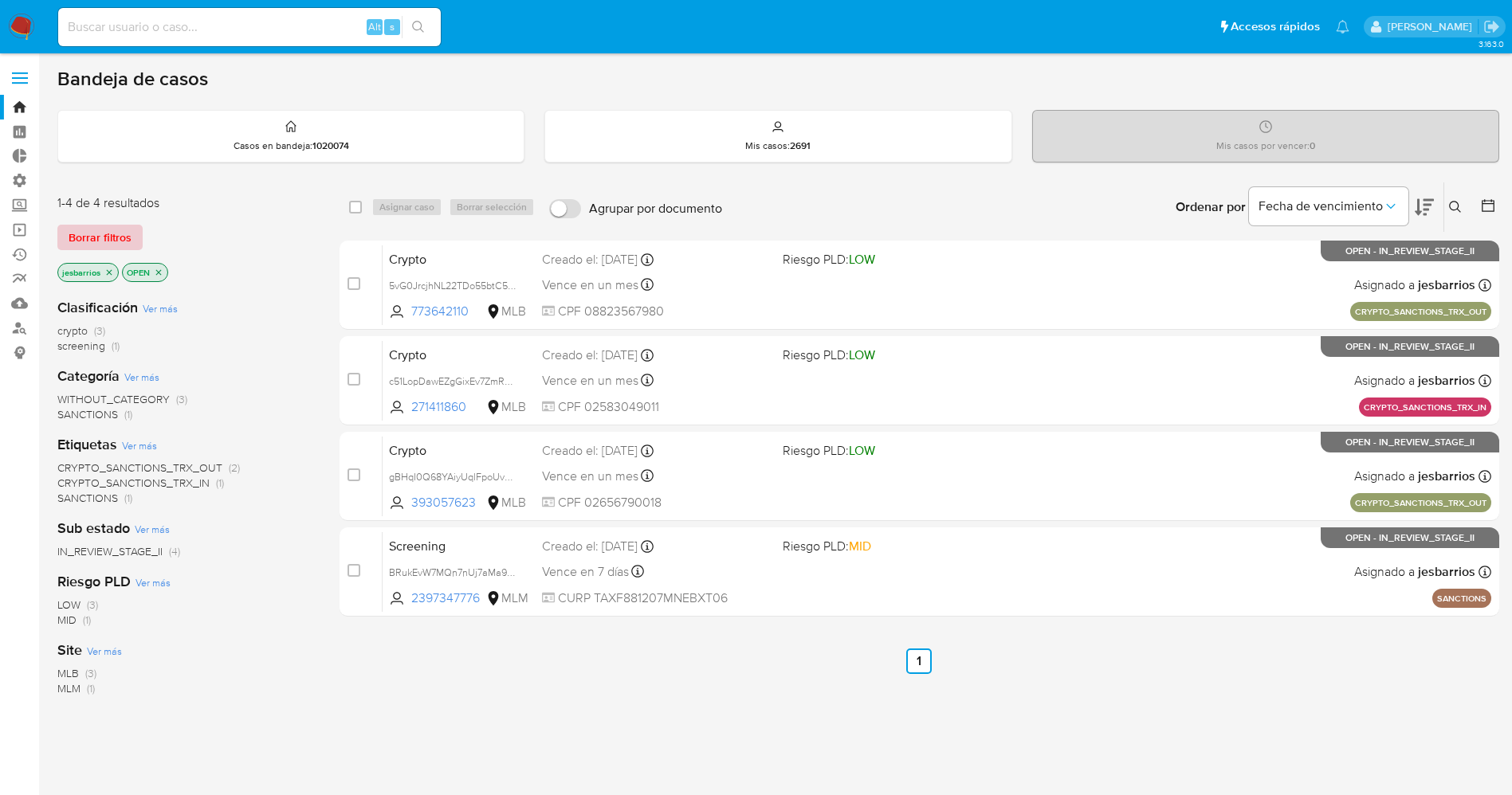
click at [128, 233] on span "Borrar filtros" at bounding box center [100, 238] width 63 height 22
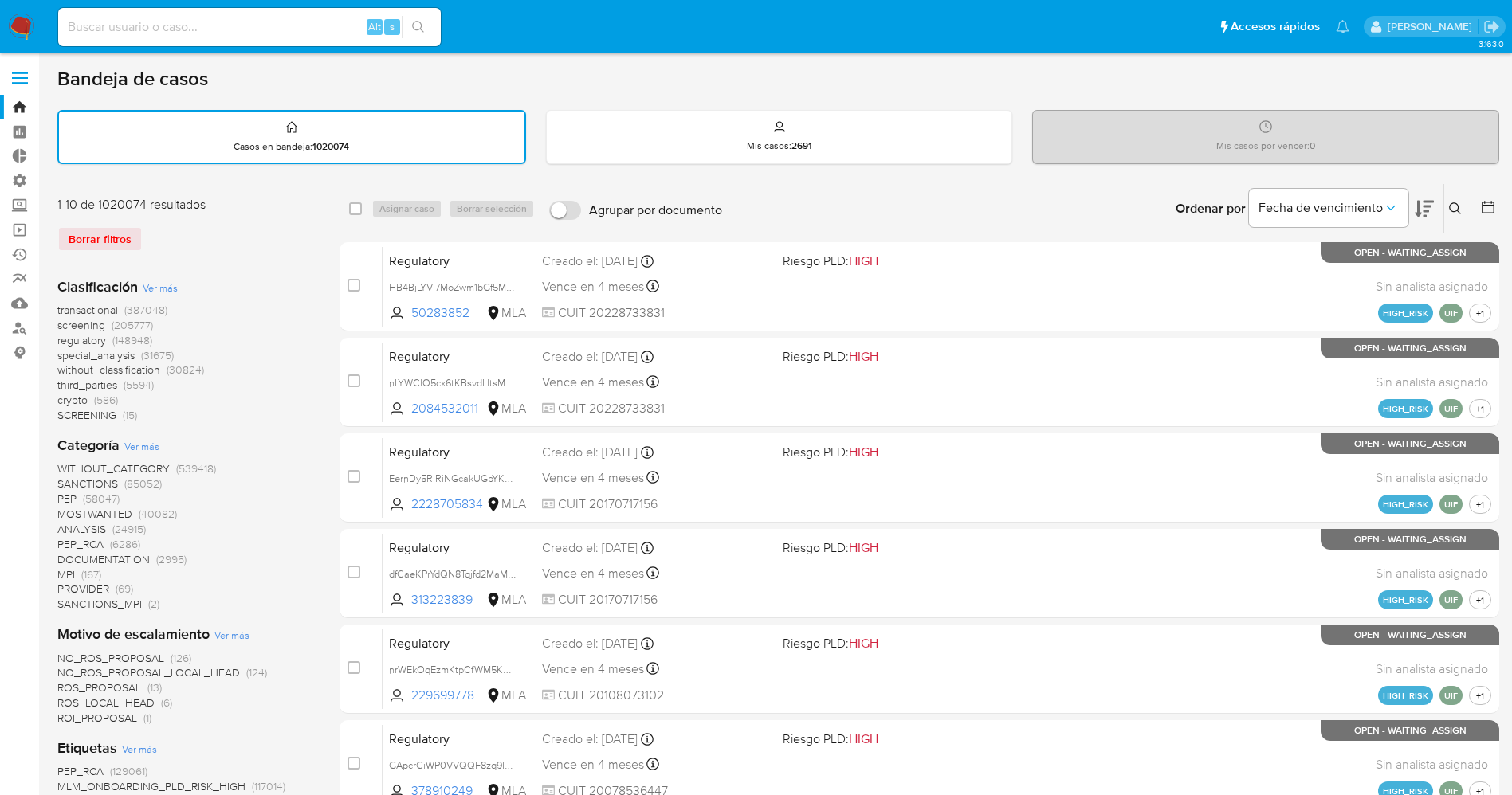
click at [90, 399] on span "crypto (586)" at bounding box center [88, 401] width 60 height 16
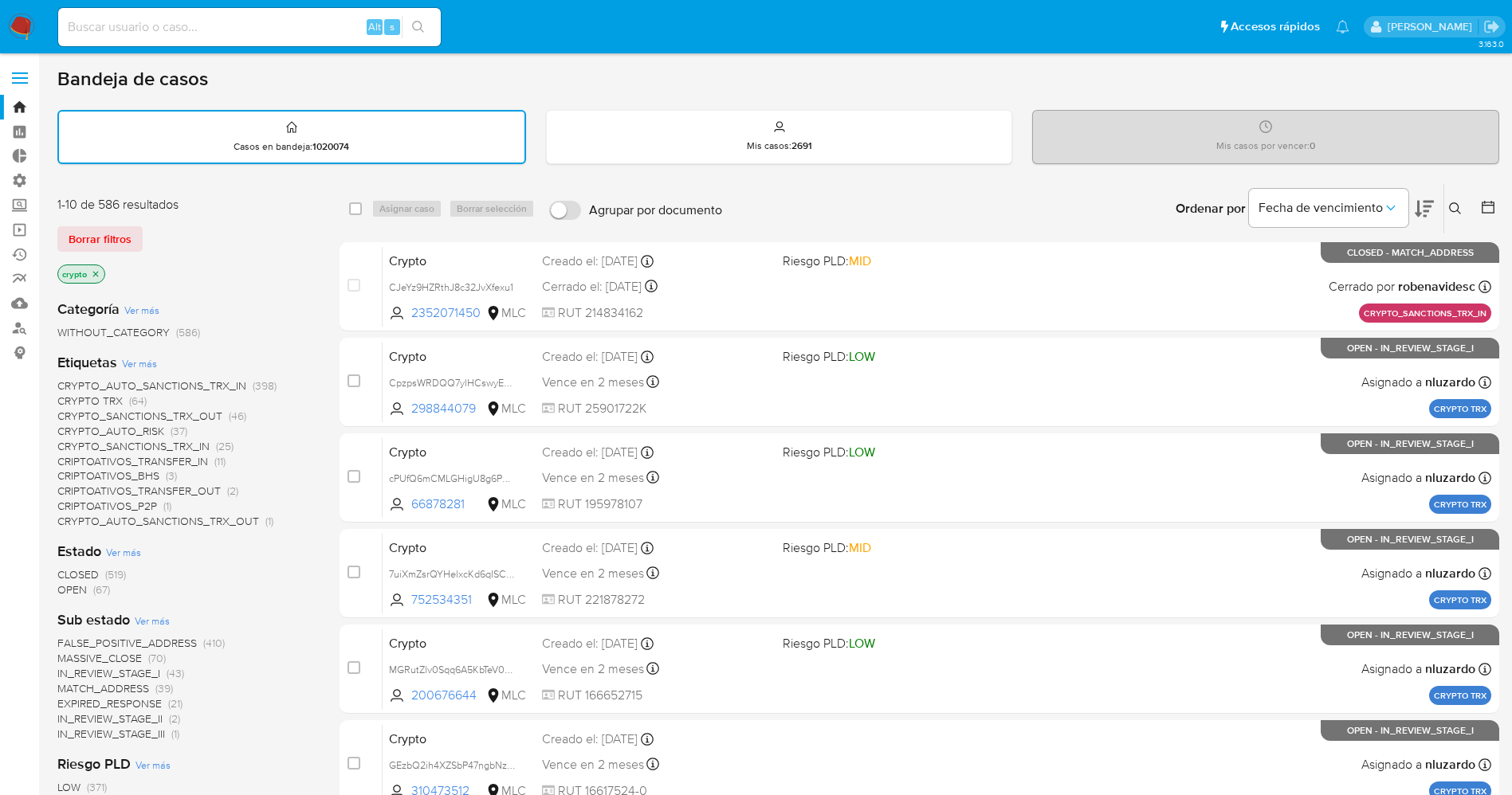
click at [198, 447] on span "CRYPTO_SANCTIONS_TRX_IN" at bounding box center [134, 446] width 152 height 16
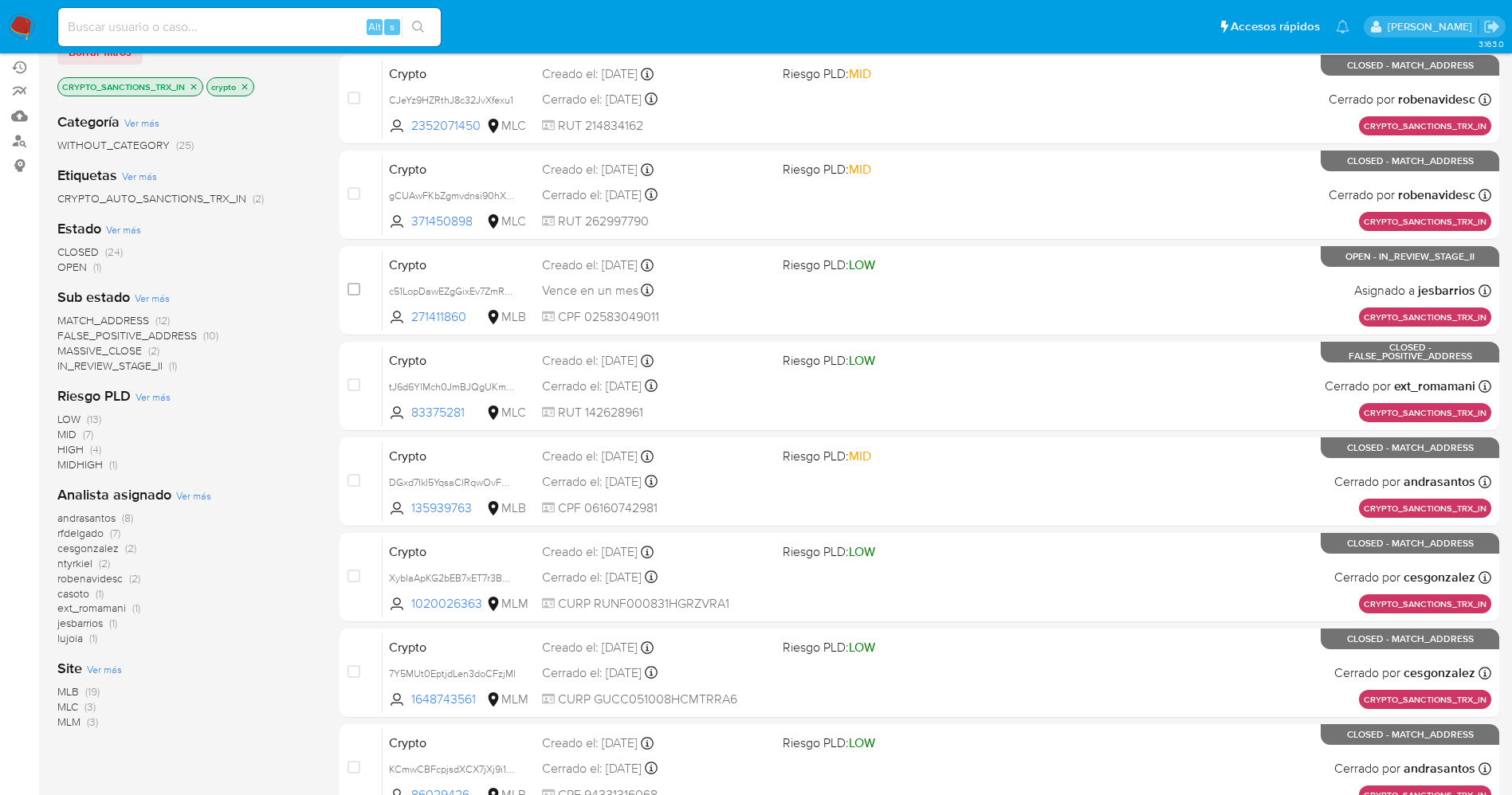
scroll to position [358, 0]
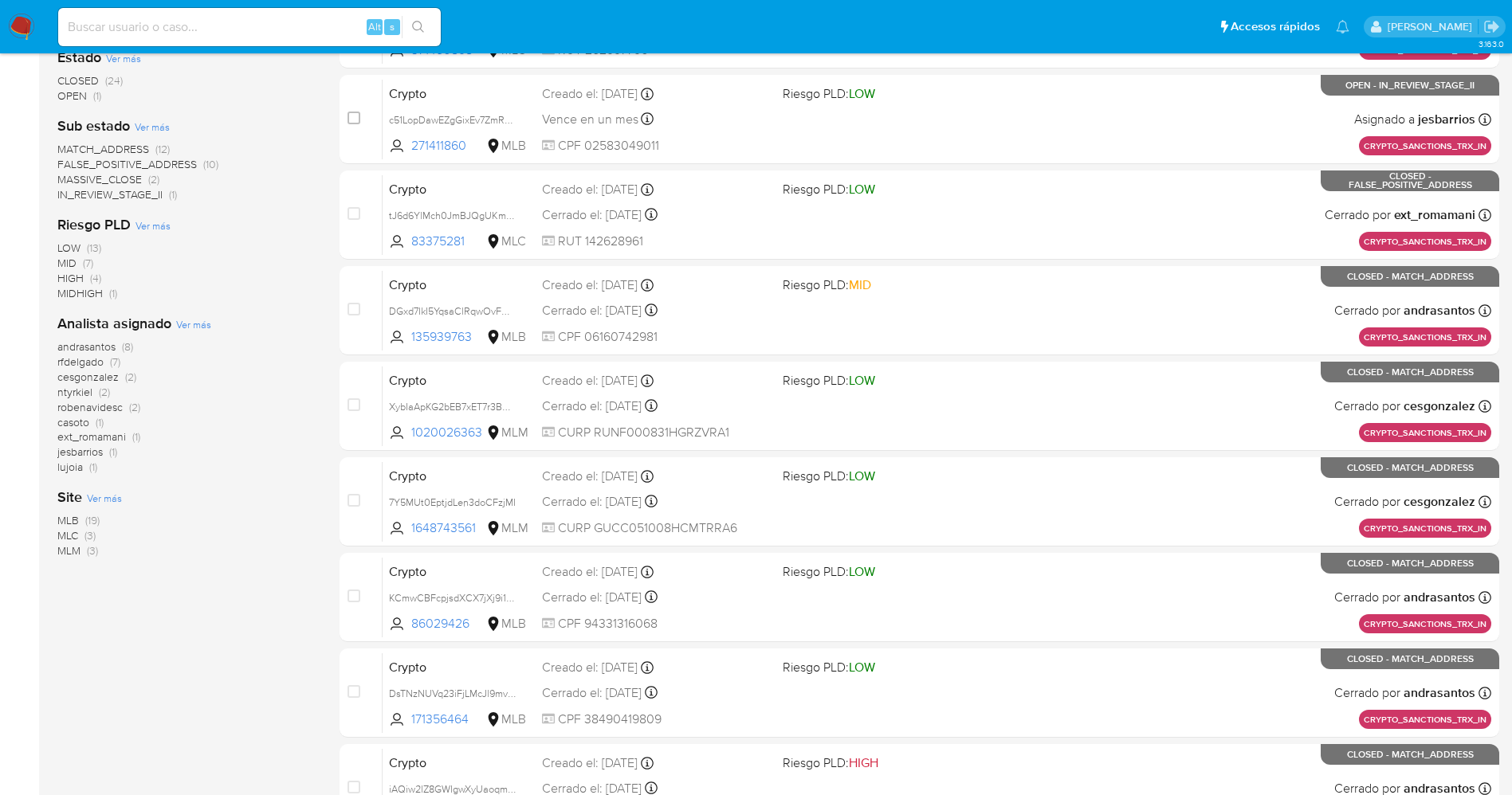
click at [77, 521] on span "MLB" at bounding box center [68, 520] width 22 height 16
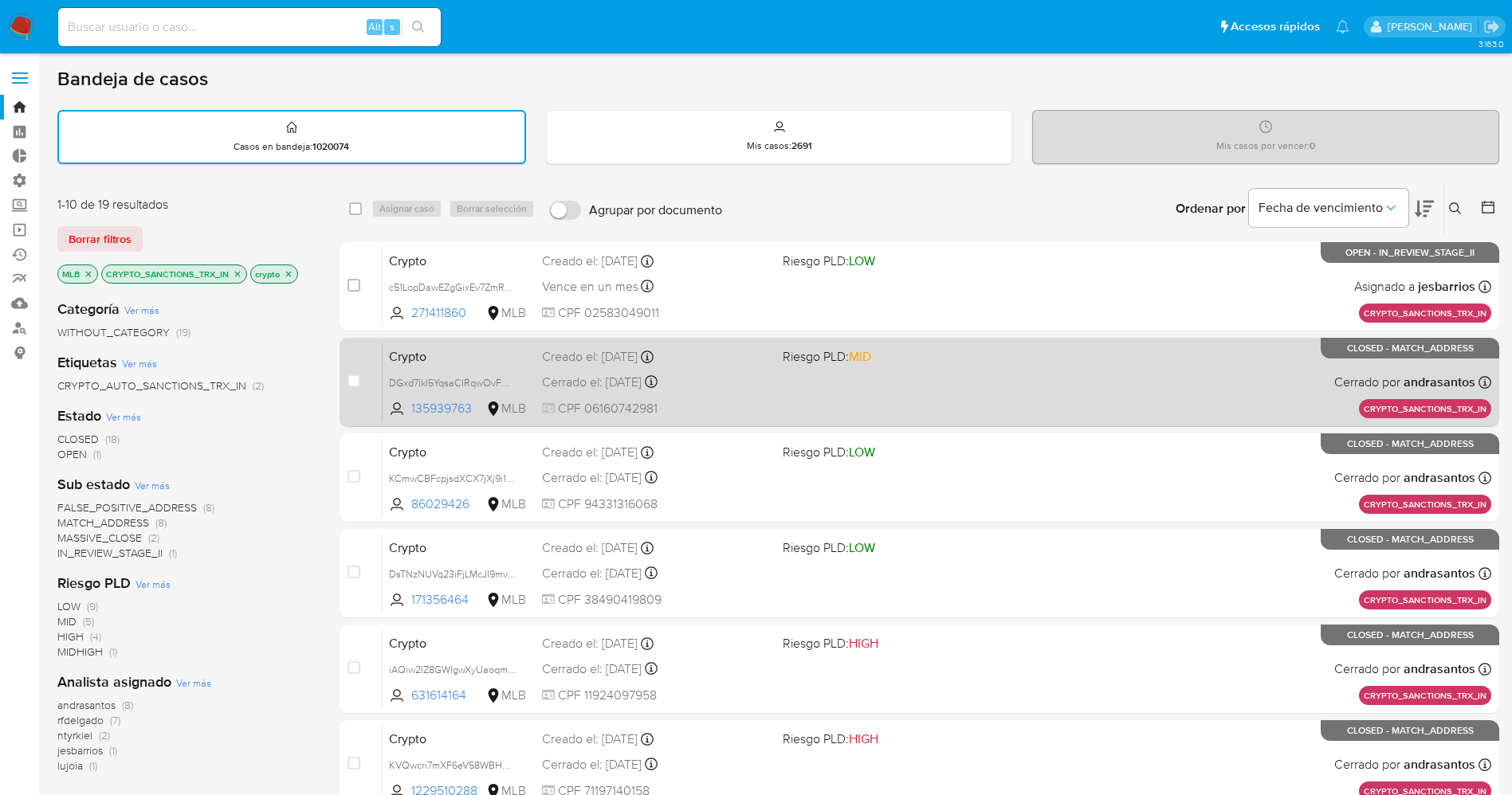
click at [963, 416] on div "Crypto DGxd7IkI5YqsaClRqwOvFmQG 135939763 MLB Riesgo PLD: MID Creado el: 12/09/…" at bounding box center [936, 382] width 1109 height 80
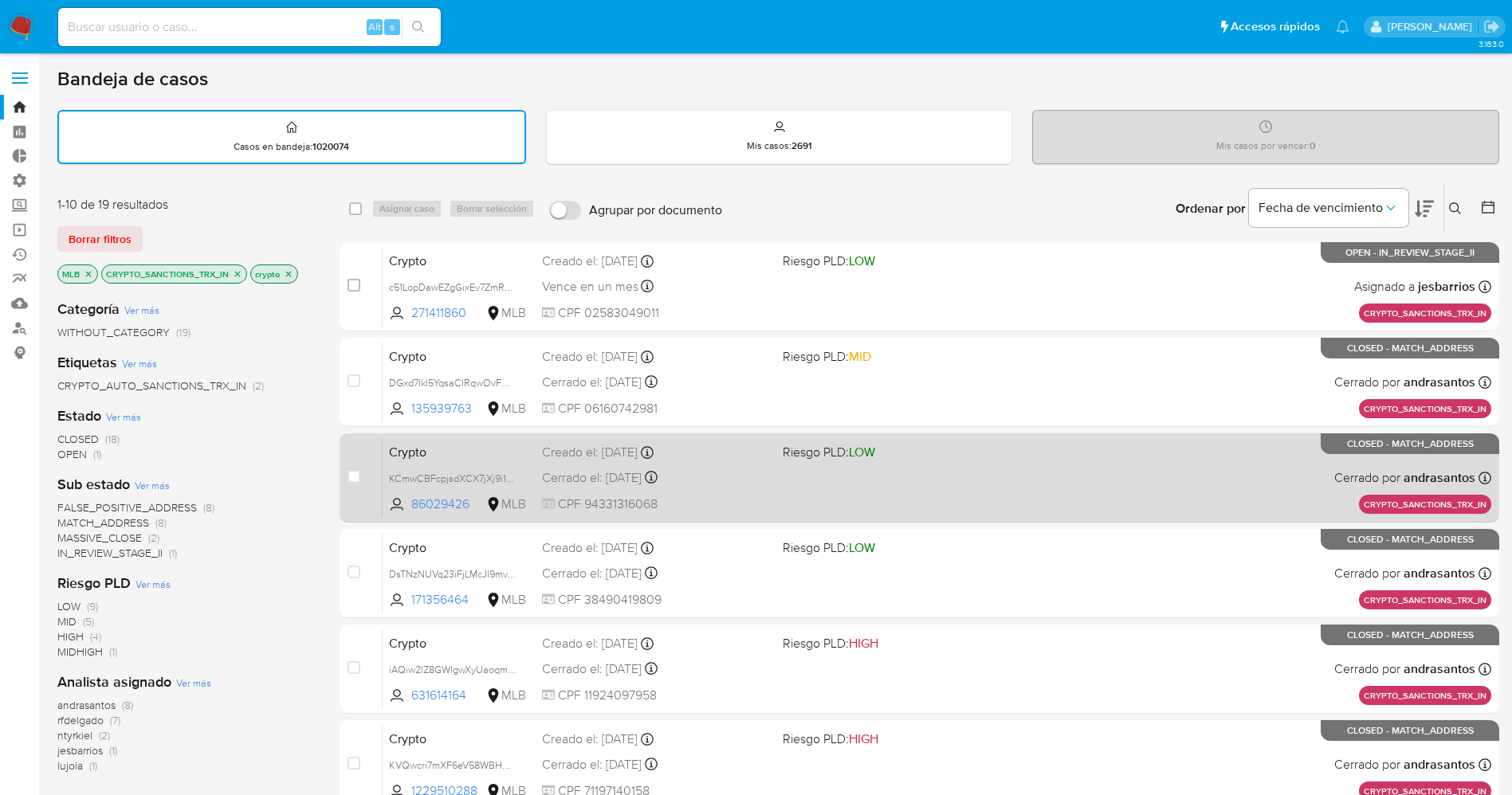
click at [1117, 478] on div "Crypto KCmwCBFcpjsdXCX7jXj9i1DP 86029426 MLB Riesgo PLD: LOW Creado el: 09/06/2…" at bounding box center [936, 477] width 1109 height 80
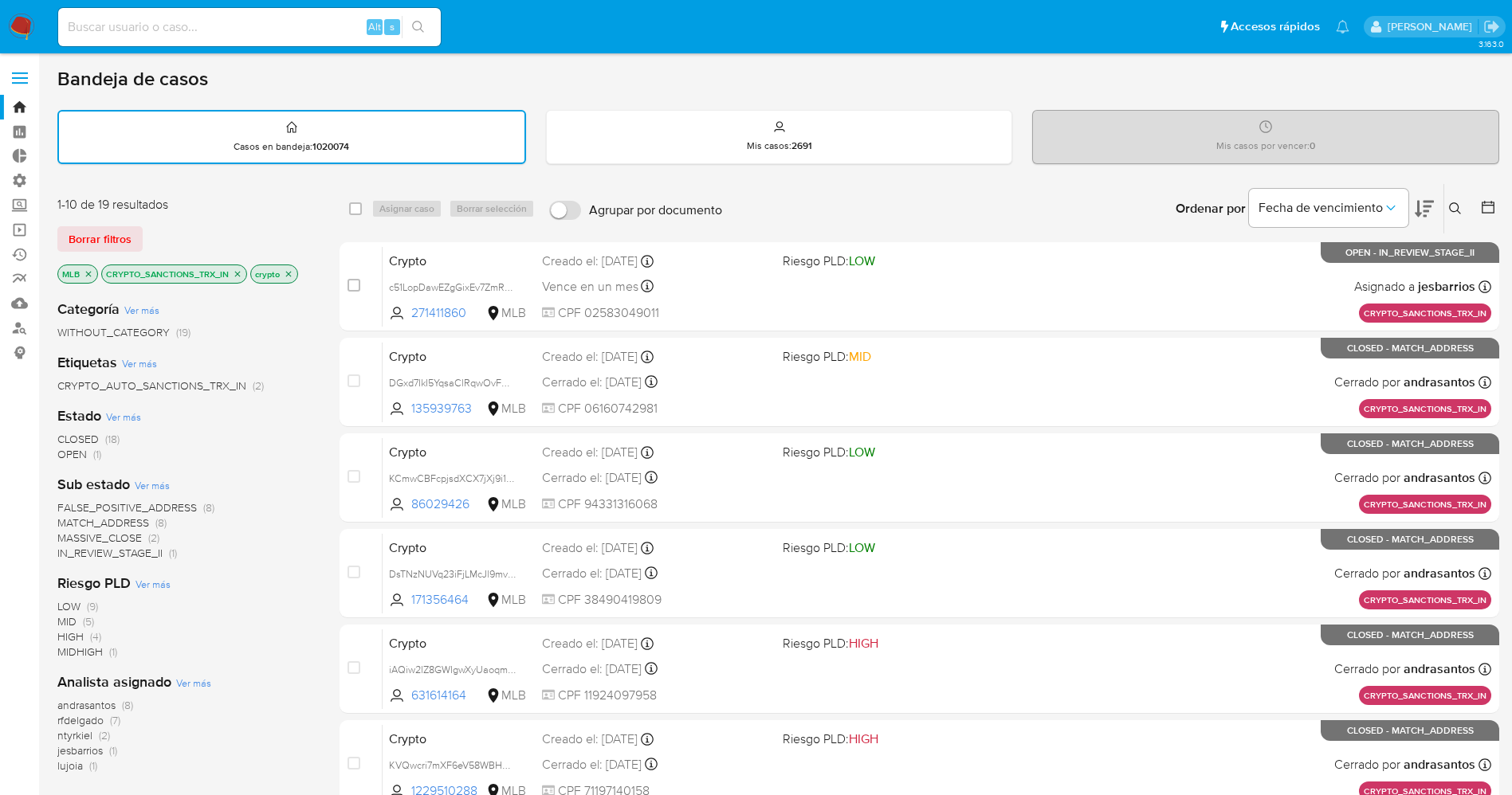
click at [22, 17] on img at bounding box center [21, 27] width 27 height 27
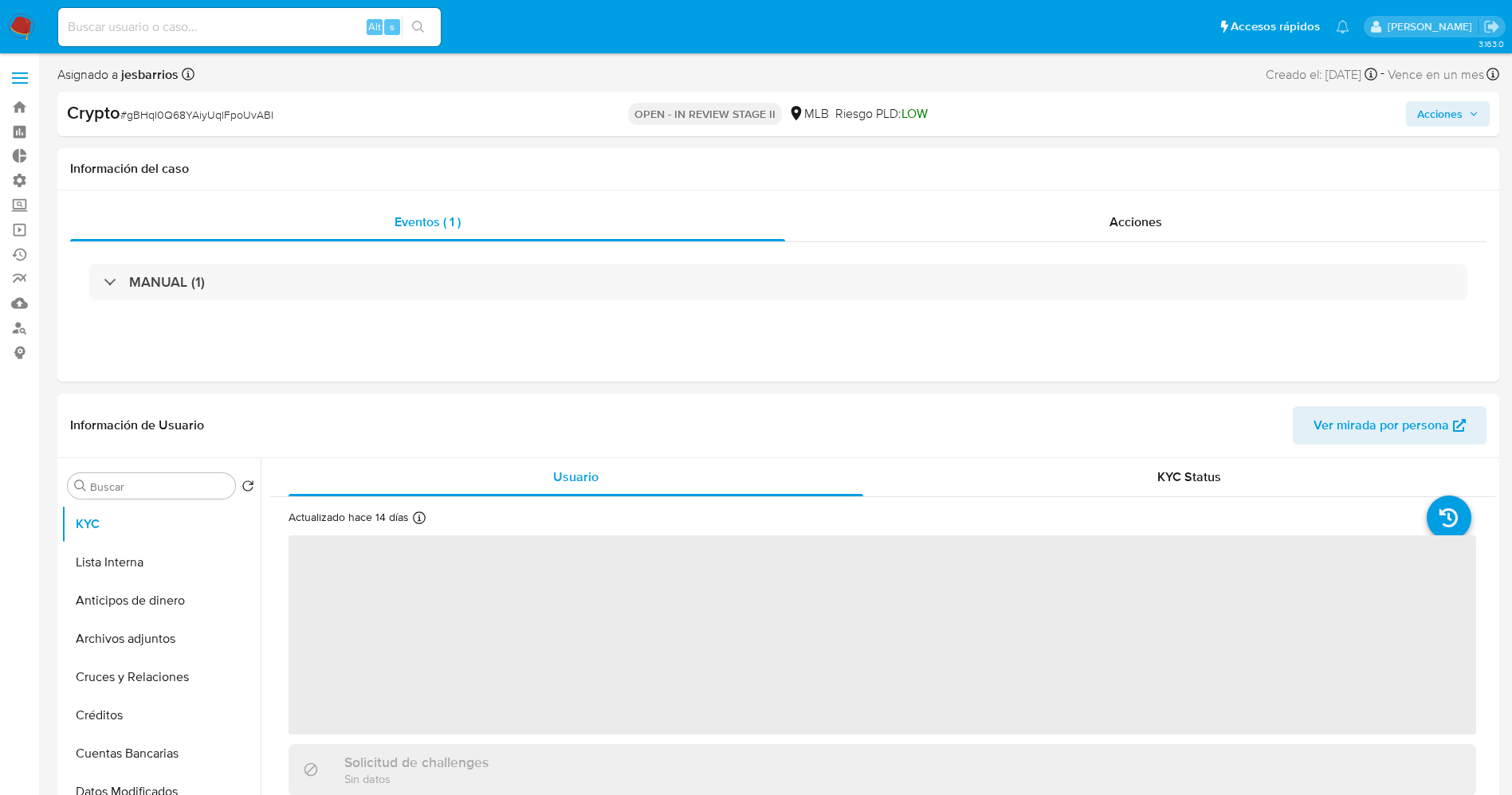
select select "10"
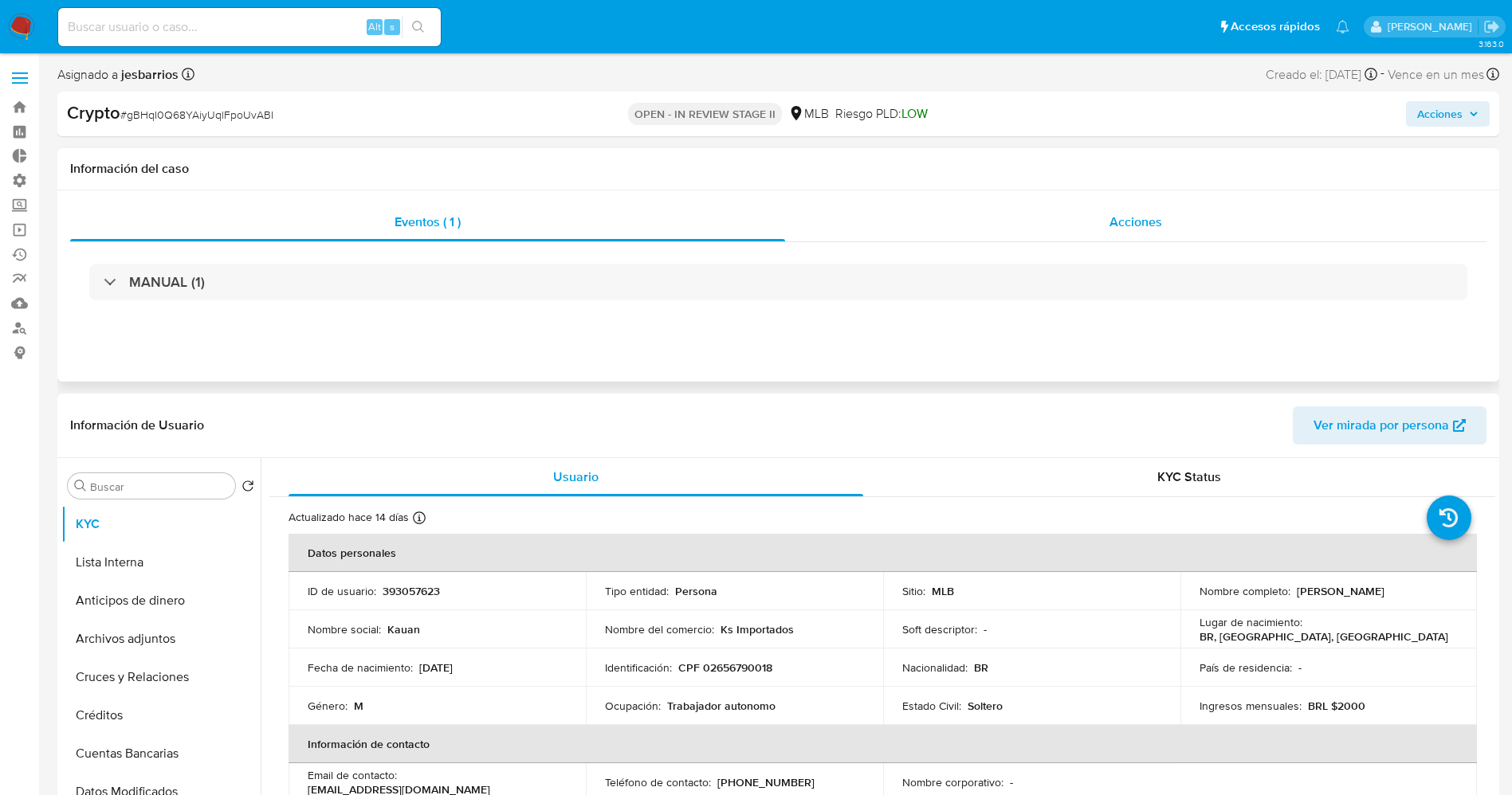
click at [1154, 213] on span "Acciones" at bounding box center [1136, 221] width 53 height 18
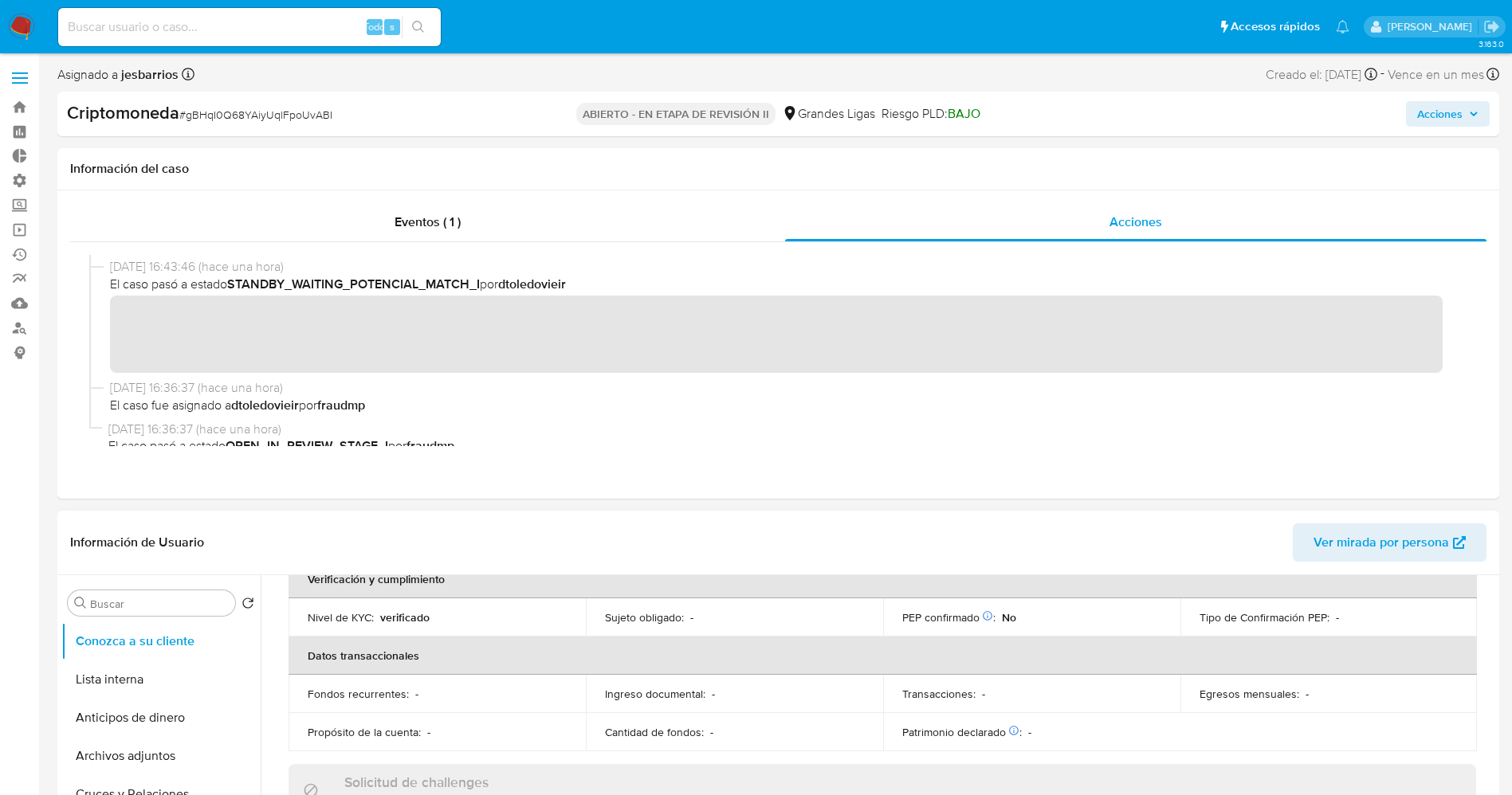
click at [117, 686] on button "Lista interna" at bounding box center [160, 680] width 199 height 38
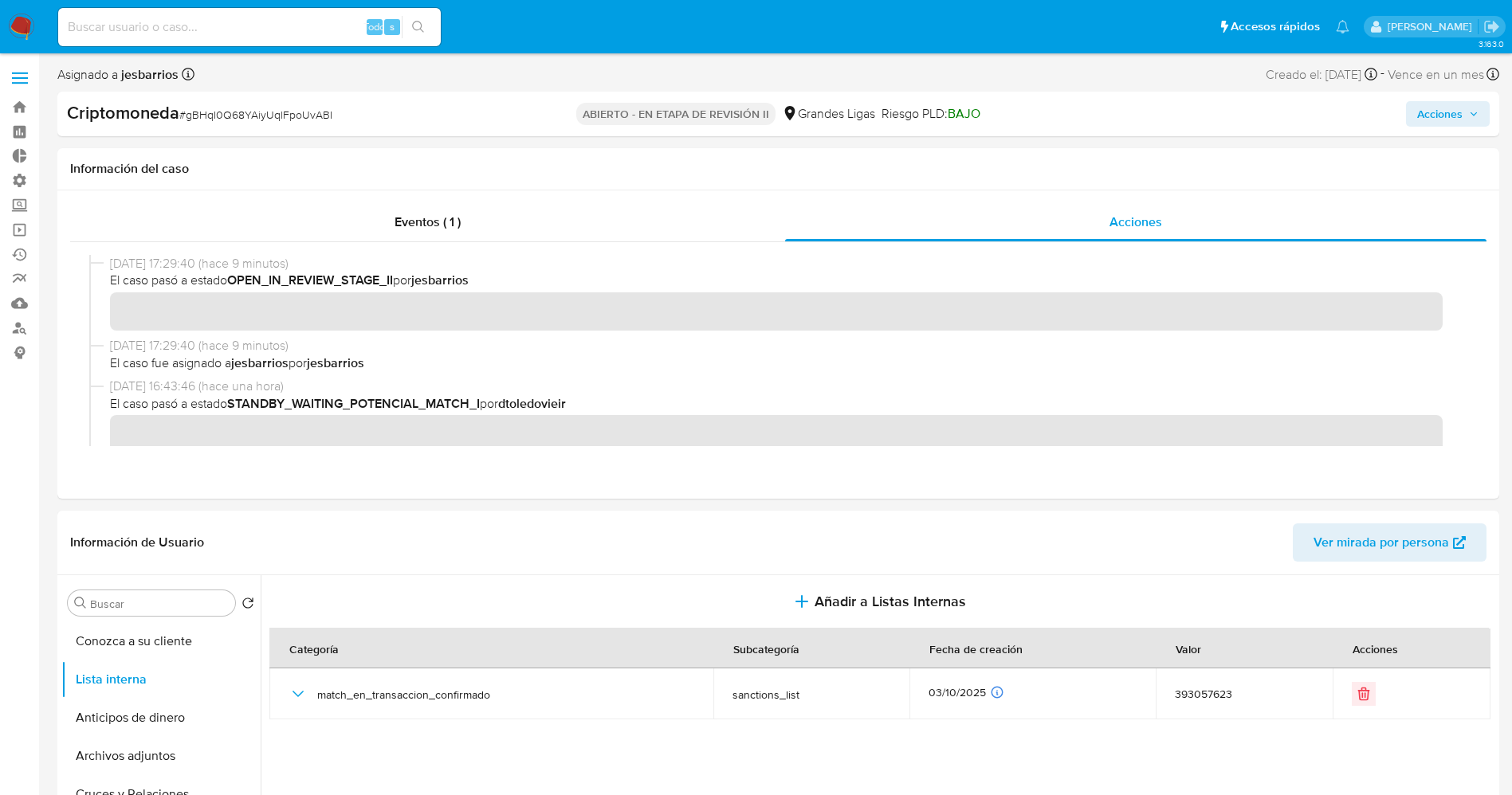
click at [1477, 119] on span "Acciones" at bounding box center [1447, 114] width 61 height 22
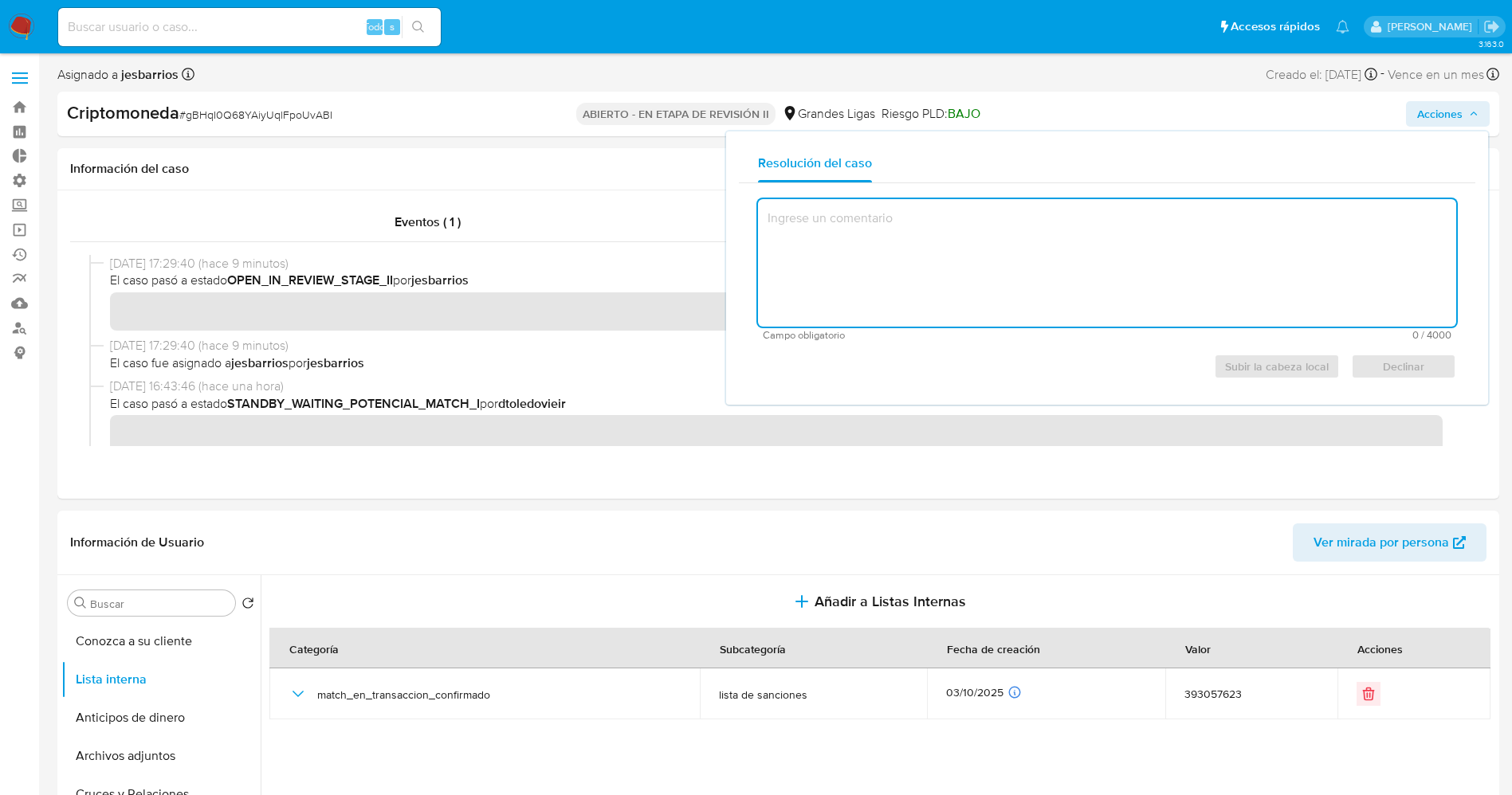
click at [994, 243] on textarea at bounding box center [1107, 263] width 698 height 127
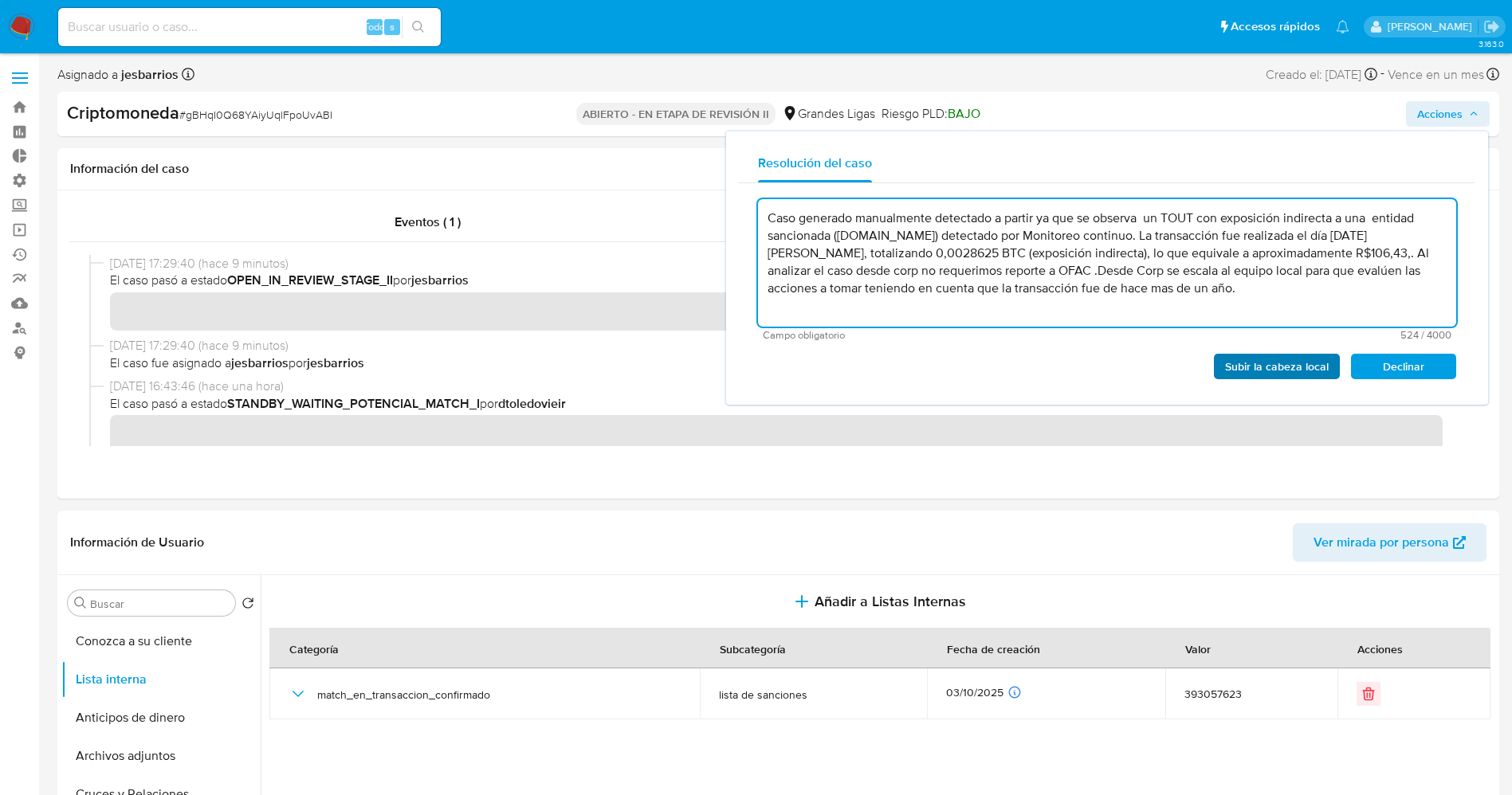
type textarea "Caso generado manualmente detectado a partir ya que se observa un TOUT con expo…"
click at [1304, 375] on font "Subir la cabeza local" at bounding box center [1277, 367] width 103 height 26
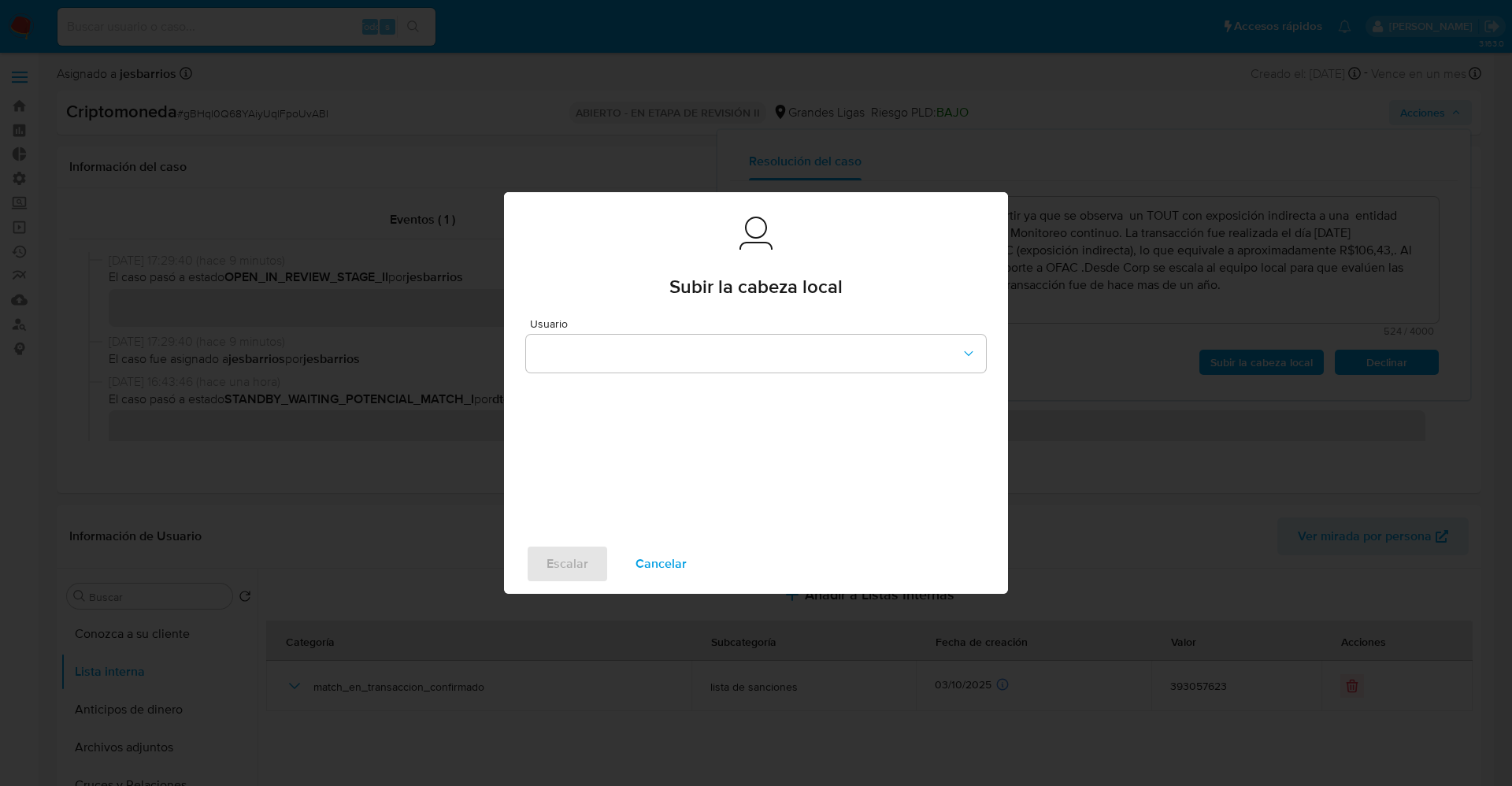
click at [664, 563] on font "Cancelar" at bounding box center [662, 564] width 51 height 37
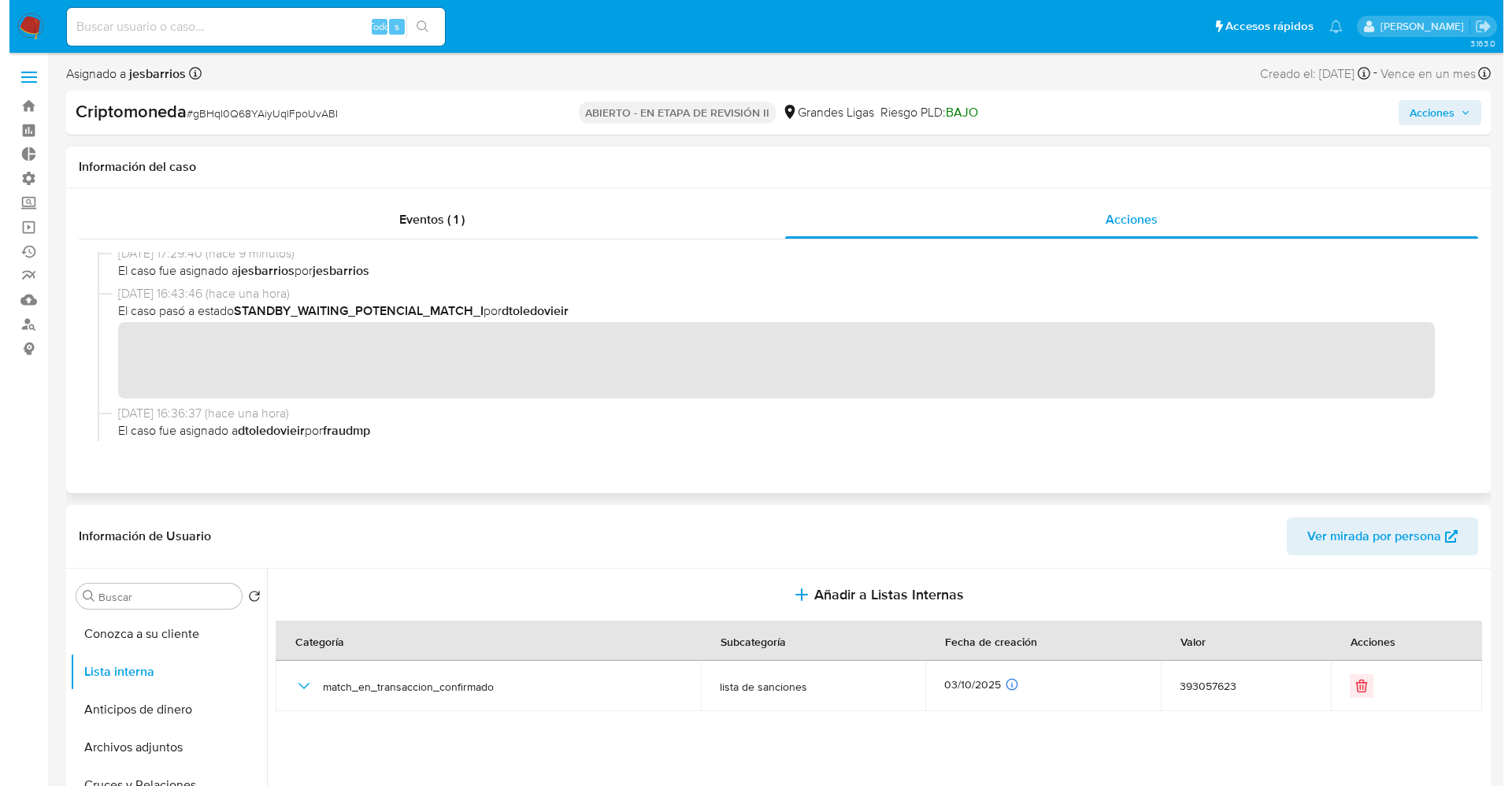
scroll to position [118, 0]
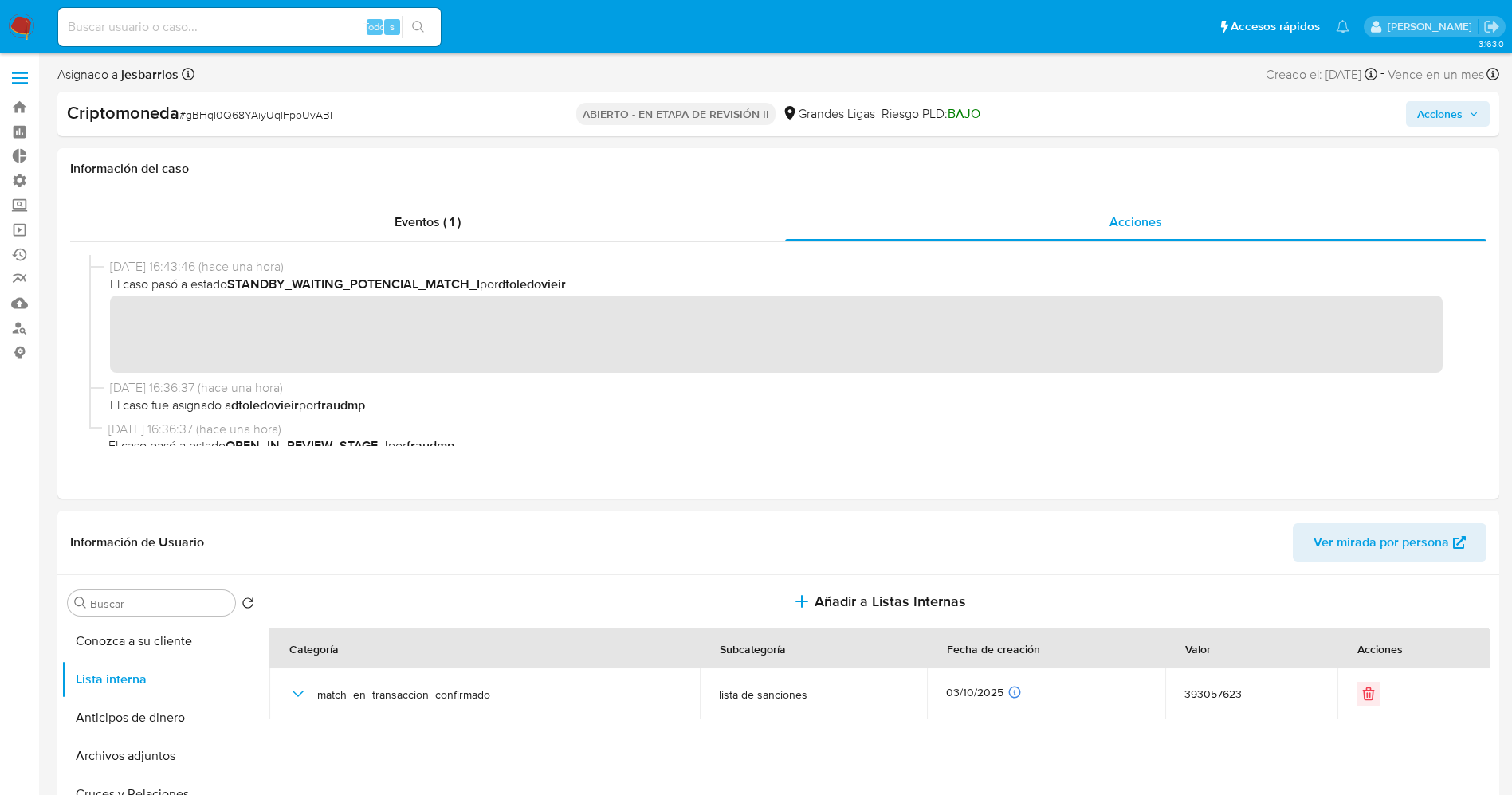
click at [1472, 111] on icon "button" at bounding box center [1473, 114] width 9 height 9
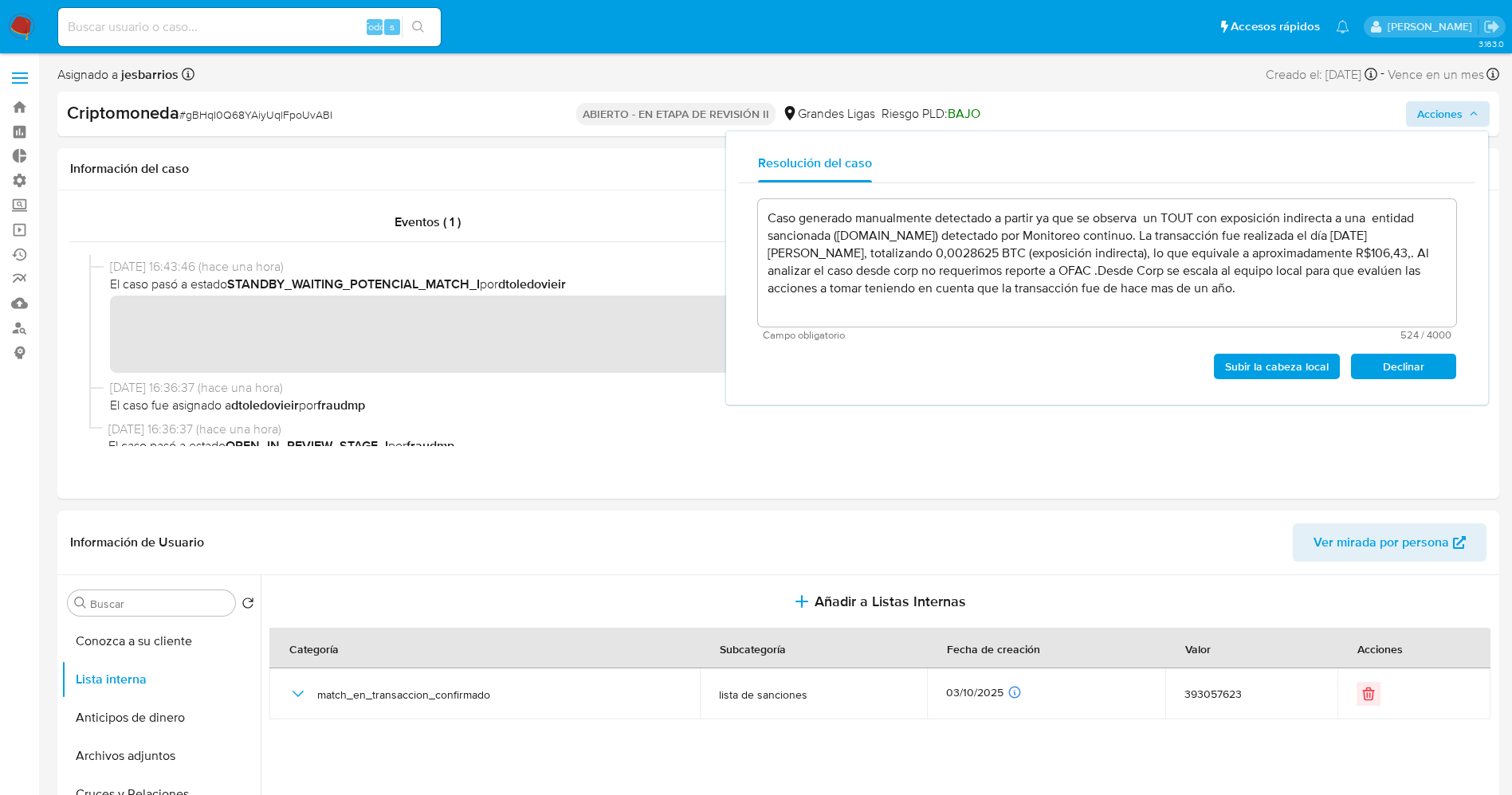
click at [1294, 374] on font "Subir la cabeza local" at bounding box center [1277, 367] width 103 height 26
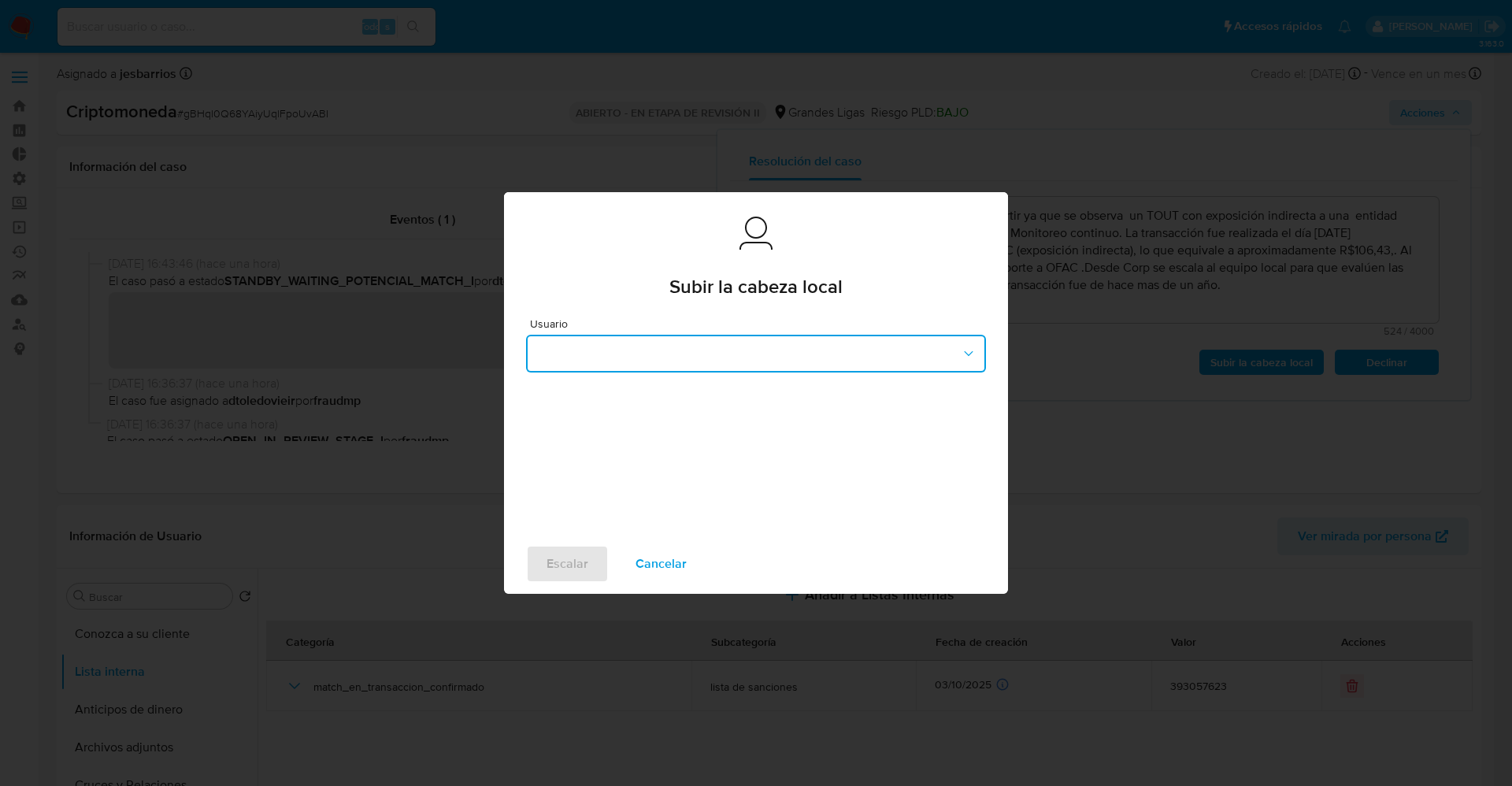
click at [739, 357] on button "button" at bounding box center [756, 353] width 460 height 37
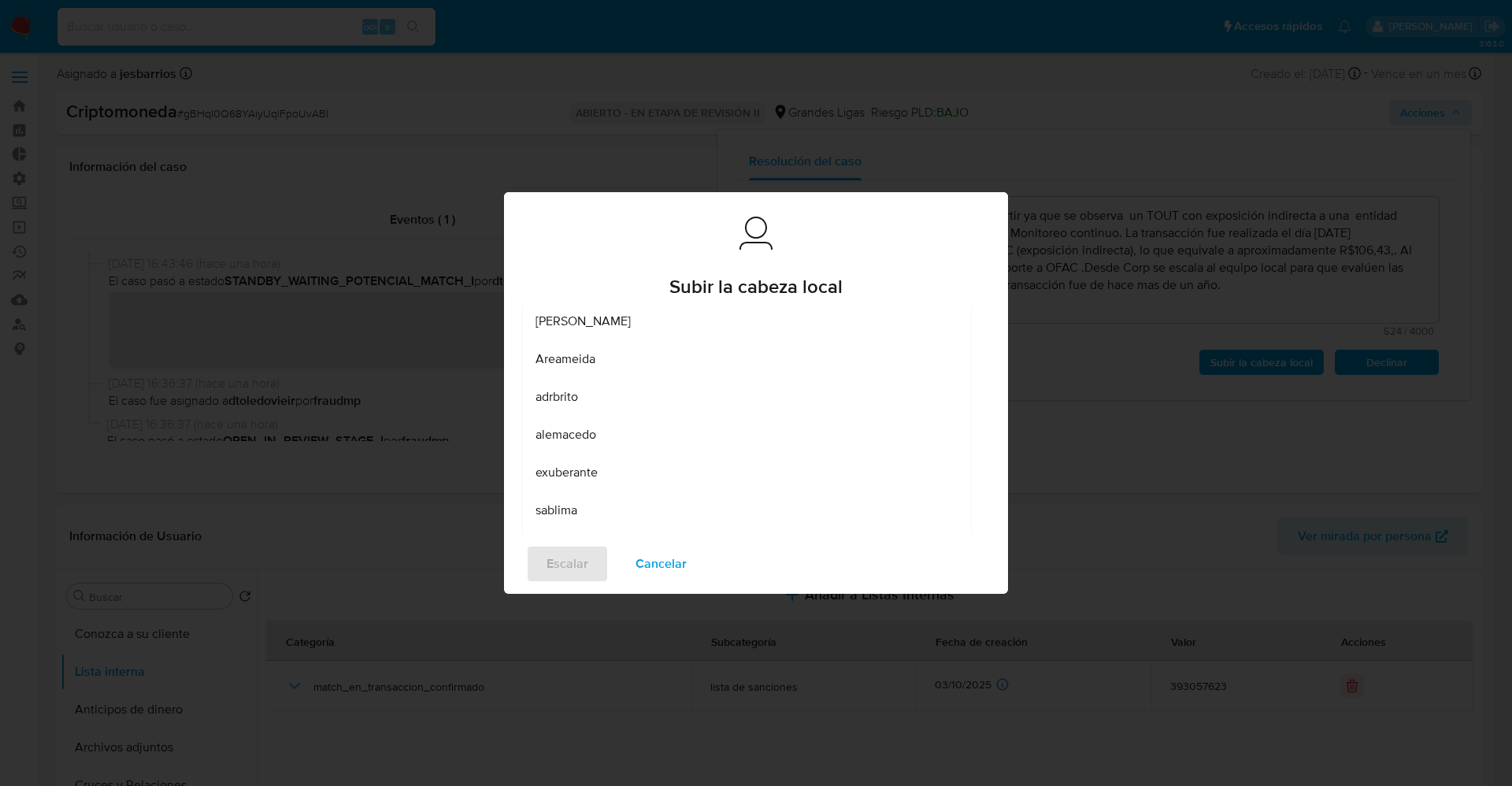
scroll to position [215, 0]
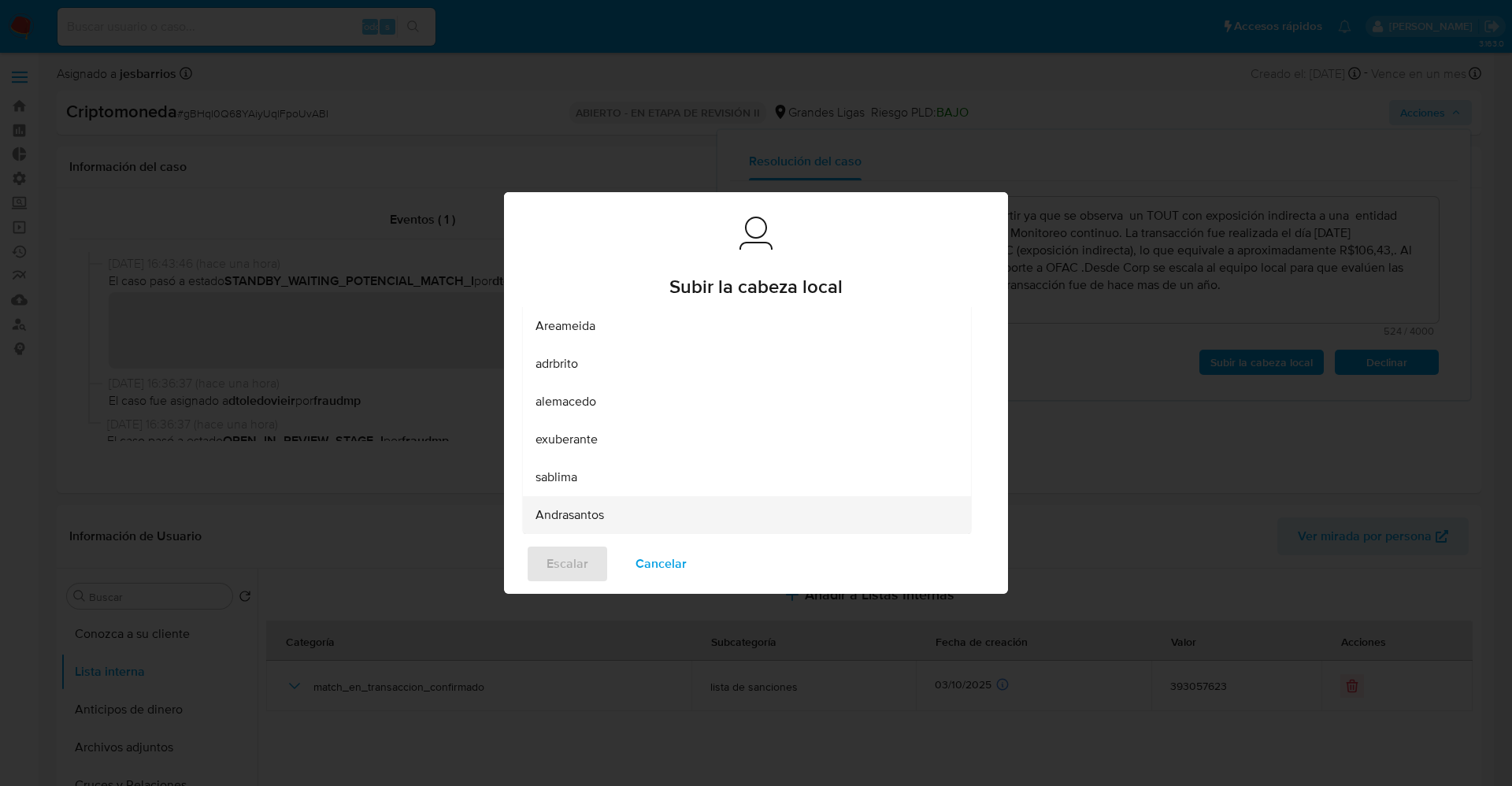
click at [616, 508] on div "Andrasantos" at bounding box center [742, 515] width 414 height 37
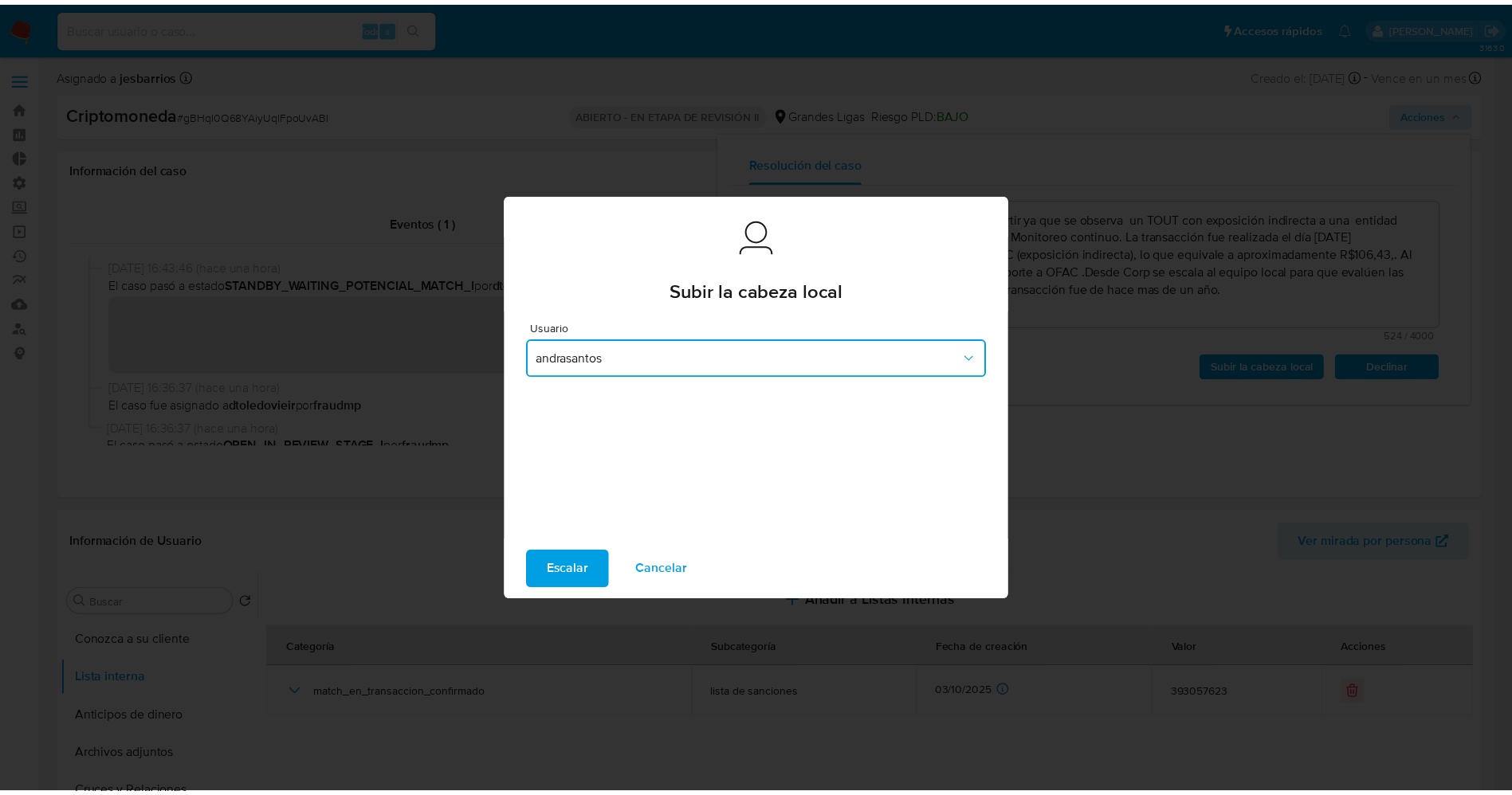
scroll to position [0, 0]
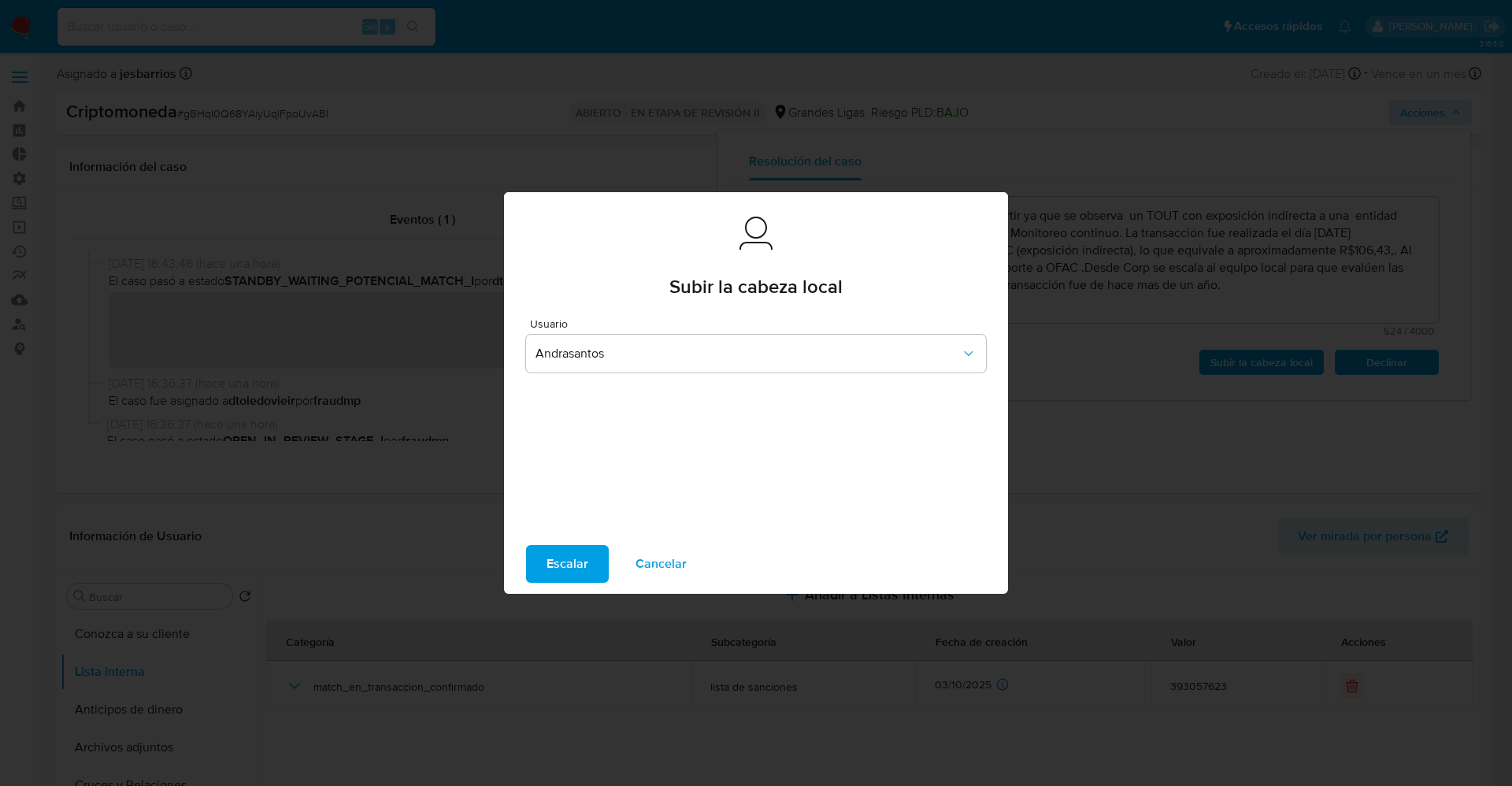
click at [572, 568] on font "Escalar" at bounding box center [567, 564] width 42 height 37
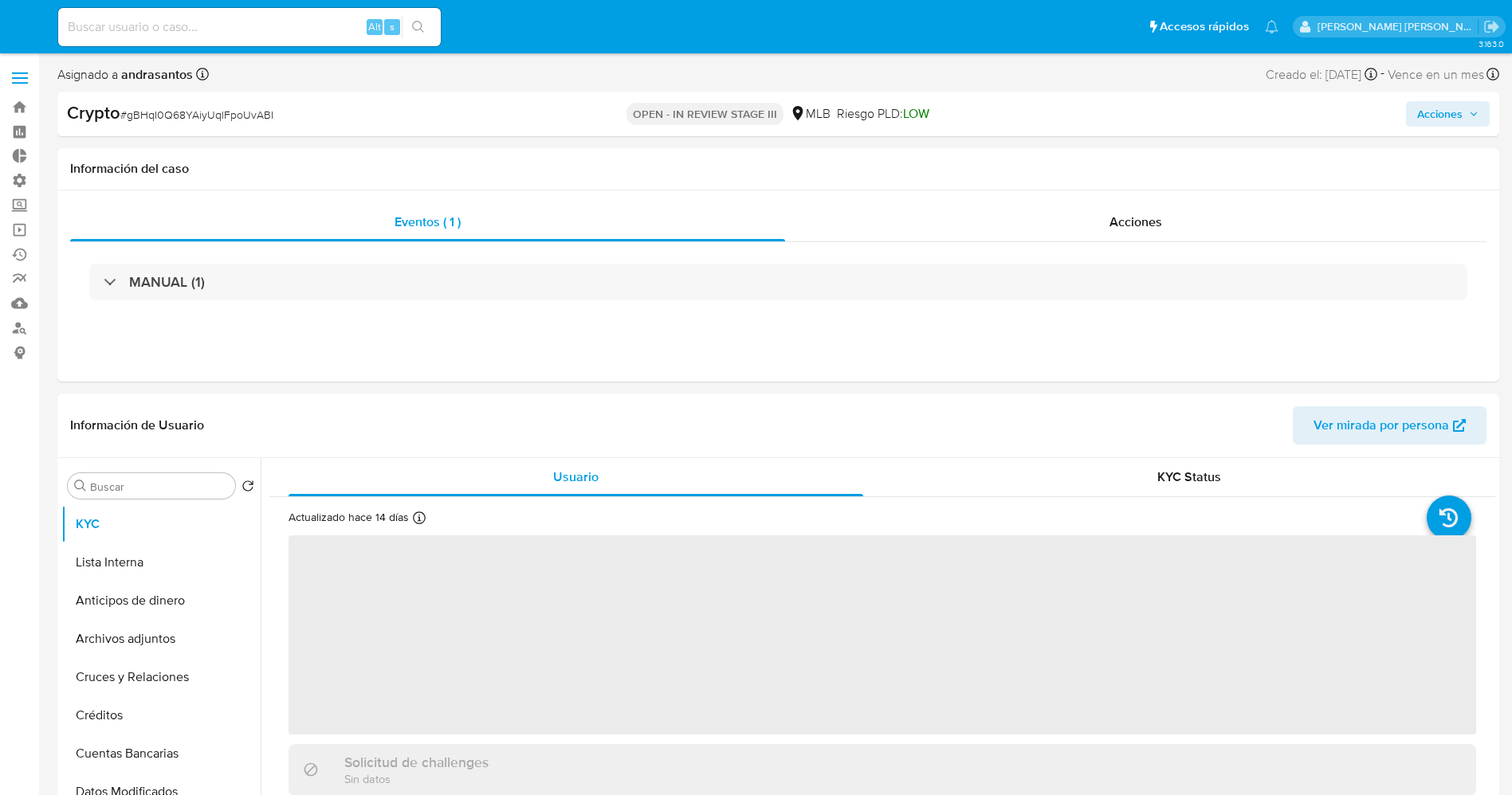
select select "10"
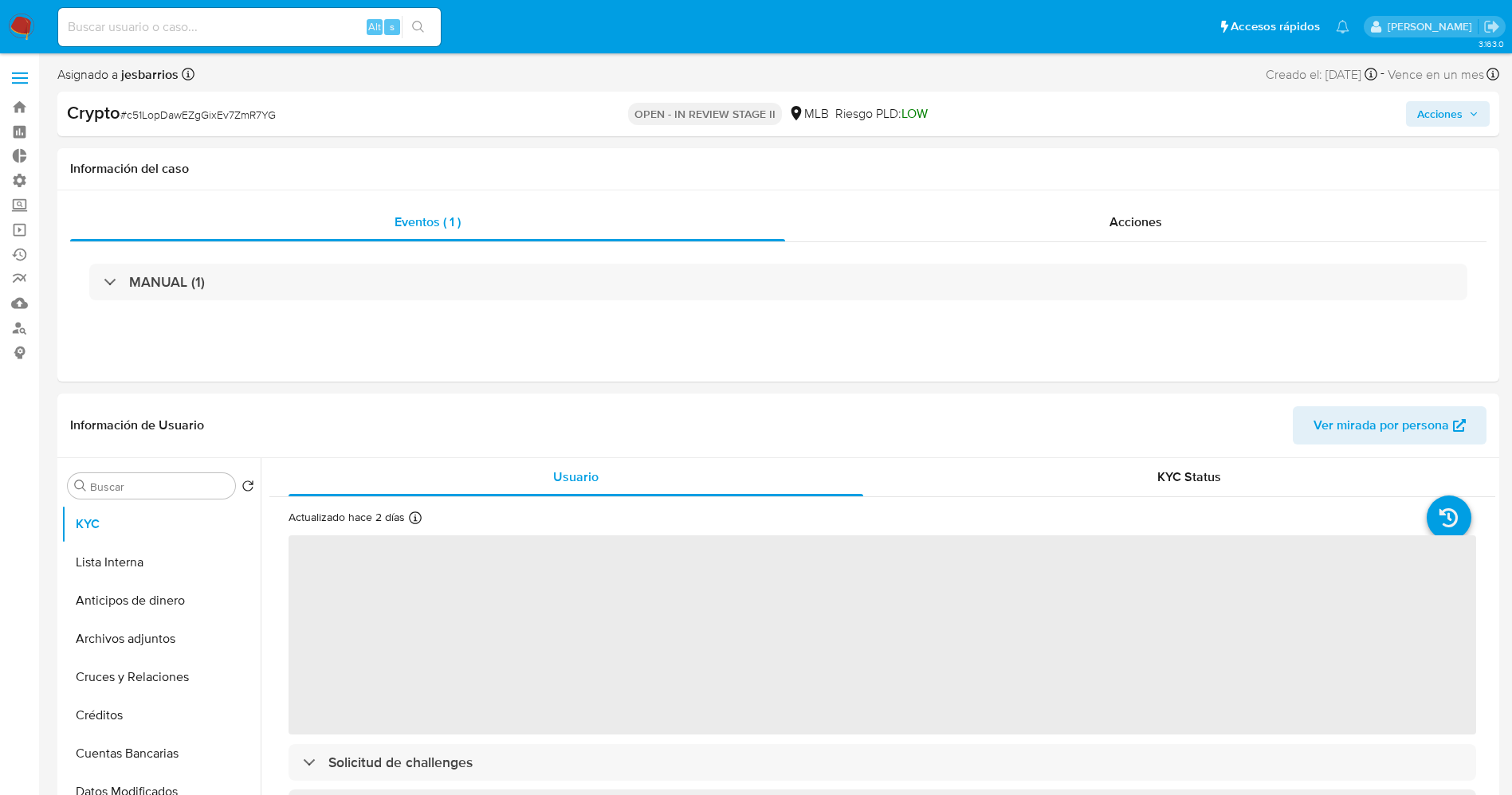
select select "10"
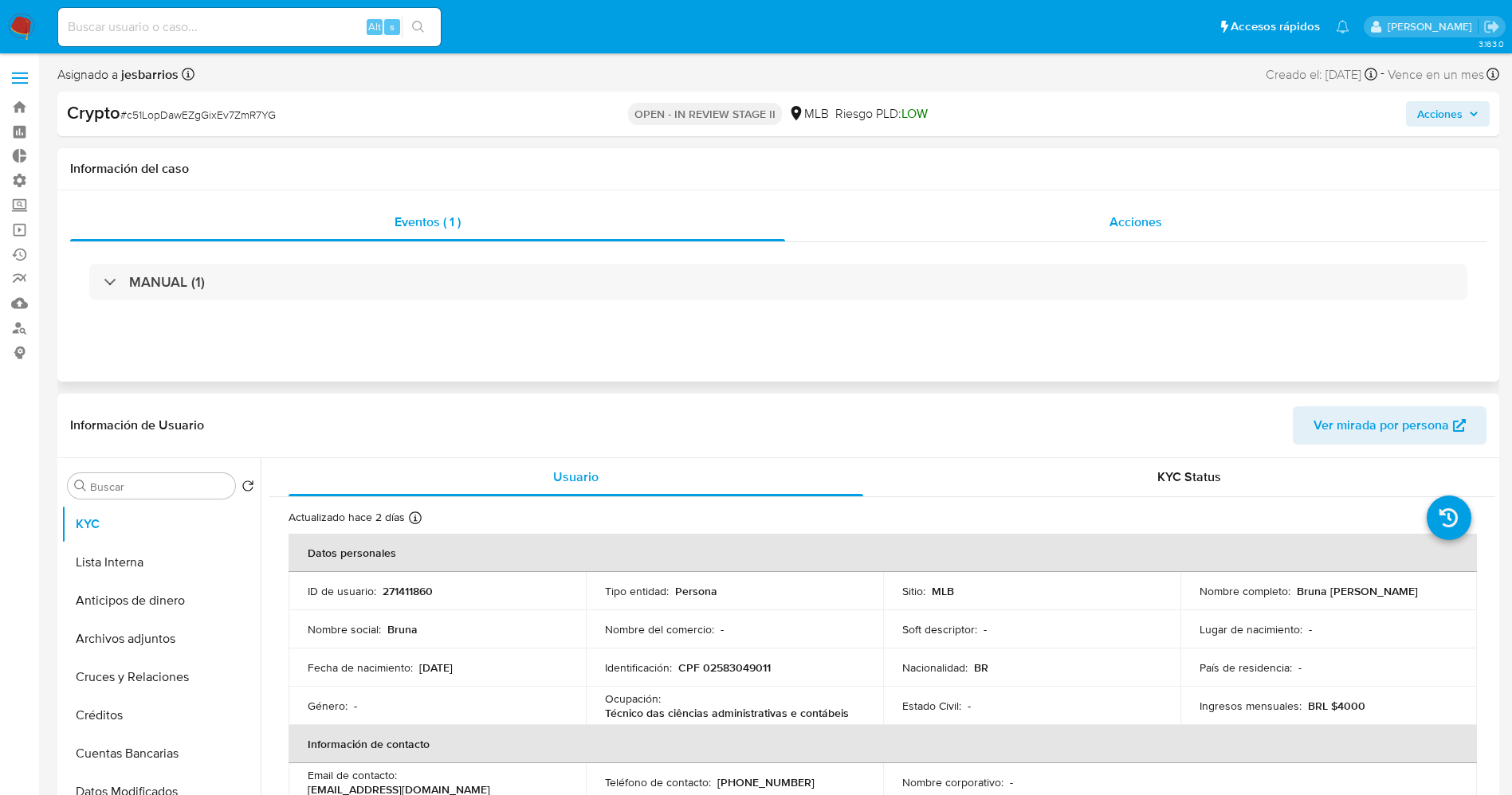
click at [1120, 227] on span "Acciones" at bounding box center [1136, 221] width 53 height 18
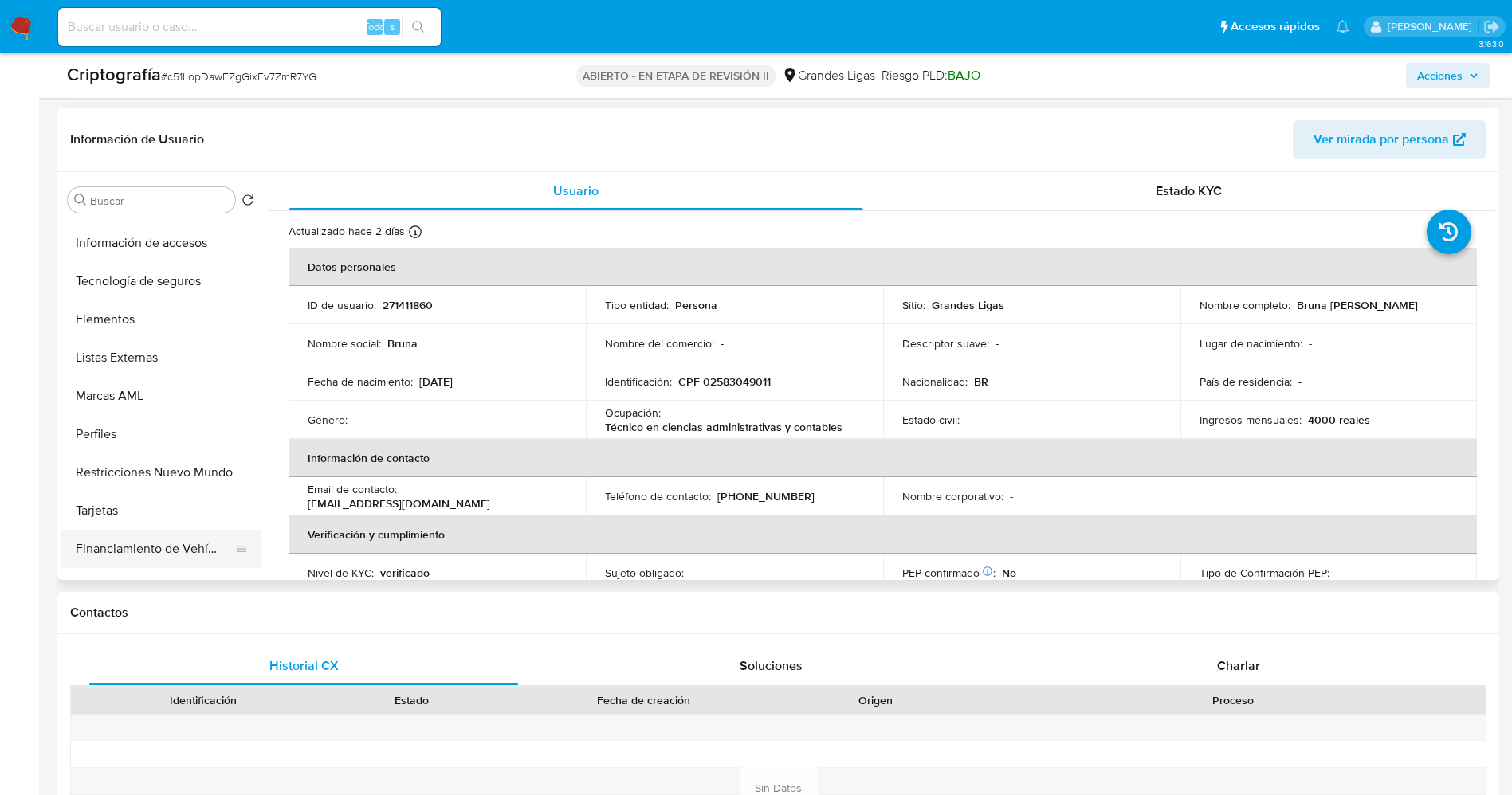
scroll to position [836, 0]
click at [154, 327] on button "Restricciones Nuevo Mundo" at bounding box center [154, 320] width 186 height 38
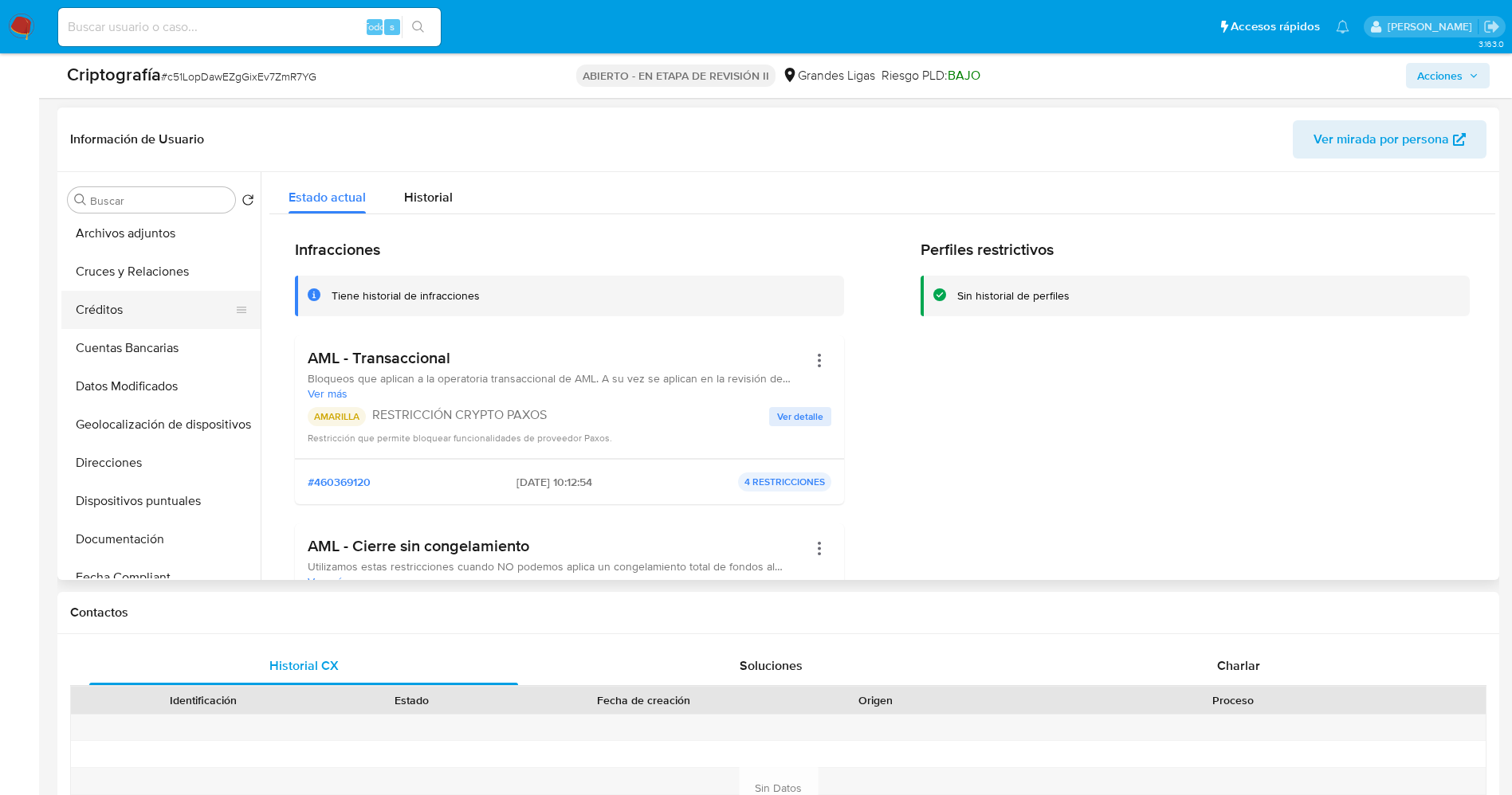
scroll to position [0, 0]
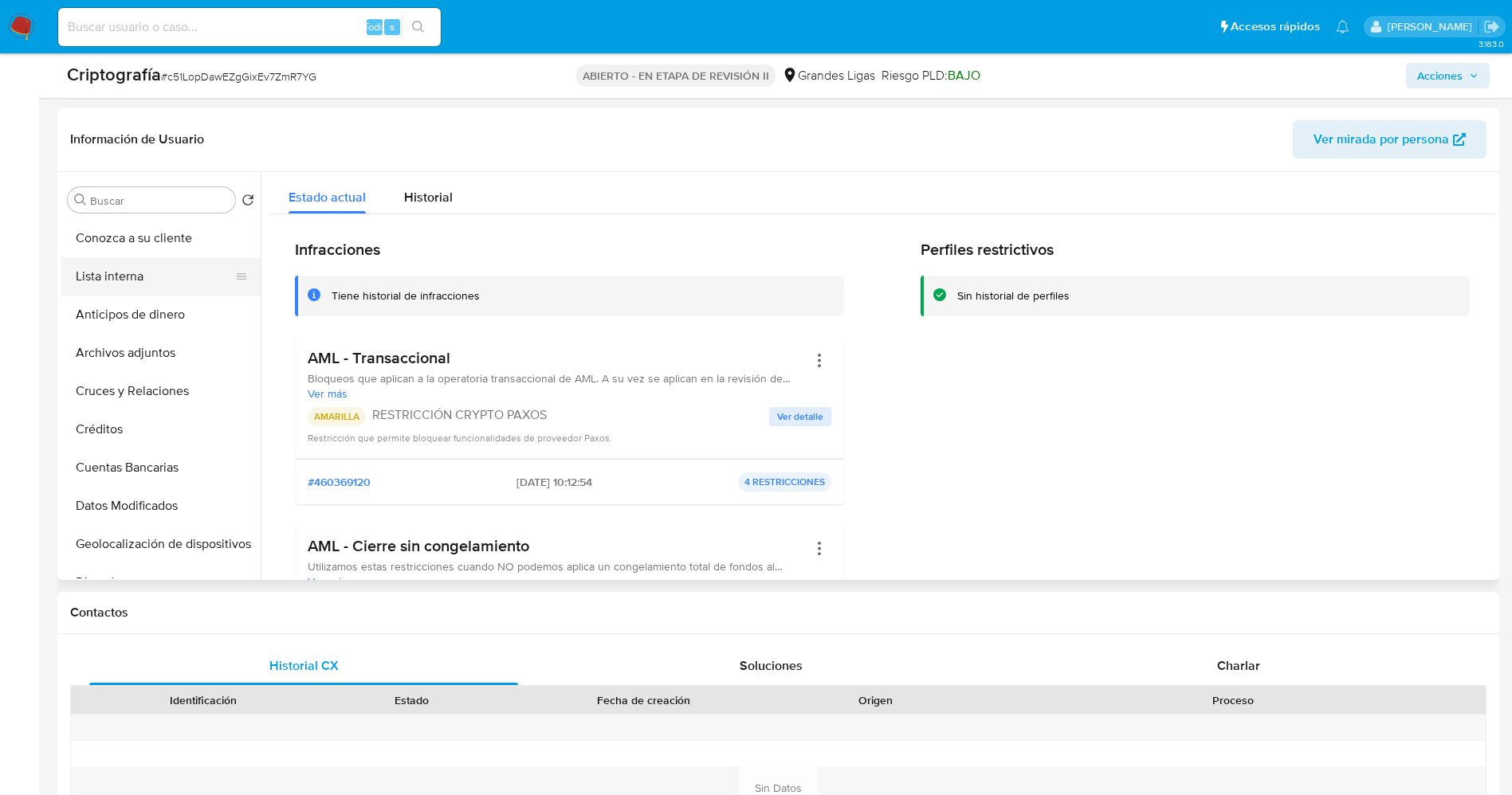
click at [101, 265] on button "Lista interna" at bounding box center [154, 276] width 186 height 38
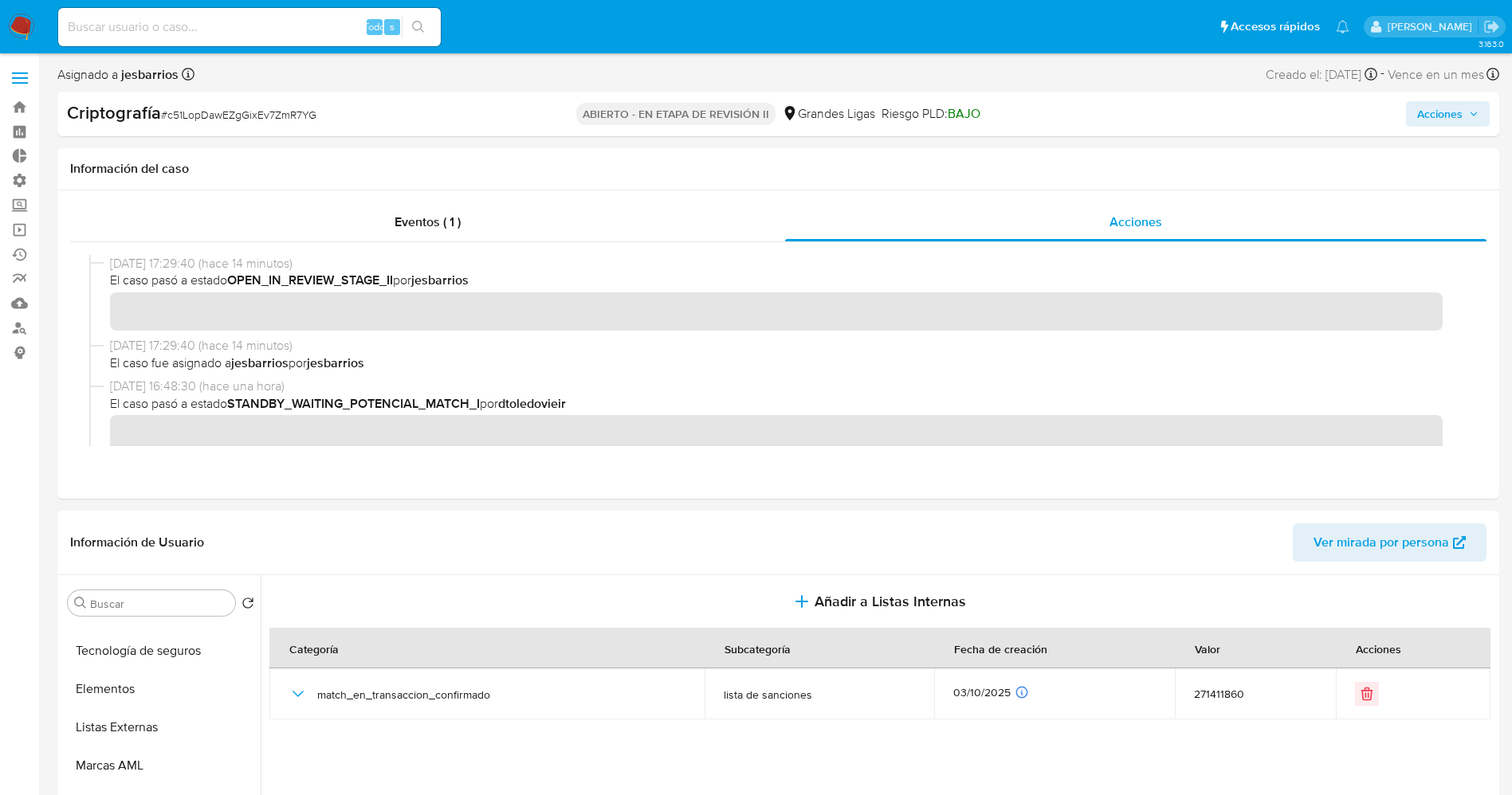
click at [1435, 115] on span "Acciones" at bounding box center [1440, 114] width 46 height 26
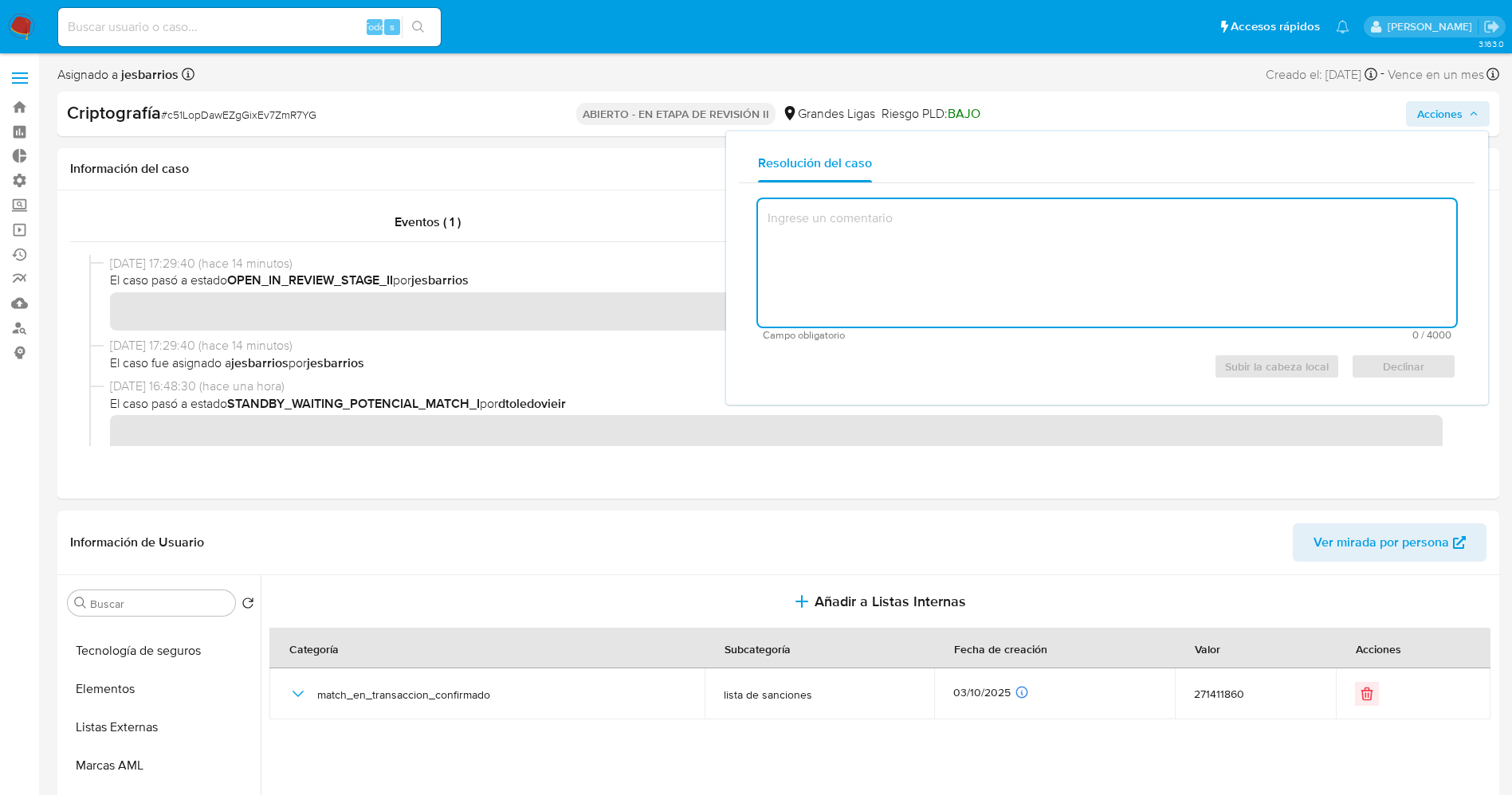
click at [1096, 227] on textarea at bounding box center [1107, 263] width 698 height 127
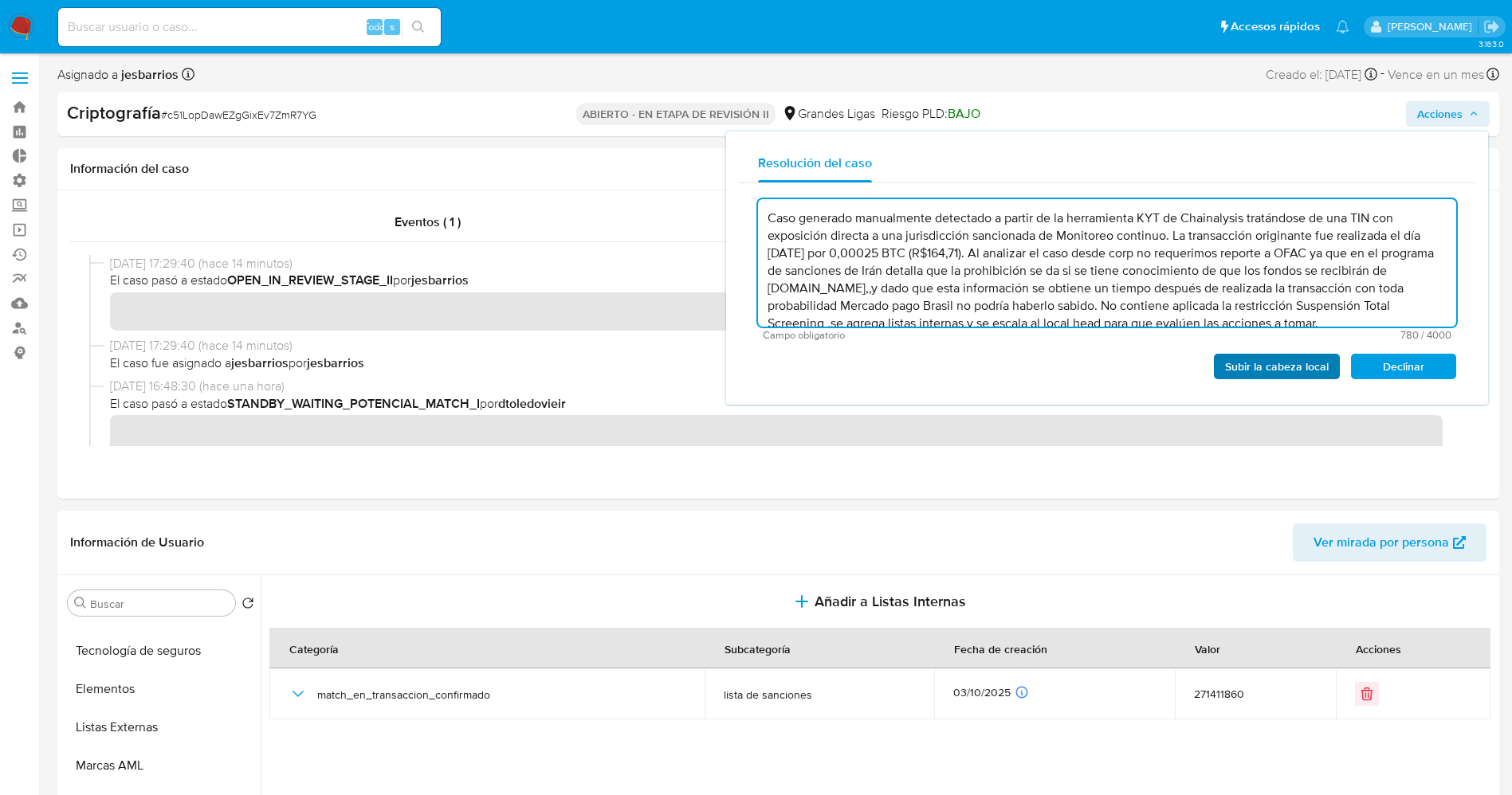
type textarea "Caso generado manualmente detectado a partir de la herramienta KYT de Chainalys…"
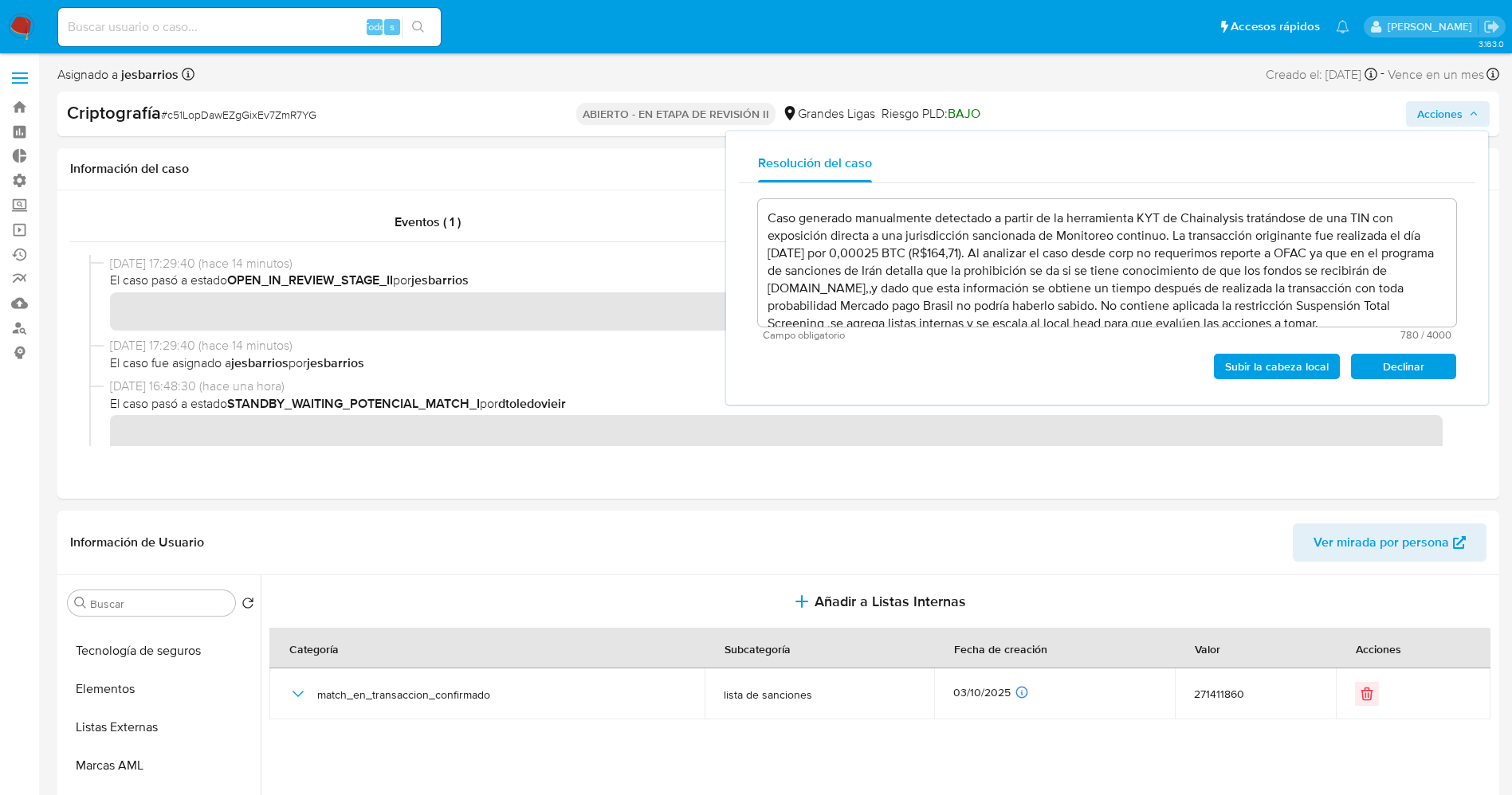
click at [1297, 360] on font "Subir la cabeza local" at bounding box center [1277, 367] width 103 height 26
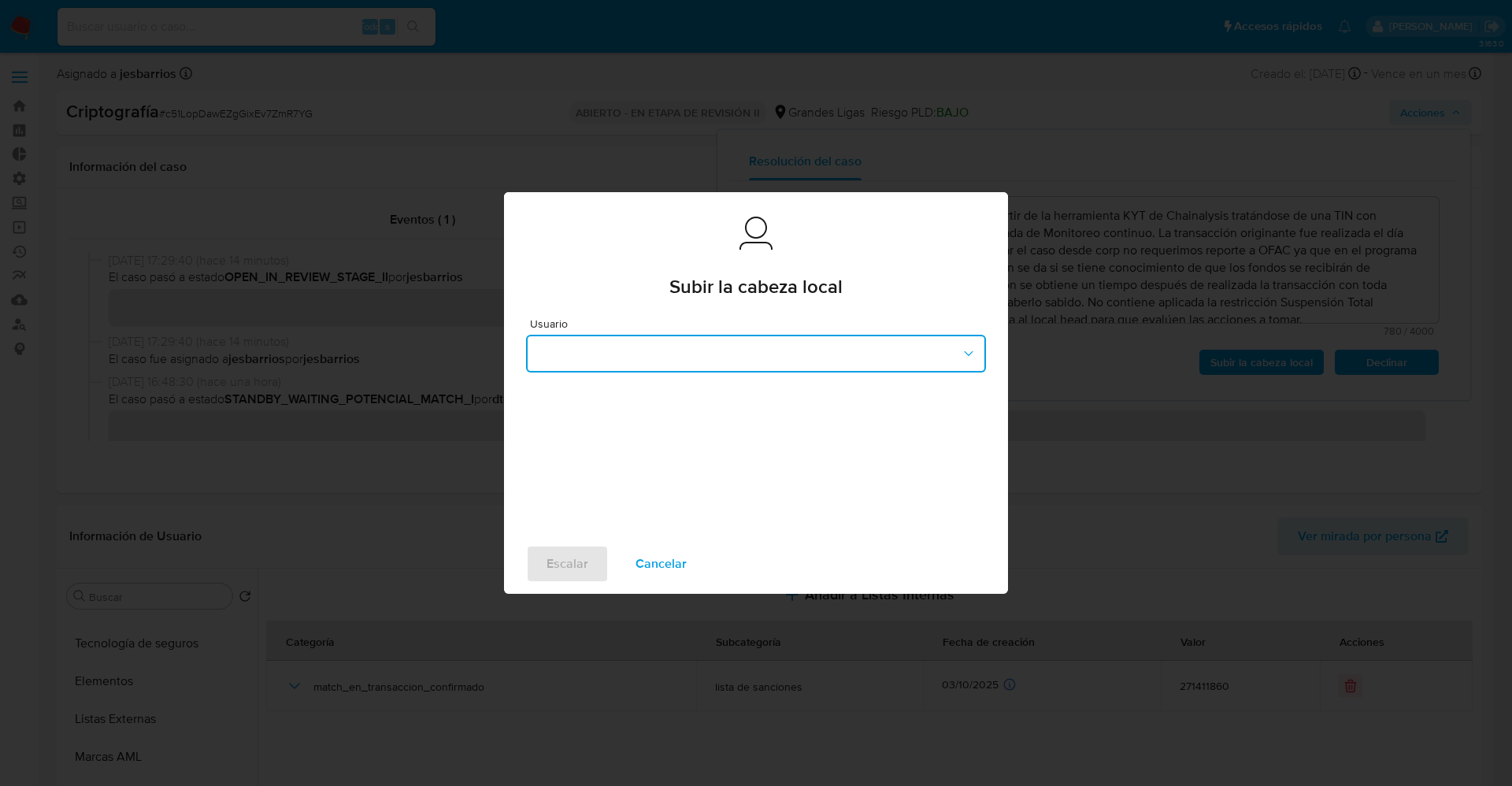
click at [783, 343] on button "button" at bounding box center [756, 353] width 460 height 37
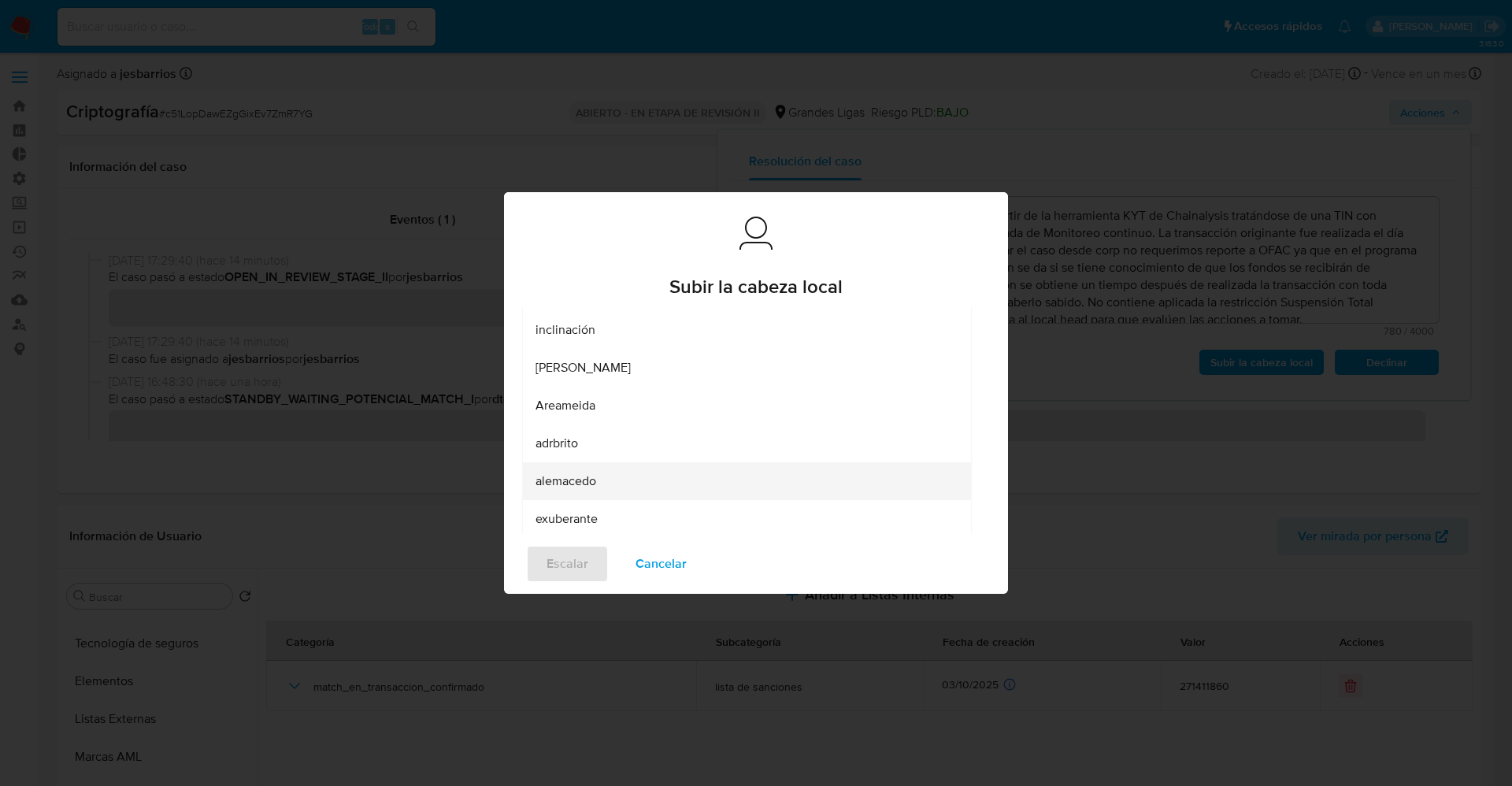
scroll to position [215, 0]
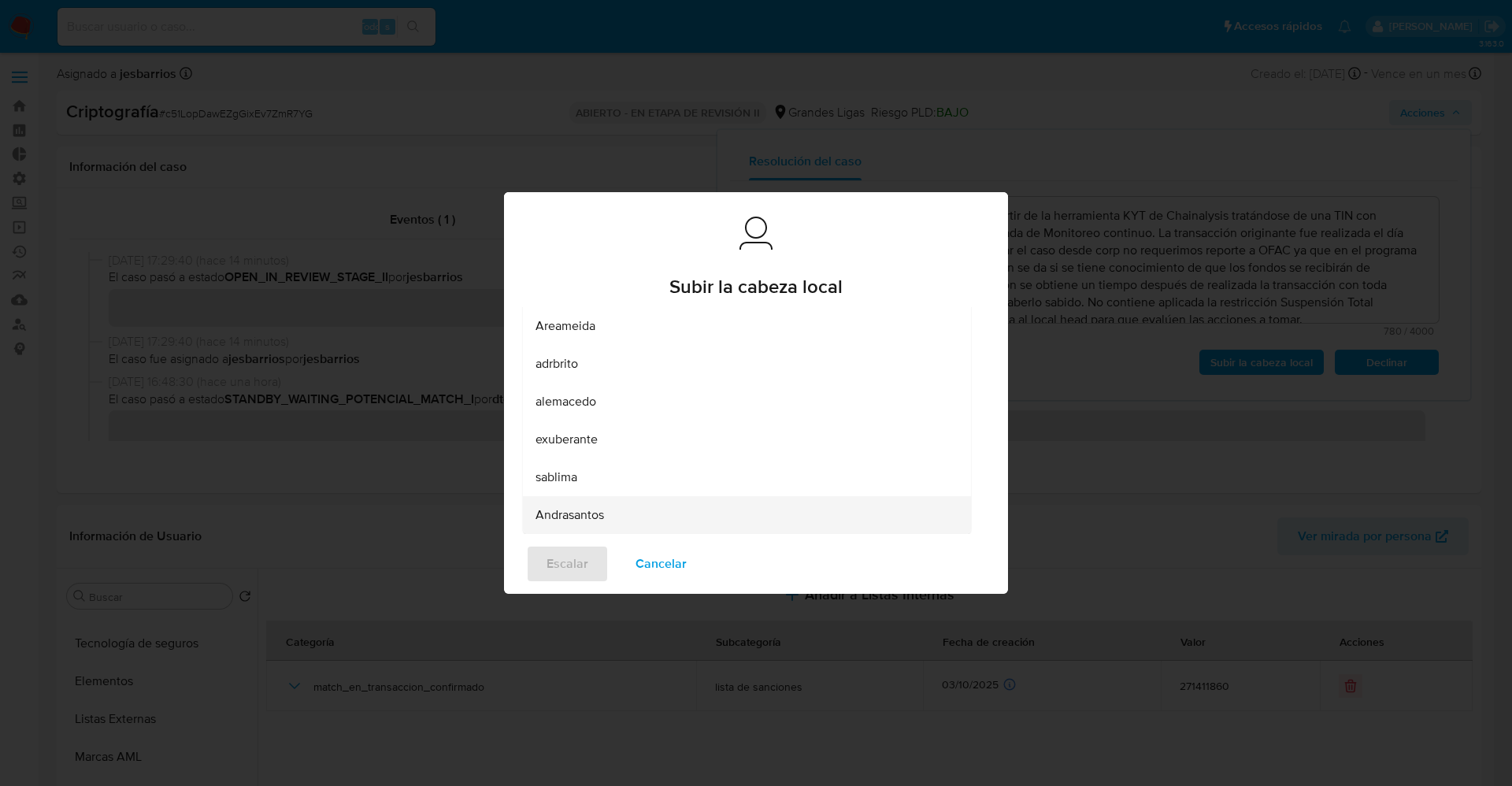
click at [598, 513] on font "Andrasantos" at bounding box center [570, 514] width 68 height 18
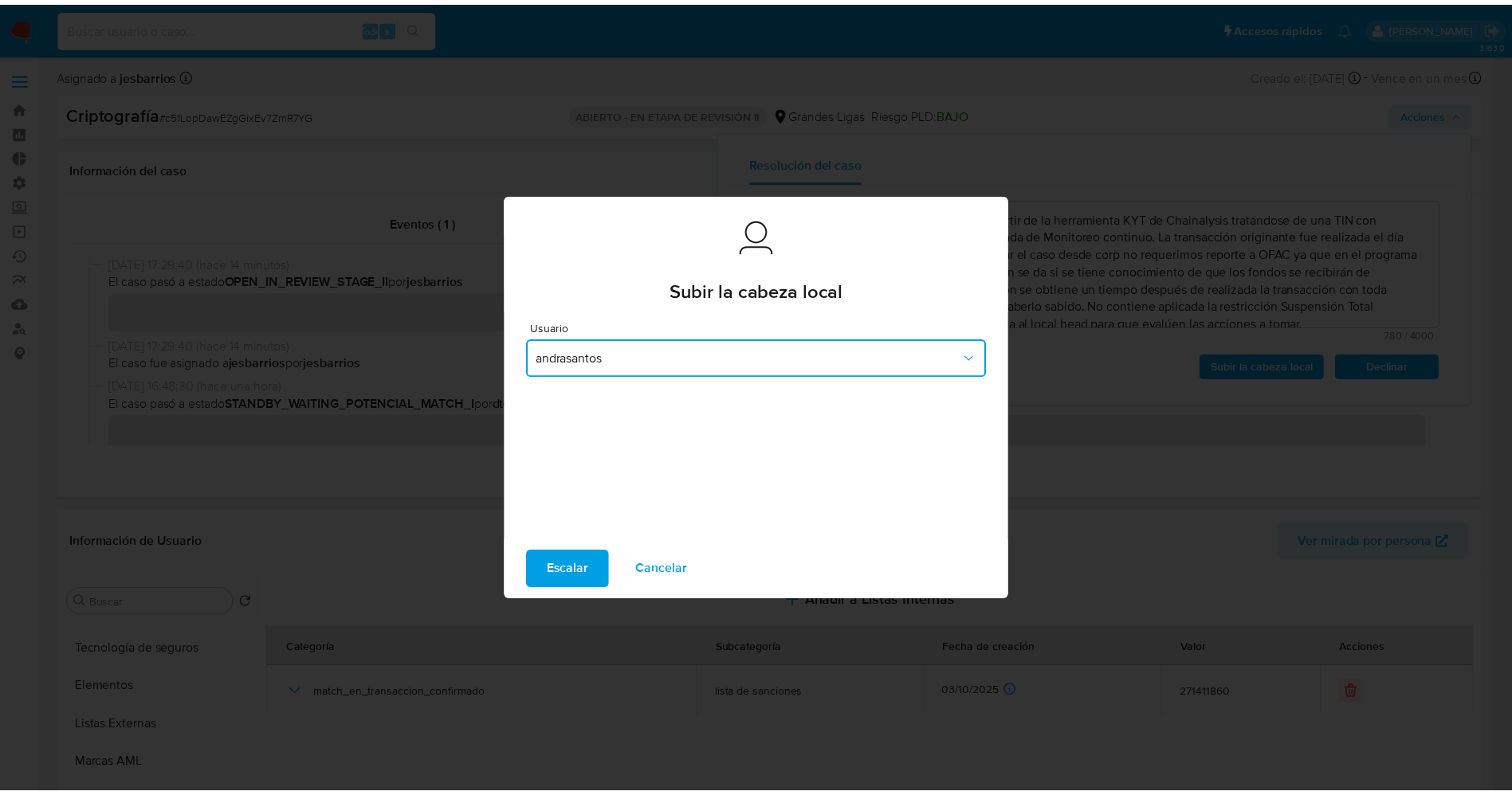
scroll to position [0, 0]
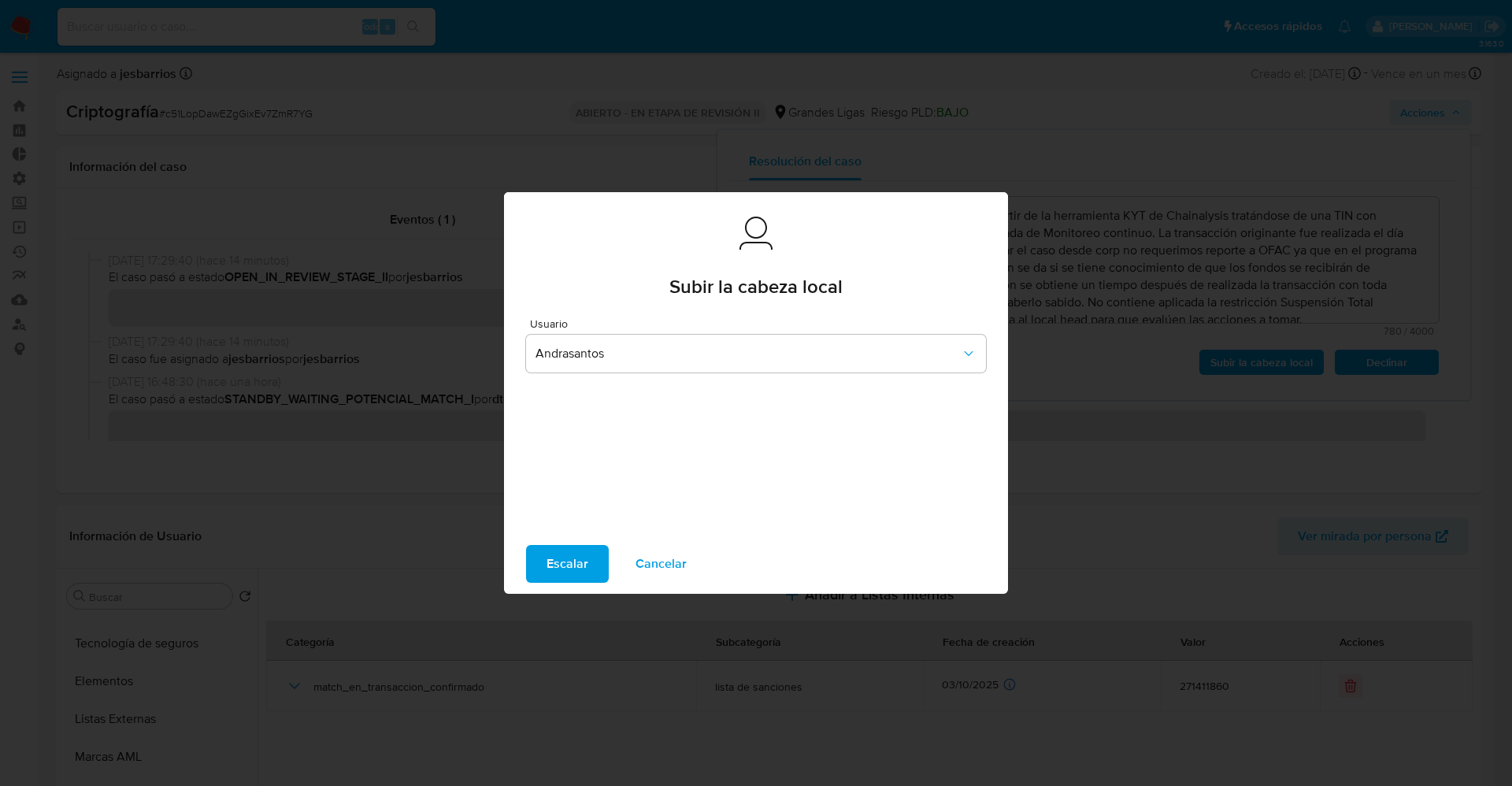
click at [581, 561] on span "Escalar" at bounding box center [567, 564] width 42 height 35
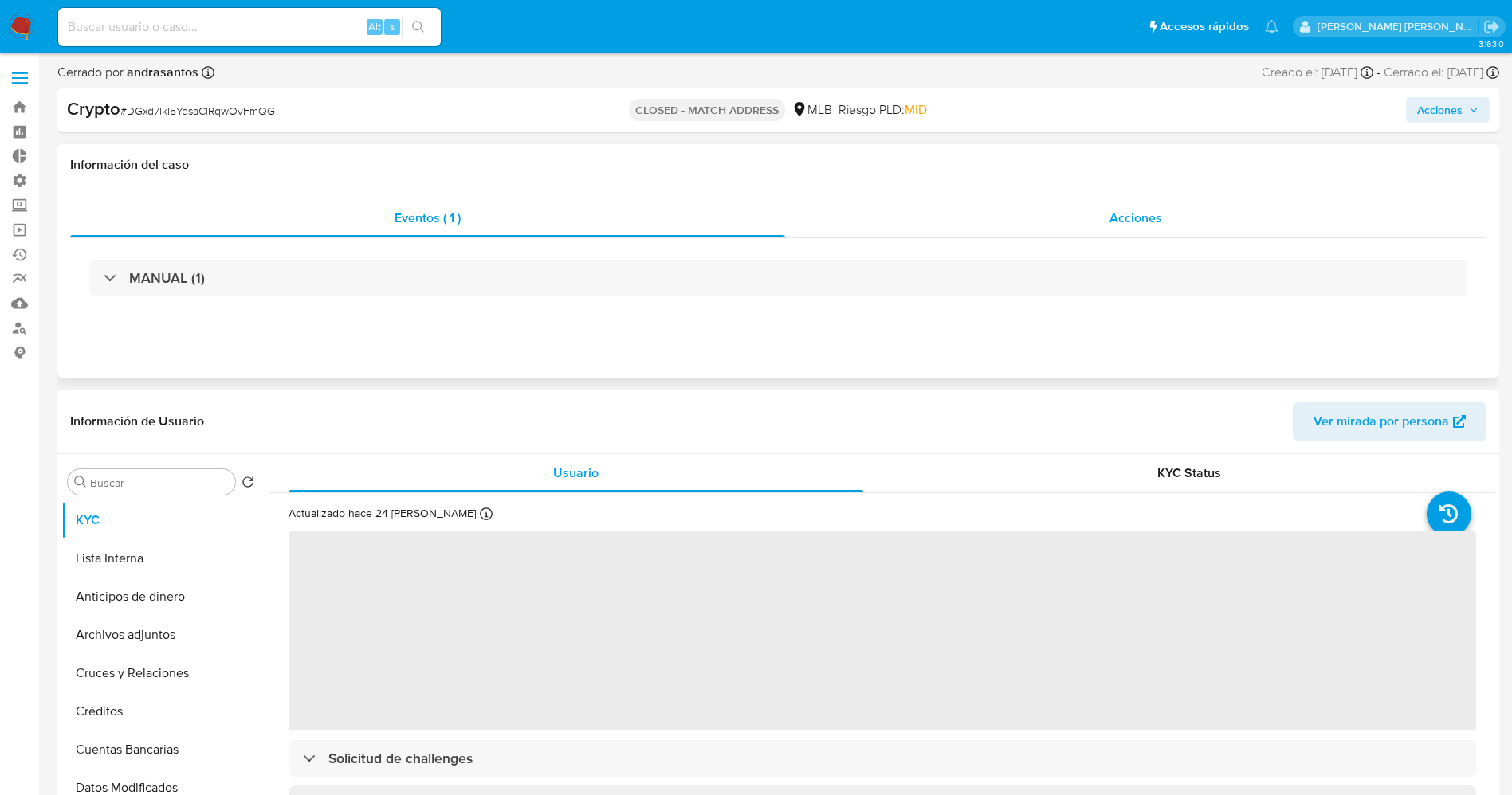
click at [1105, 201] on div "Acciones" at bounding box center [1136, 218] width 701 height 38
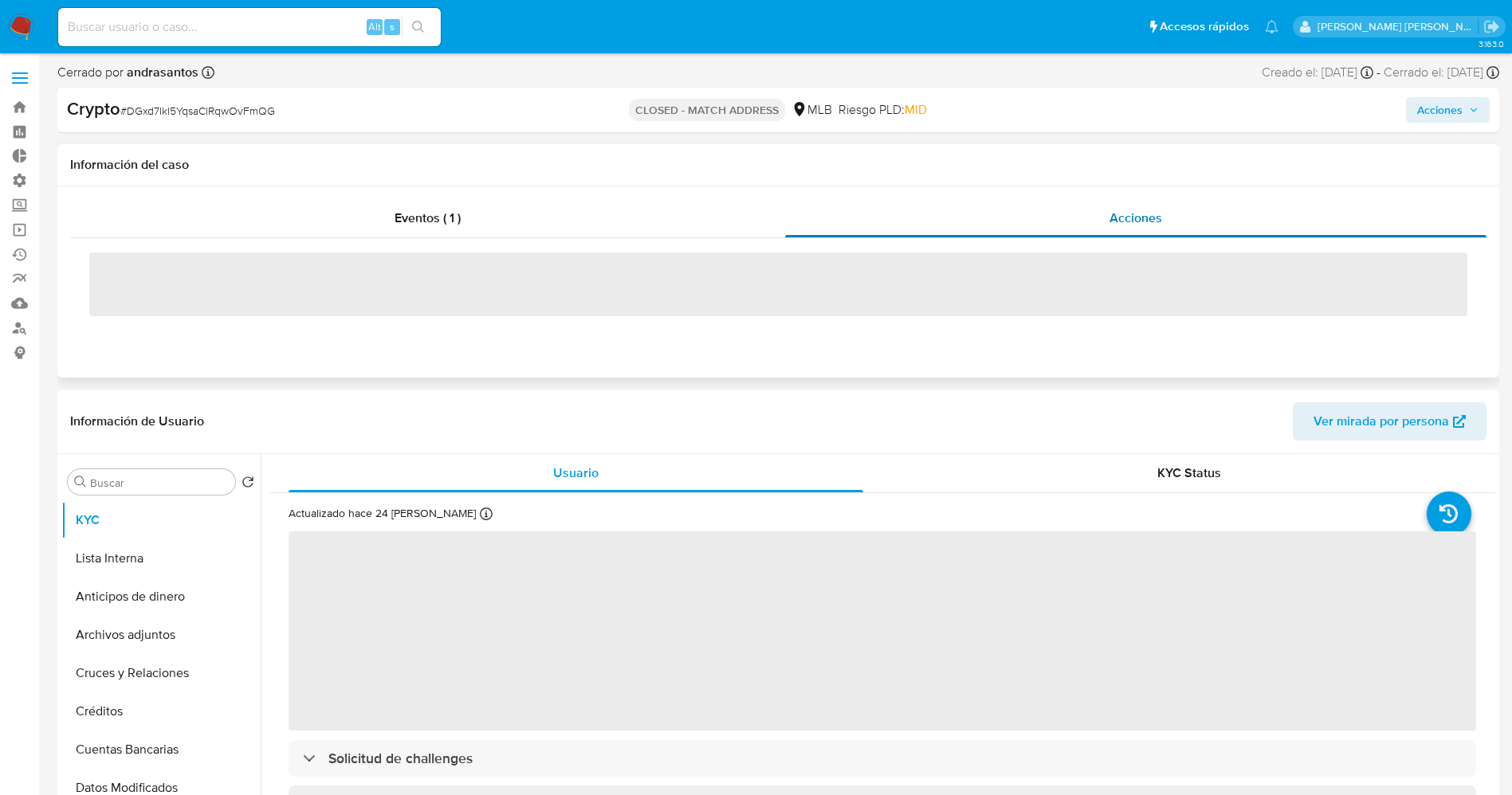
select select "10"
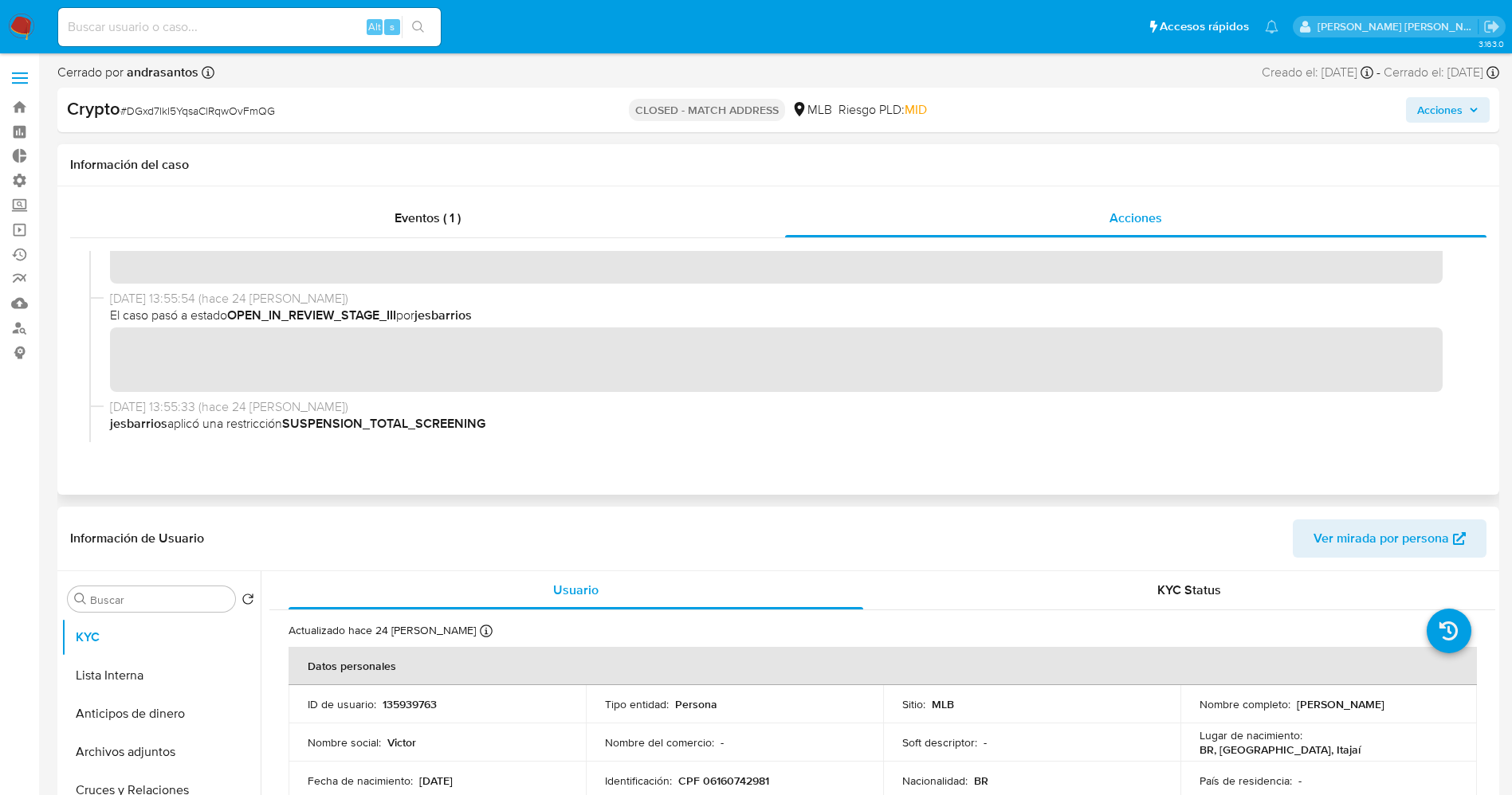
scroll to position [120, 0]
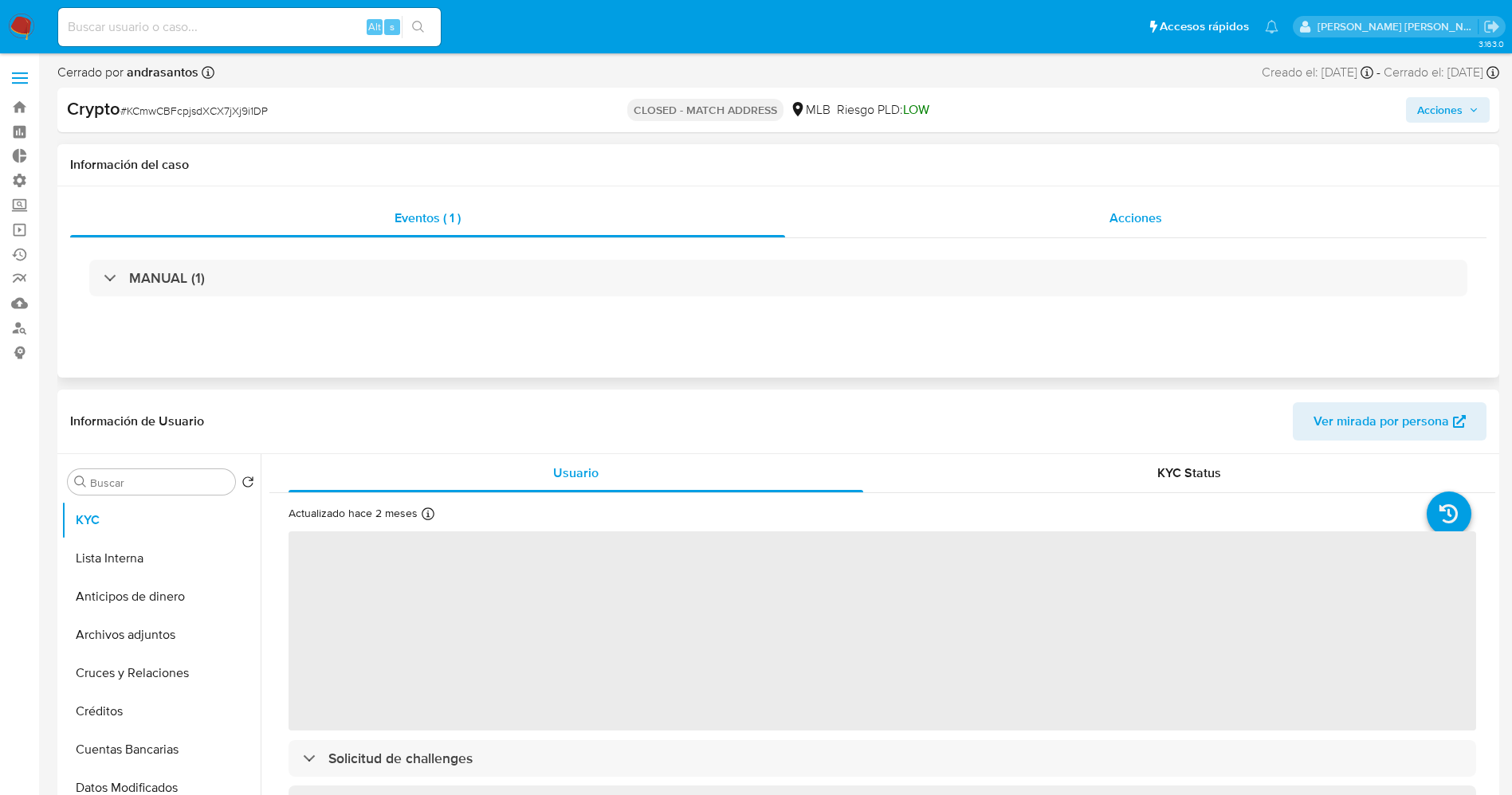
select select "10"
click at [1186, 206] on div "Acciones" at bounding box center [1136, 218] width 701 height 38
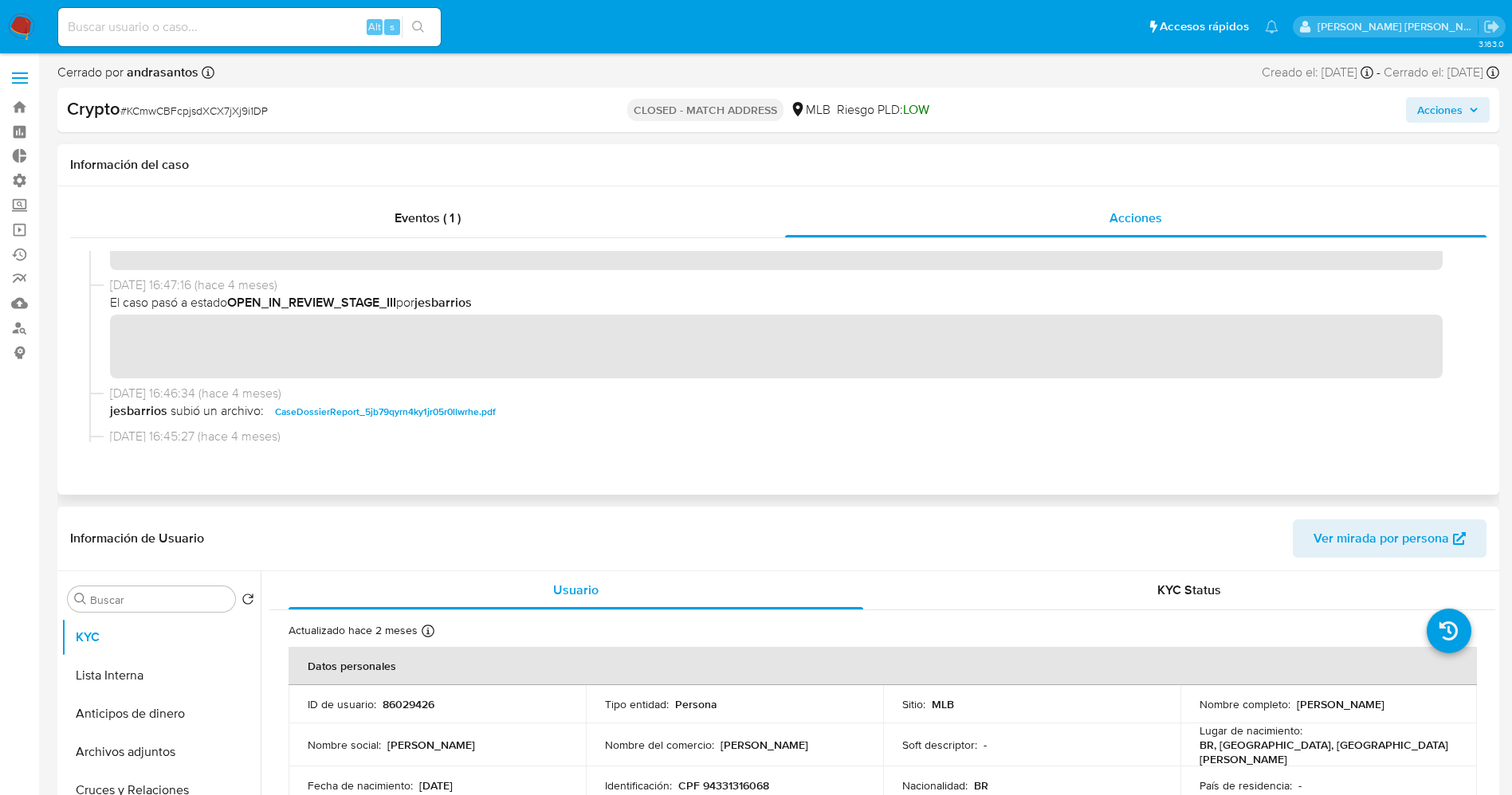
scroll to position [120, 0]
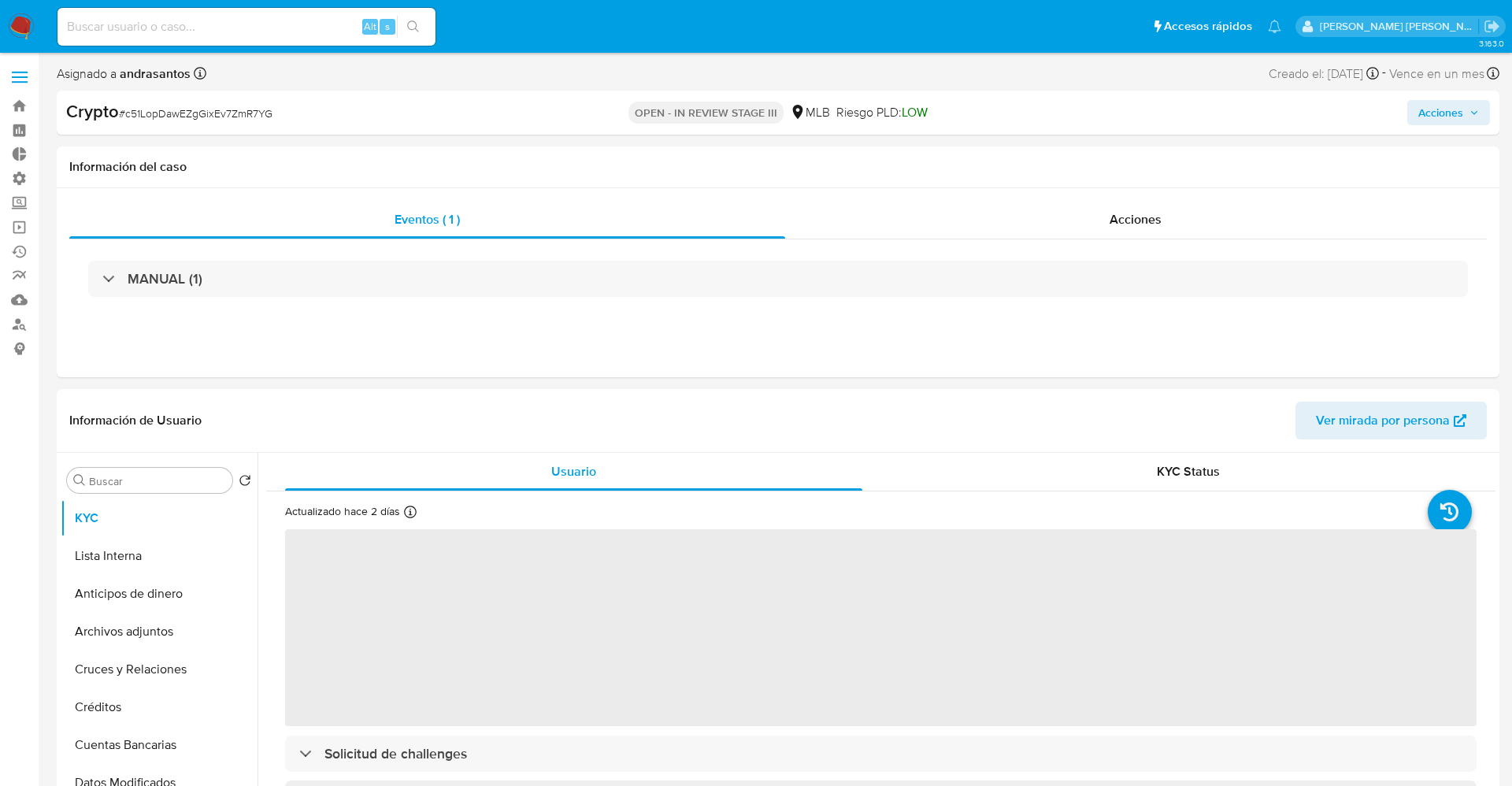
select select "10"
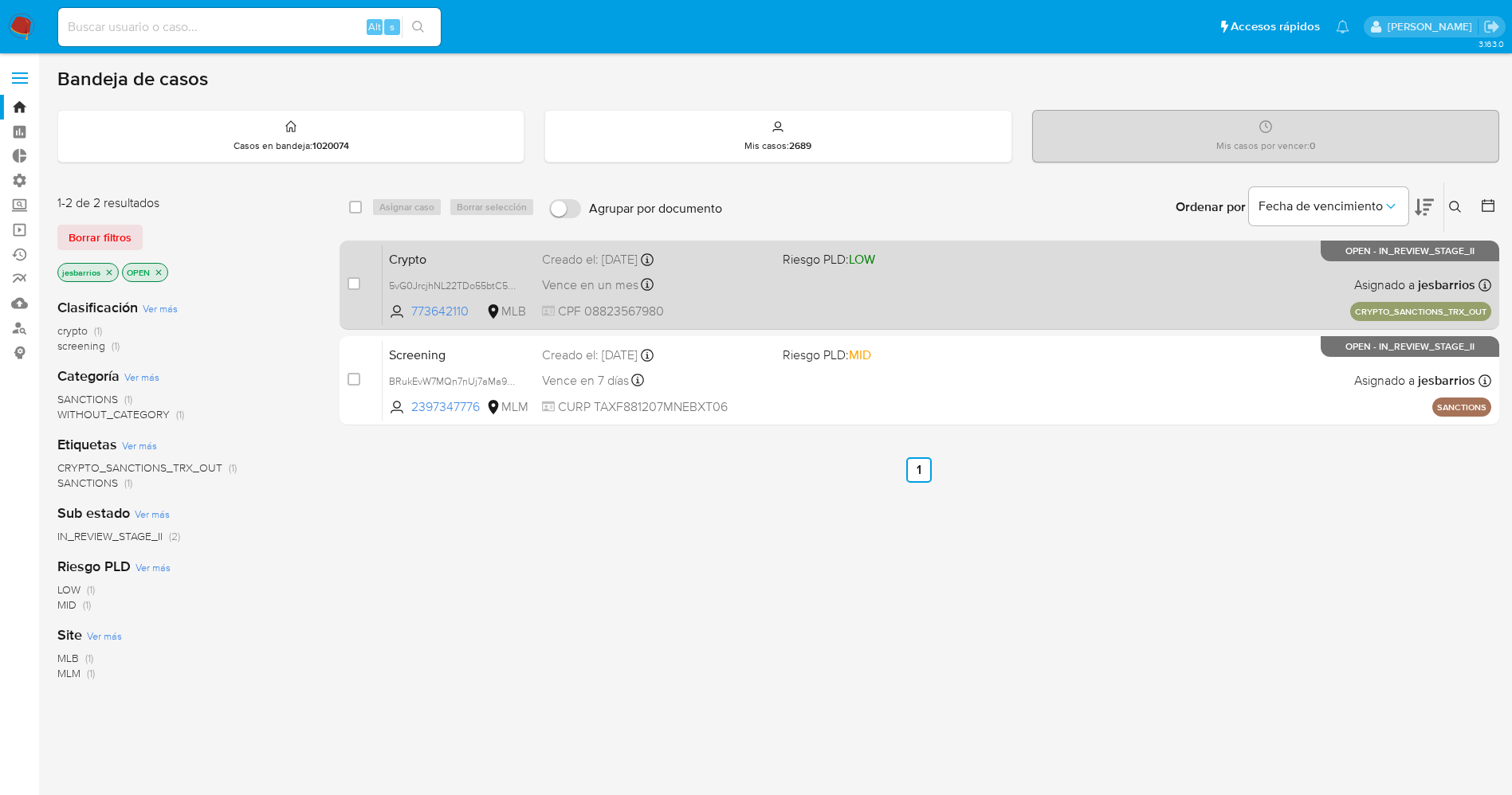
click at [869, 286] on div "Crypto 5vG0JrcjhNL22TDo55btC5yW 773642110 MLB Riesgo PLD: LOW Creado el: [DATE]…" at bounding box center [936, 284] width 1109 height 80
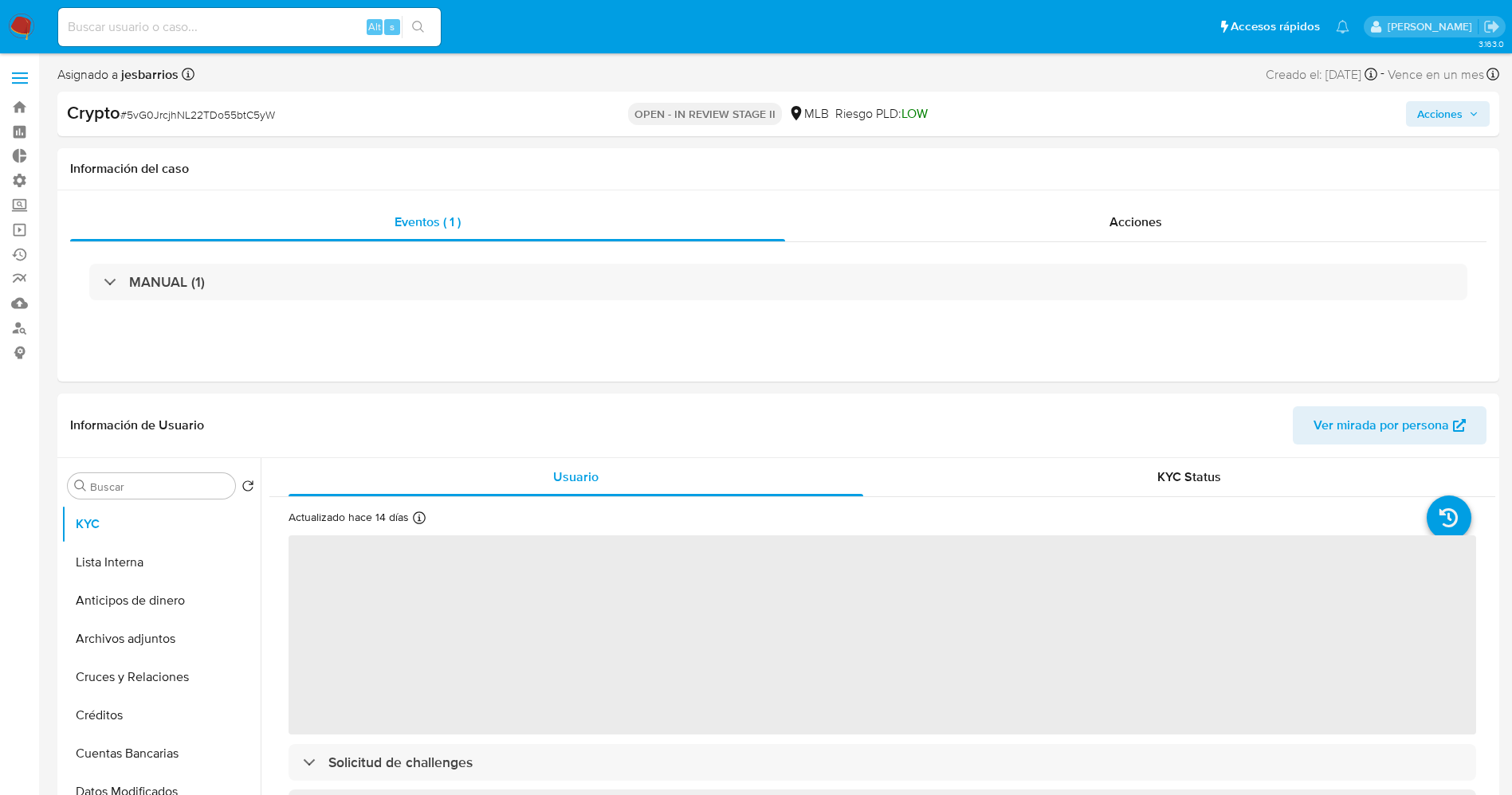
select select "10"
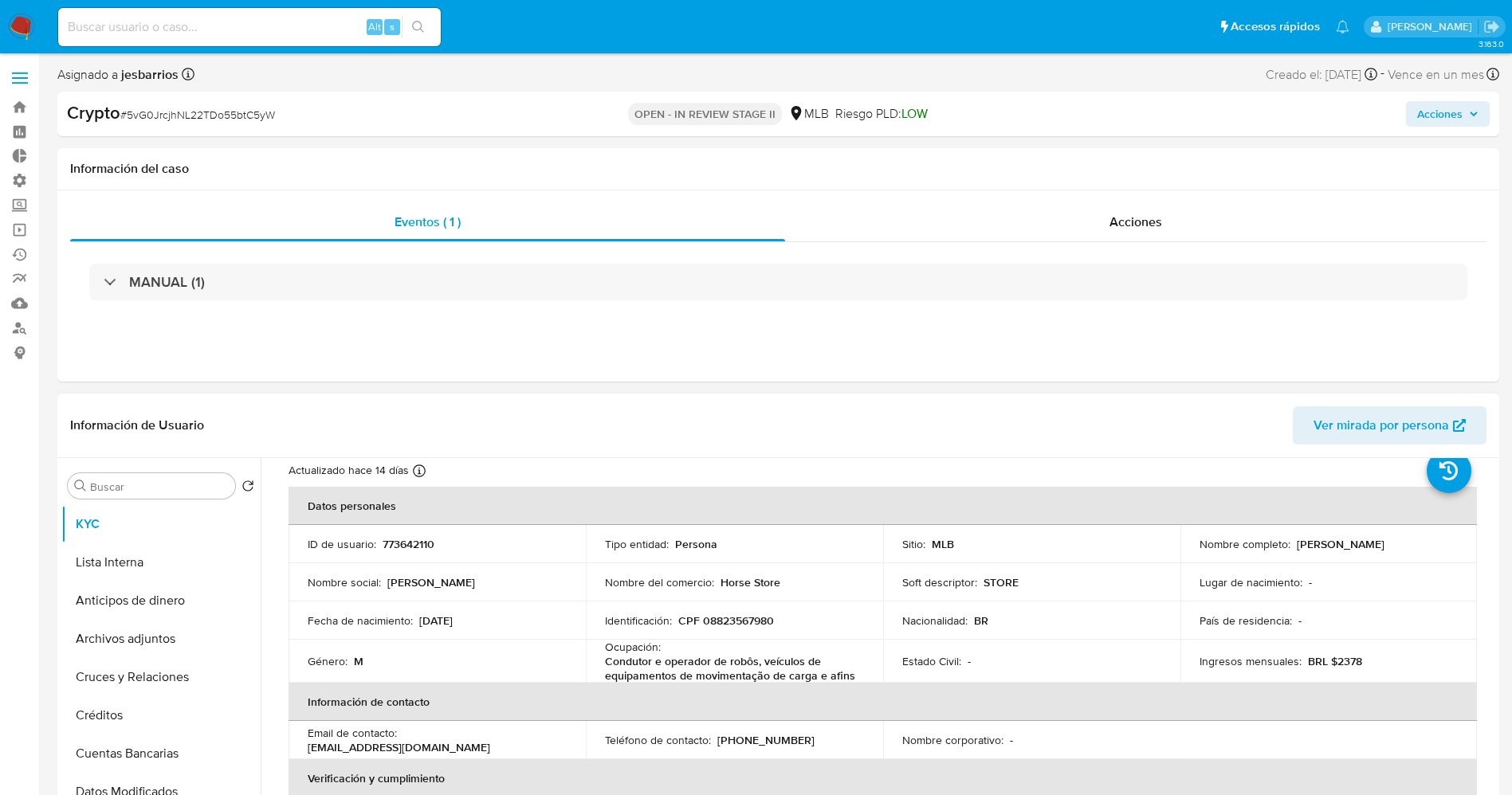
scroll to position [120, 0]
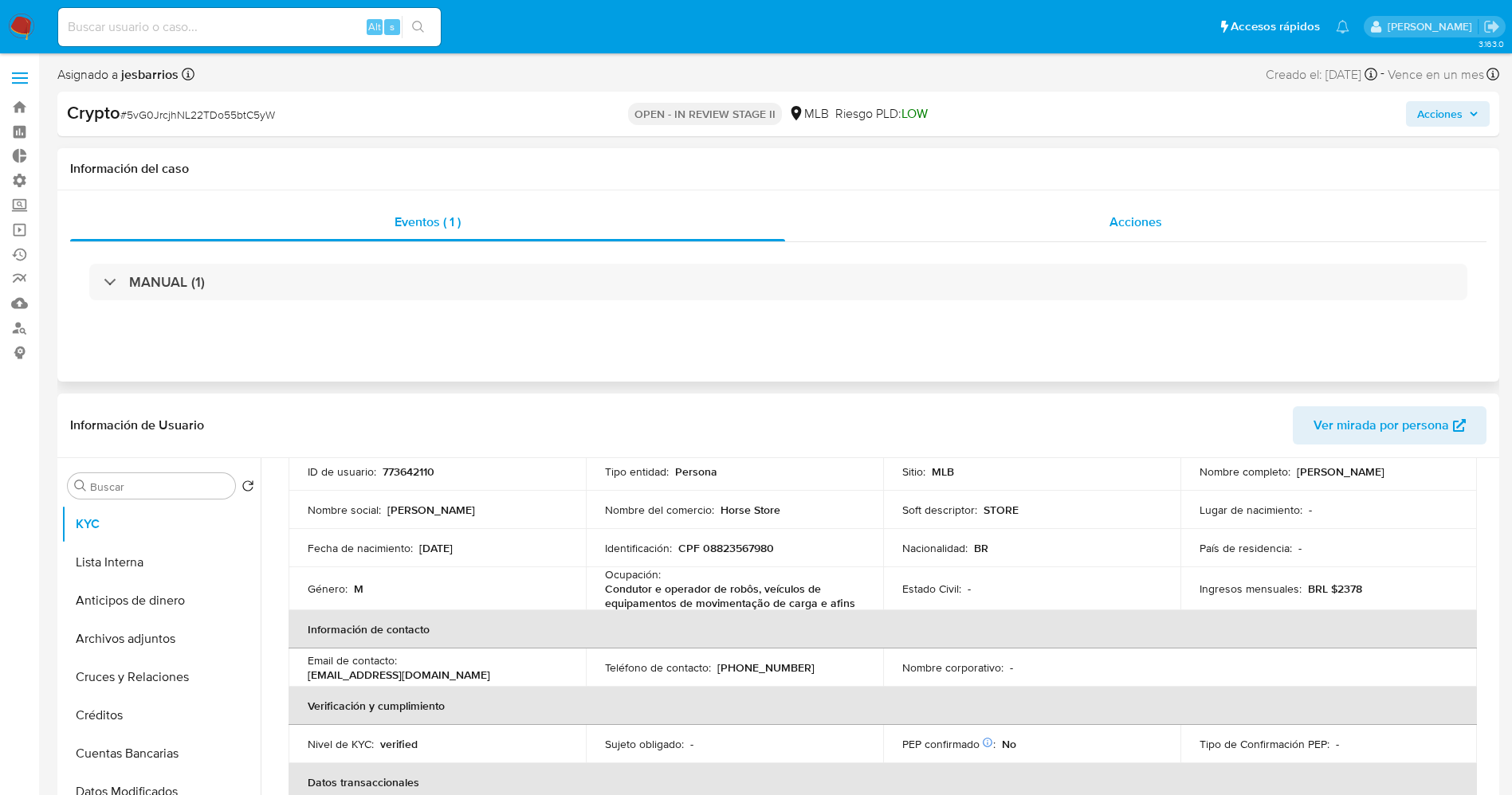
click at [1203, 234] on div "Acciones" at bounding box center [1136, 222] width 701 height 38
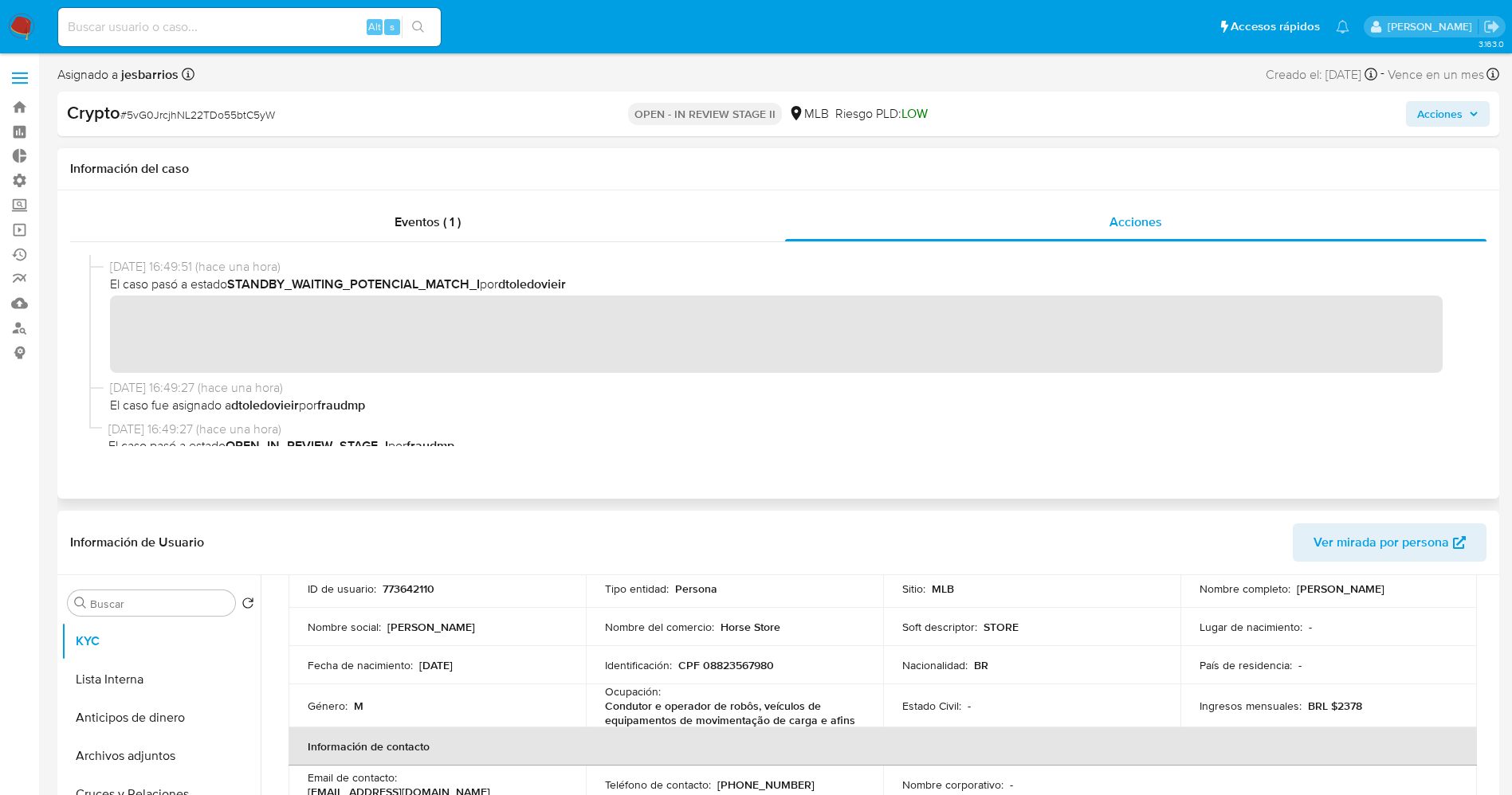
click at [918, 391] on div "[DATE] 17:29:40 (hace 20 minutos) El caso pasó a estado OPEN_IN_REVIEW_STAGE_II…" at bounding box center [779, 351] width 1378 height 191
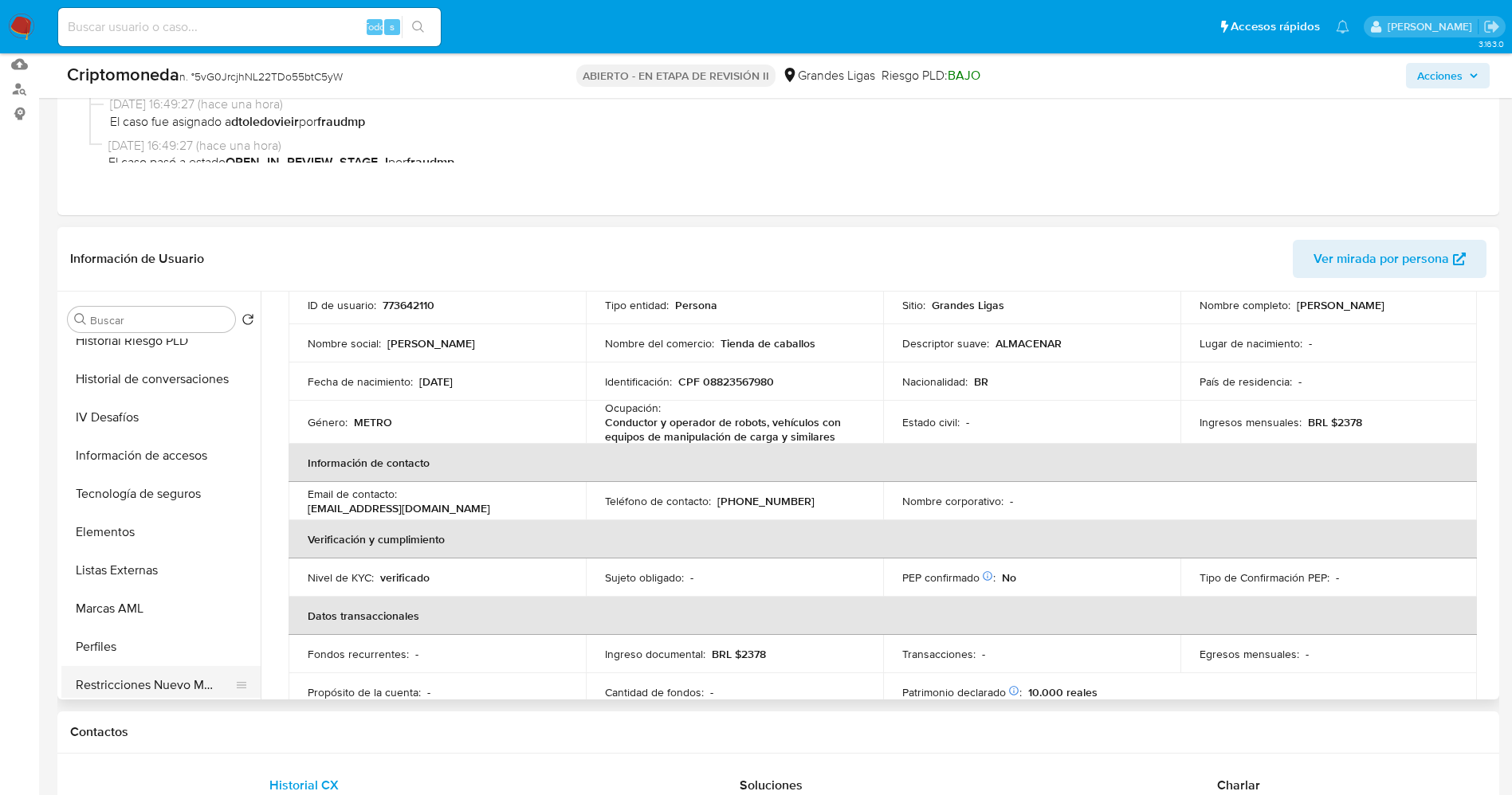
scroll to position [836, 0]
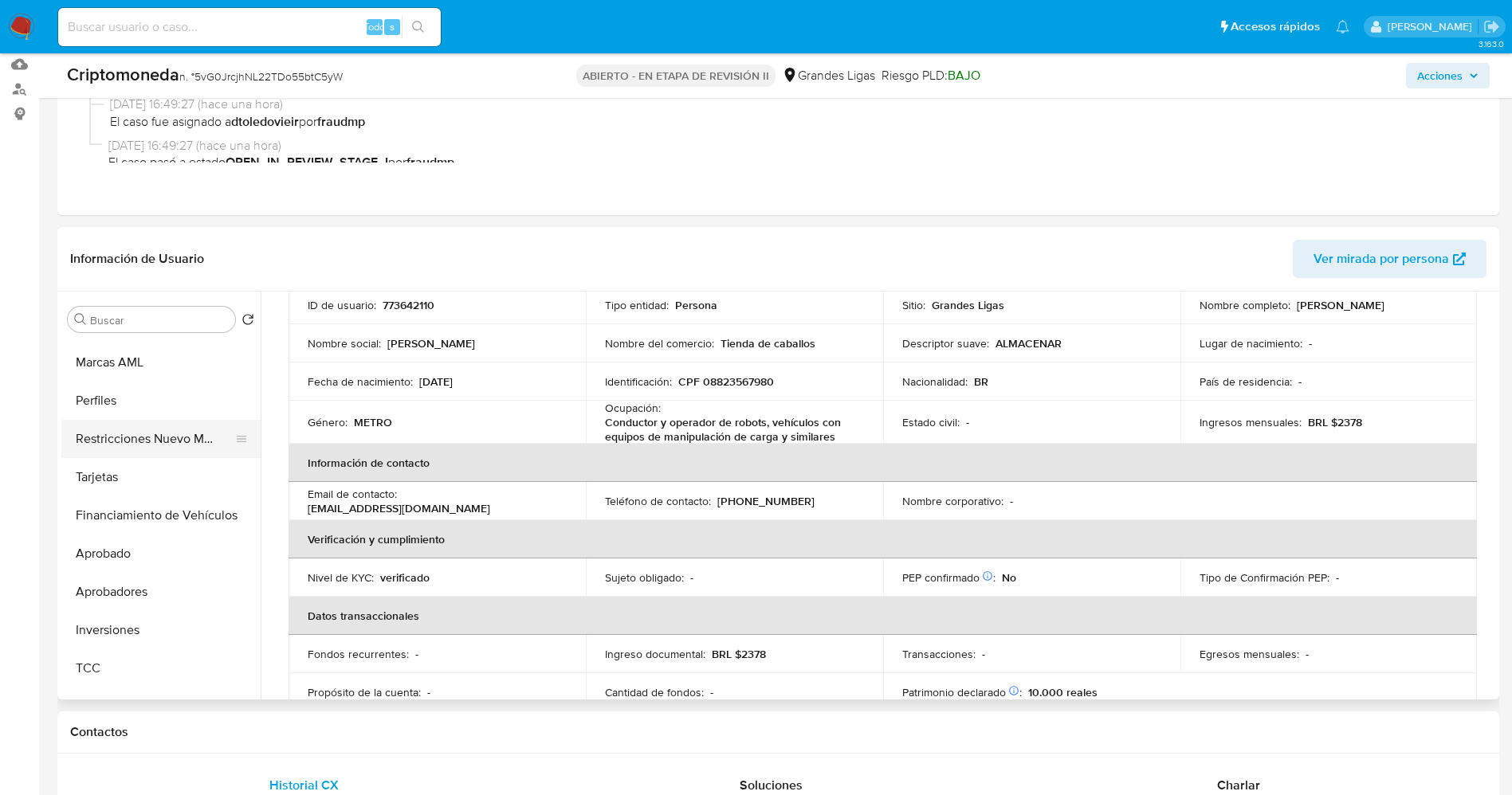
click at [155, 449] on button "Restricciones Nuevo Mundo" at bounding box center [154, 439] width 186 height 38
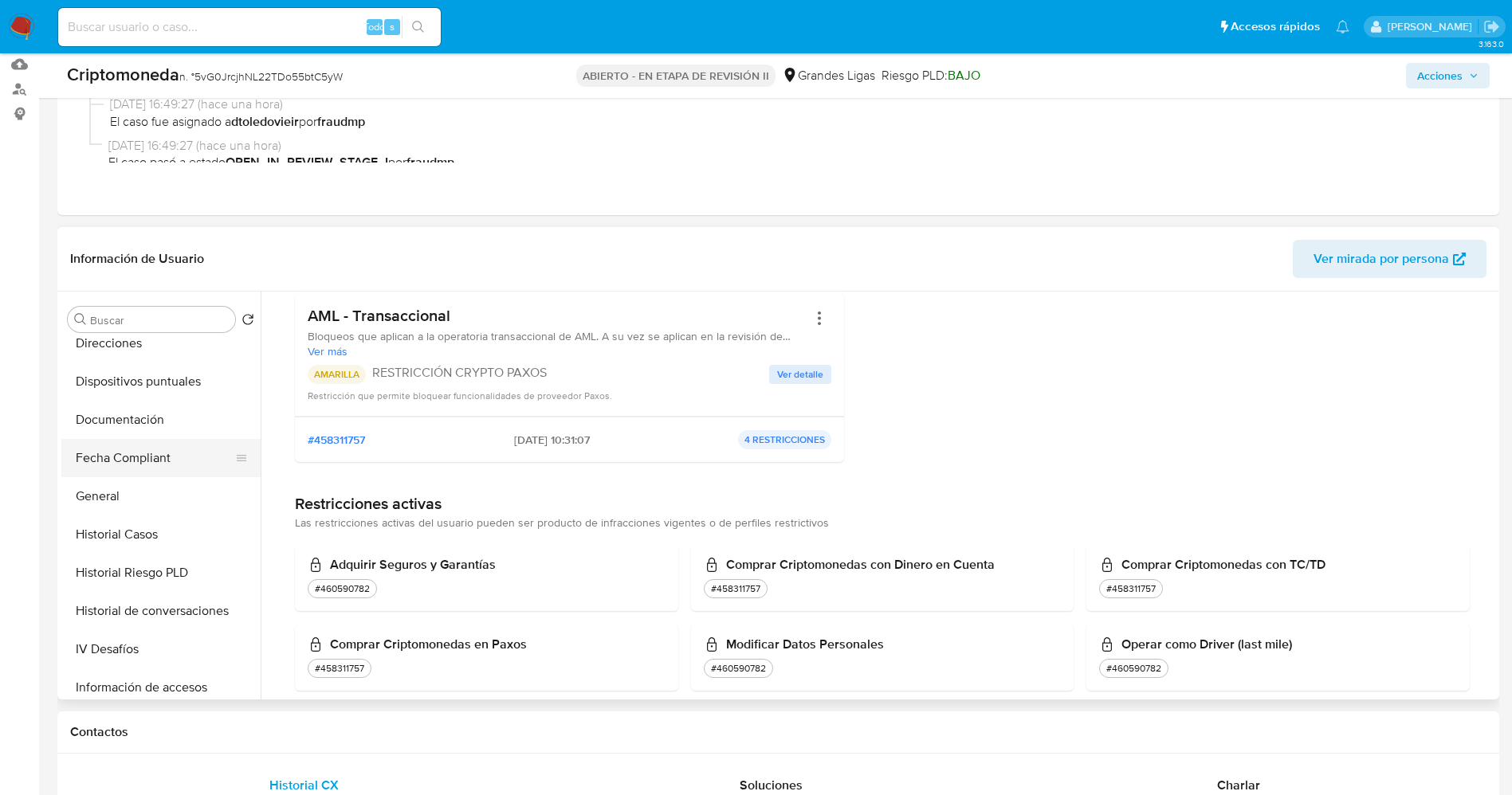
scroll to position [0, 0]
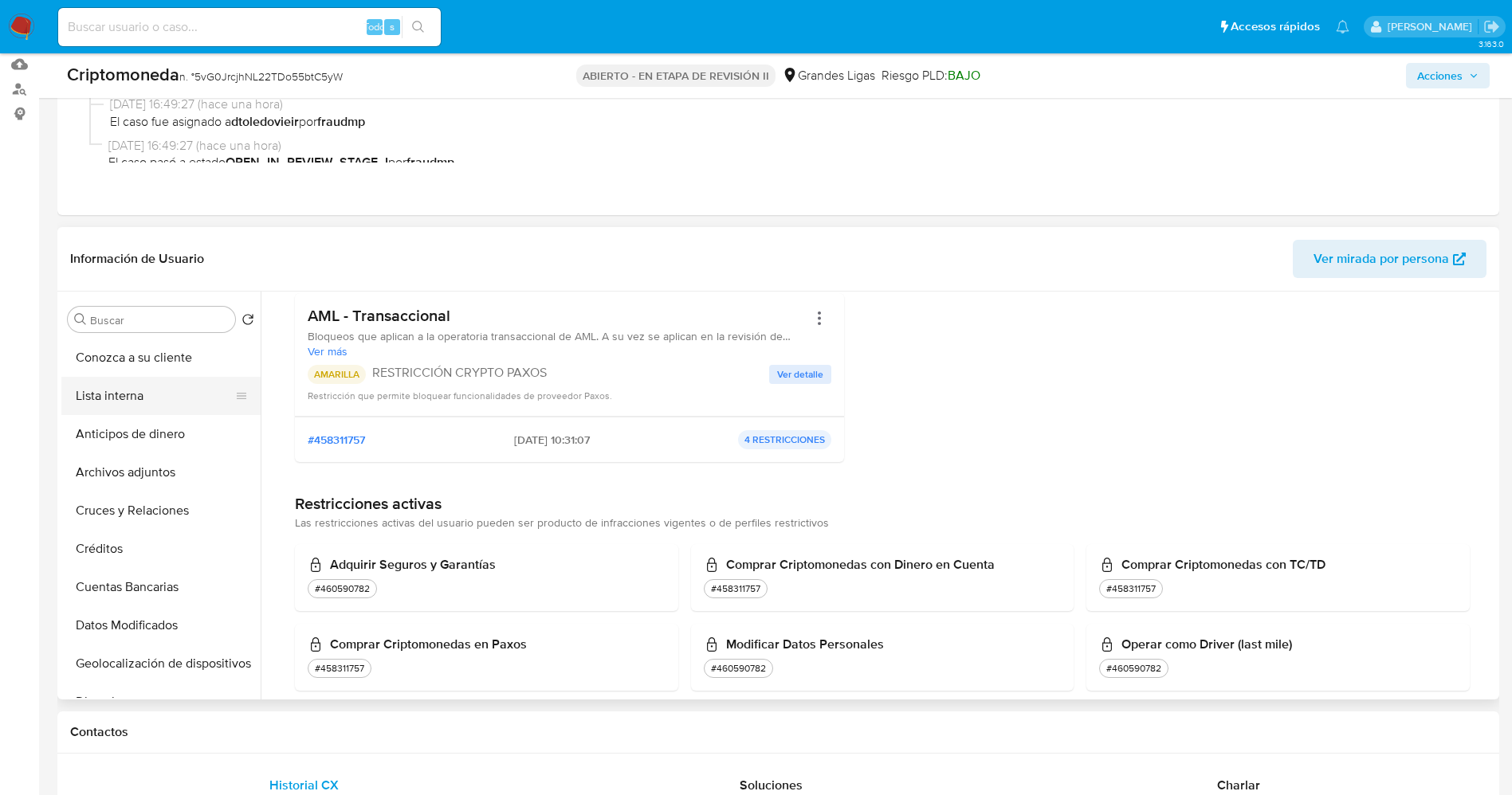
click at [126, 401] on button "Lista interna" at bounding box center [154, 396] width 186 height 38
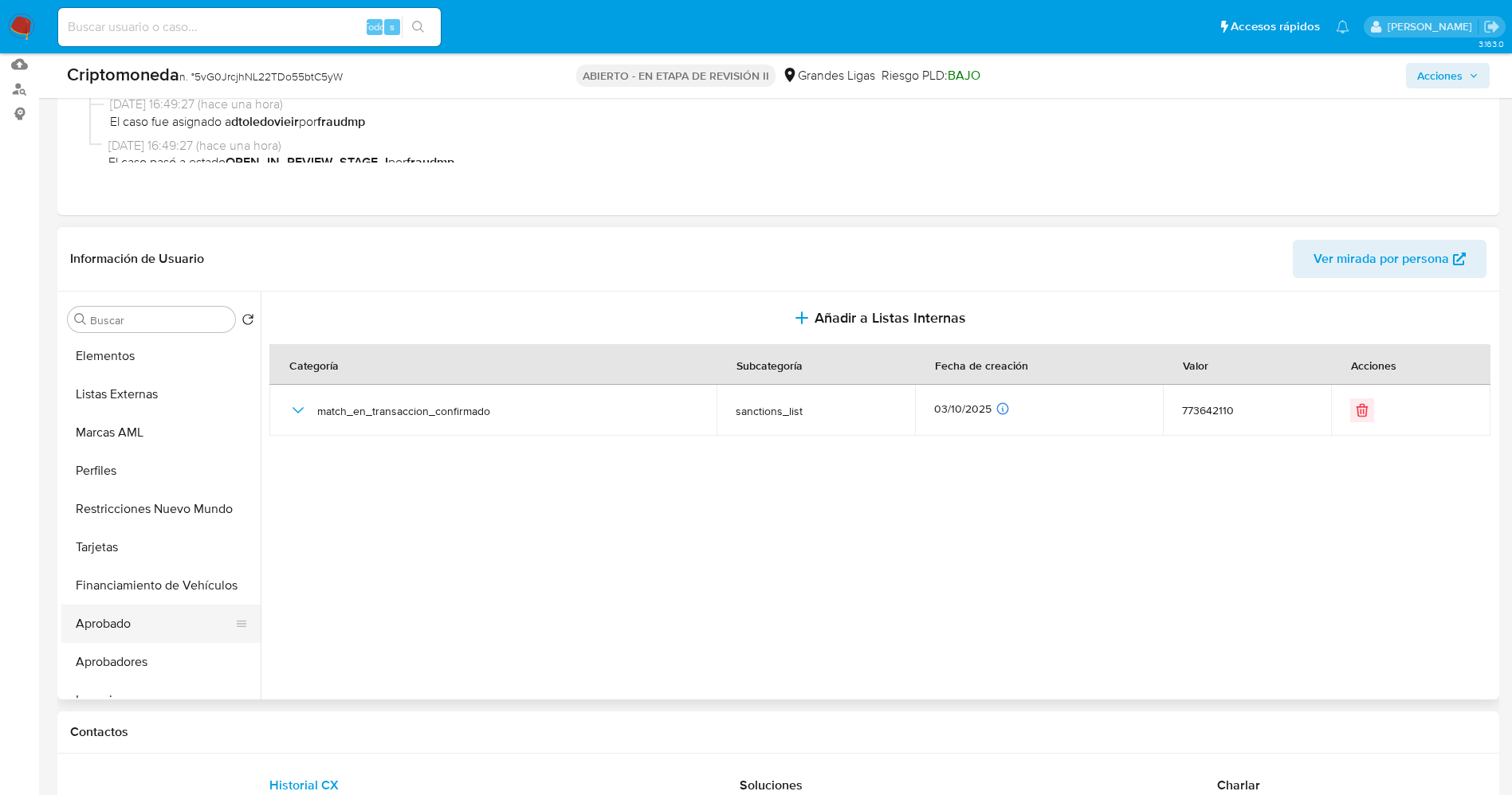
scroll to position [865, 0]
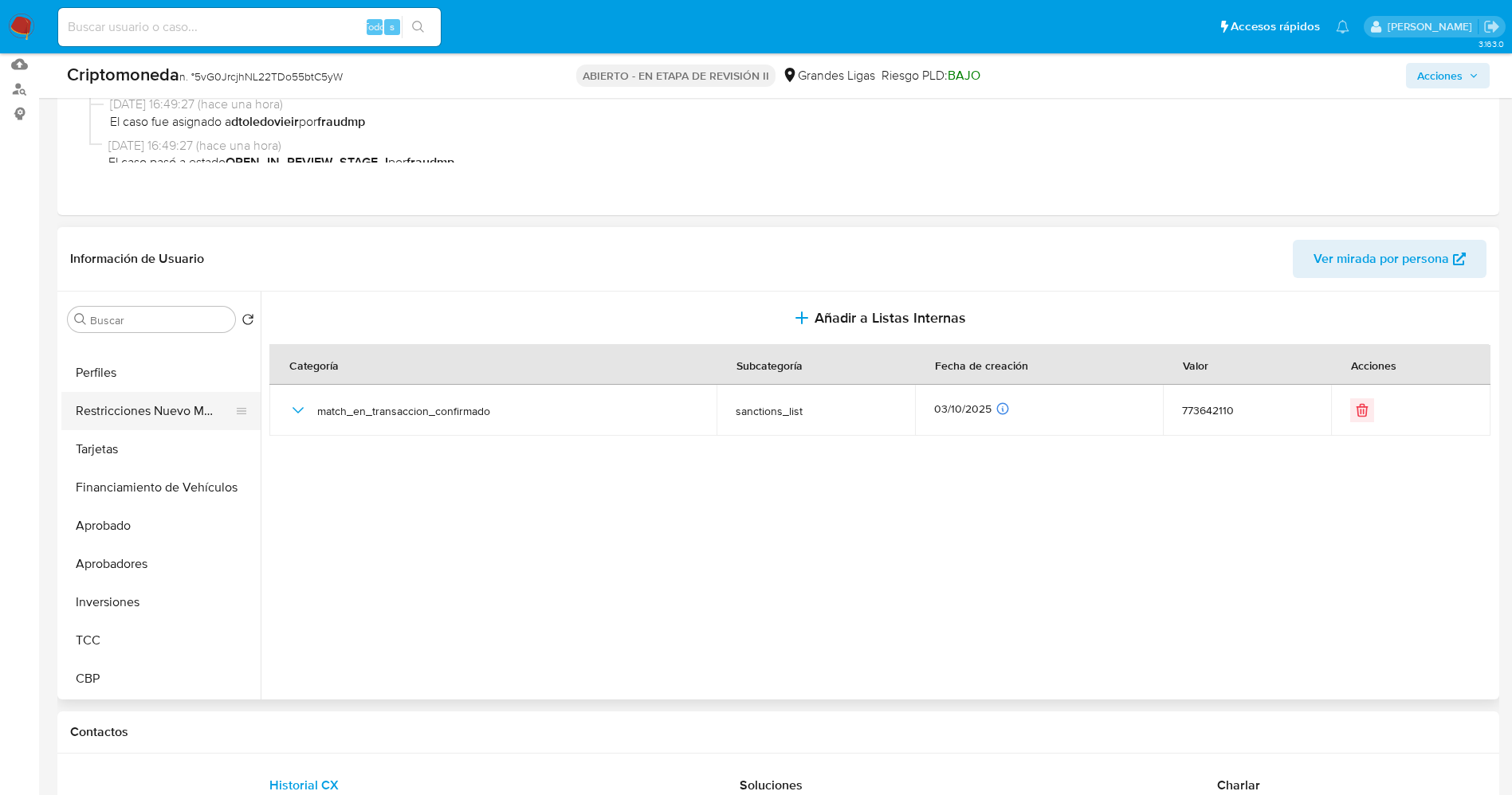
click at [148, 411] on button "Restricciones Nuevo Mundo" at bounding box center [154, 411] width 186 height 38
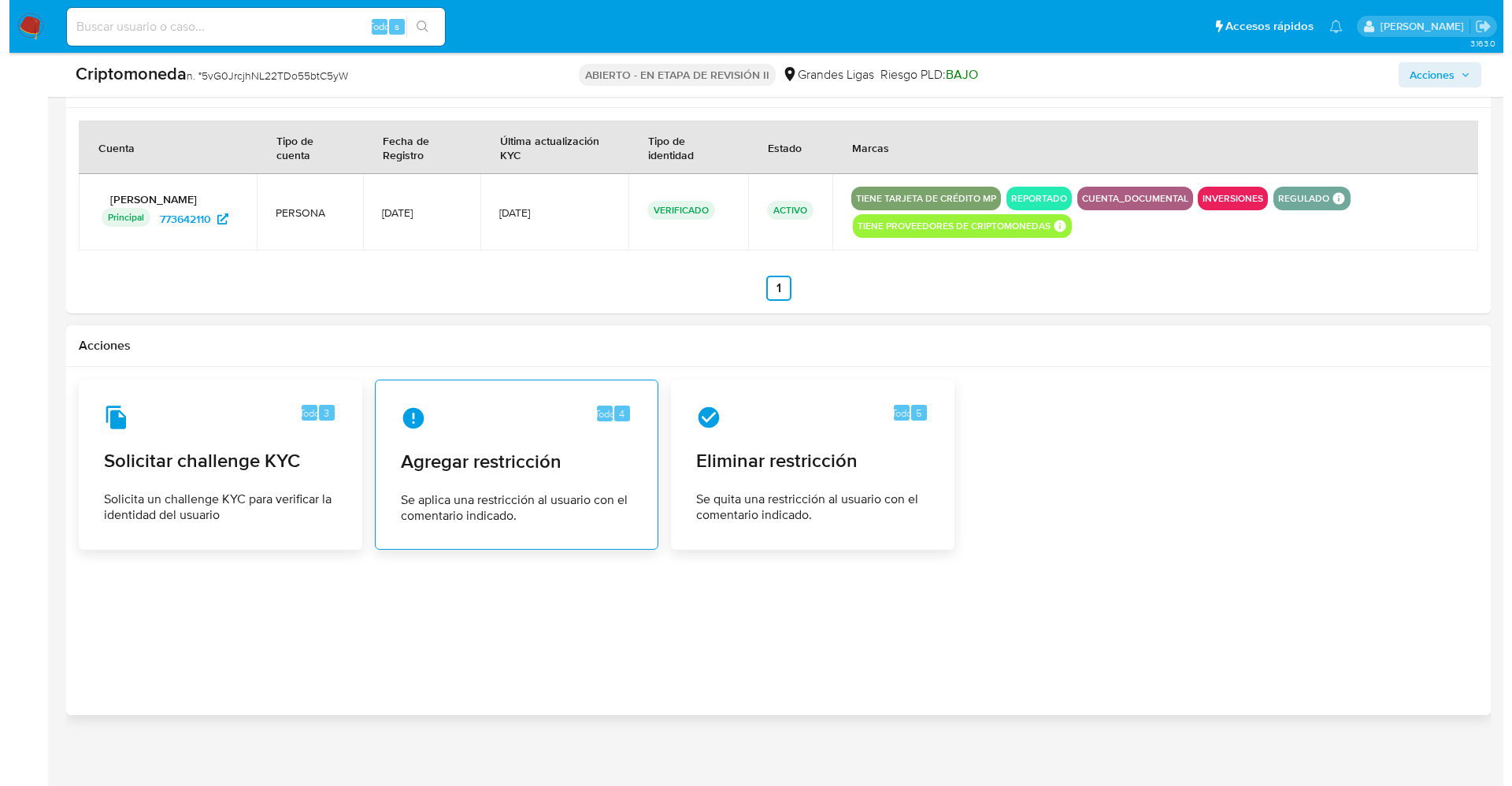
scroll to position [1993, 0]
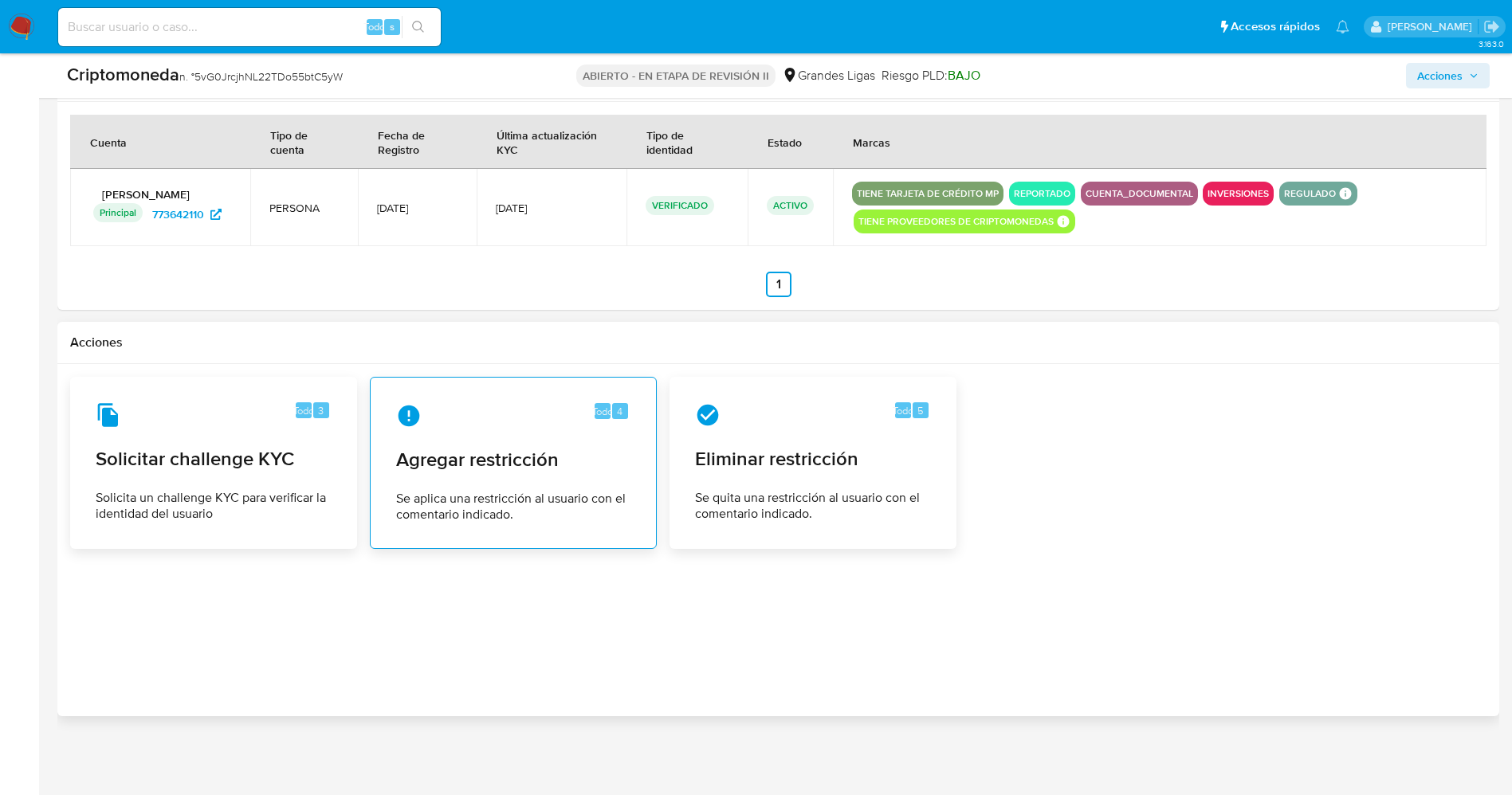
click at [517, 475] on div "Todo 4 Agregar restricción Se aplica una restricción al usuario con el comentar…" at bounding box center [513, 463] width 260 height 145
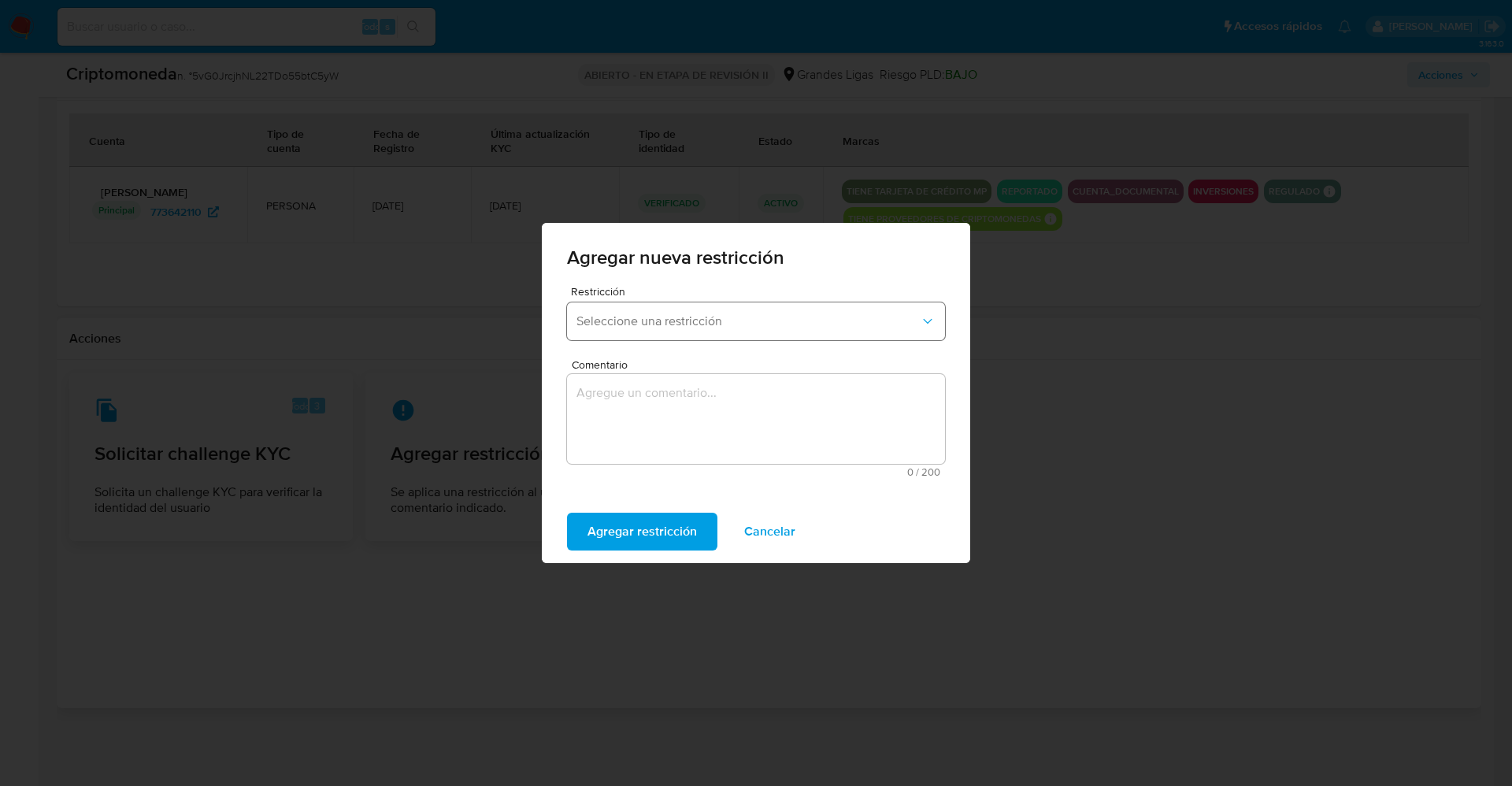
click at [707, 336] on button "Seleccione una restricción" at bounding box center [756, 321] width 378 height 37
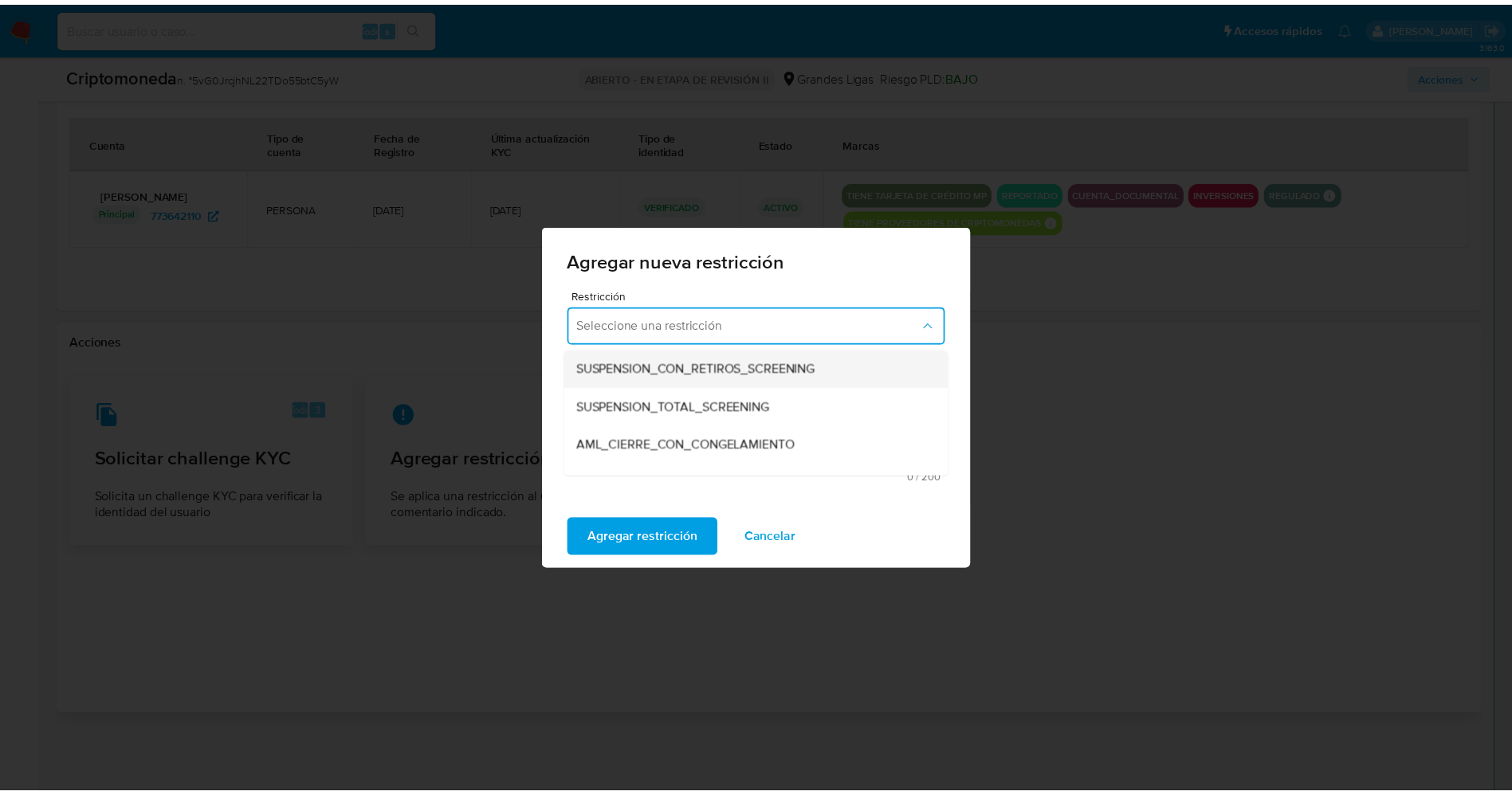
scroll to position [0, 0]
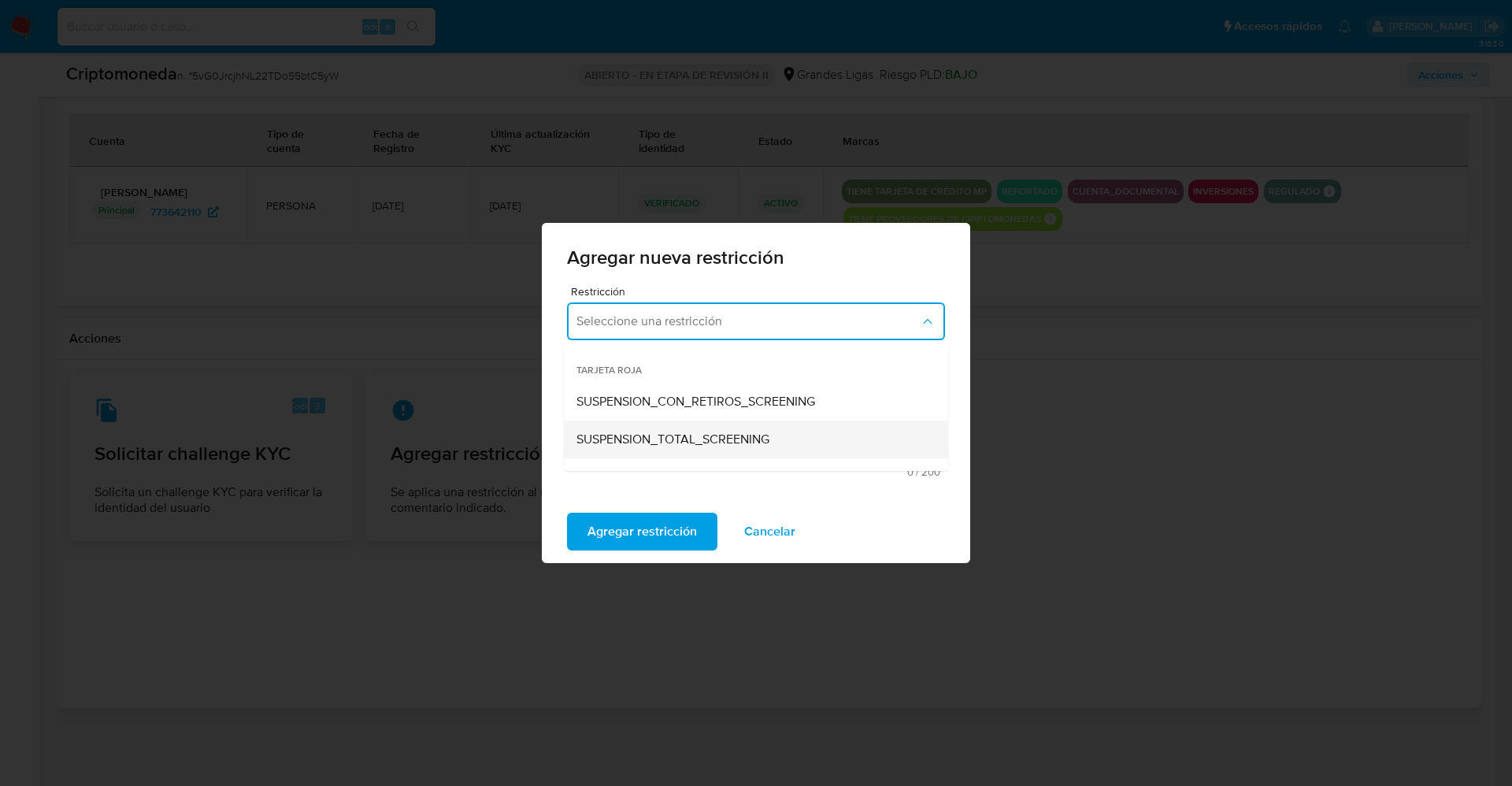
click at [724, 437] on span "SUSPENSION_TOTAL_SCREENING" at bounding box center [673, 439] width 193 height 16
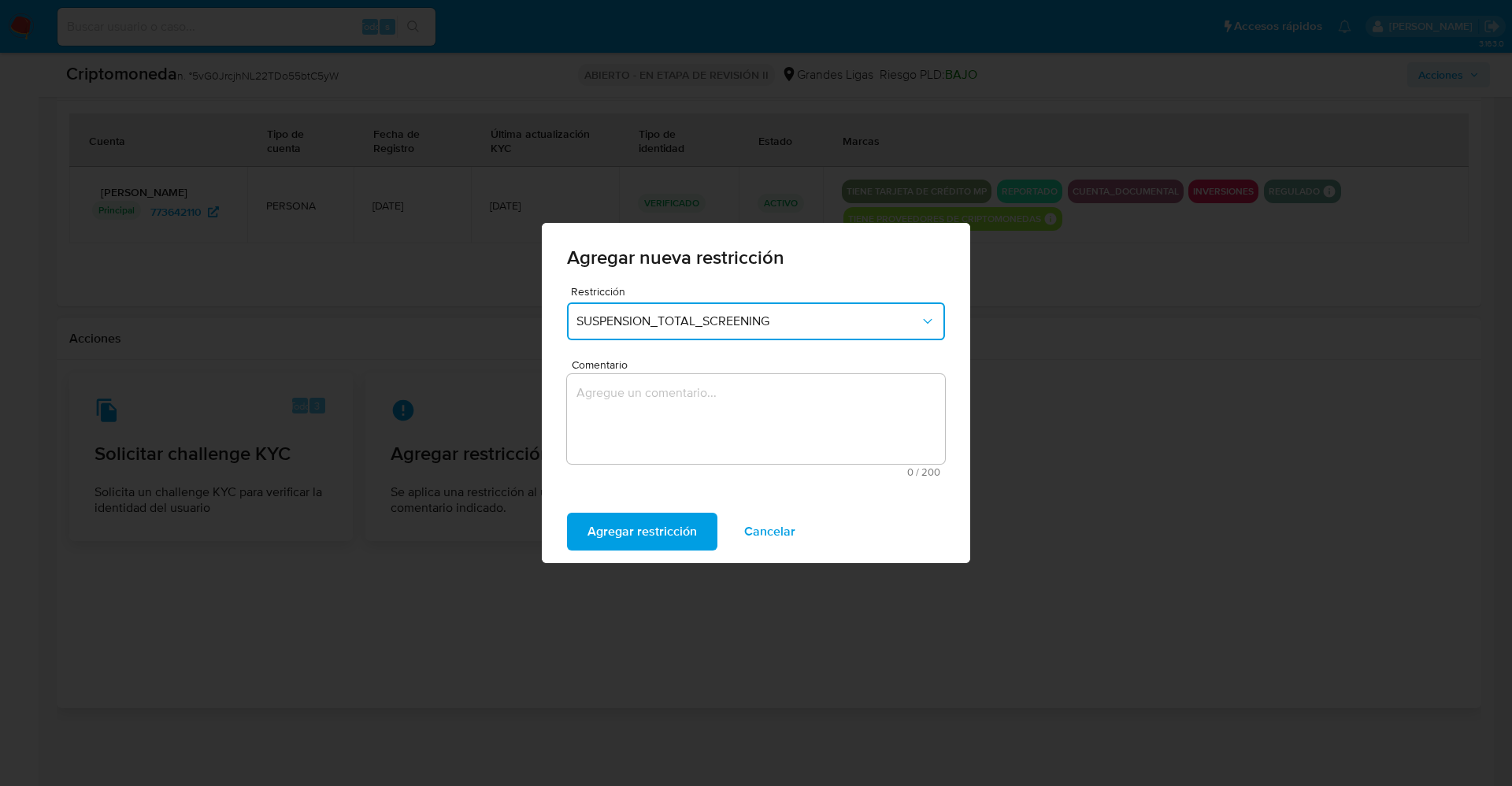
click at [747, 321] on span "SUSPENSION_TOTAL_SCREENING" at bounding box center [747, 321] width 343 height 16
click at [747, 527] on span "Cancelar" at bounding box center [770, 531] width 51 height 35
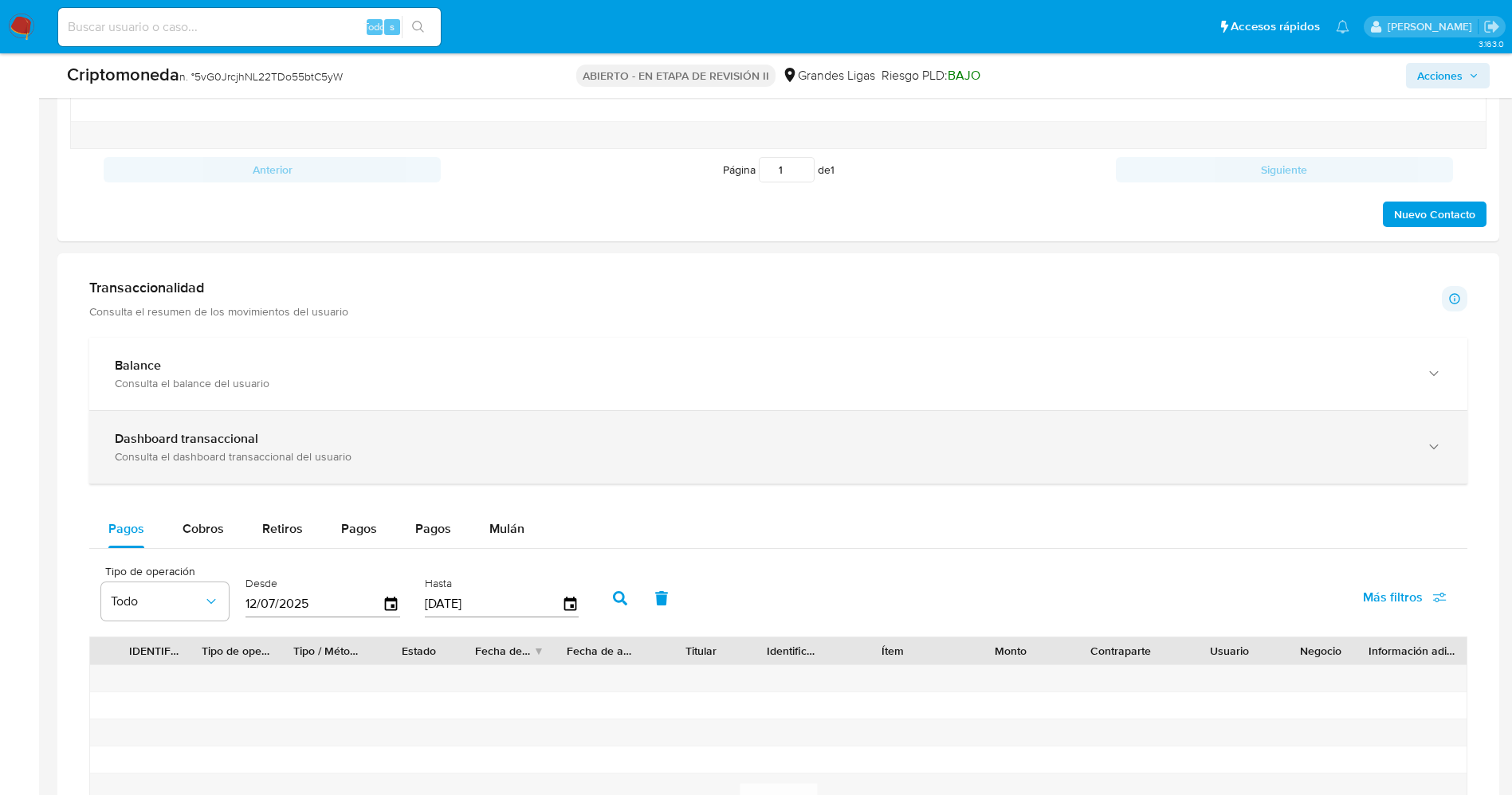
scroll to position [940, 0]
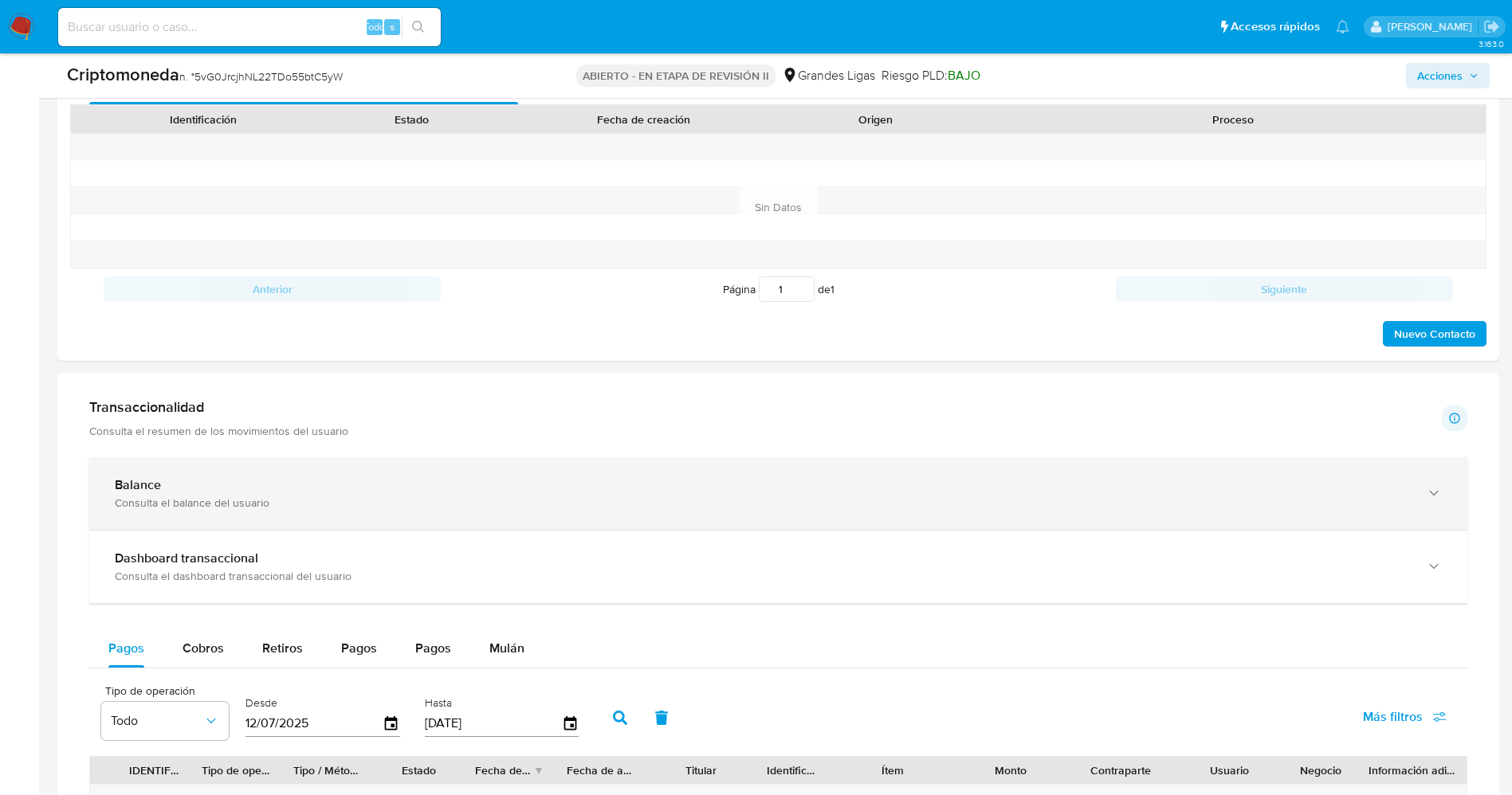
click at [299, 488] on div "Balance" at bounding box center [762, 485] width 1295 height 16
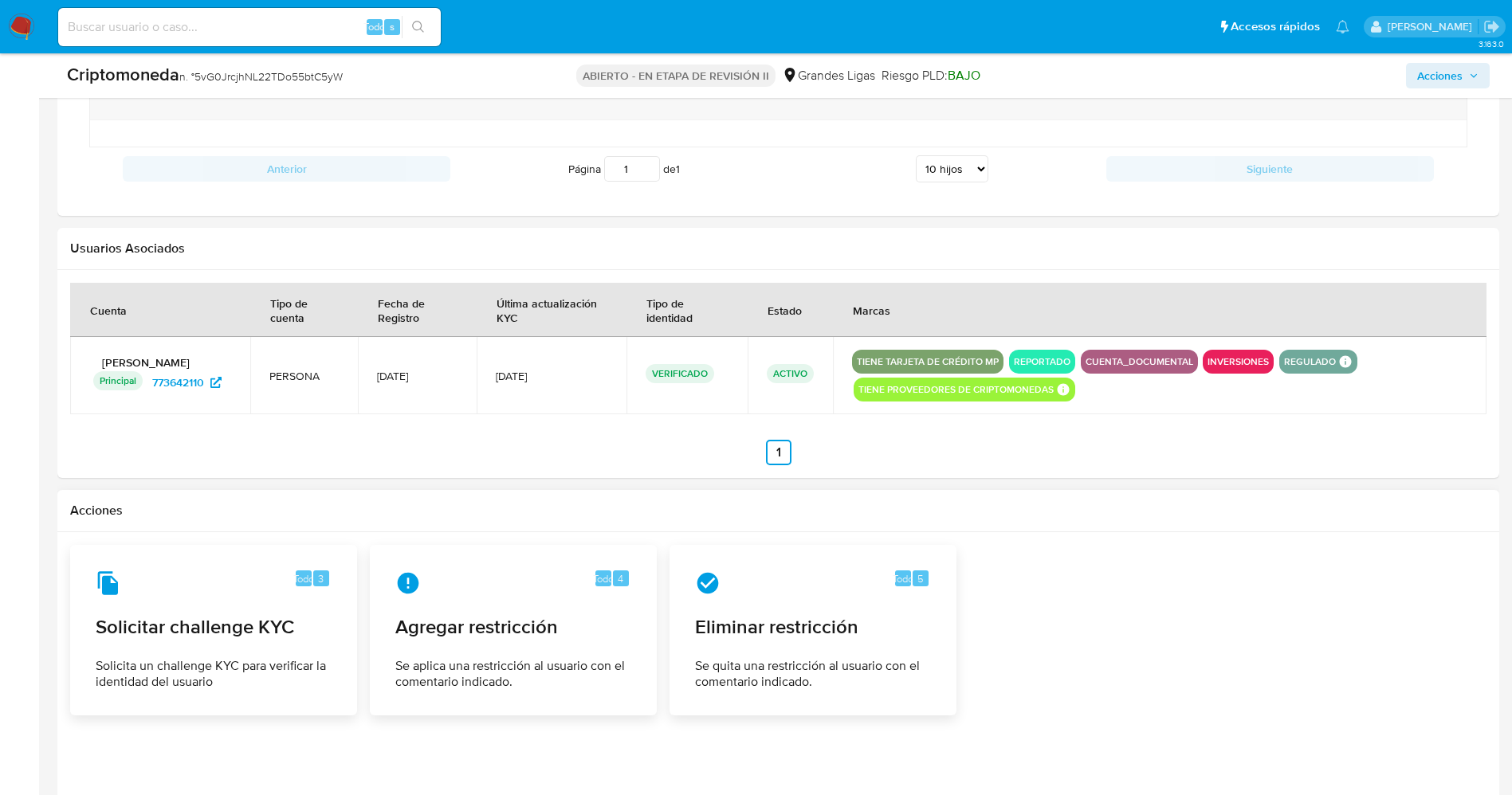
scroll to position [2542, 0]
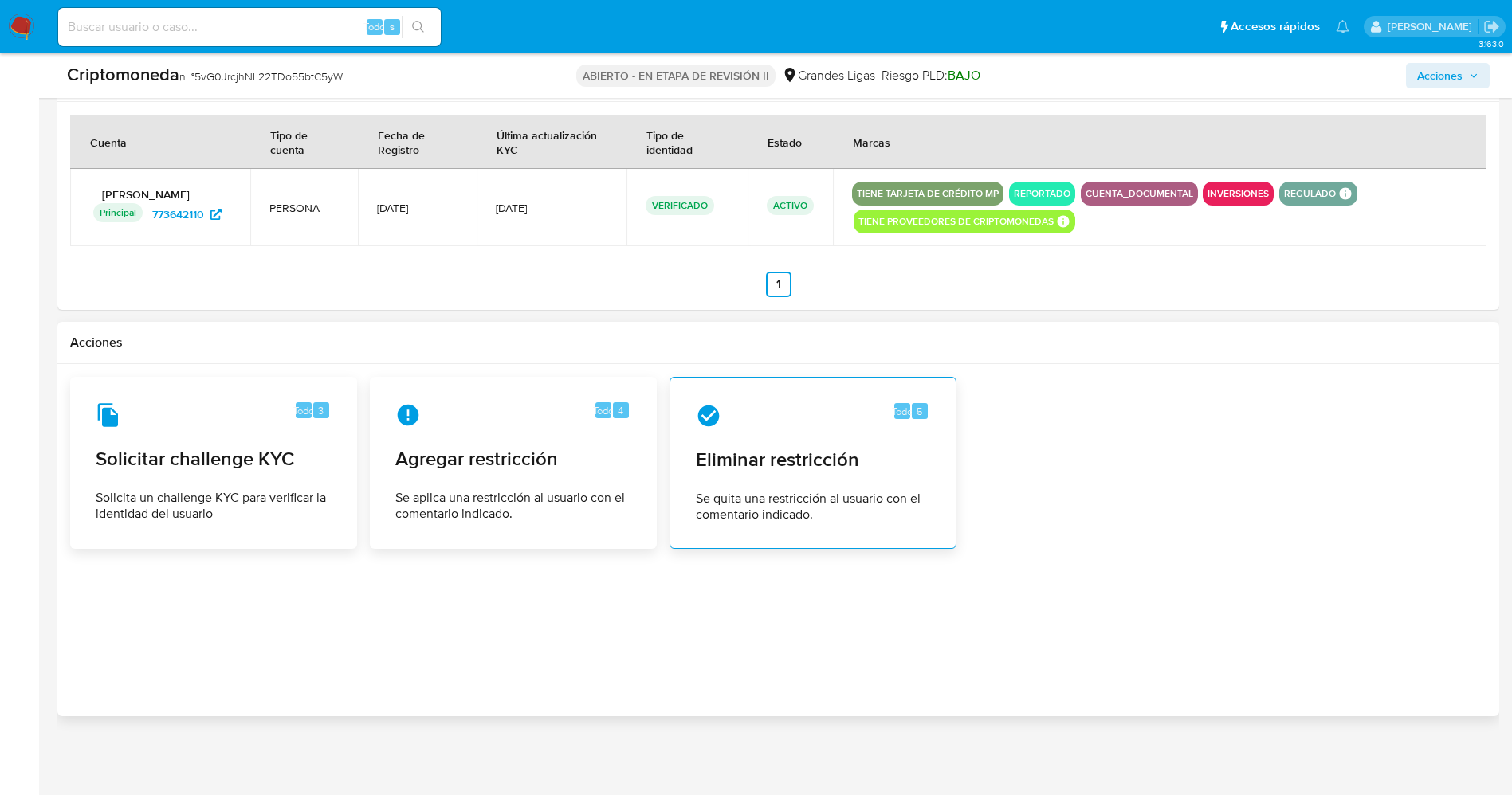
click at [740, 478] on div "Todo 5 Eliminar restricción Se quita una restricción al usuario con el comentar…" at bounding box center [813, 463] width 260 height 145
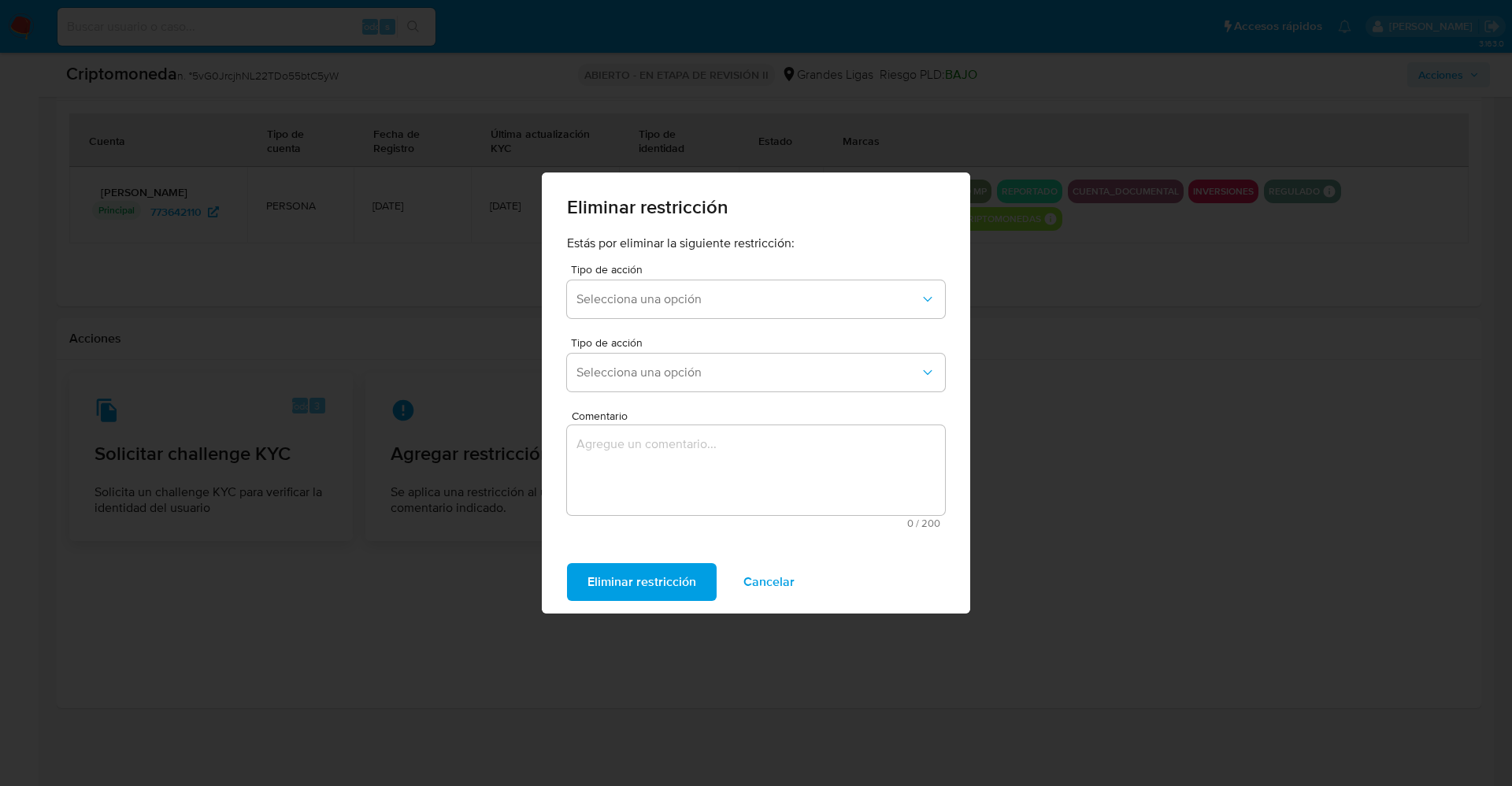
drag, startPoint x: 753, startPoint y: 573, endPoint x: 676, endPoint y: 562, distance: 77.8
click at [753, 574] on span "Cancelar" at bounding box center [769, 582] width 51 height 35
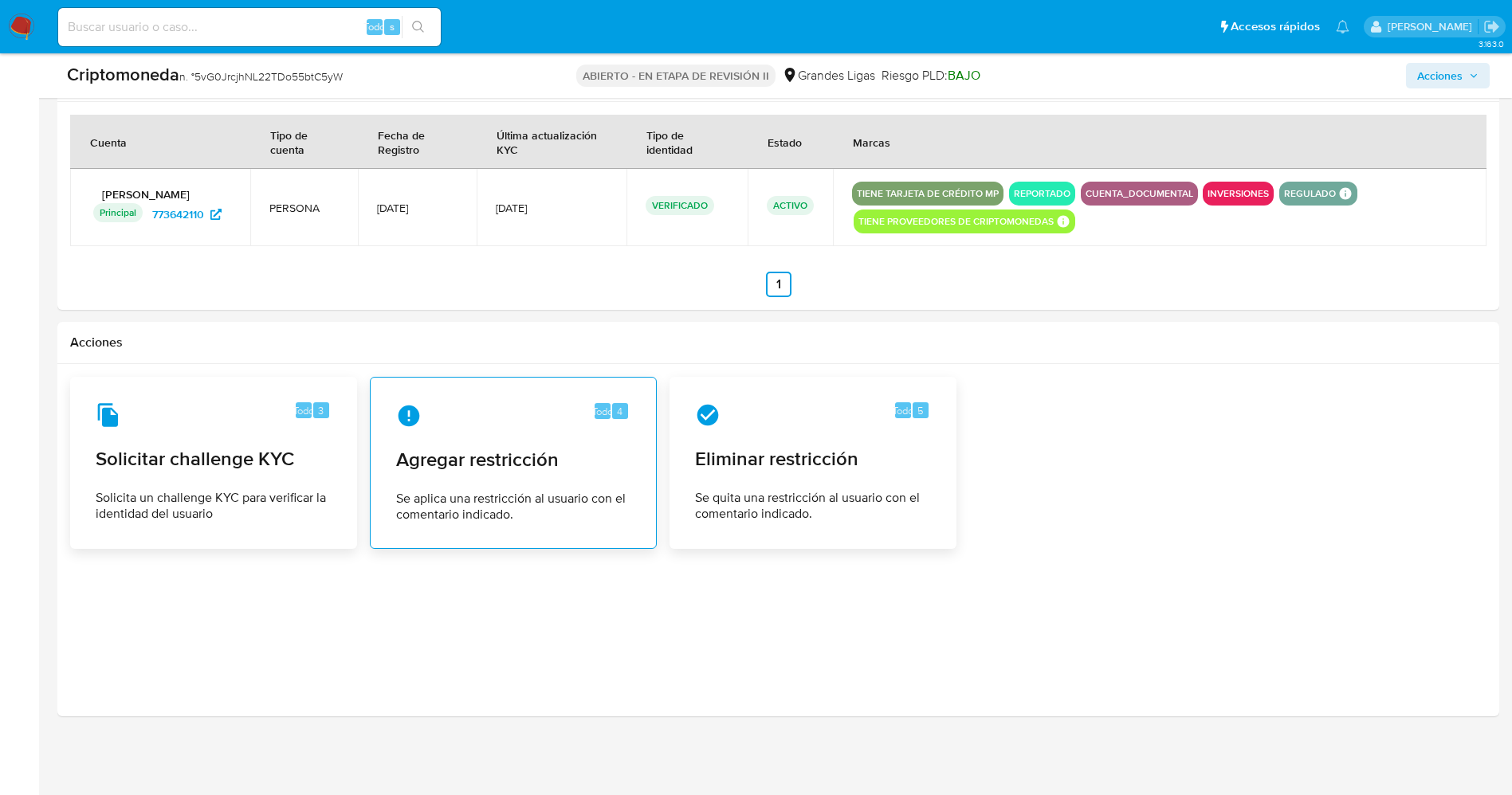
click at [481, 501] on span "Se aplica una restricción al usuario con el comentario indicado." at bounding box center [513, 506] width 234 height 32
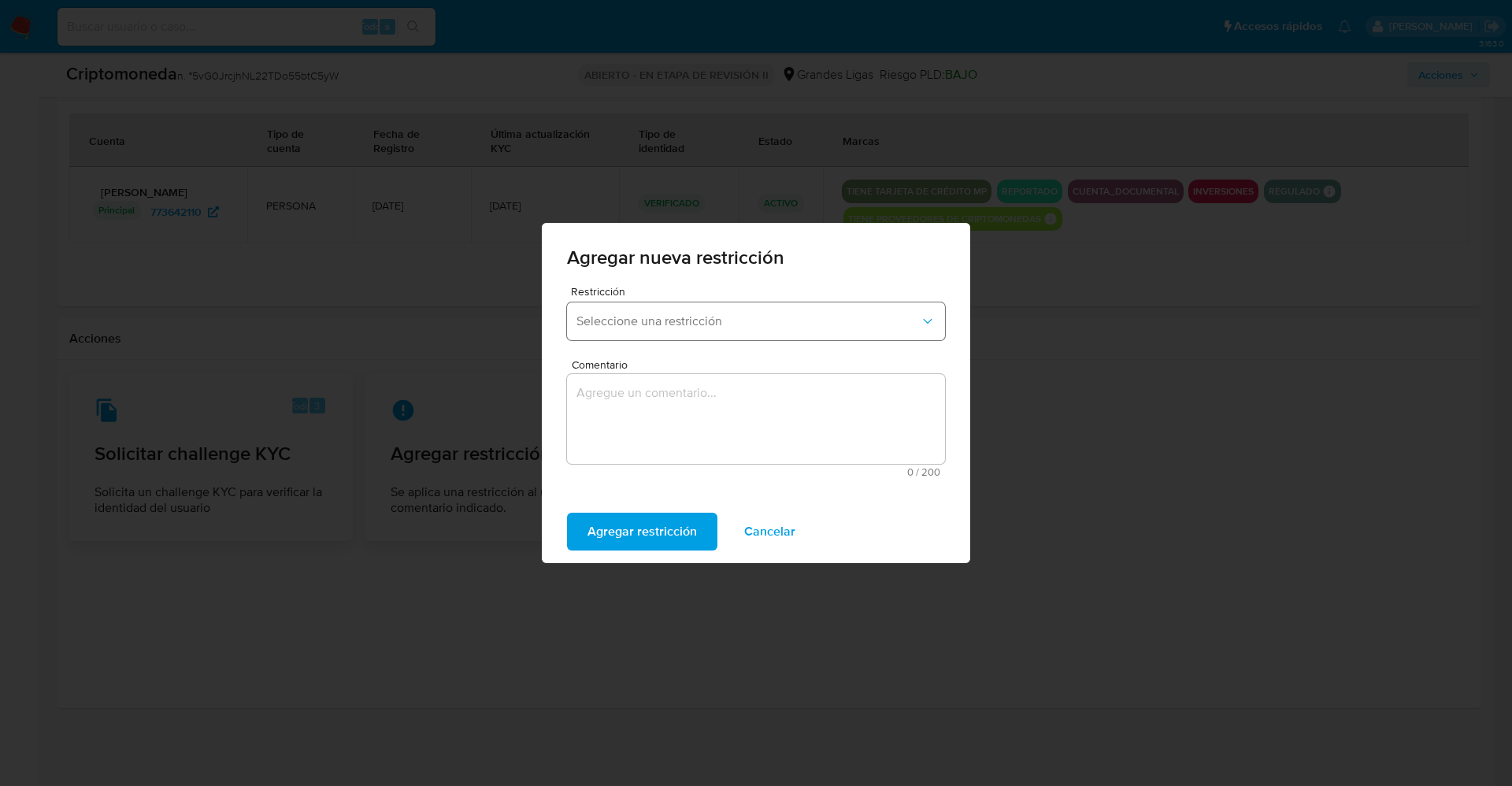
click at [719, 339] on button "Seleccione una restricción" at bounding box center [756, 321] width 378 height 37
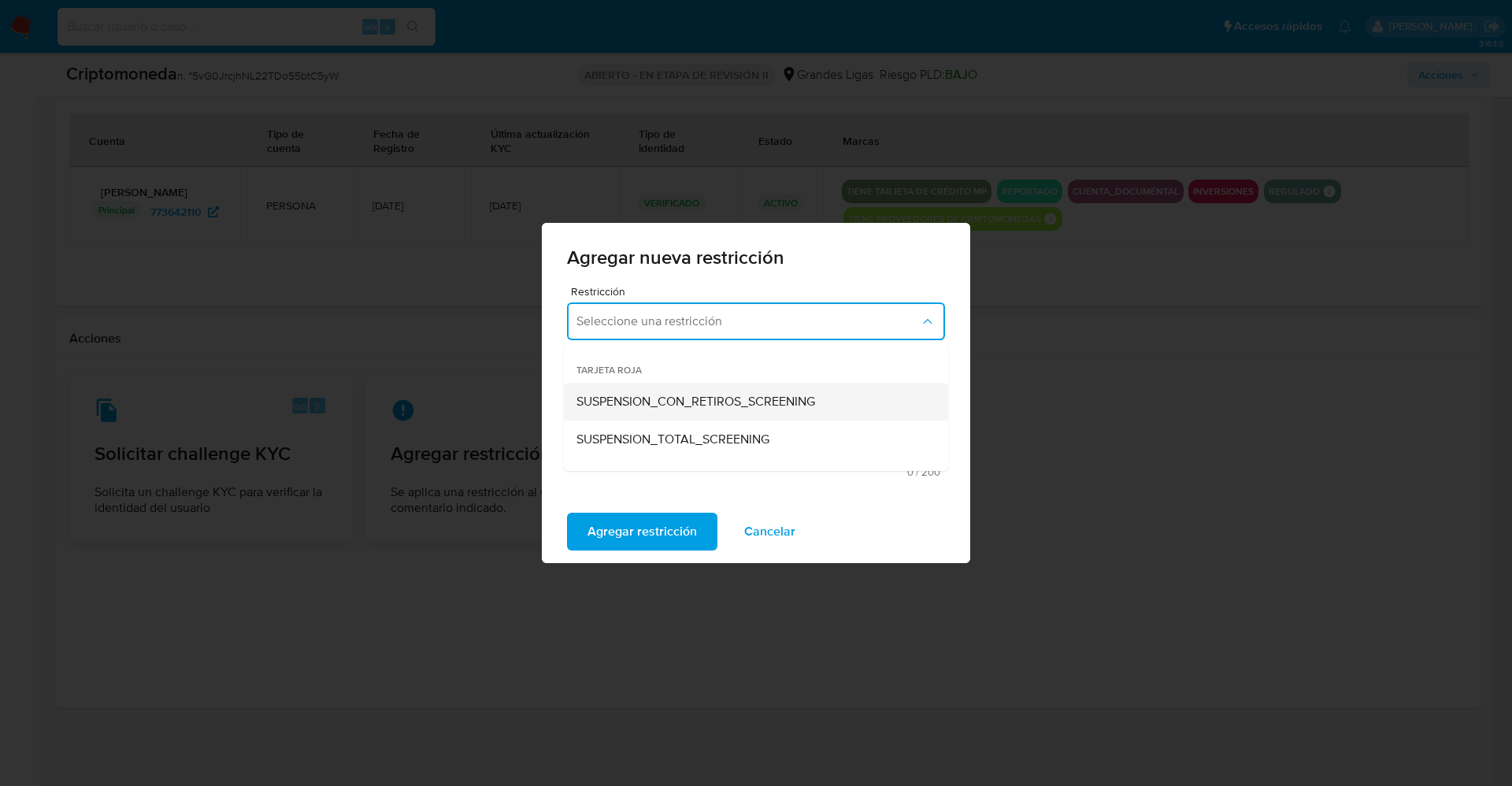
click at [726, 400] on span "SUSPENSION_CON_RETIROS_SCREENING" at bounding box center [696, 402] width 238 height 16
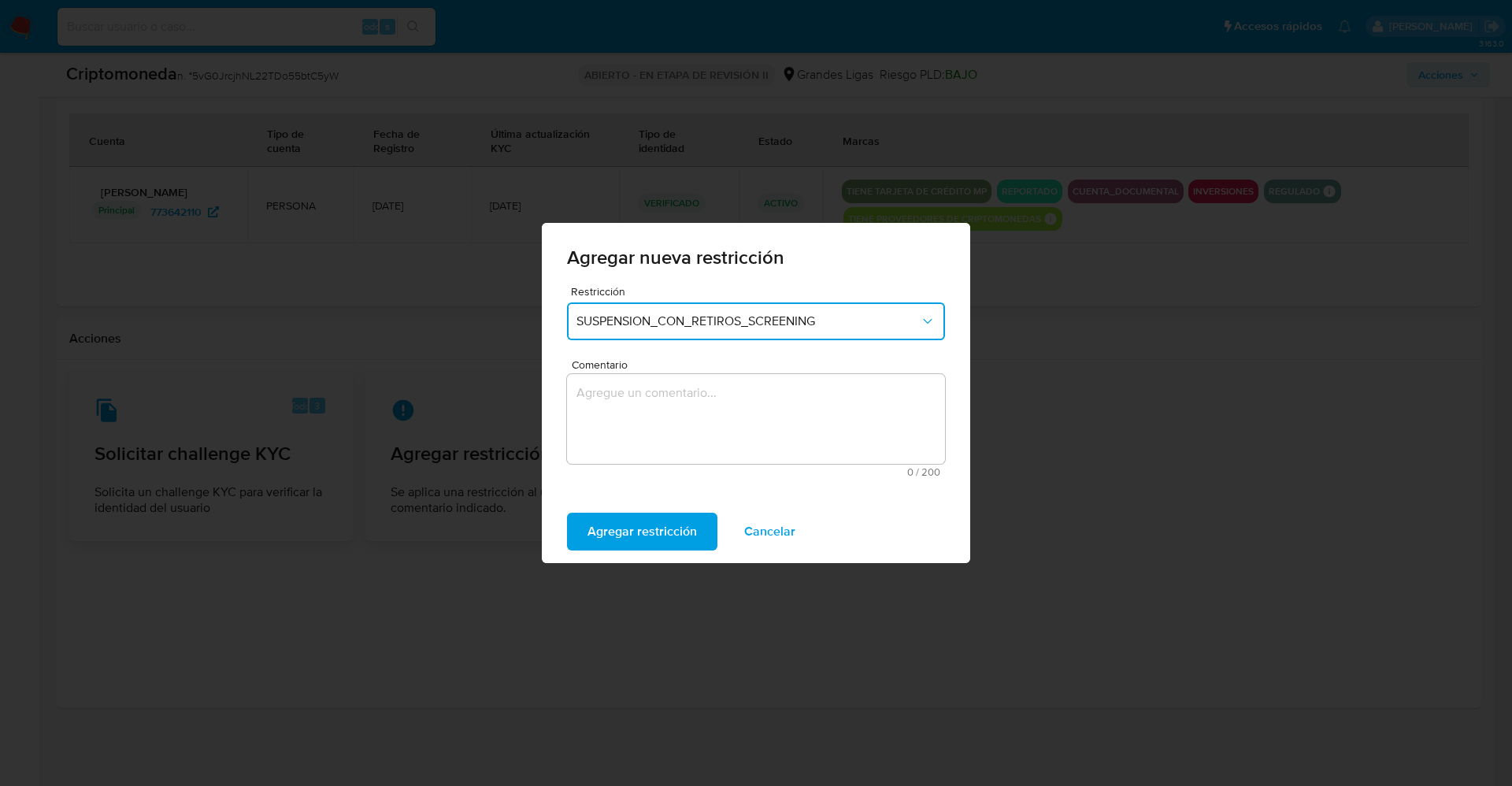
click at [726, 433] on textarea "Comentario" at bounding box center [756, 418] width 378 height 89
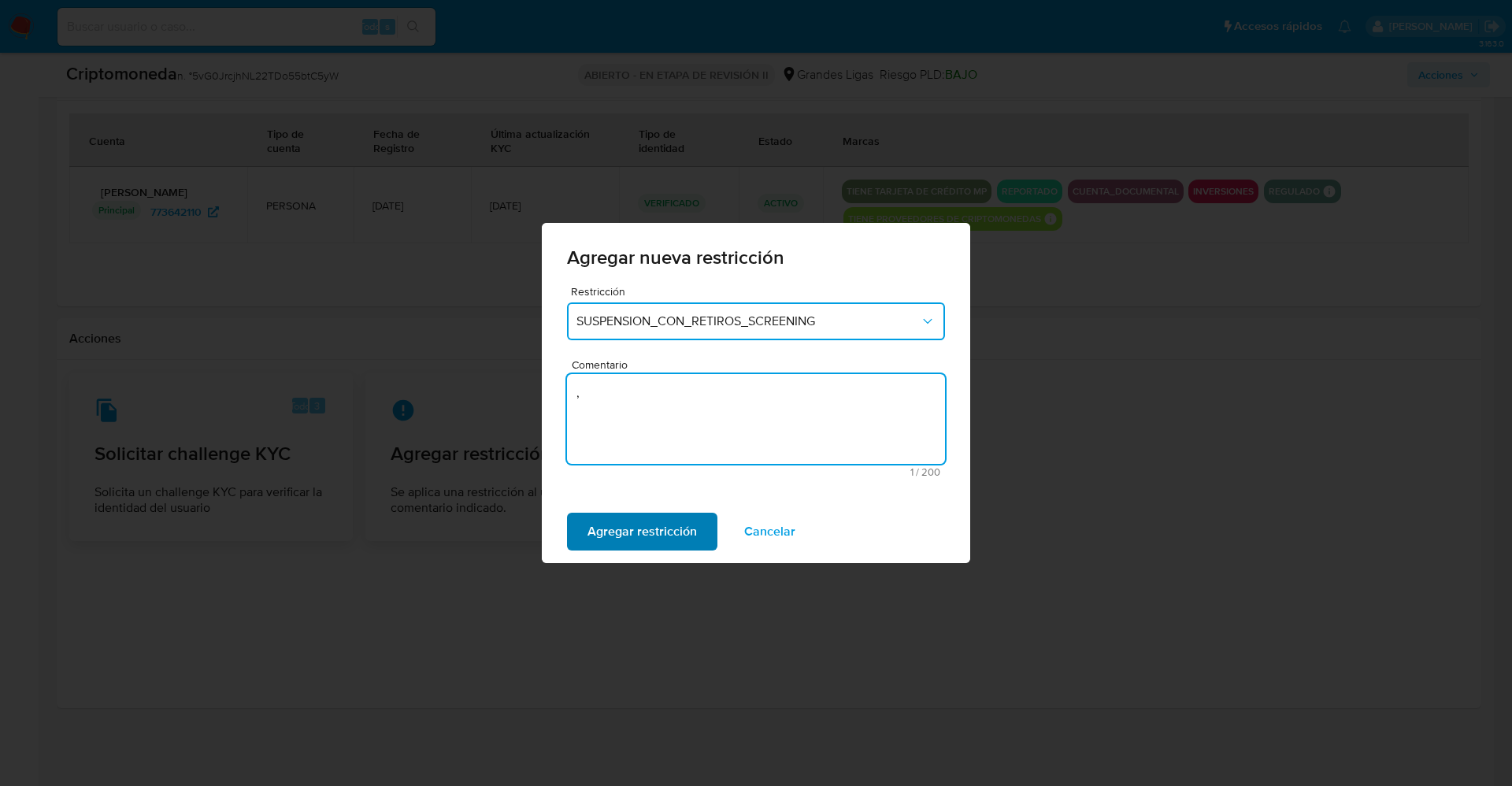
type textarea ","
click at [690, 520] on span "Agregar restricción" at bounding box center [642, 531] width 110 height 35
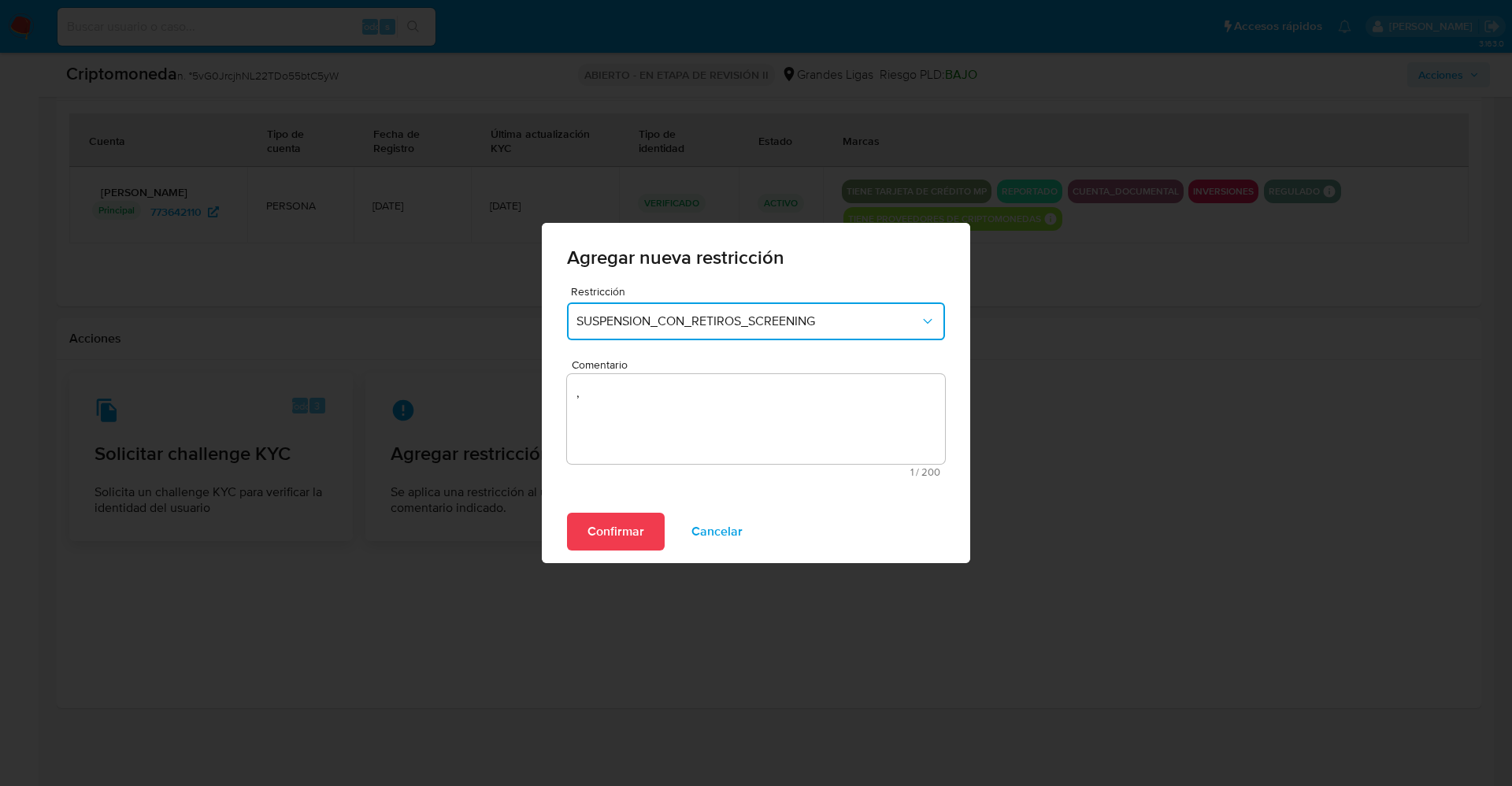
drag, startPoint x: 647, startPoint y: 536, endPoint x: 967, endPoint y: 34, distance: 595.3
click at [649, 531] on button "Confirmar" at bounding box center [616, 531] width 98 height 37
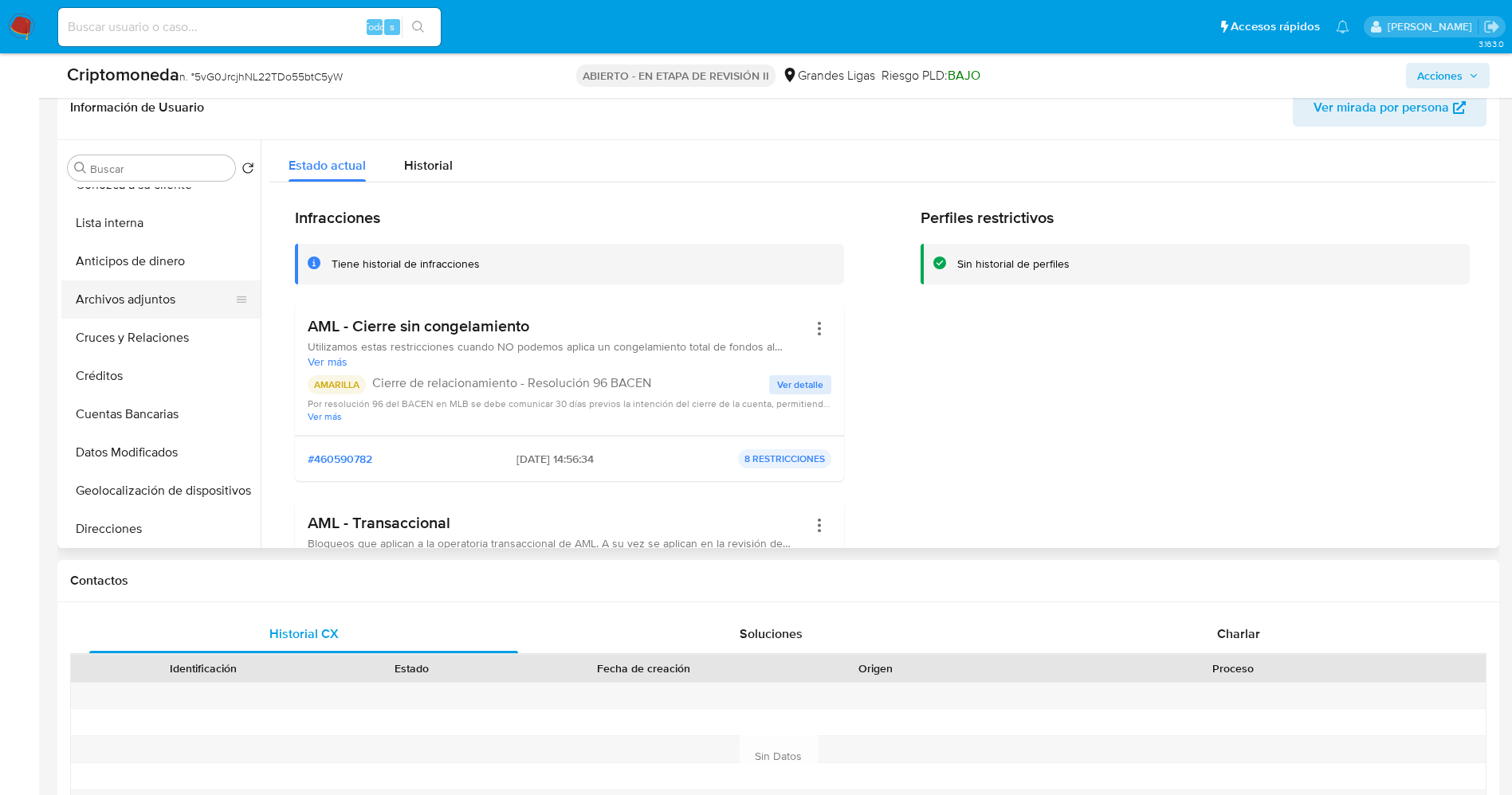
scroll to position [0, 0]
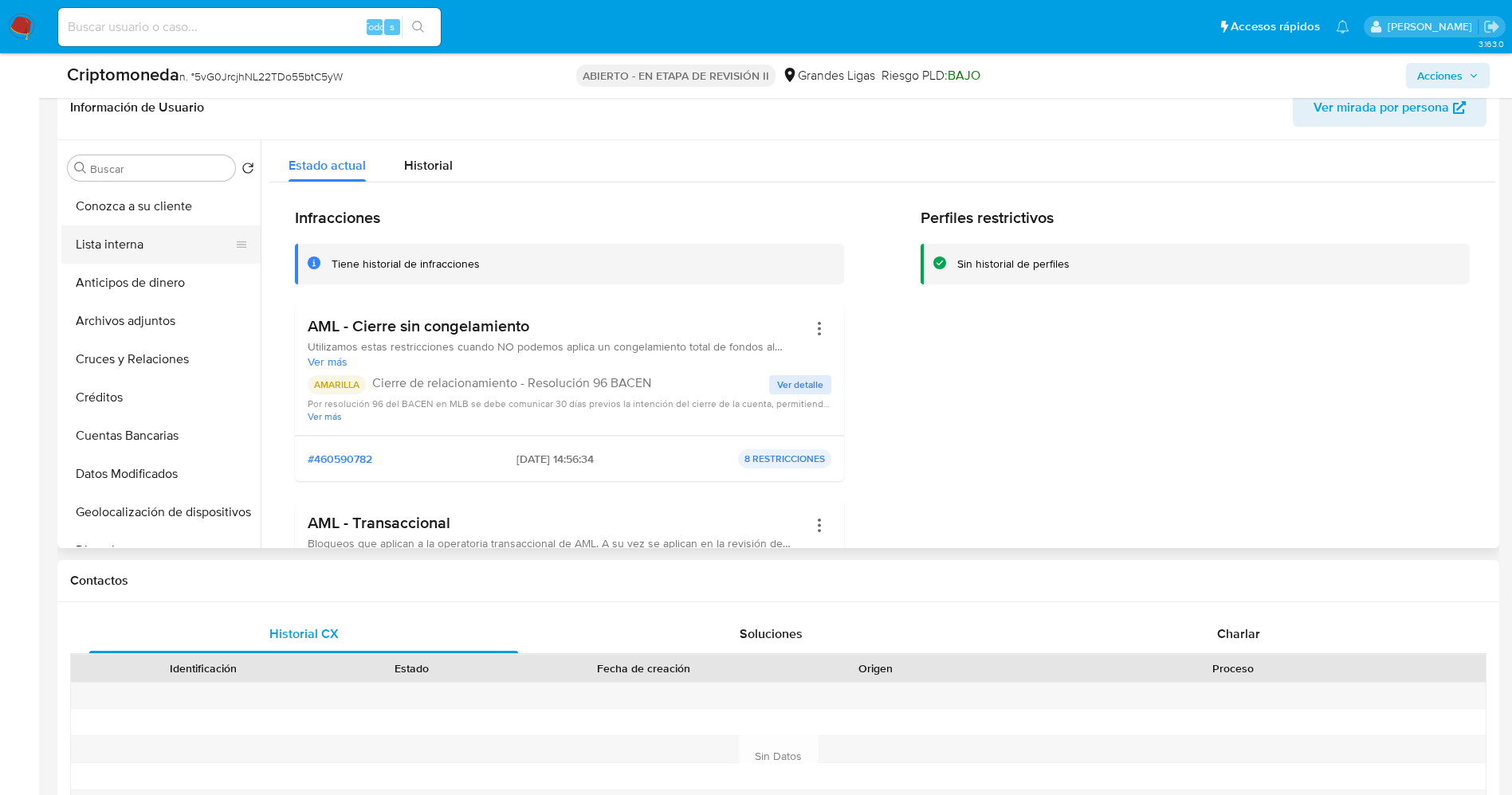
click at [102, 246] on button "Lista interna" at bounding box center [154, 245] width 186 height 38
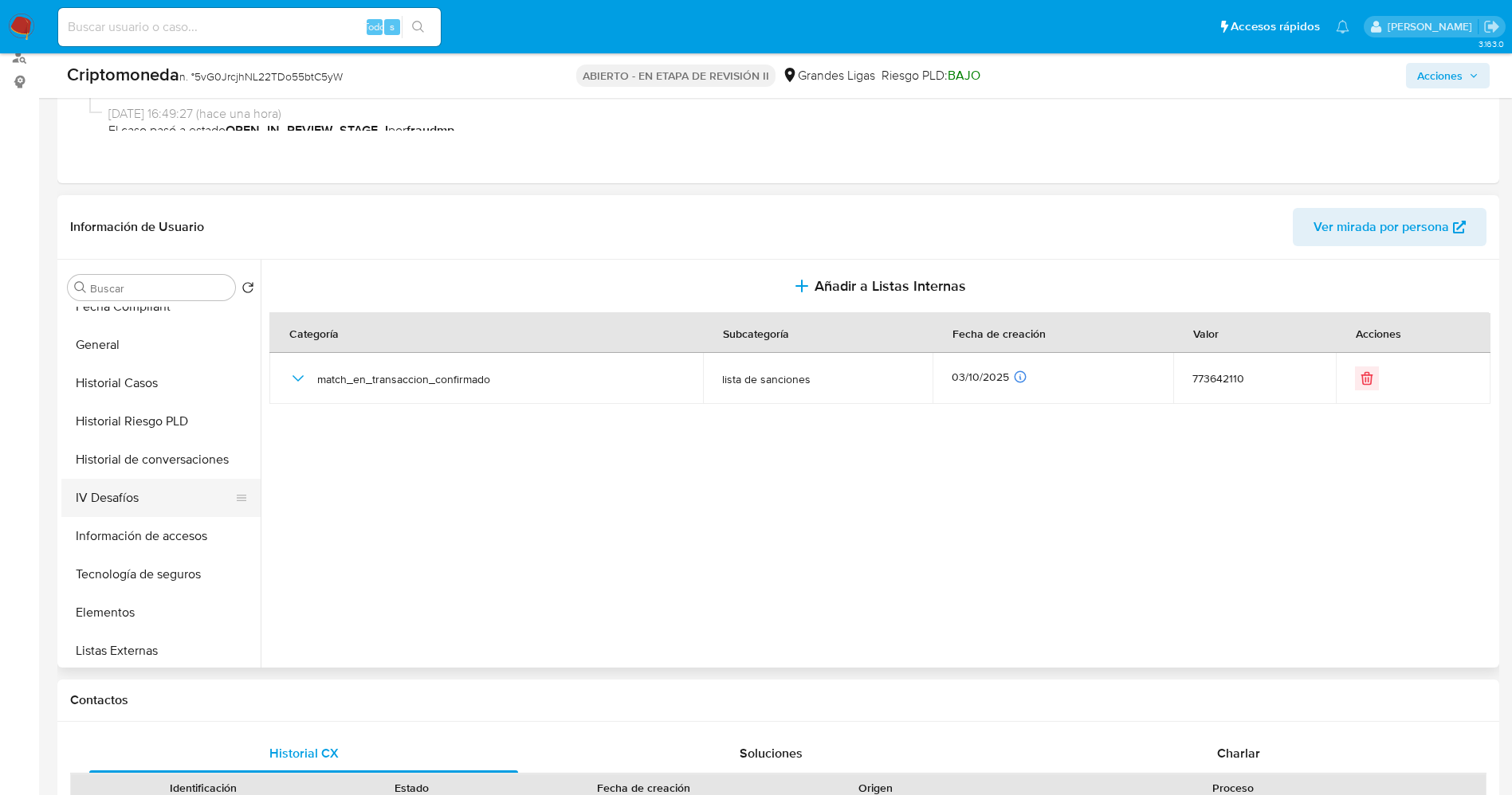
scroll to position [865, 0]
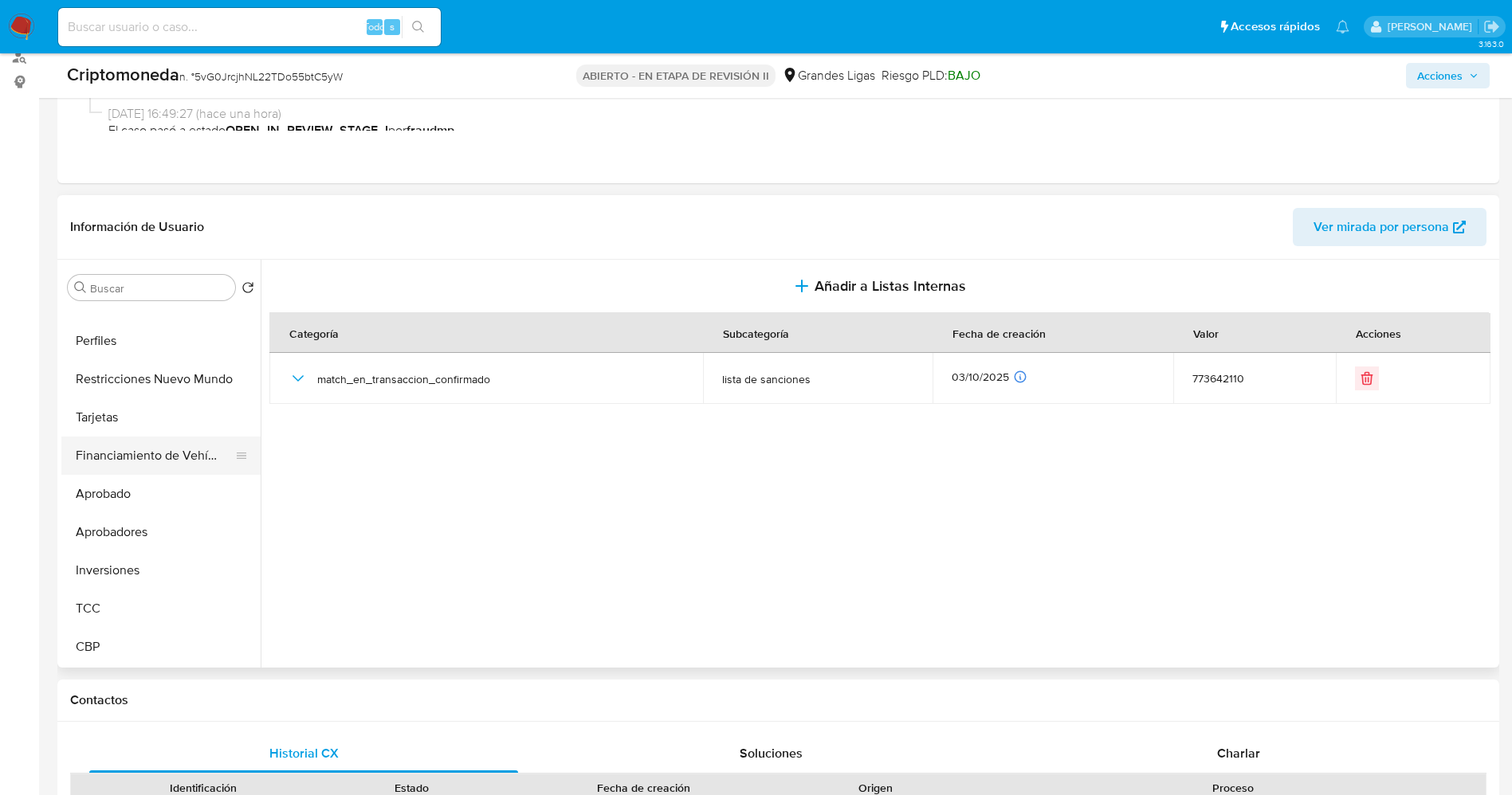
click at [133, 457] on button "Financiamiento de Vehículos" at bounding box center [154, 456] width 186 height 38
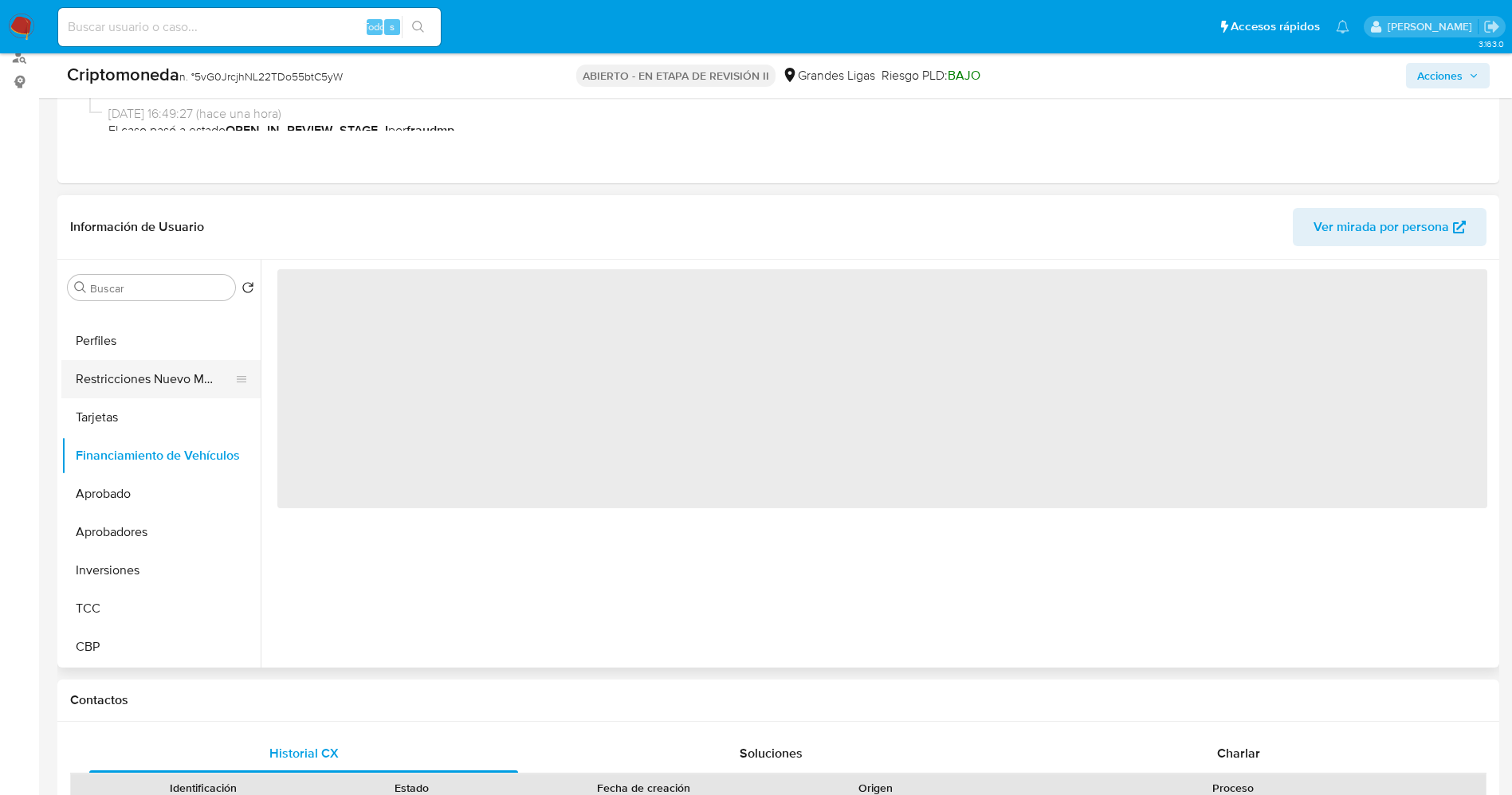
click at [137, 367] on button "Restricciones Nuevo Mundo" at bounding box center [154, 379] width 186 height 38
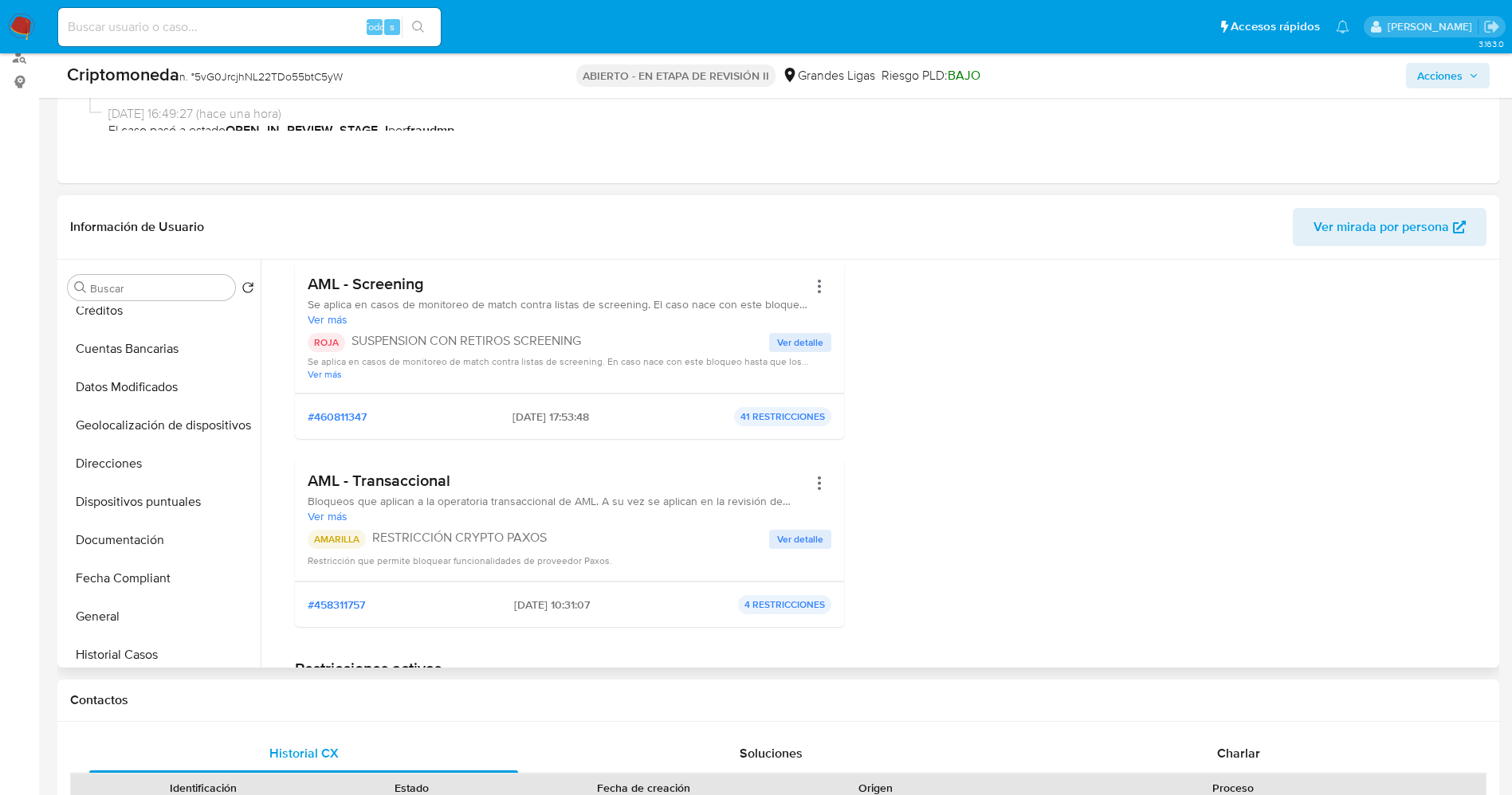
scroll to position [28, 0]
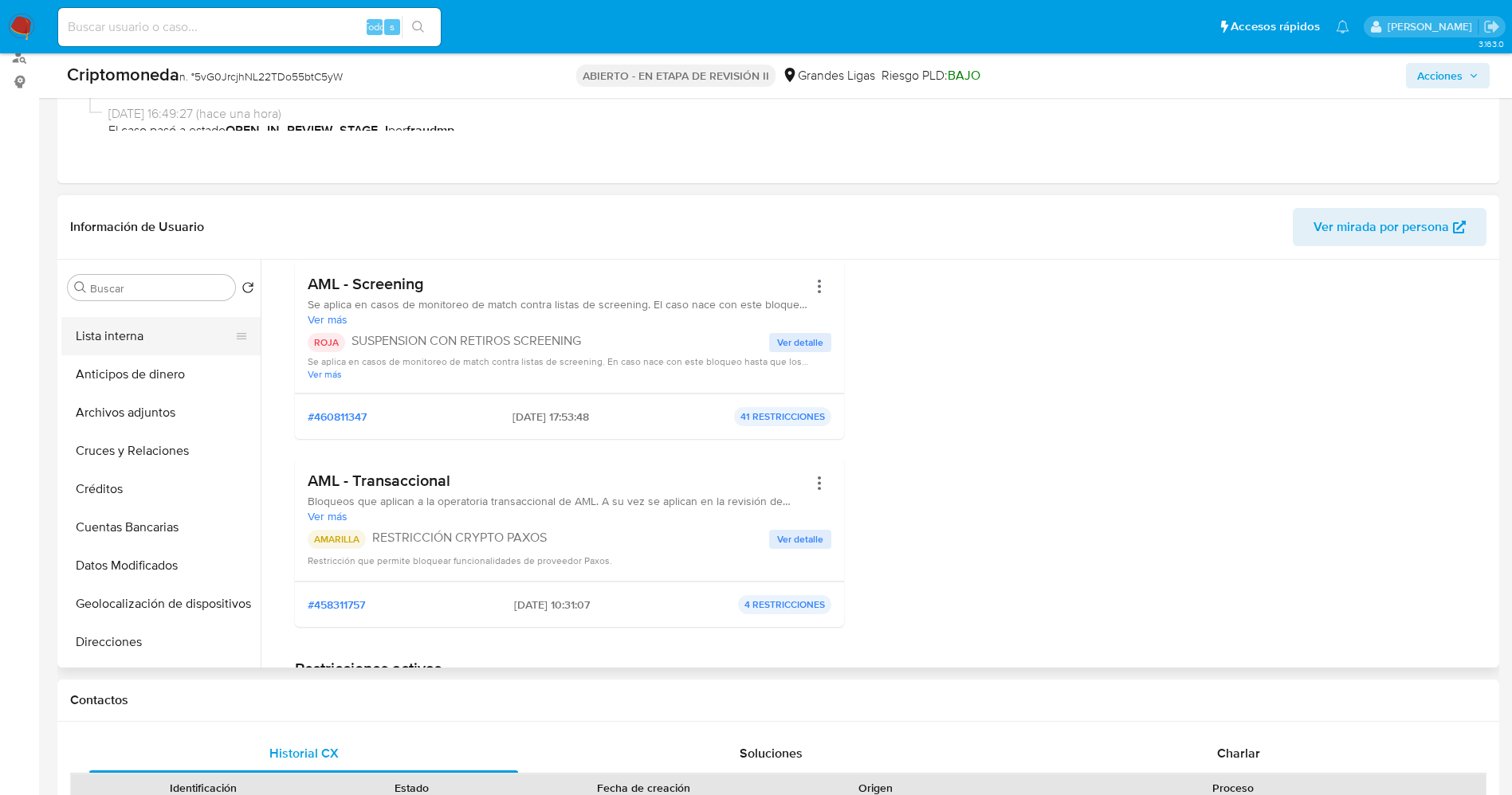
click at [144, 338] on button "Lista interna" at bounding box center [154, 336] width 186 height 38
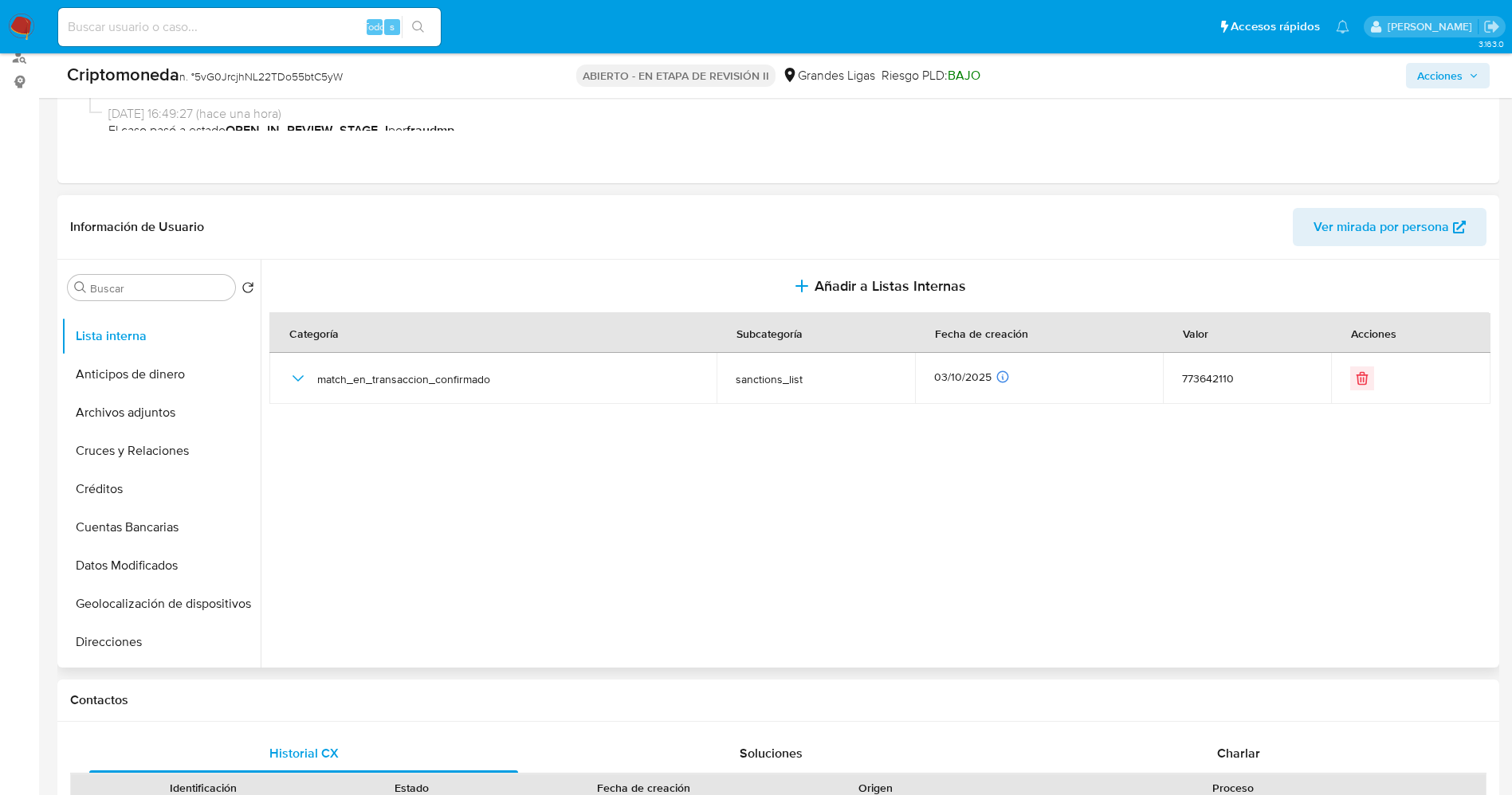
scroll to position [0, 0]
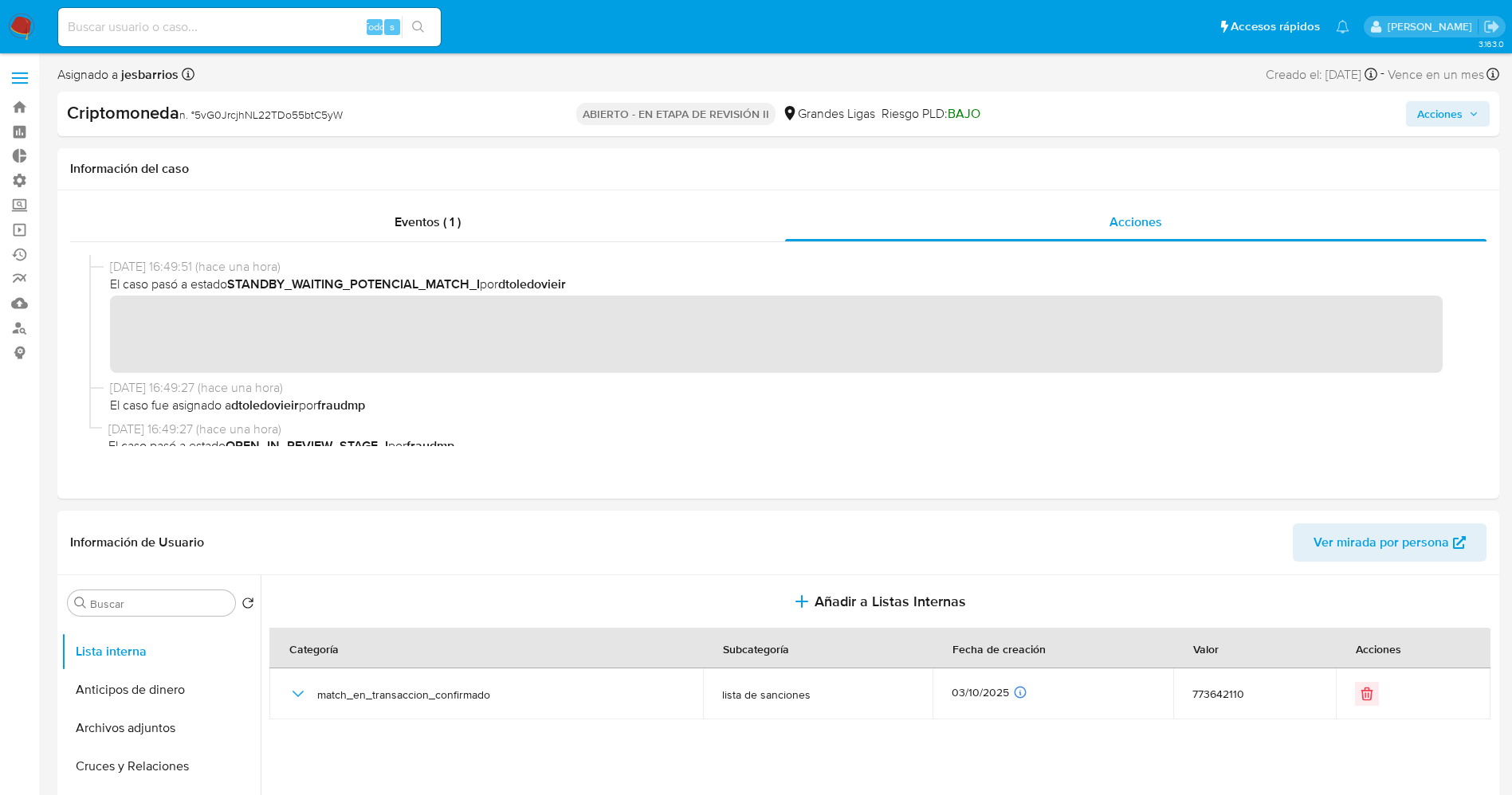
click at [1431, 102] on span "Acciones" at bounding box center [1440, 114] width 46 height 26
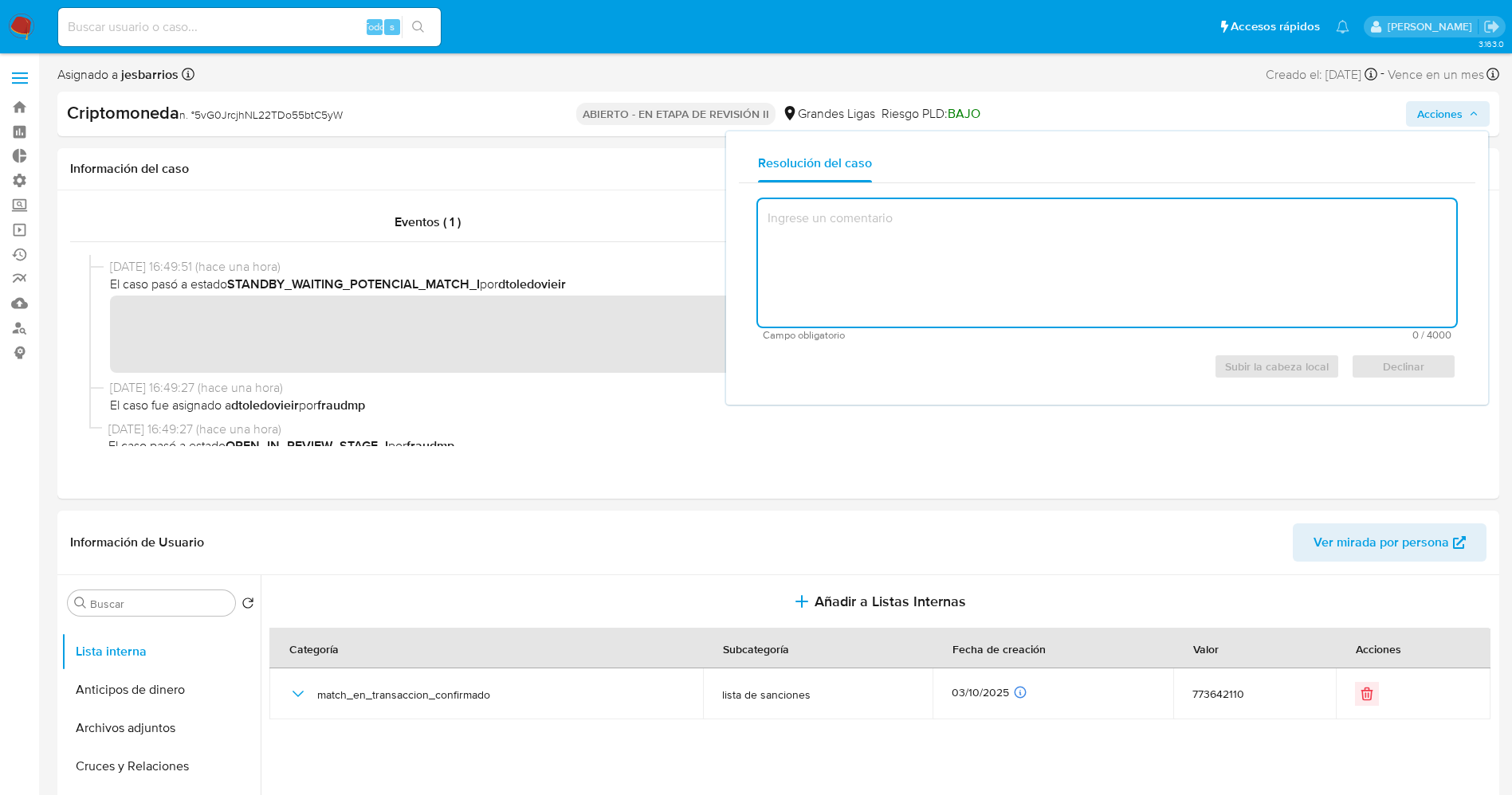
click at [1116, 242] on textarea at bounding box center [1107, 263] width 698 height 127
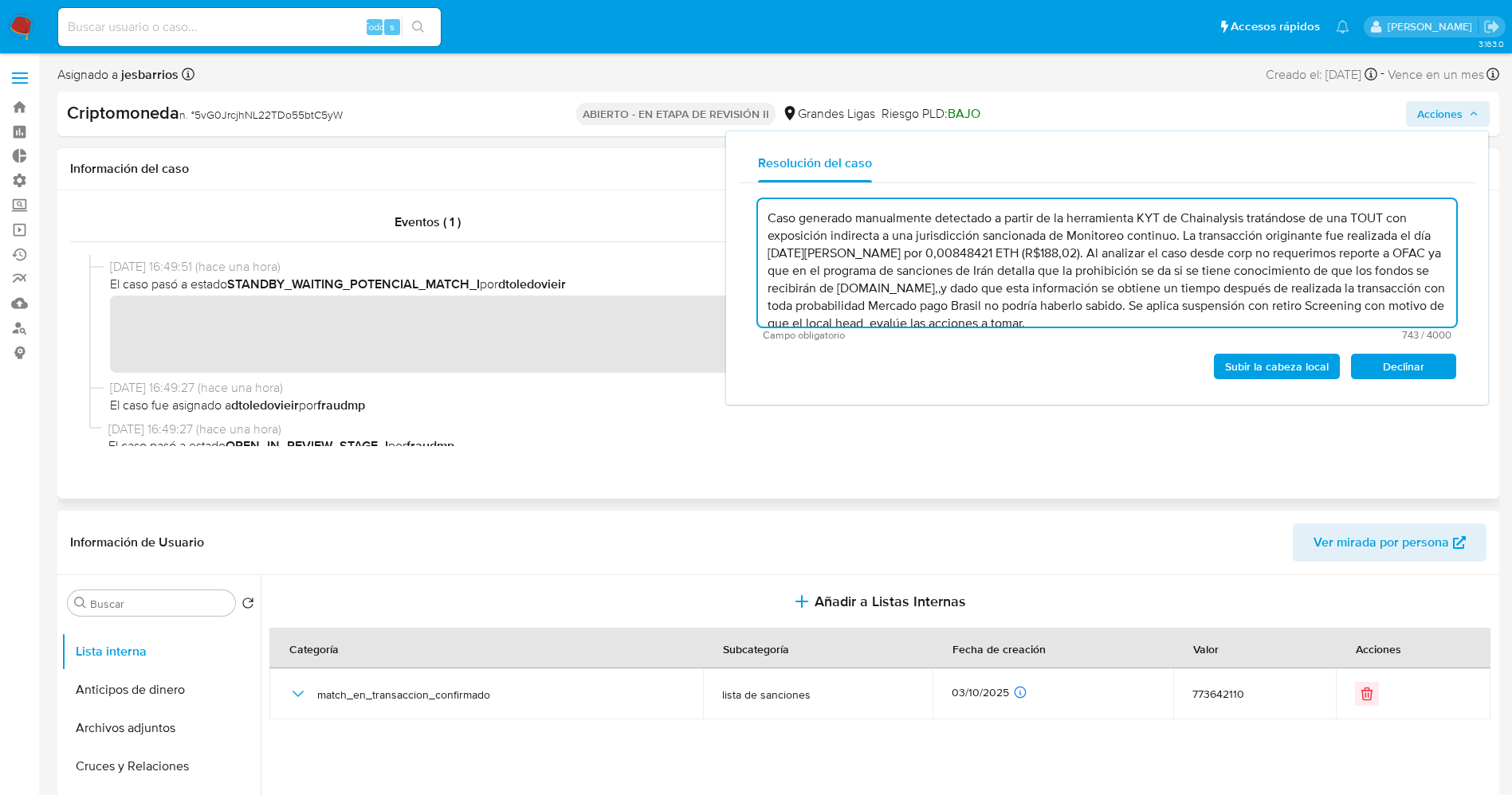
type textarea "Caso generado manualmente detectado a partir de la herramienta KYT de Chainalys…"
click at [831, 427] on span "09/10/2025 16:49:27 (hace una hora)" at bounding box center [785, 429] width 1353 height 17
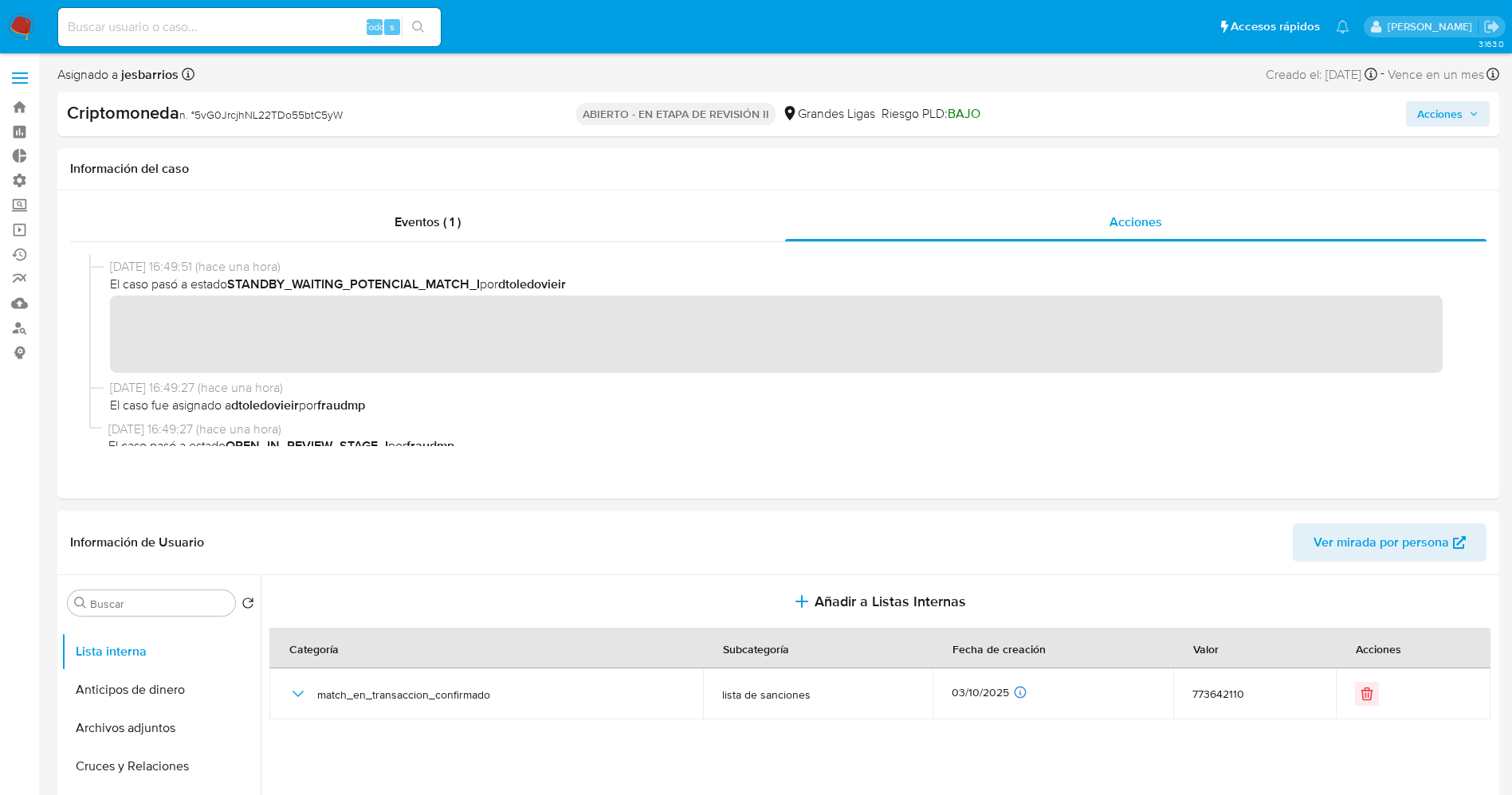
click at [1473, 112] on icon "button" at bounding box center [1473, 114] width 9 height 9
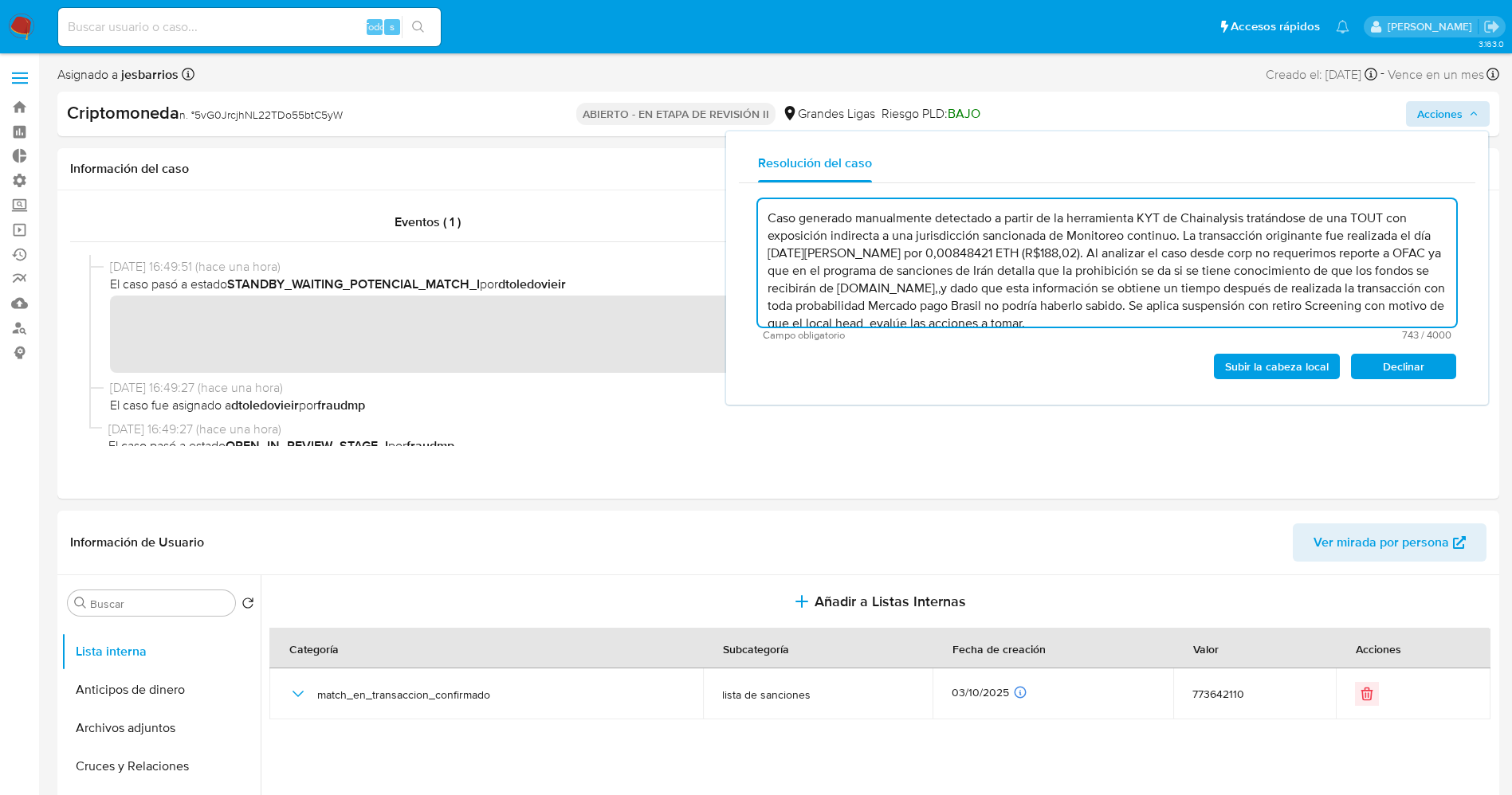
click at [1275, 363] on font "Subir la cabeza local" at bounding box center [1277, 367] width 103 height 26
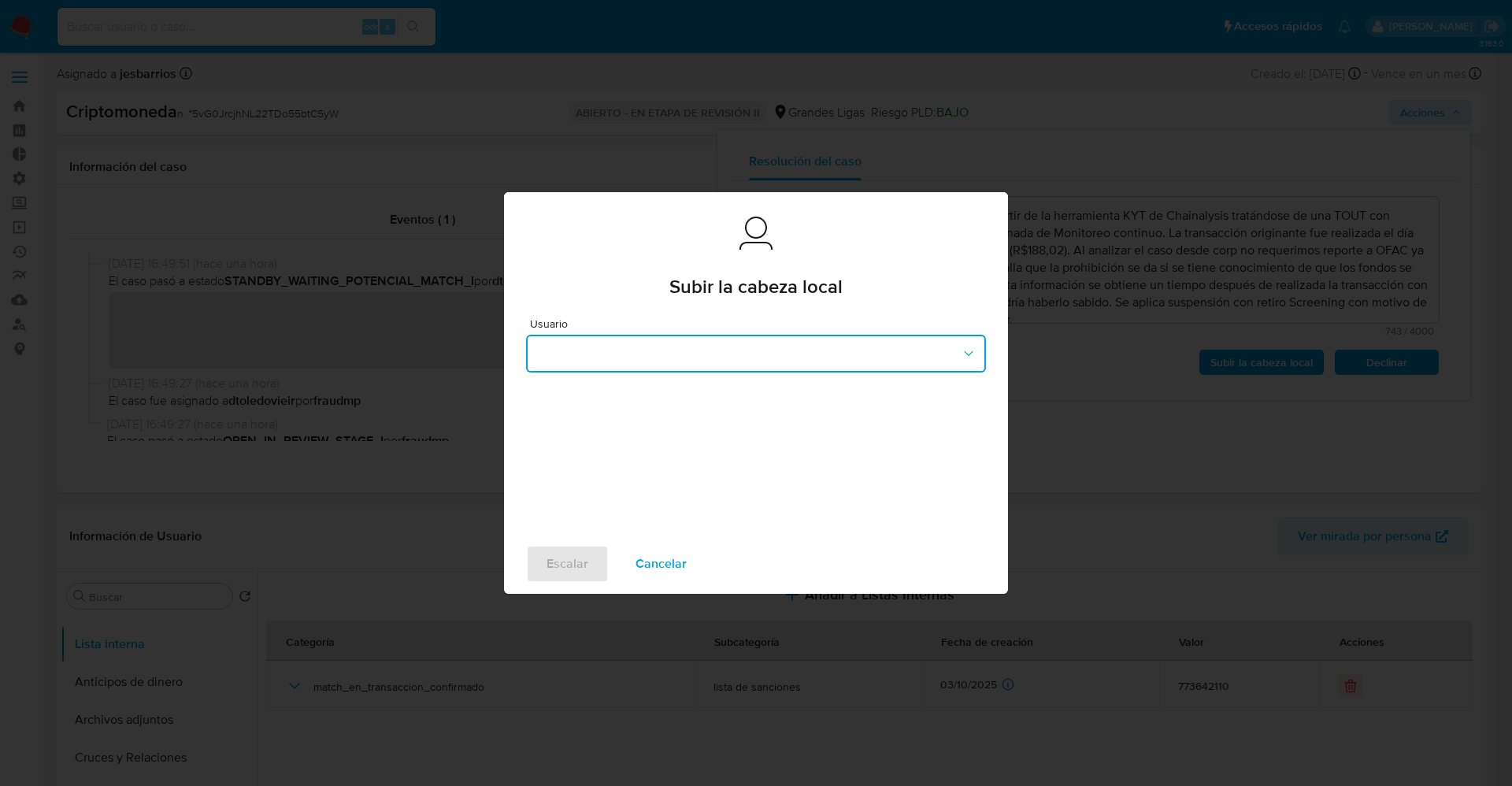
click at [737, 341] on button "button" at bounding box center [756, 353] width 460 height 37
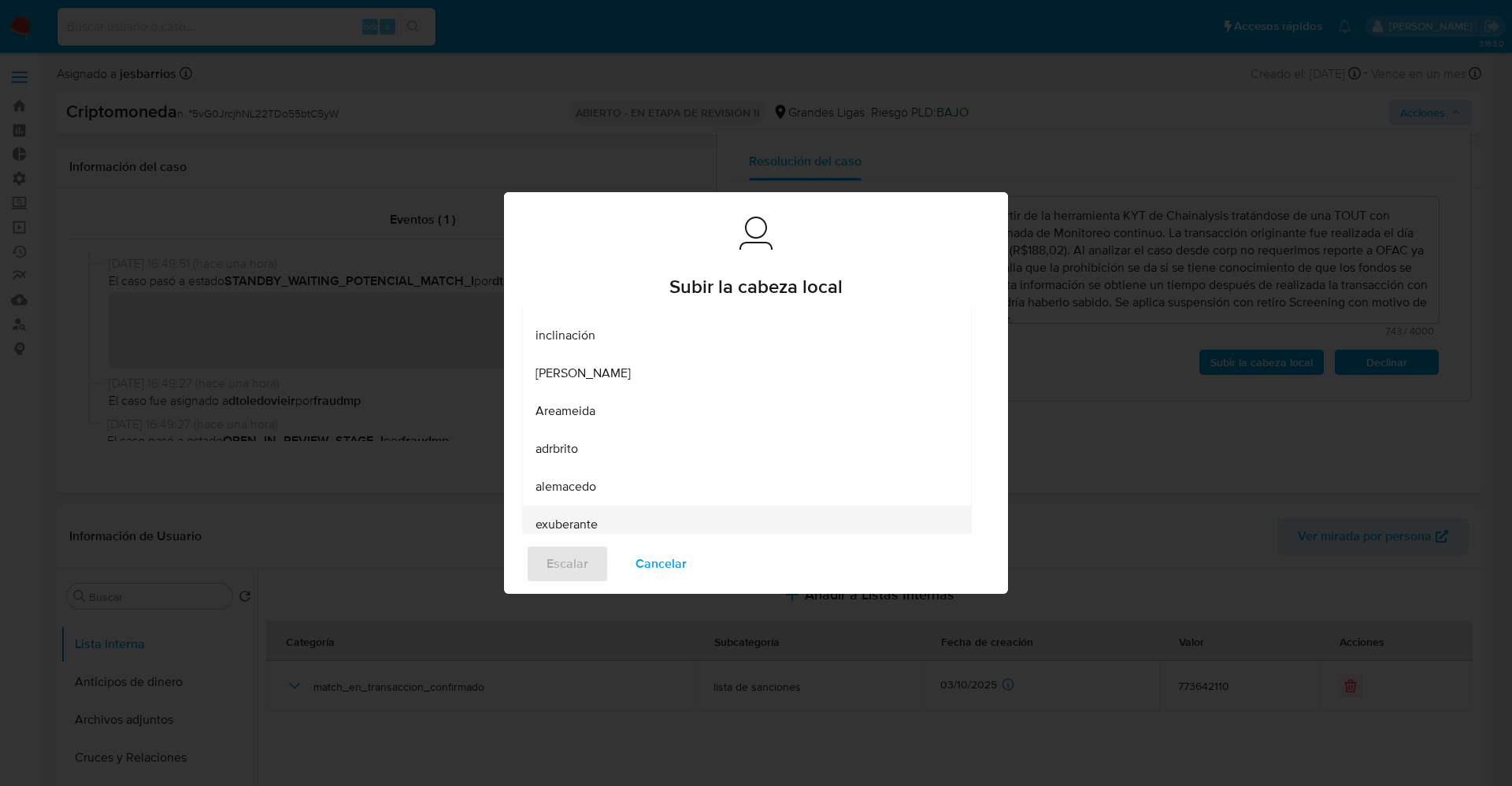
scroll to position [215, 0]
click at [617, 508] on div "Andrasantos" at bounding box center [742, 515] width 414 height 37
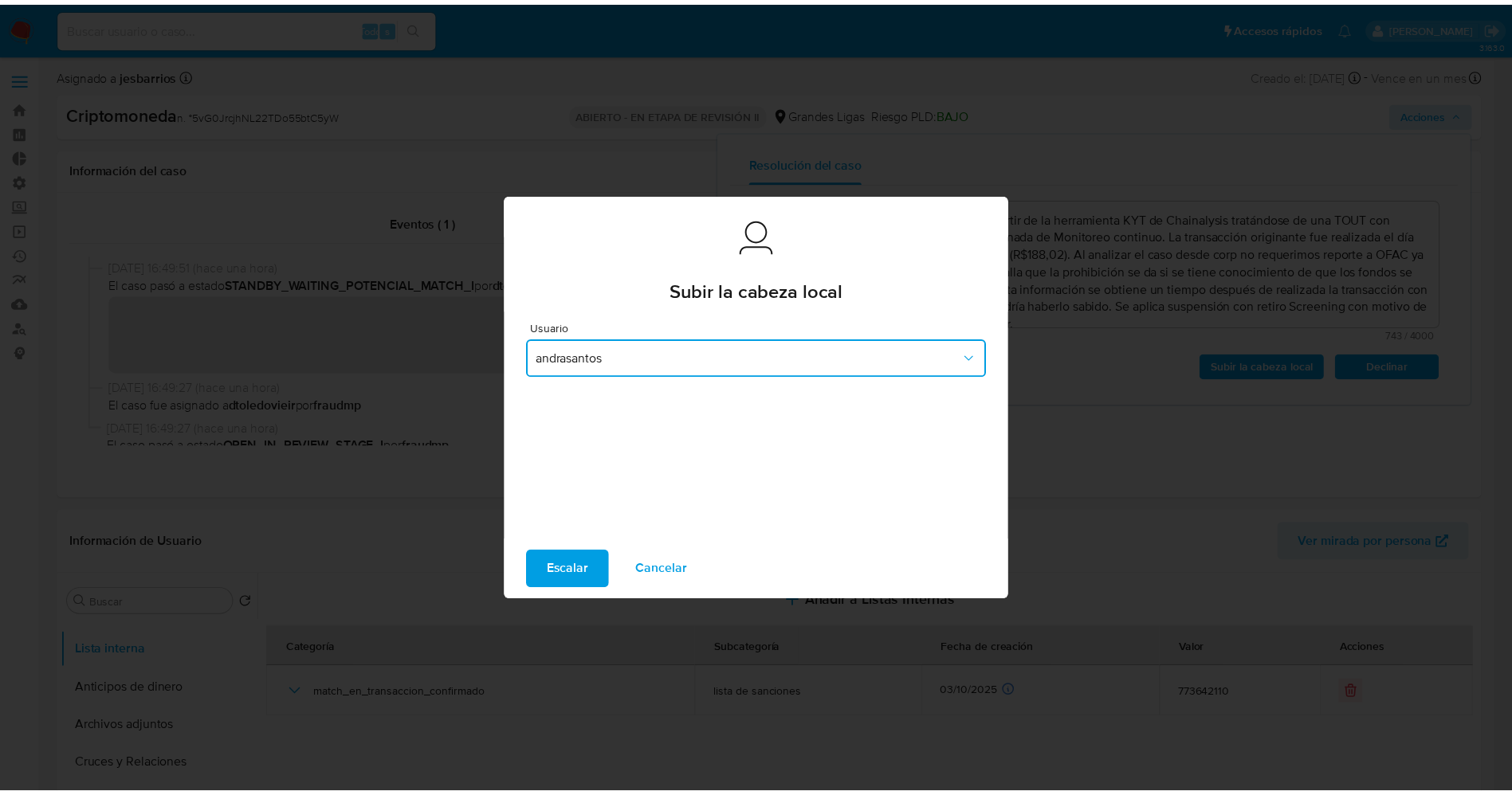
scroll to position [0, 0]
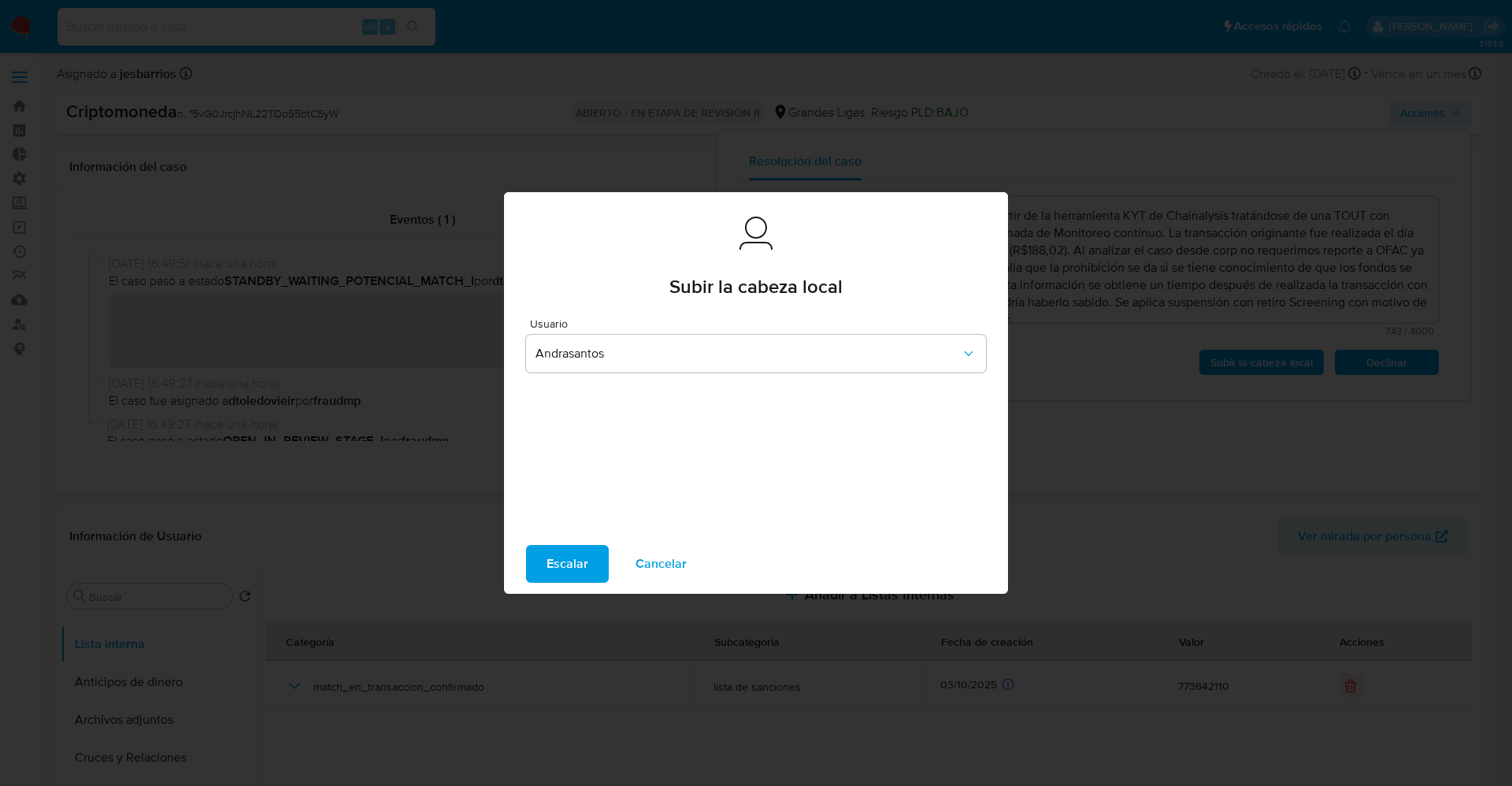
click at [587, 560] on button "Escalar" at bounding box center [567, 564] width 83 height 37
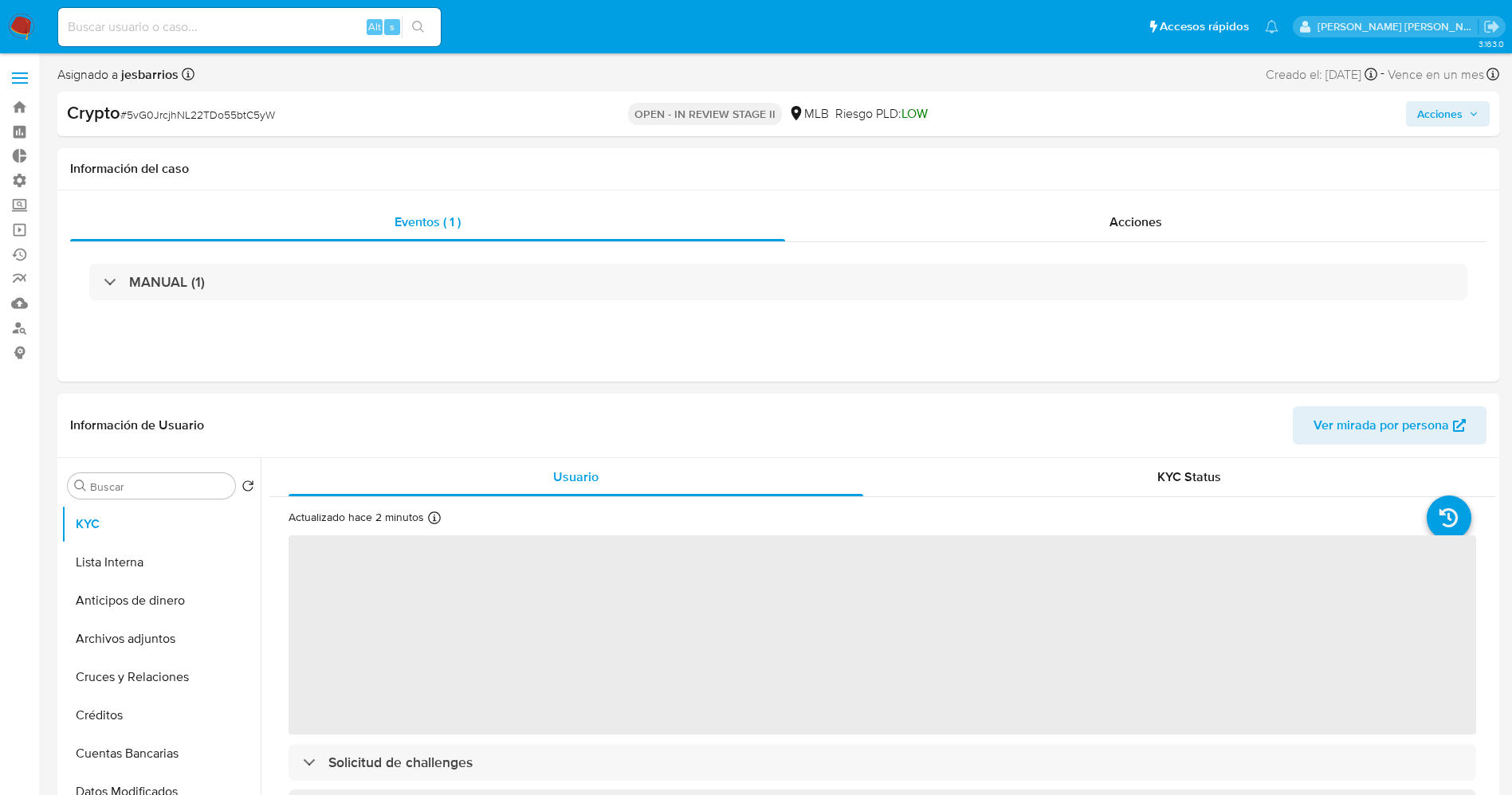
select select "10"
click at [1126, 227] on span "Acciones" at bounding box center [1136, 221] width 53 height 18
select select "10"
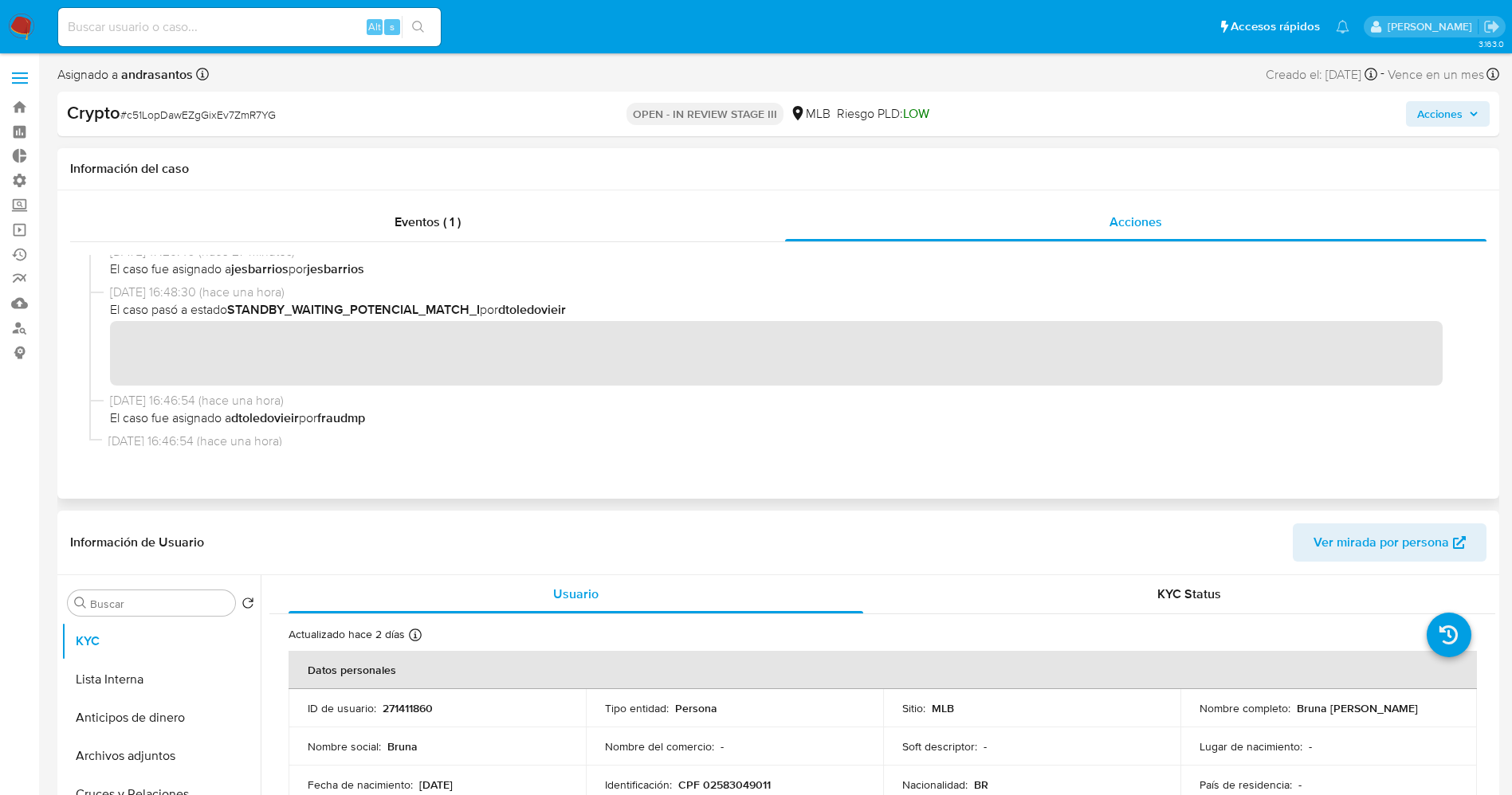
scroll to position [239, 0]
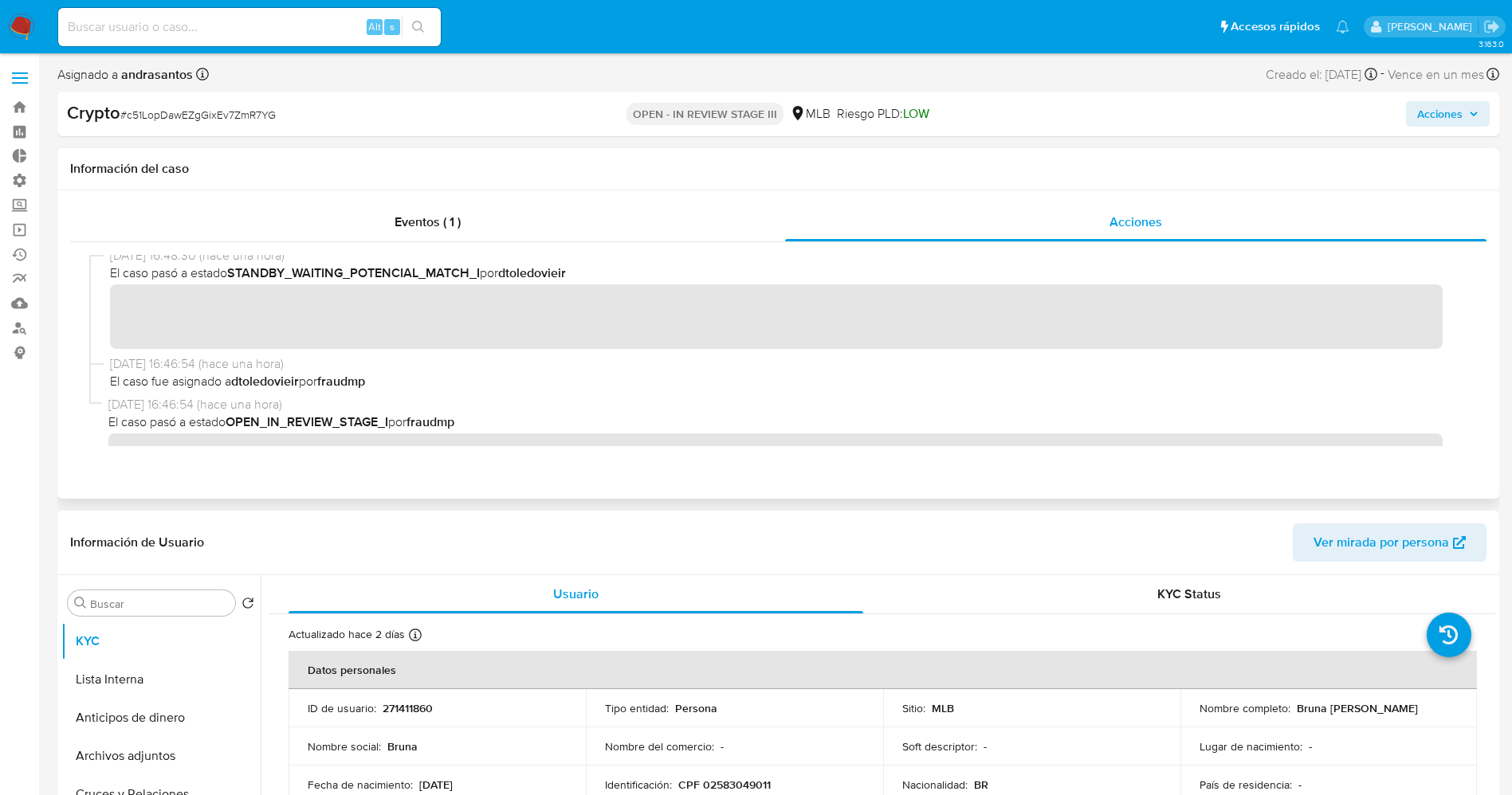
click at [105, 307] on div "[DATE] 16:48:30 (hace una hora) El caso pasó a estado STANDBY_WAITING_POTENCIAL…" at bounding box center [779, 301] width 1378 height 109
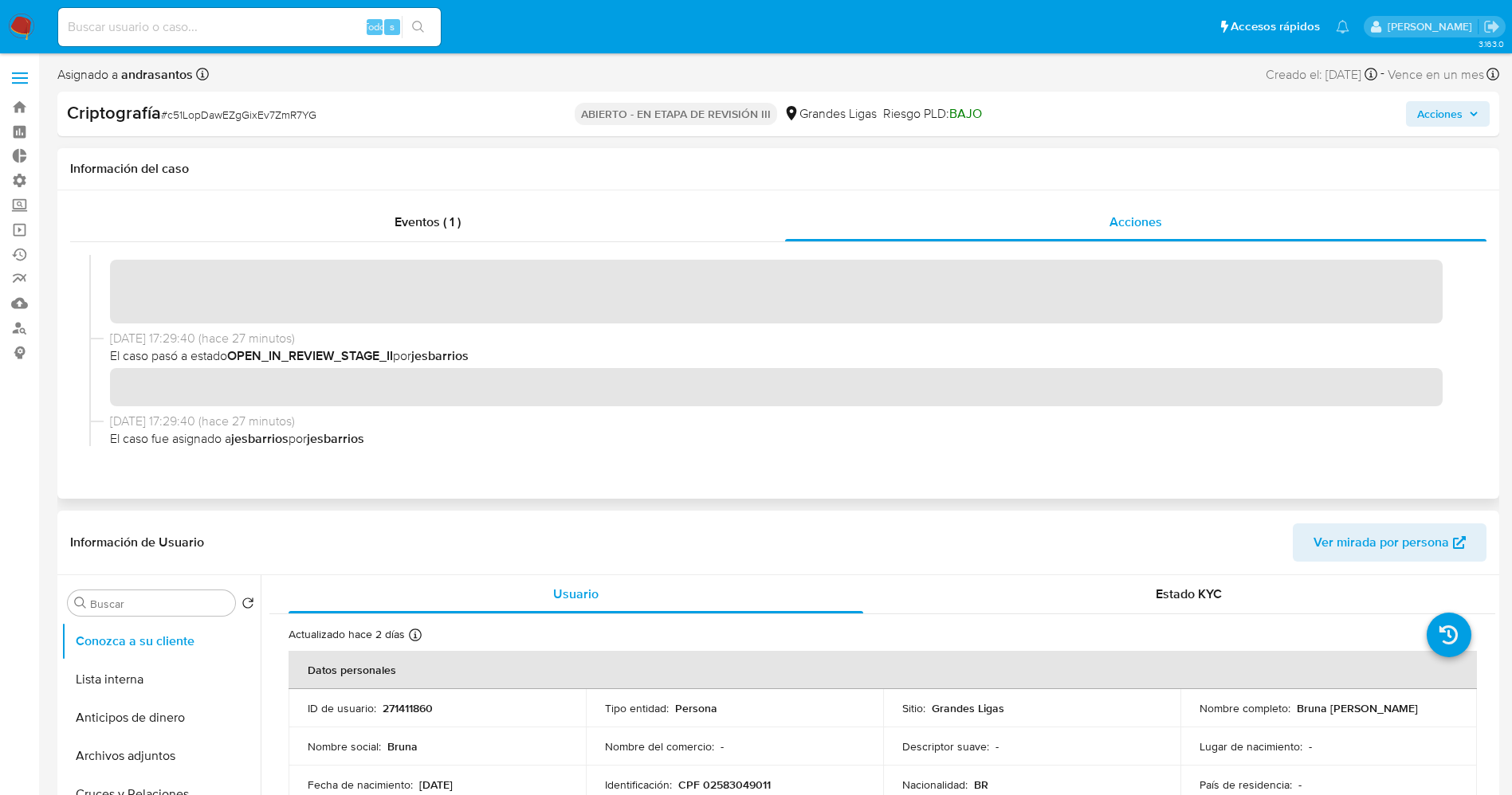
scroll to position [0, 0]
